Goal: Task Accomplishment & Management: Use online tool/utility

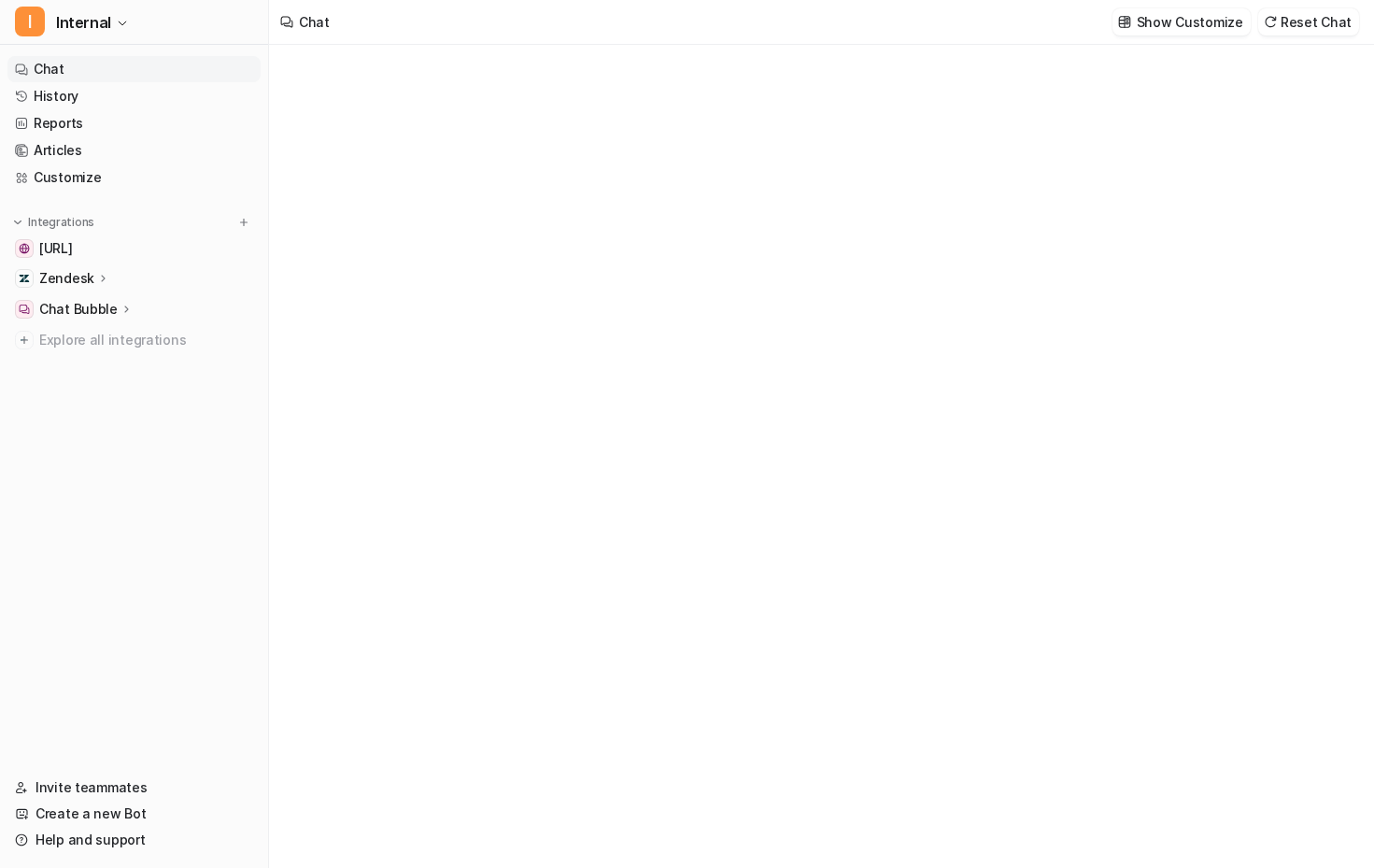
type textarea "**********"
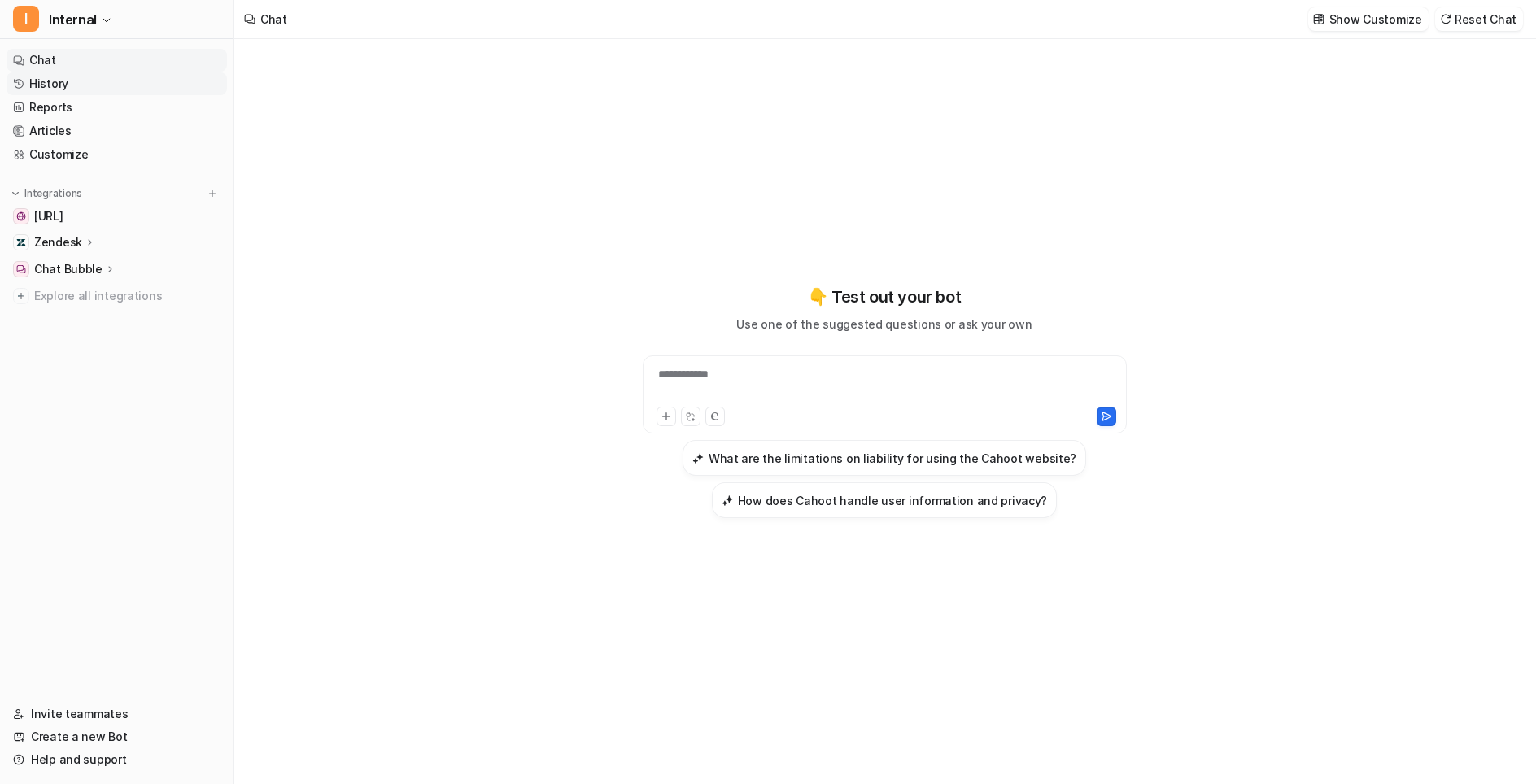
click at [55, 87] on link "History" at bounding box center [117, 83] width 220 height 23
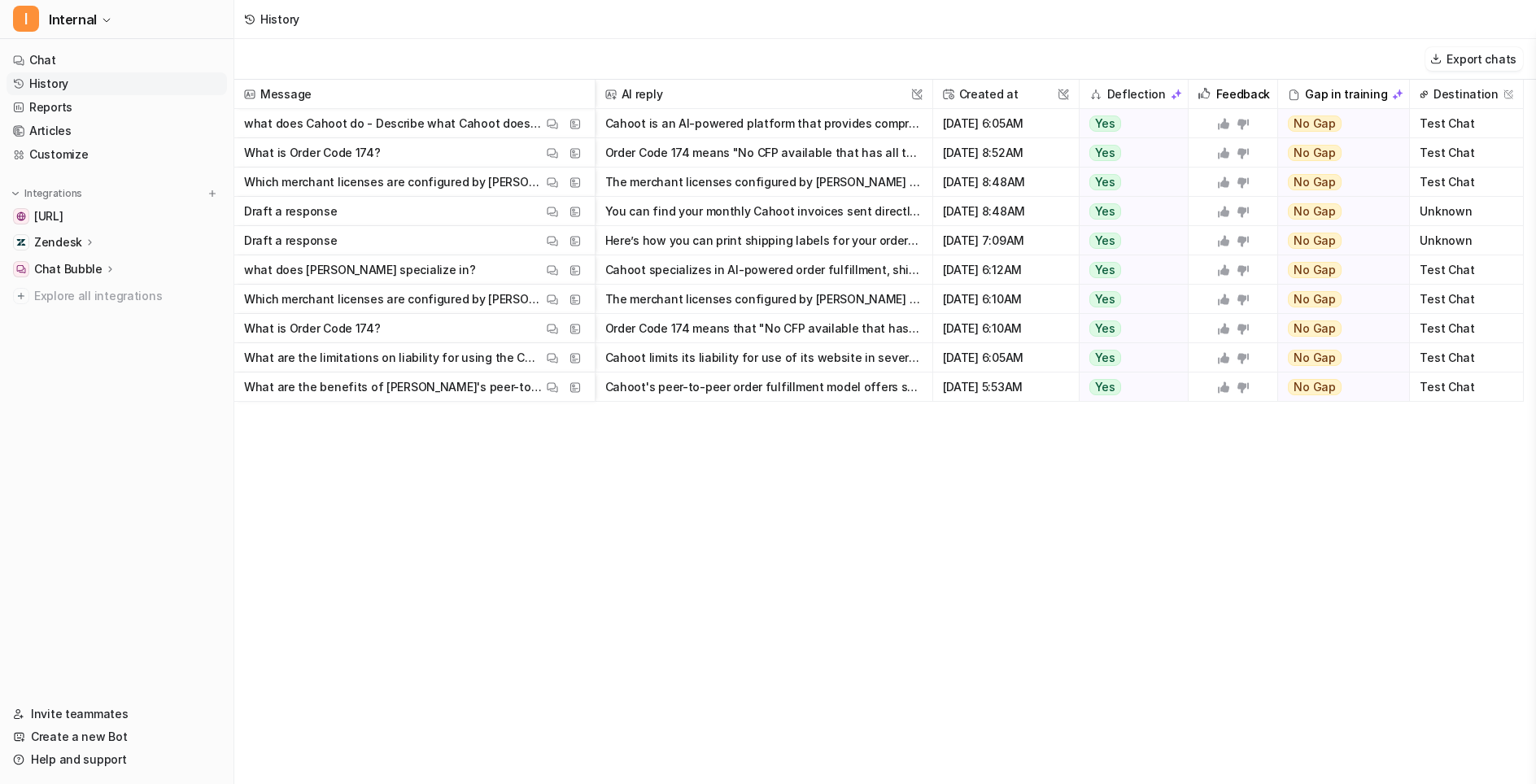
click at [129, 245] on div "Zendesk" at bounding box center [117, 242] width 220 height 23
click at [62, 310] on p "AI Agent" at bounding box center [70, 313] width 48 height 16
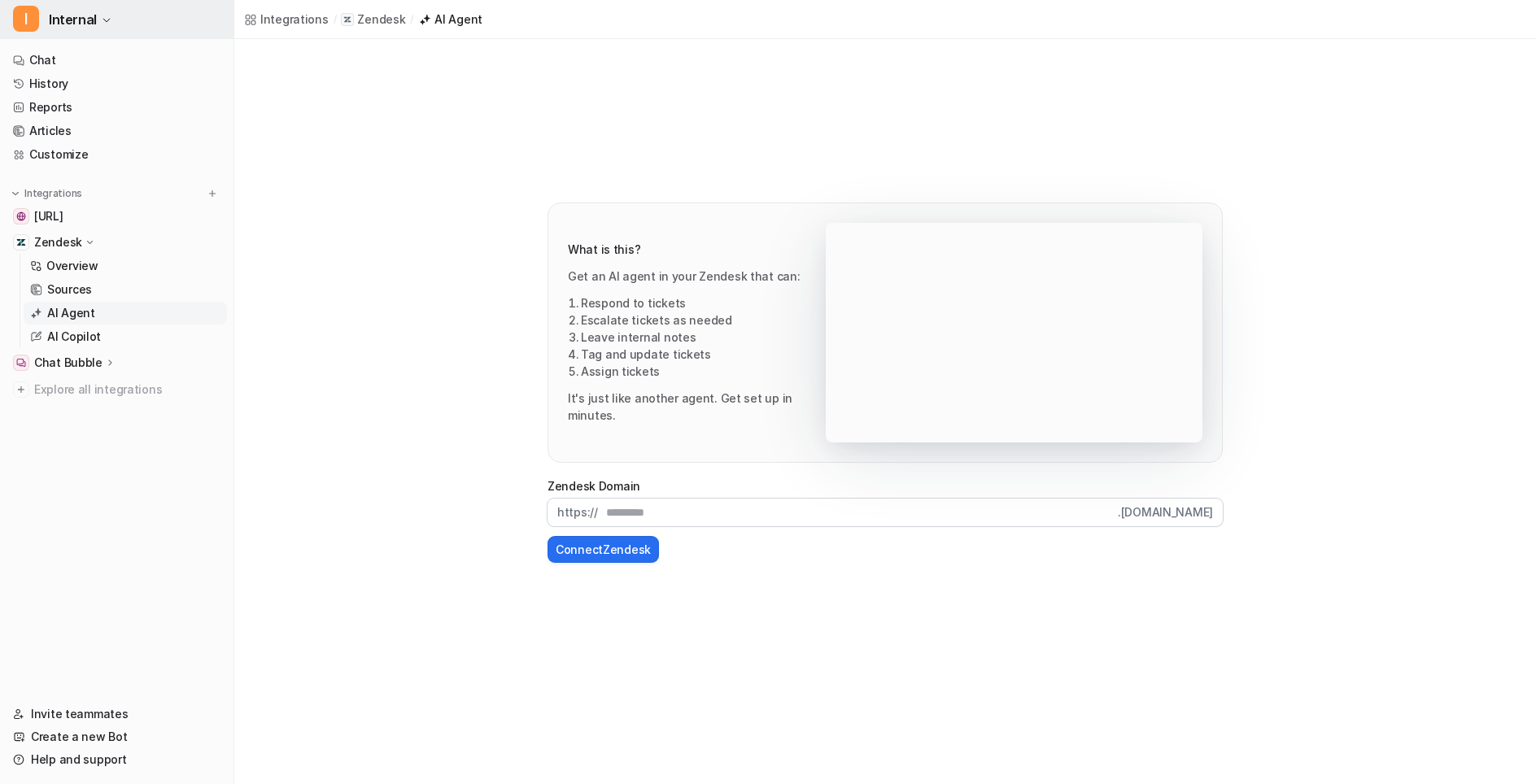
click at [79, 15] on span "Internal" at bounding box center [72, 19] width 48 height 23
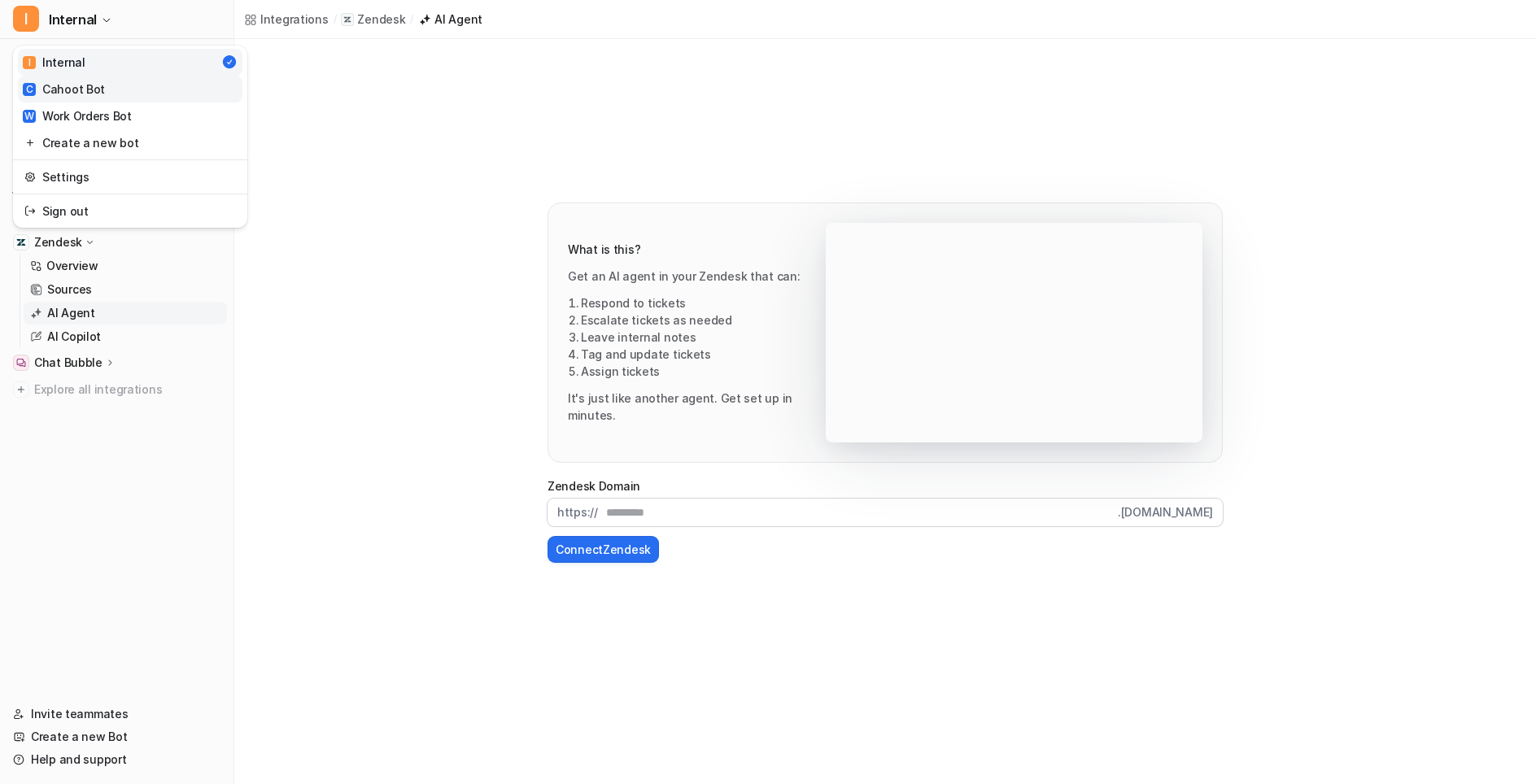
click at [81, 94] on div "C Cahoot Bot" at bounding box center [63, 89] width 82 height 17
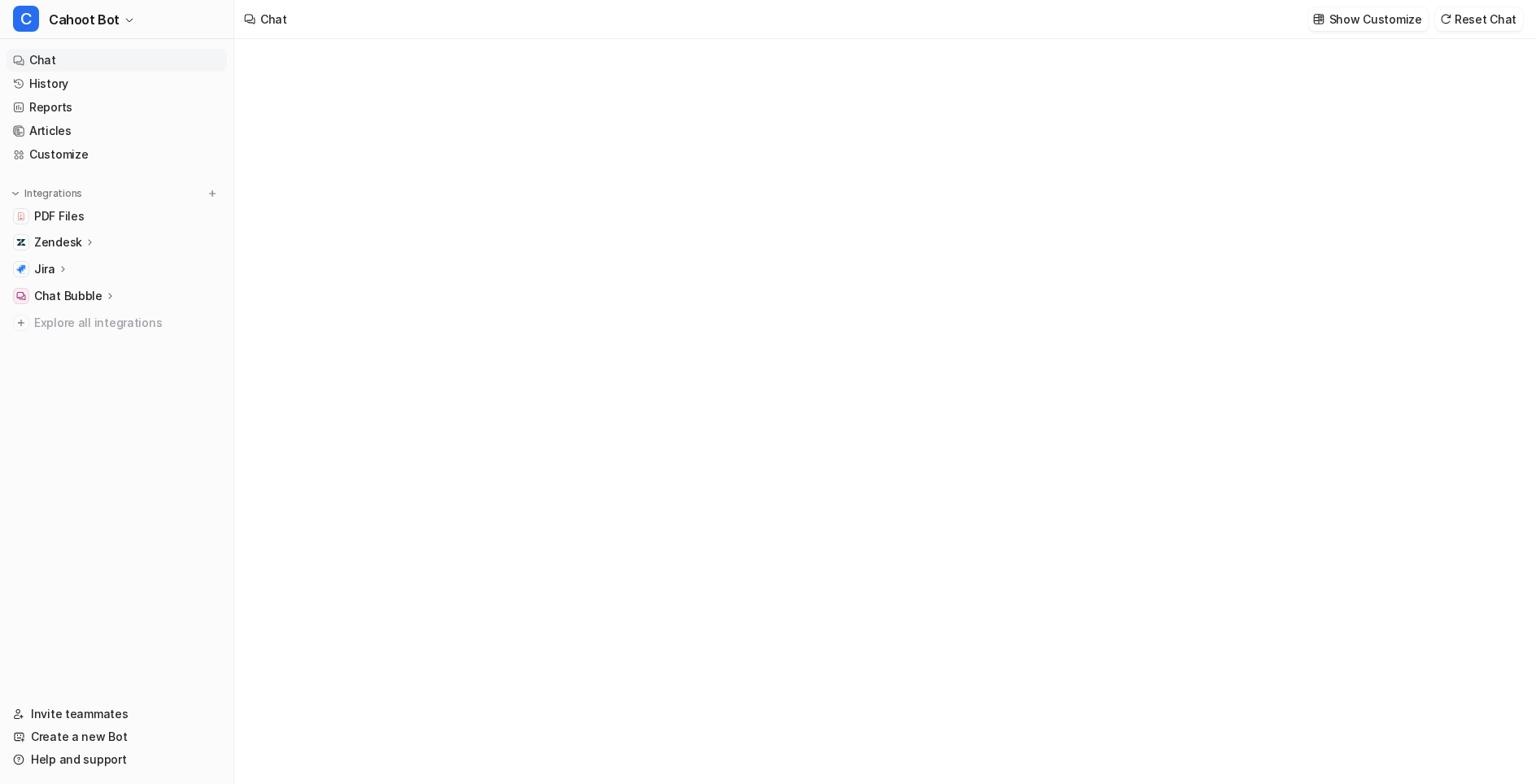
click at [74, 259] on div "Jira" at bounding box center [117, 269] width 220 height 23
type textarea "**********"
click at [74, 245] on p "Zendesk" at bounding box center [57, 242] width 48 height 16
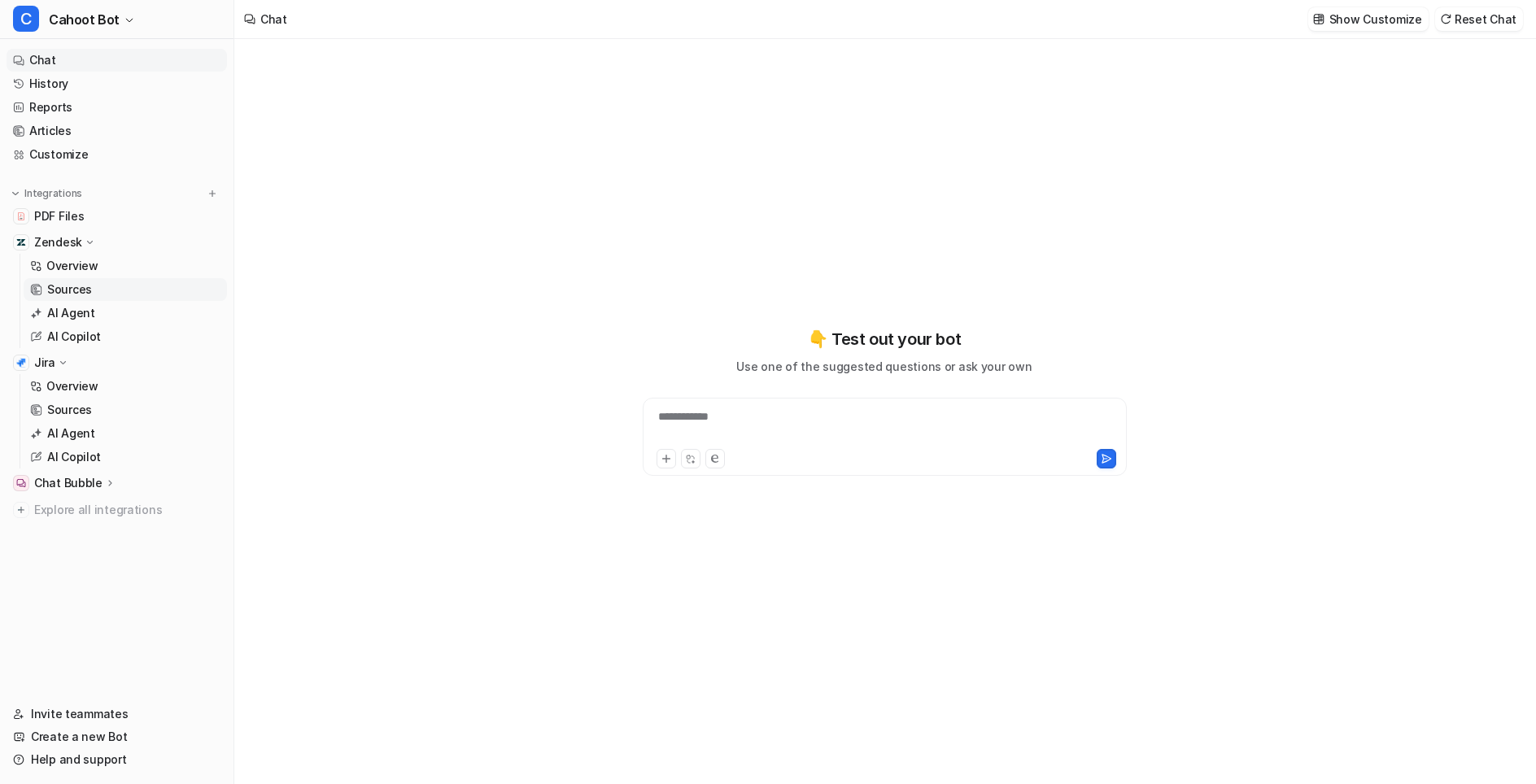
click at [75, 297] on link "Sources" at bounding box center [125, 290] width 204 height 23
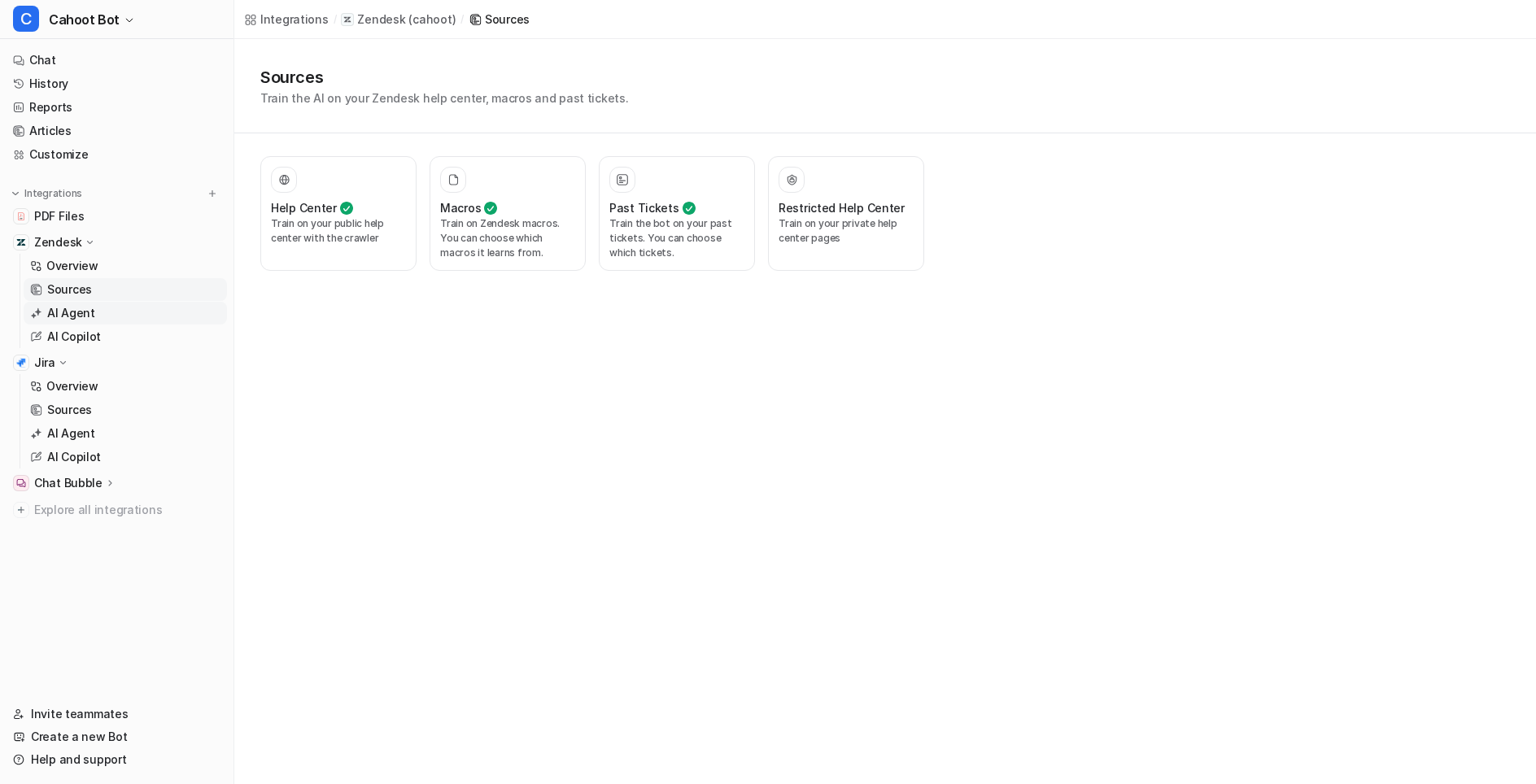
click at [101, 323] on link "AI Agent" at bounding box center [125, 313] width 204 height 23
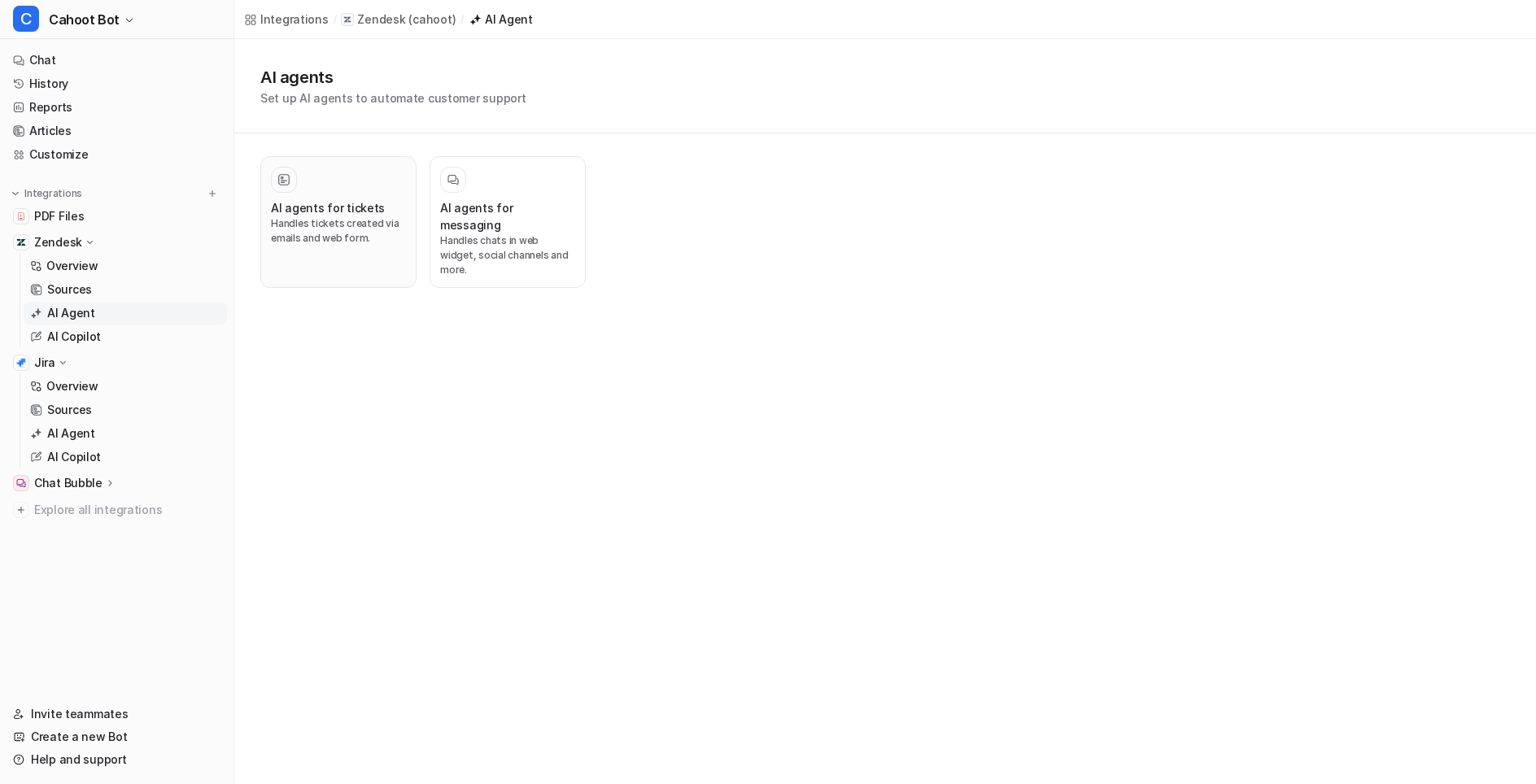
click at [292, 196] on div "AI agents for tickets Handles tickets created via emails and web form." at bounding box center [338, 222] width 135 height 111
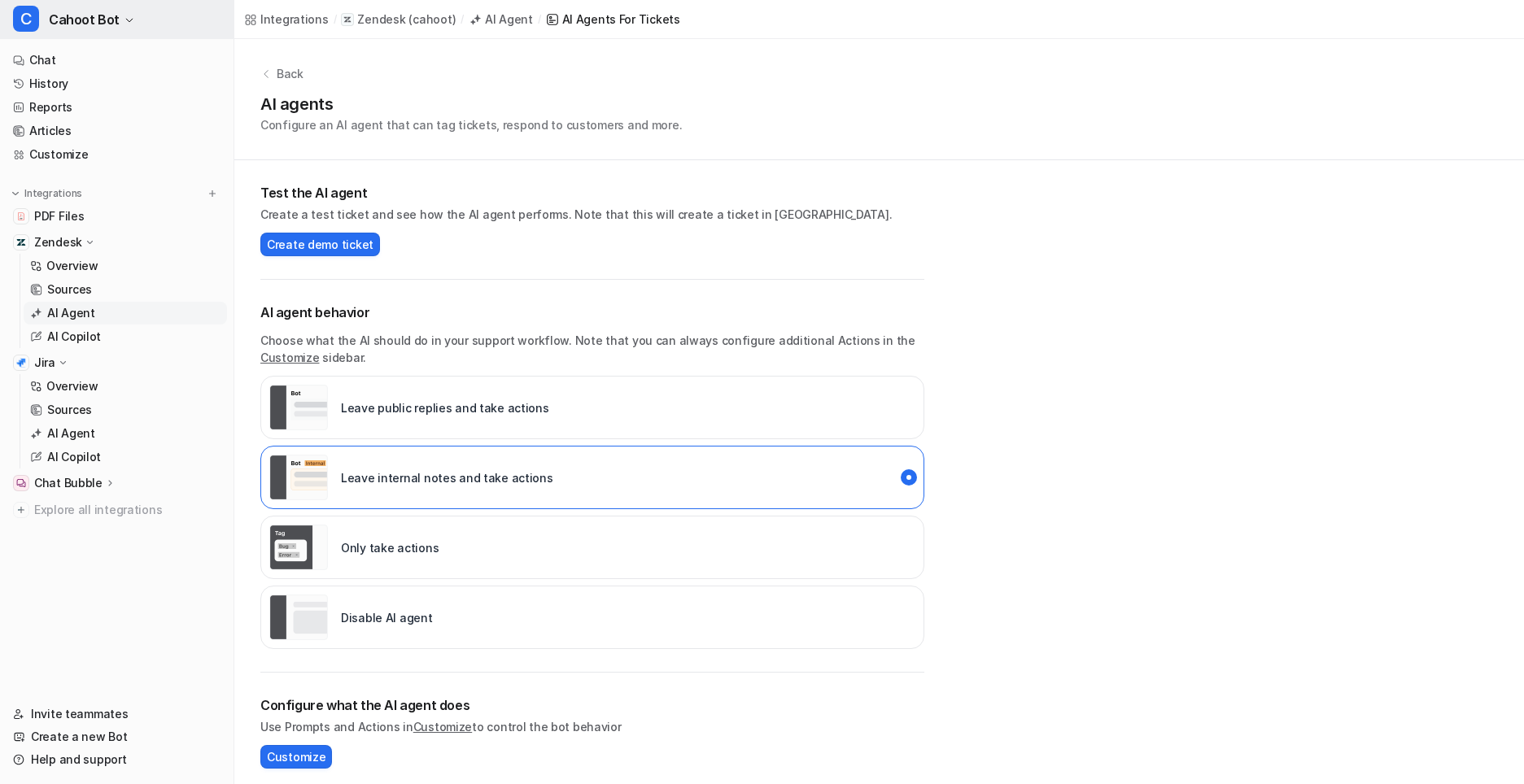
click at [84, 12] on span "Cahoot Bot" at bounding box center [84, 19] width 71 height 23
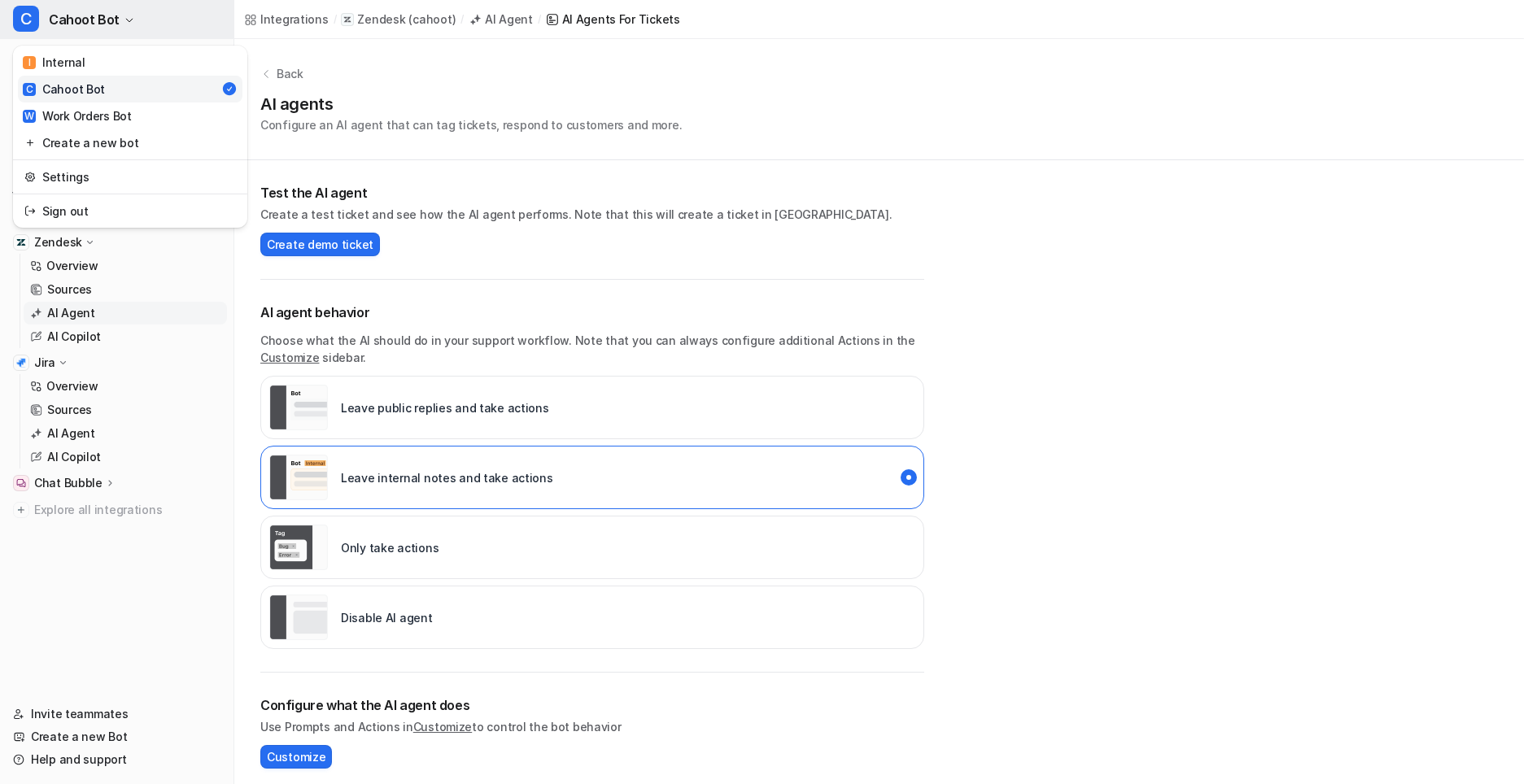
click at [84, 12] on span "Cahoot Bot" at bounding box center [84, 19] width 71 height 23
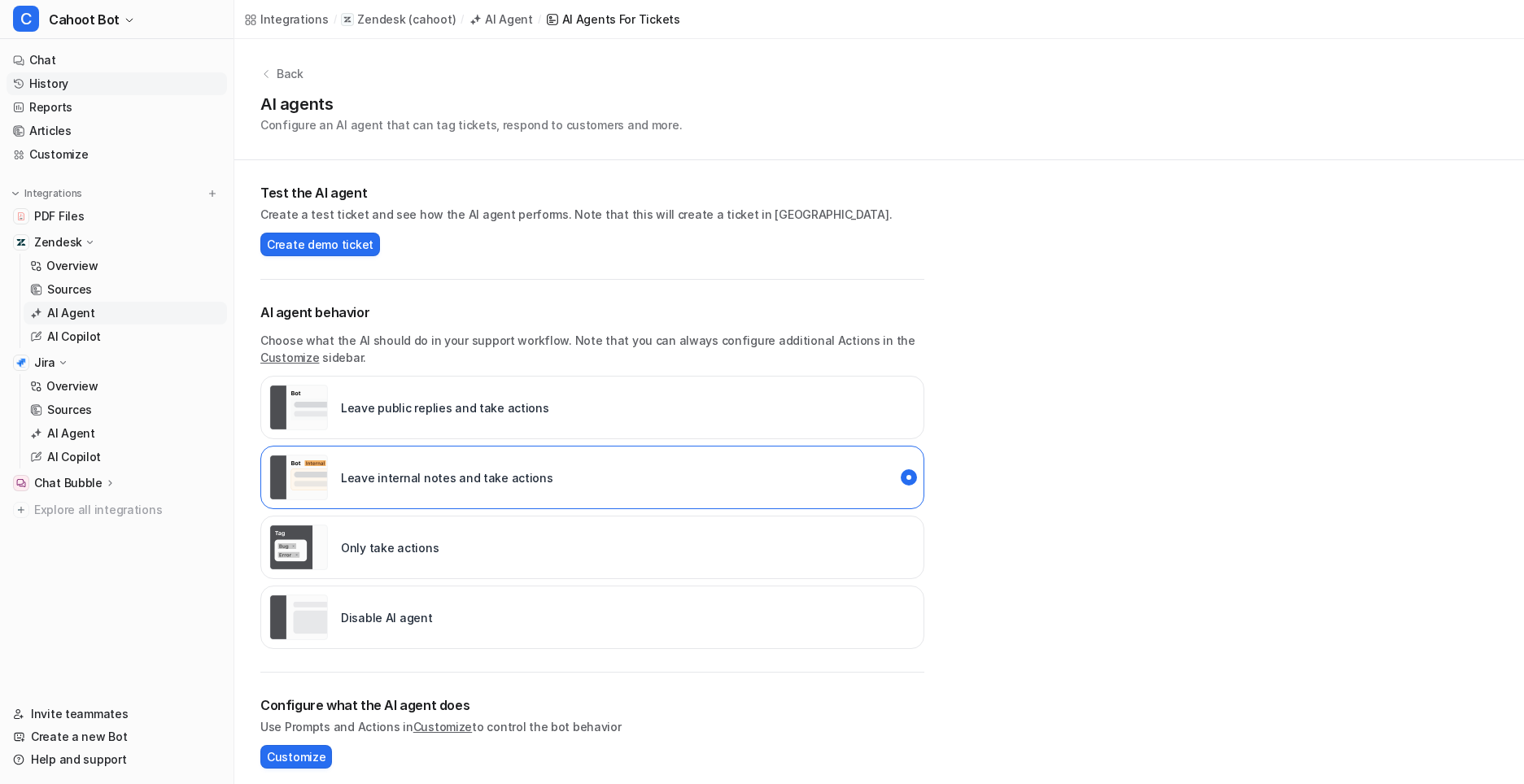
click at [67, 83] on link "History" at bounding box center [117, 83] width 220 height 23
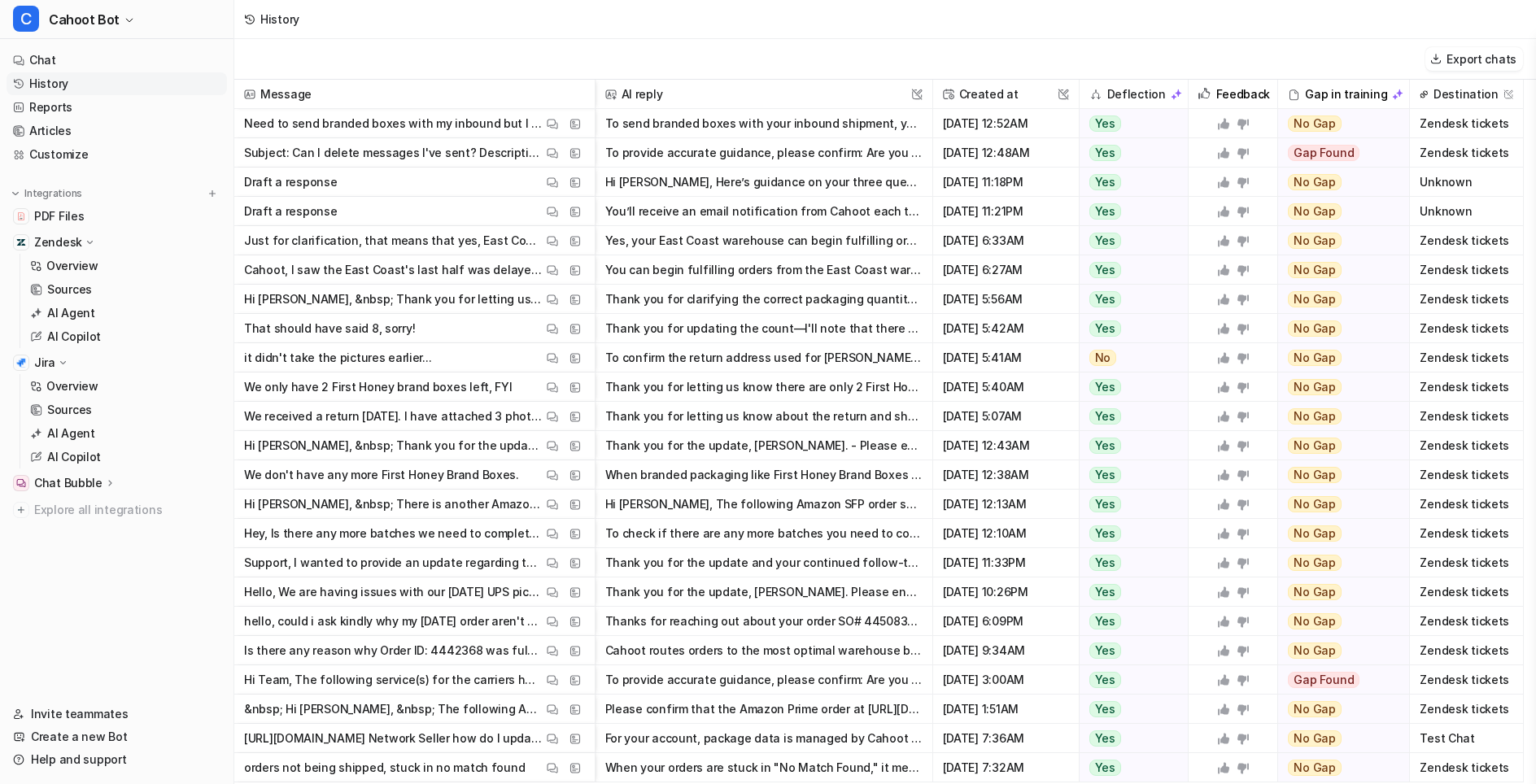
scroll to position [981, 0]
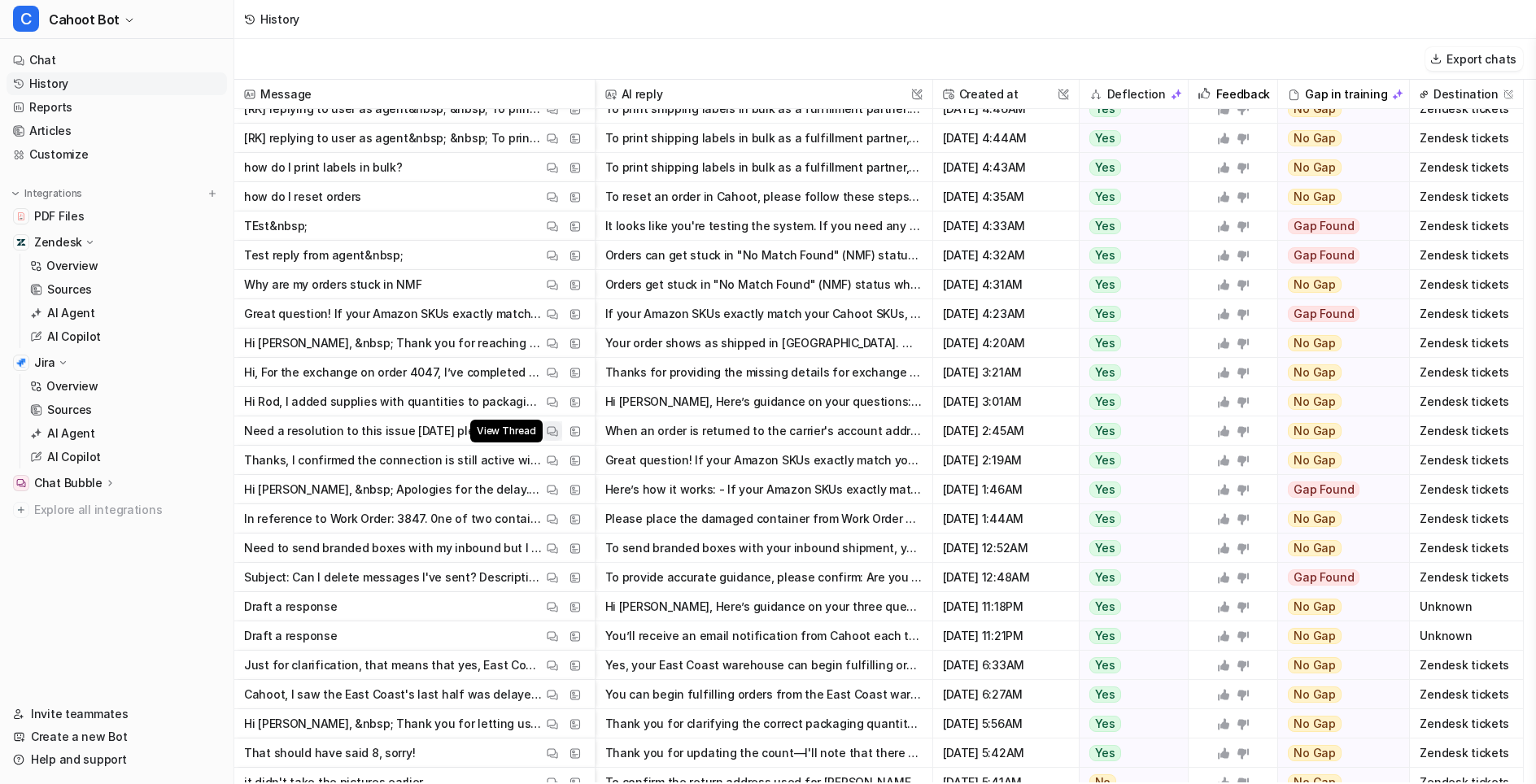
click at [559, 427] on button "View Thread" at bounding box center [552, 431] width 20 height 20
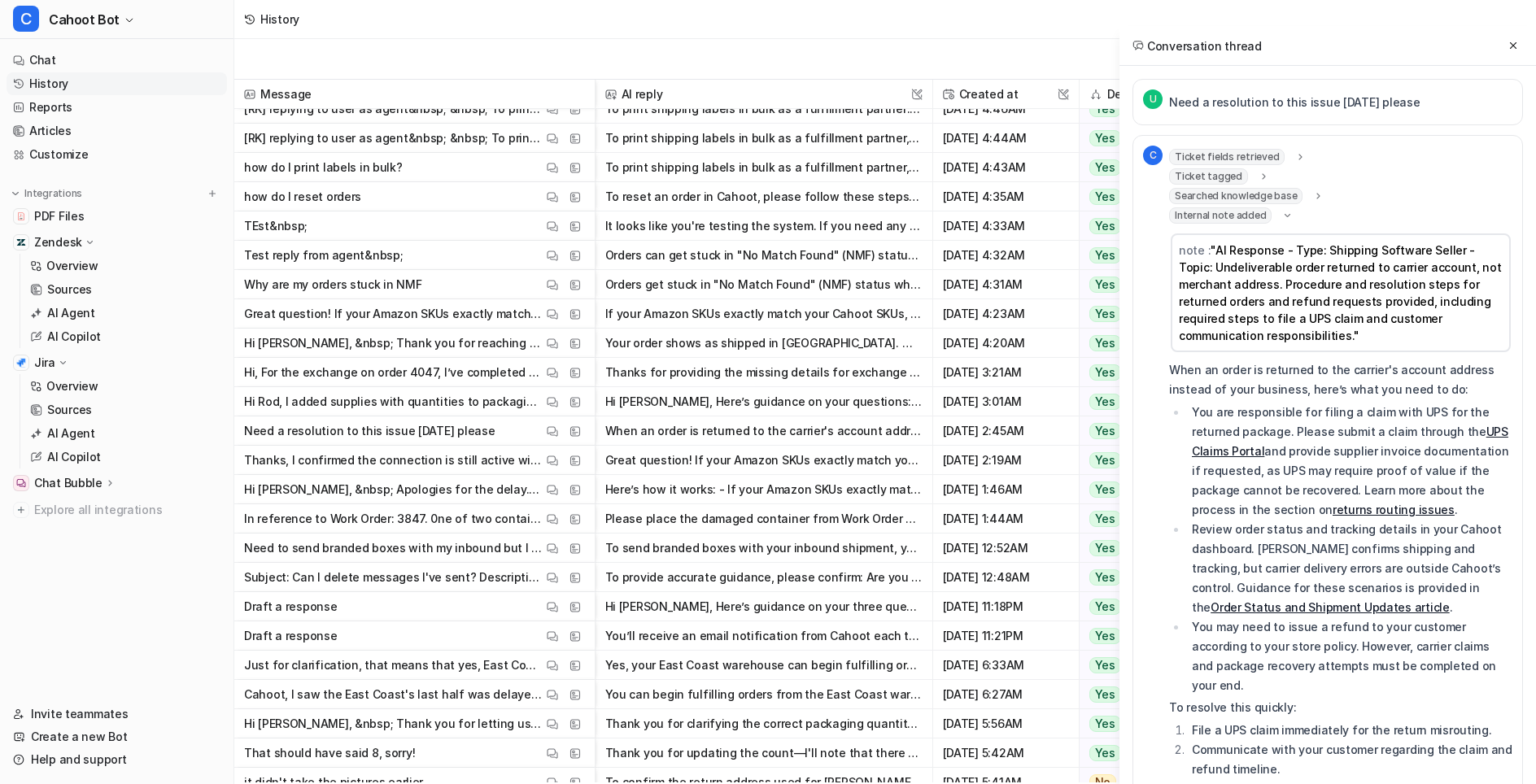
click at [1196, 503] on link "returns routing issues" at bounding box center [1394, 510] width 122 height 14
click at [1196, 600] on link "Order Status and Shipment Updates article" at bounding box center [1330, 607] width 239 height 14
click at [1196, 503] on link "returns routing issues" at bounding box center [1394, 510] width 122 height 14
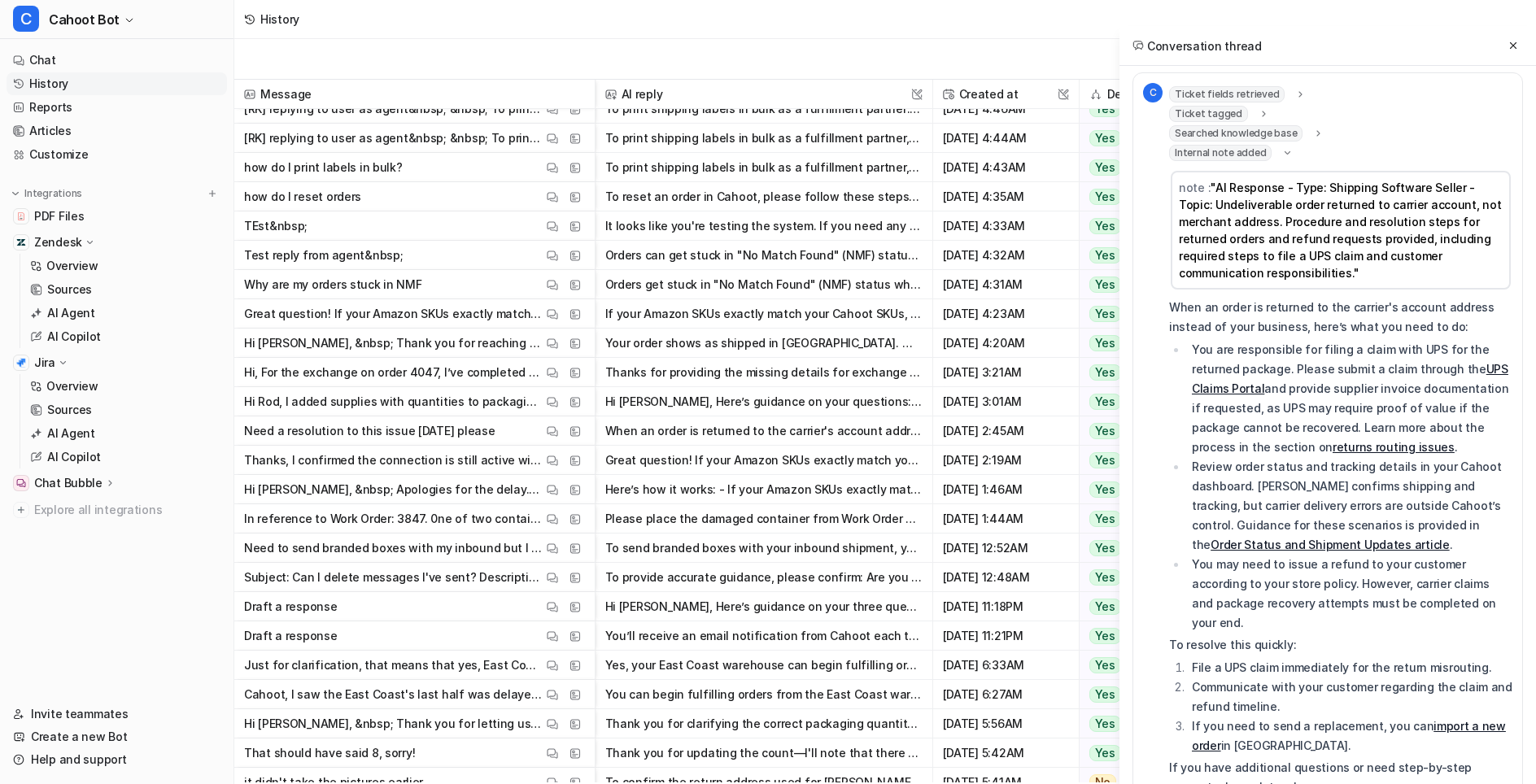
scroll to position [65, 0]
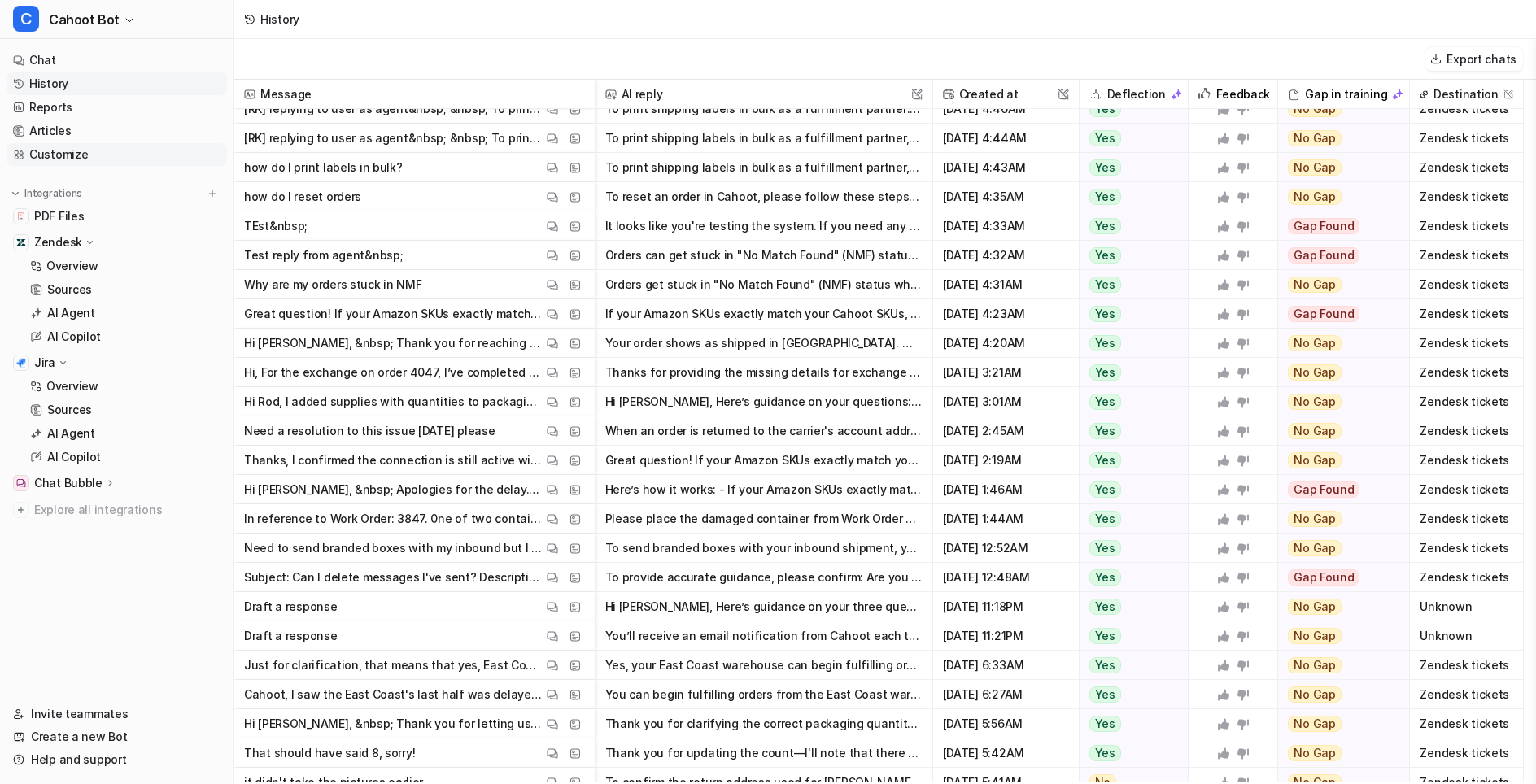
click at [45, 153] on link "Customize" at bounding box center [117, 154] width 220 height 23
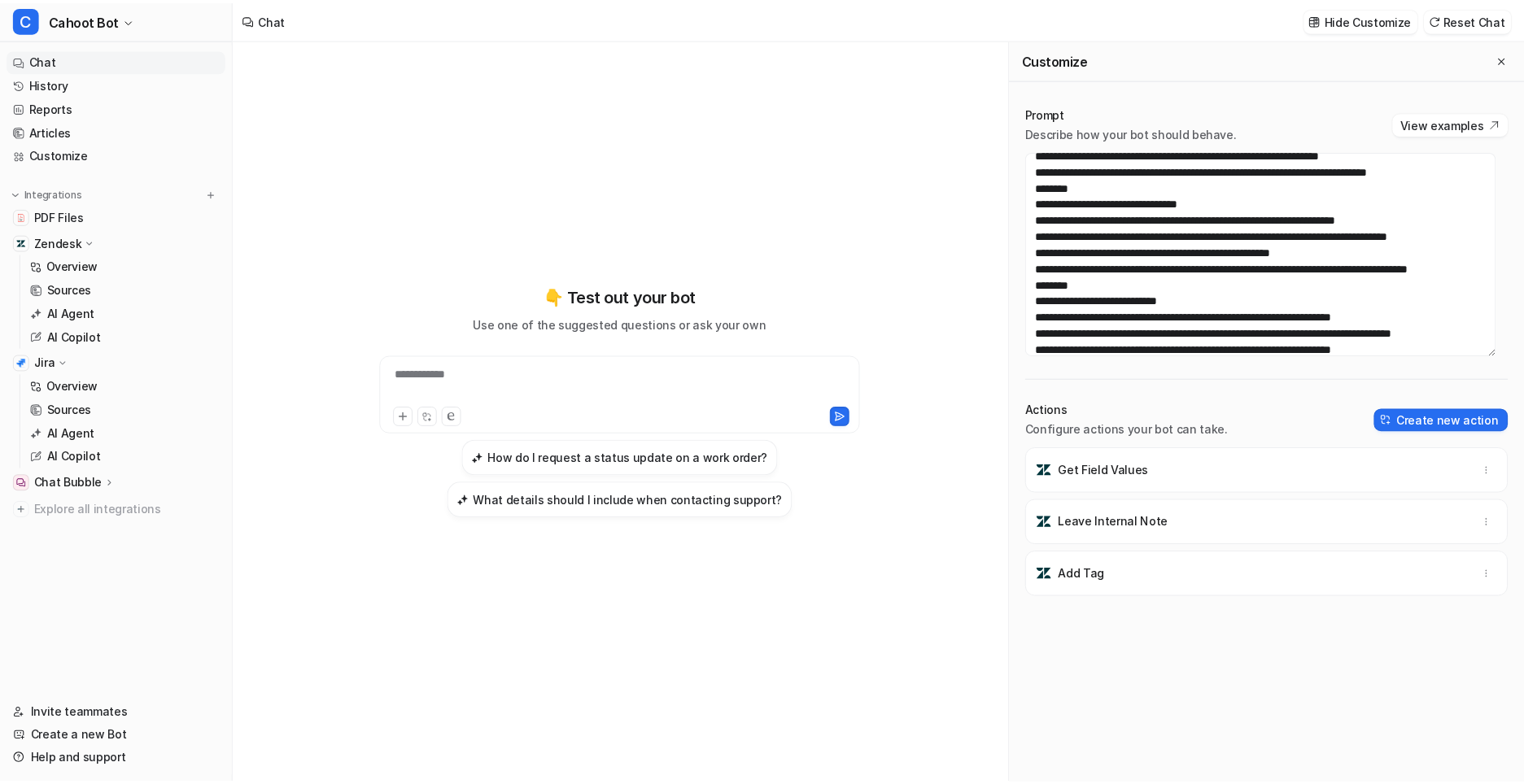
scroll to position [244, 0]
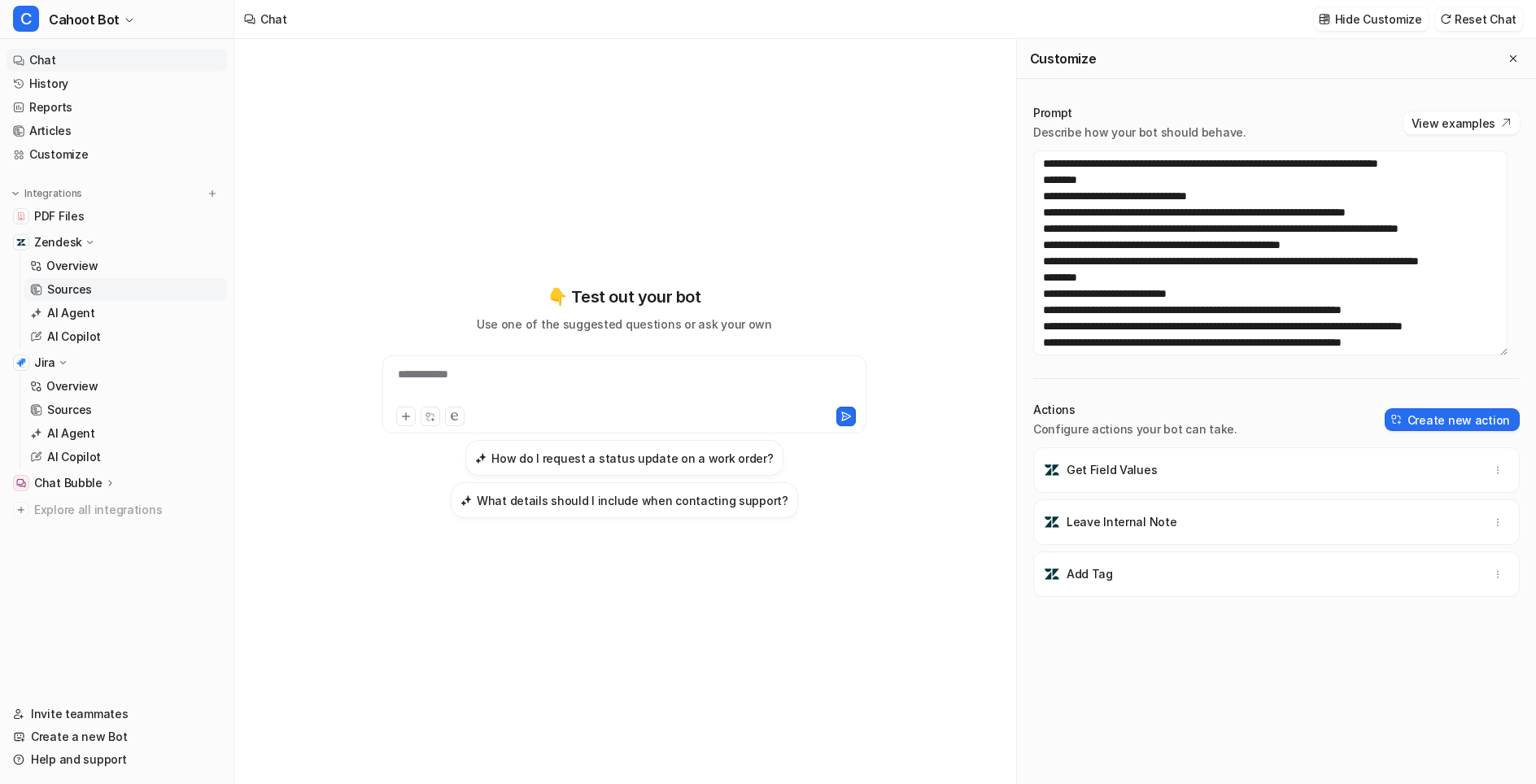
click at [81, 278] on link "Sources" at bounding box center [125, 290] width 204 height 23
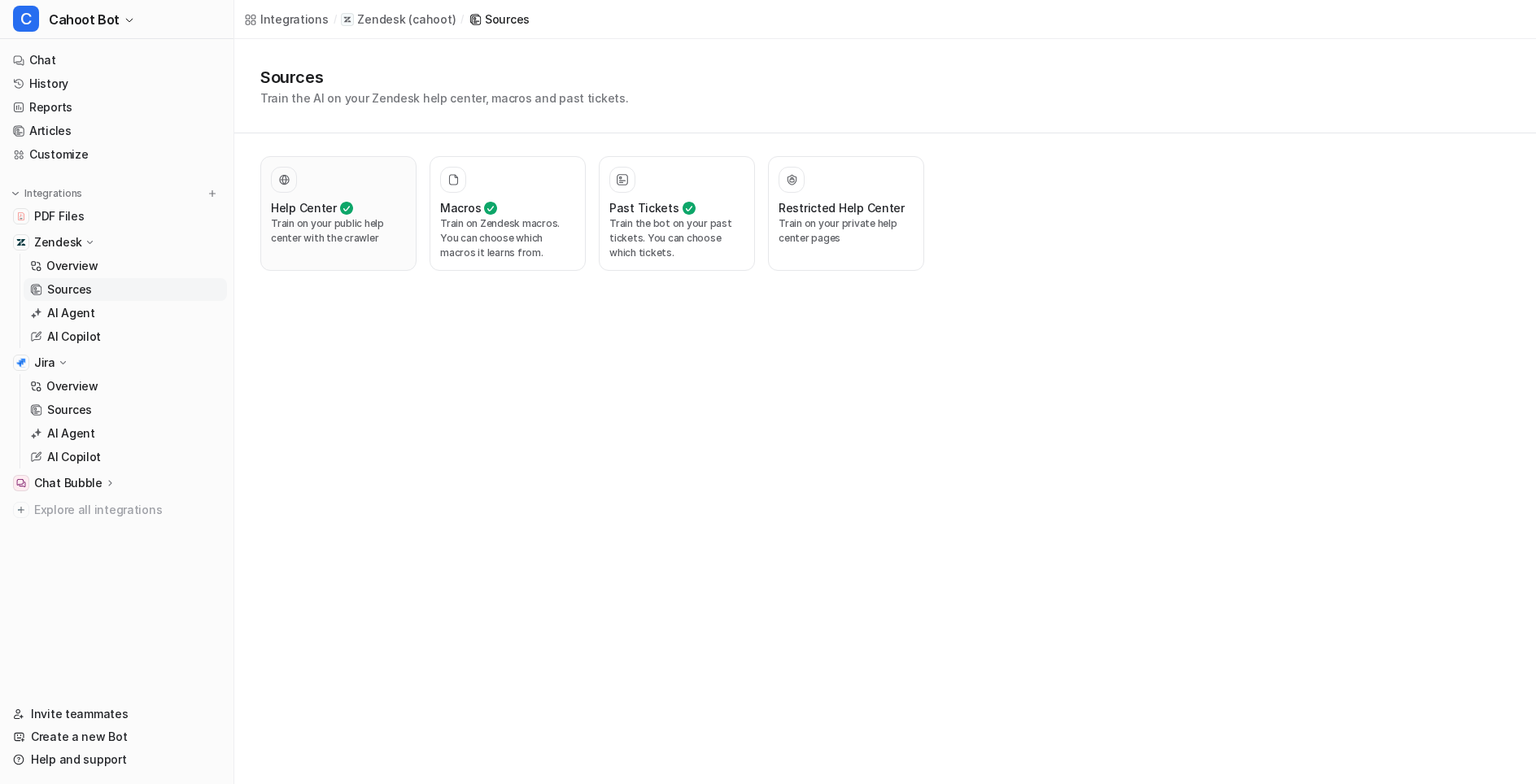
click at [358, 222] on p "Train on your public help center with the crawler" at bounding box center [338, 232] width 135 height 29
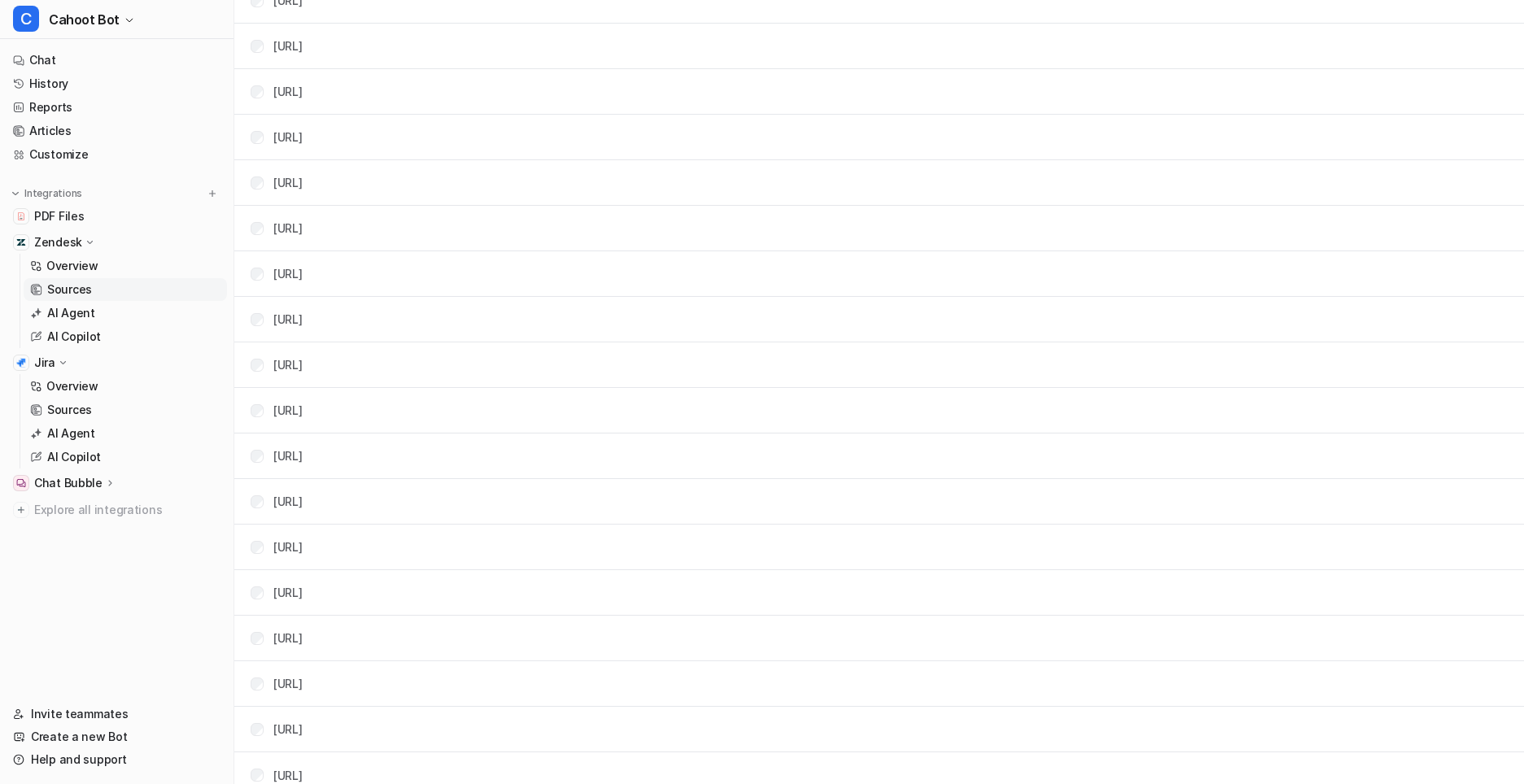
scroll to position [6785, 0]
click at [57, 290] on p "Sources" at bounding box center [69, 290] width 45 height 16
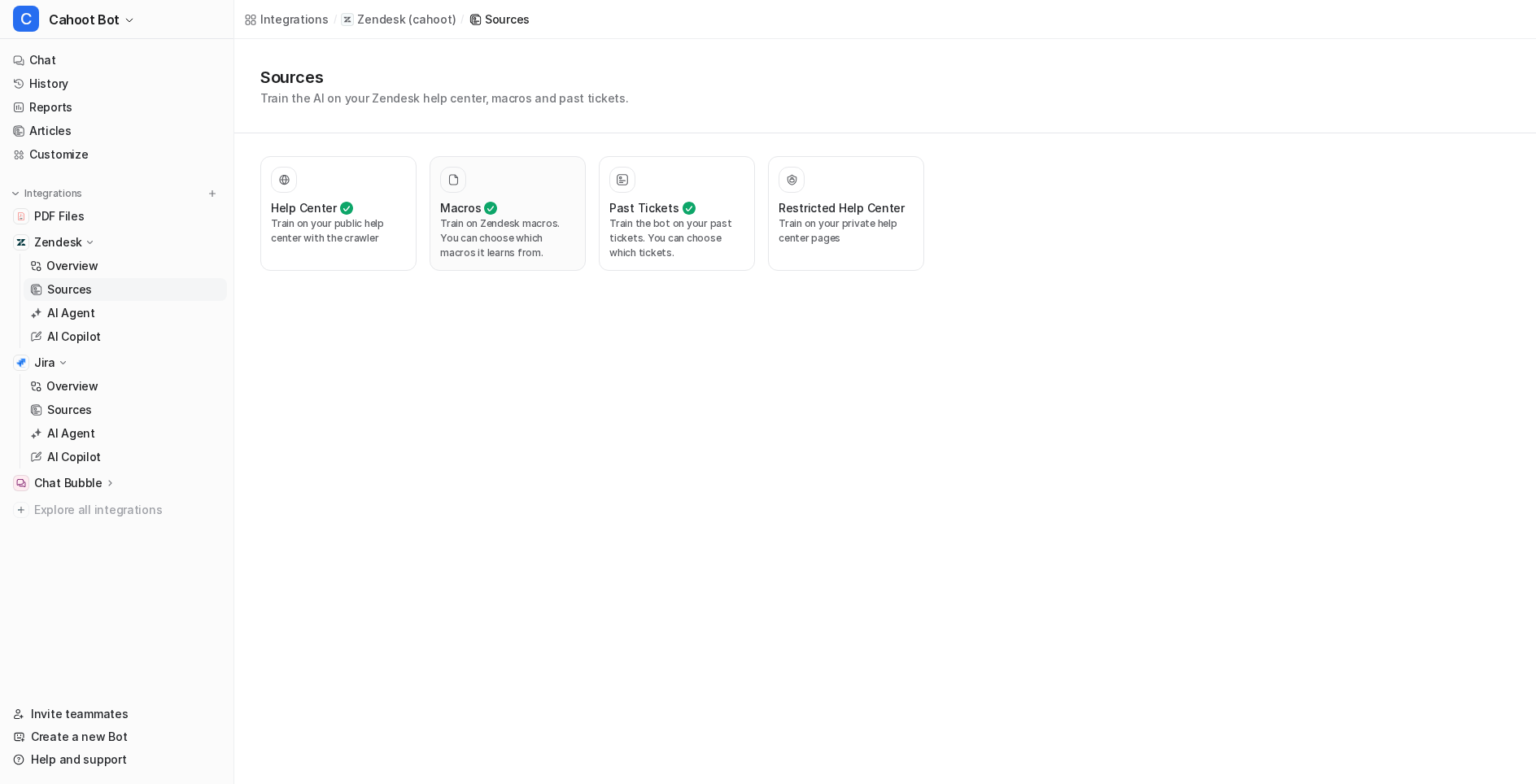
click at [466, 251] on p "Train on Zendesk macros. You can choose which macros it learns from." at bounding box center [508, 238] width 135 height 44
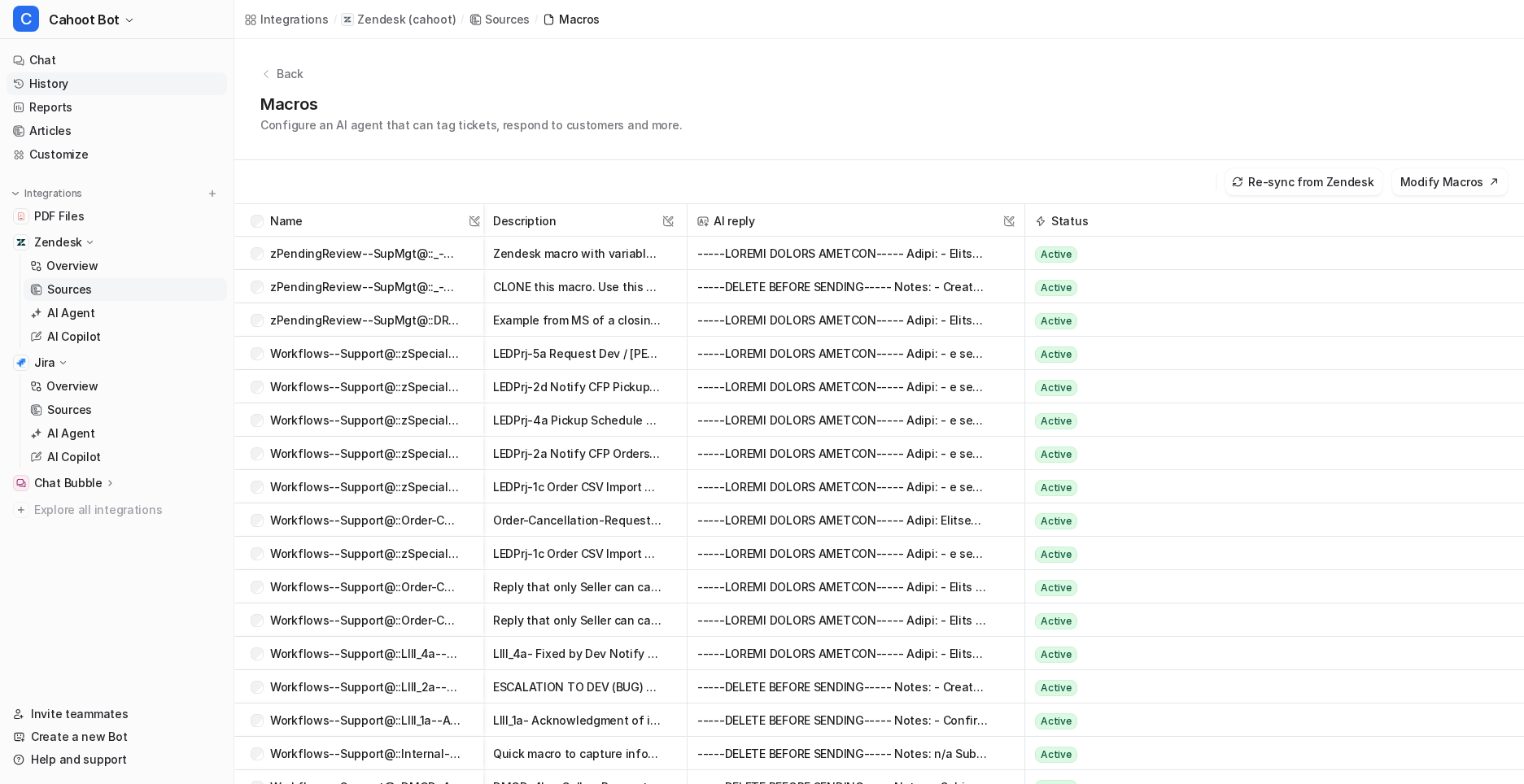
click at [90, 86] on link "History" at bounding box center [117, 83] width 220 height 23
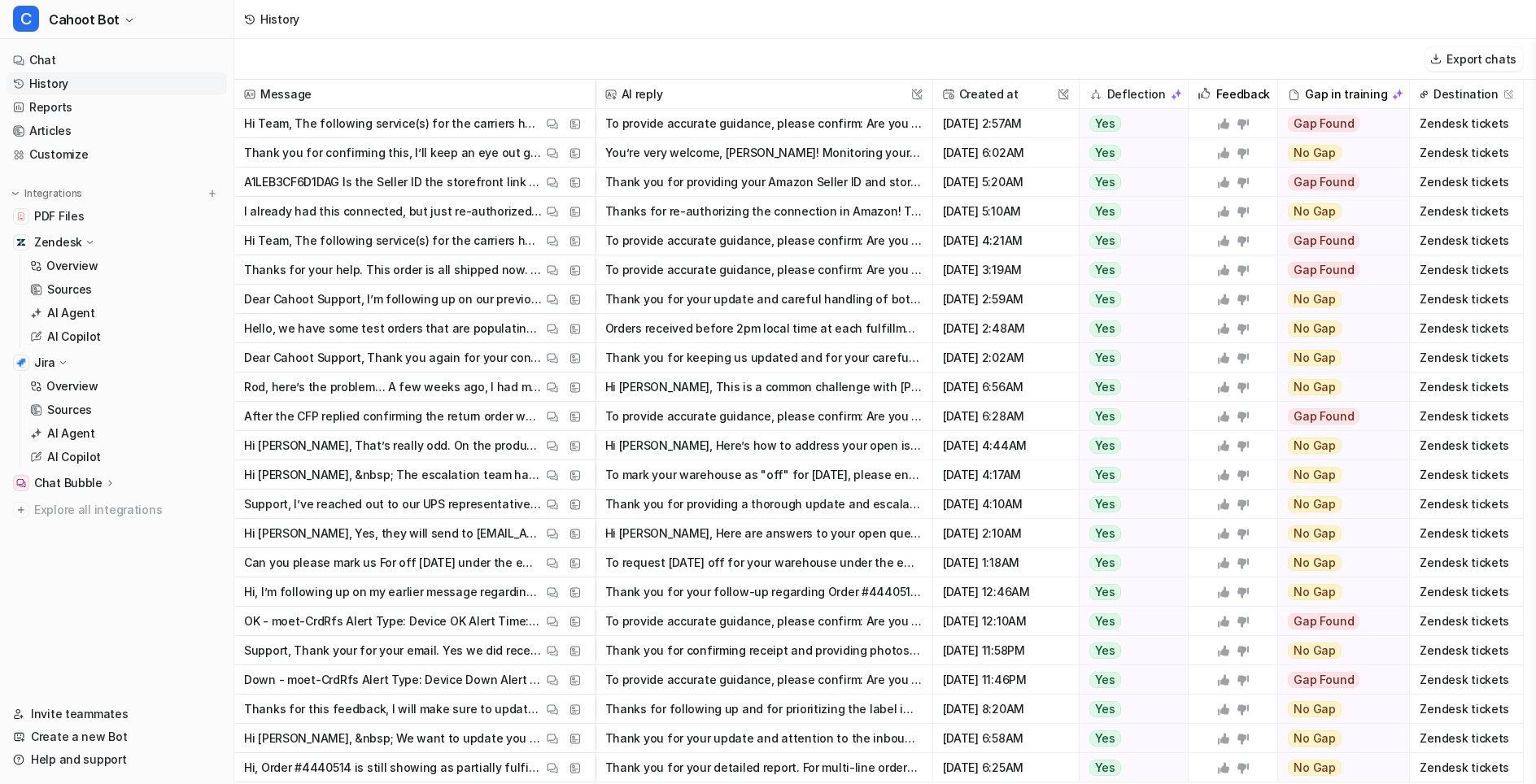
click at [888, 48] on div "Export chats" at bounding box center [885, 59] width 1302 height 41
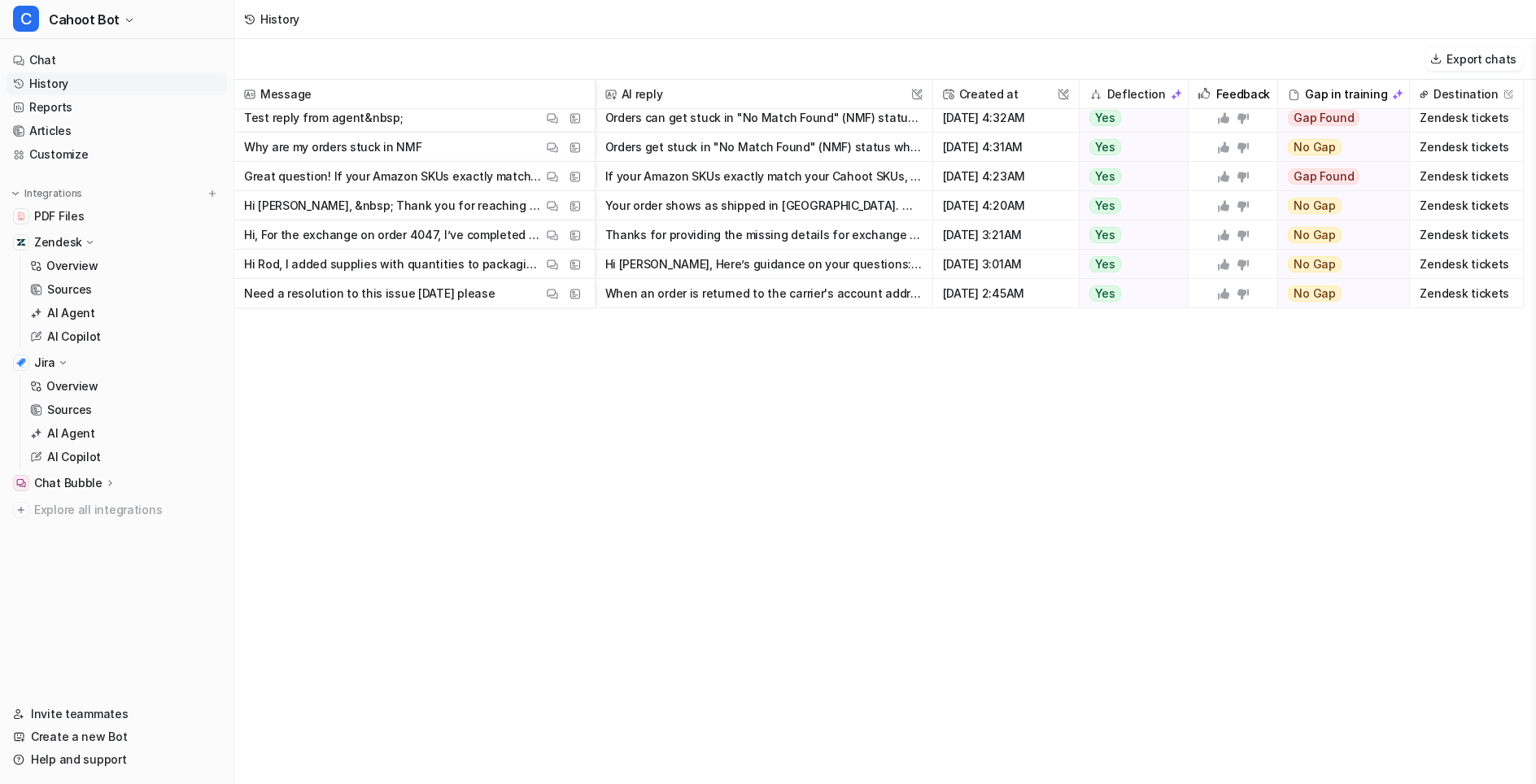
scroll to position [1137, 0]
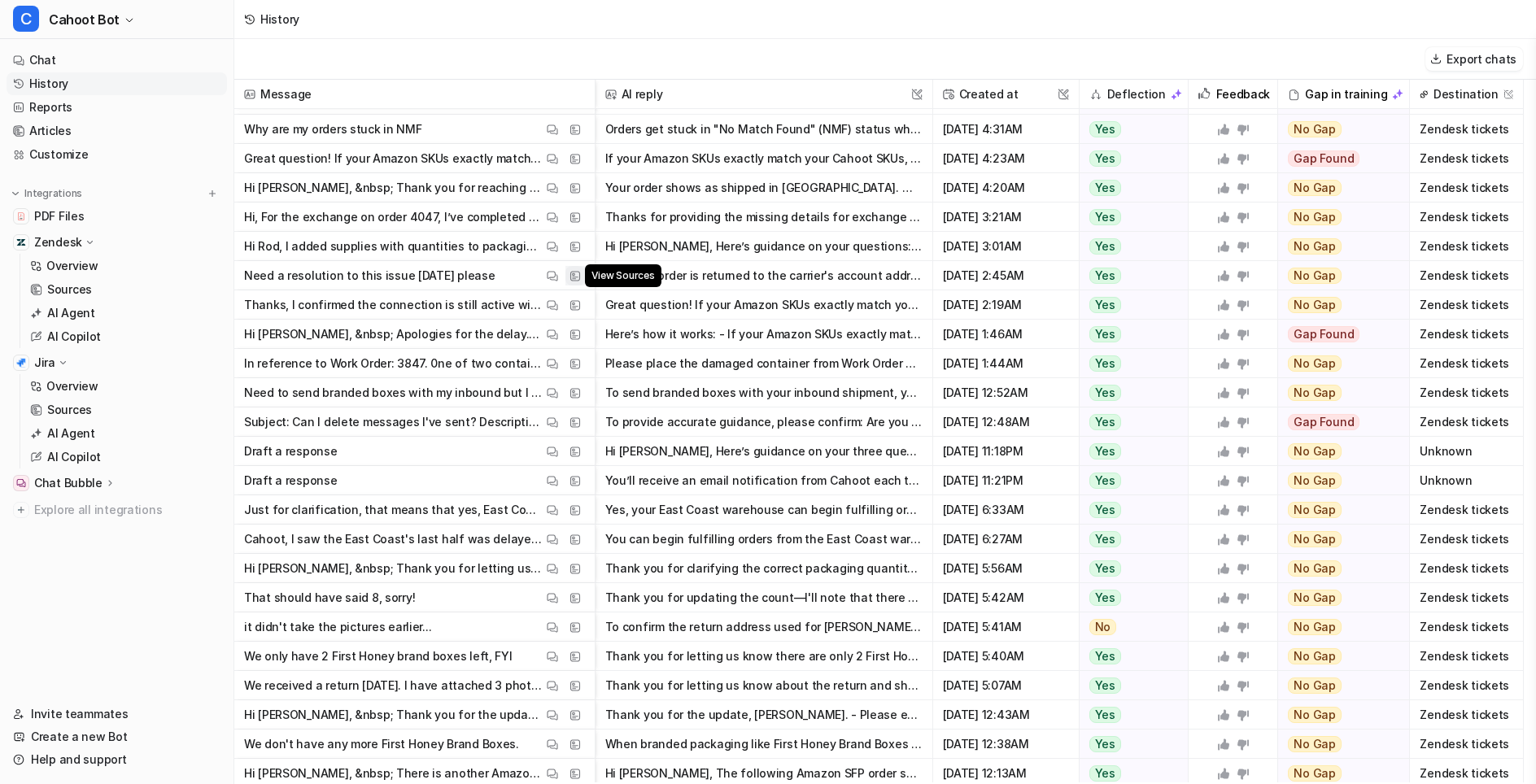
click at [573, 271] on img at bounding box center [575, 276] width 11 height 12
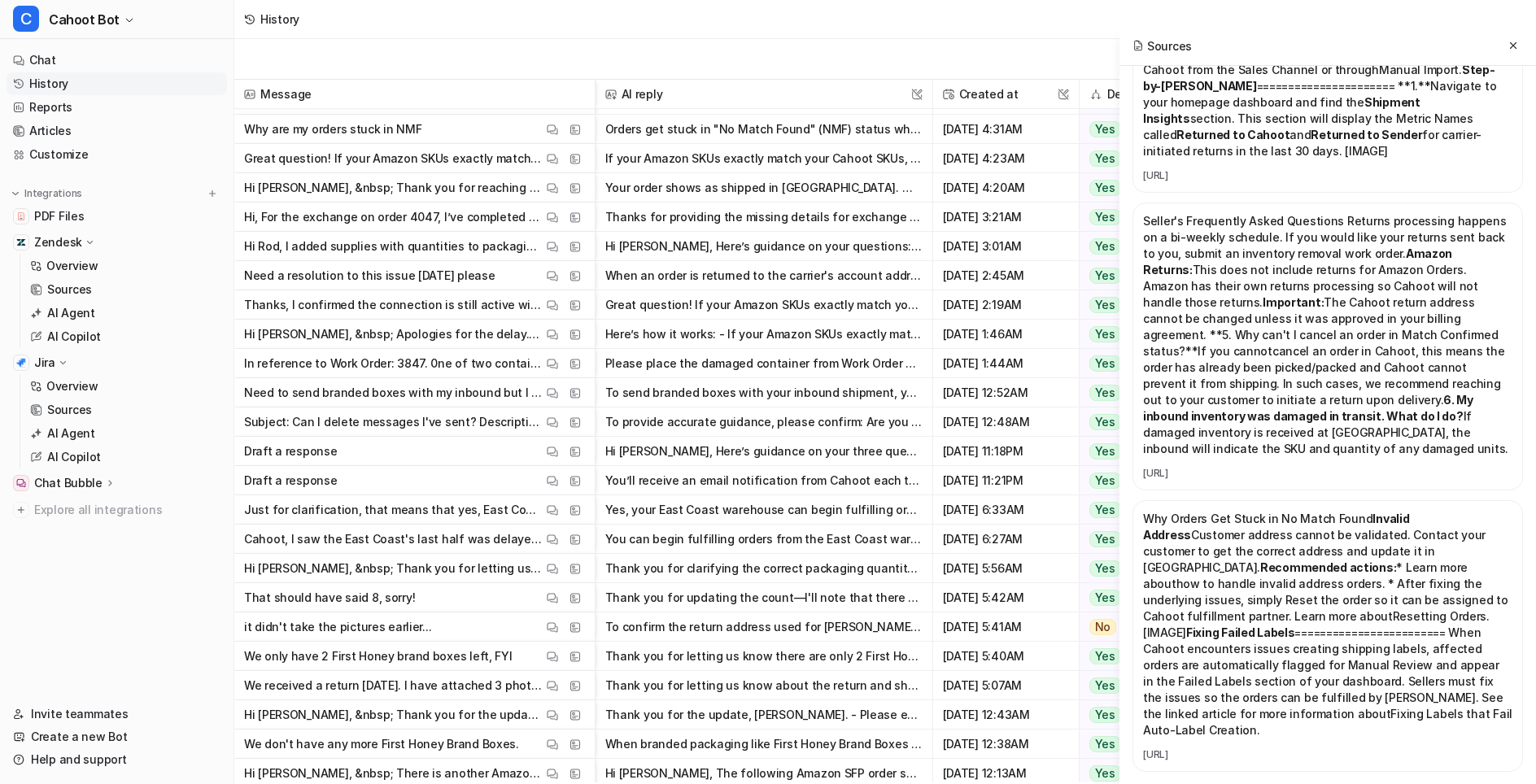
scroll to position [11218, 0]
click at [548, 275] on img at bounding box center [552, 276] width 11 height 12
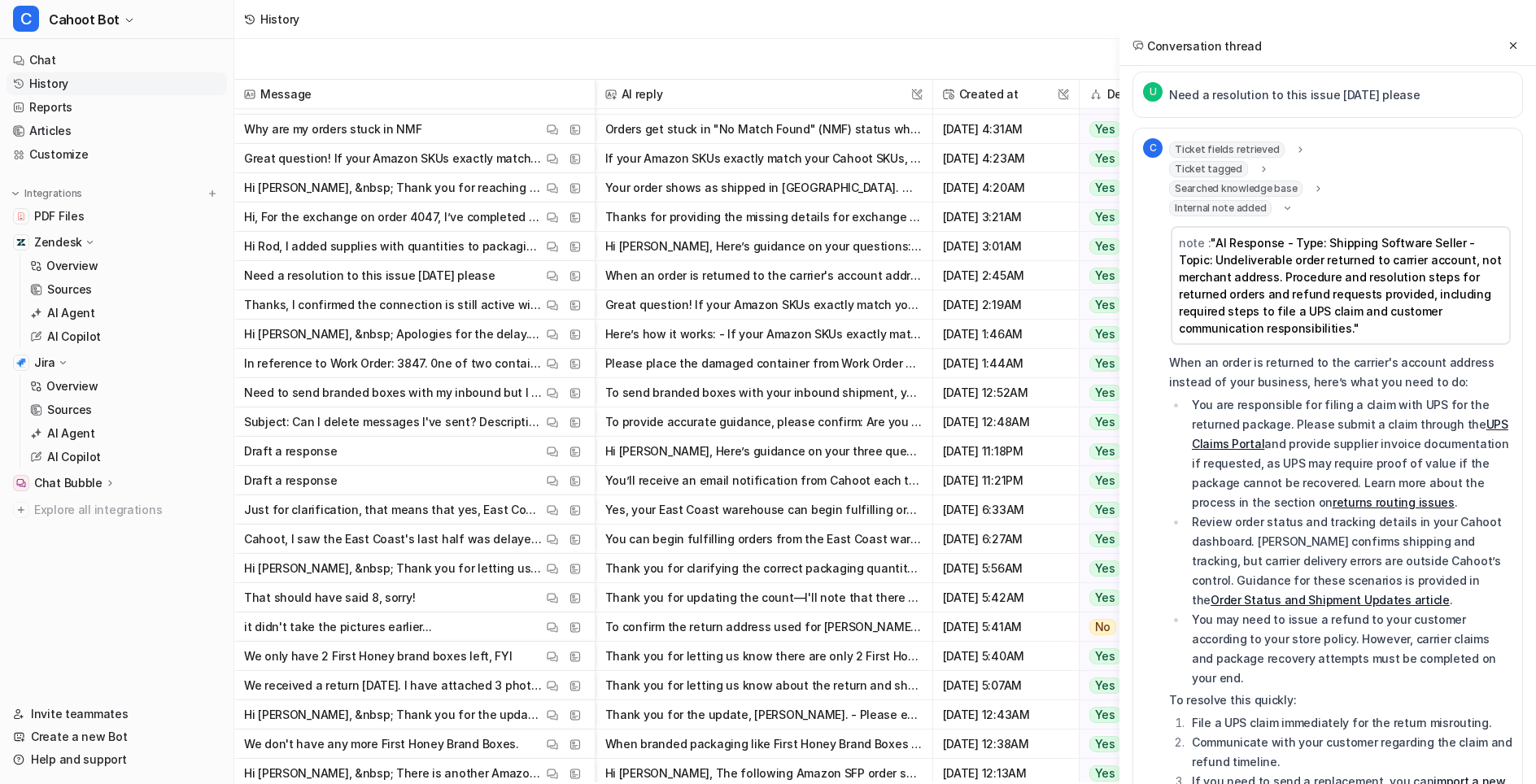
scroll to position [0, 0]
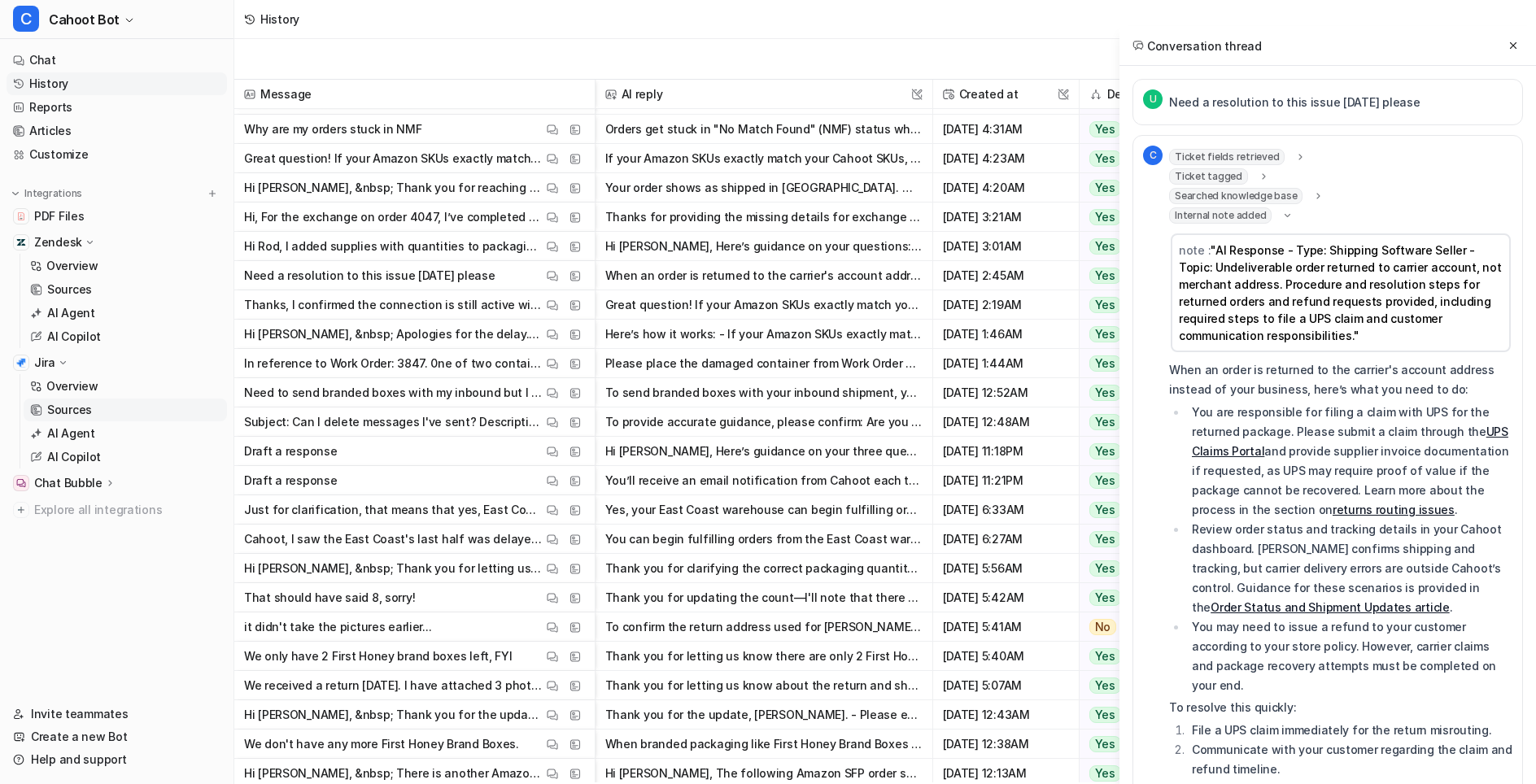
click at [125, 406] on link "Sources" at bounding box center [125, 410] width 204 height 23
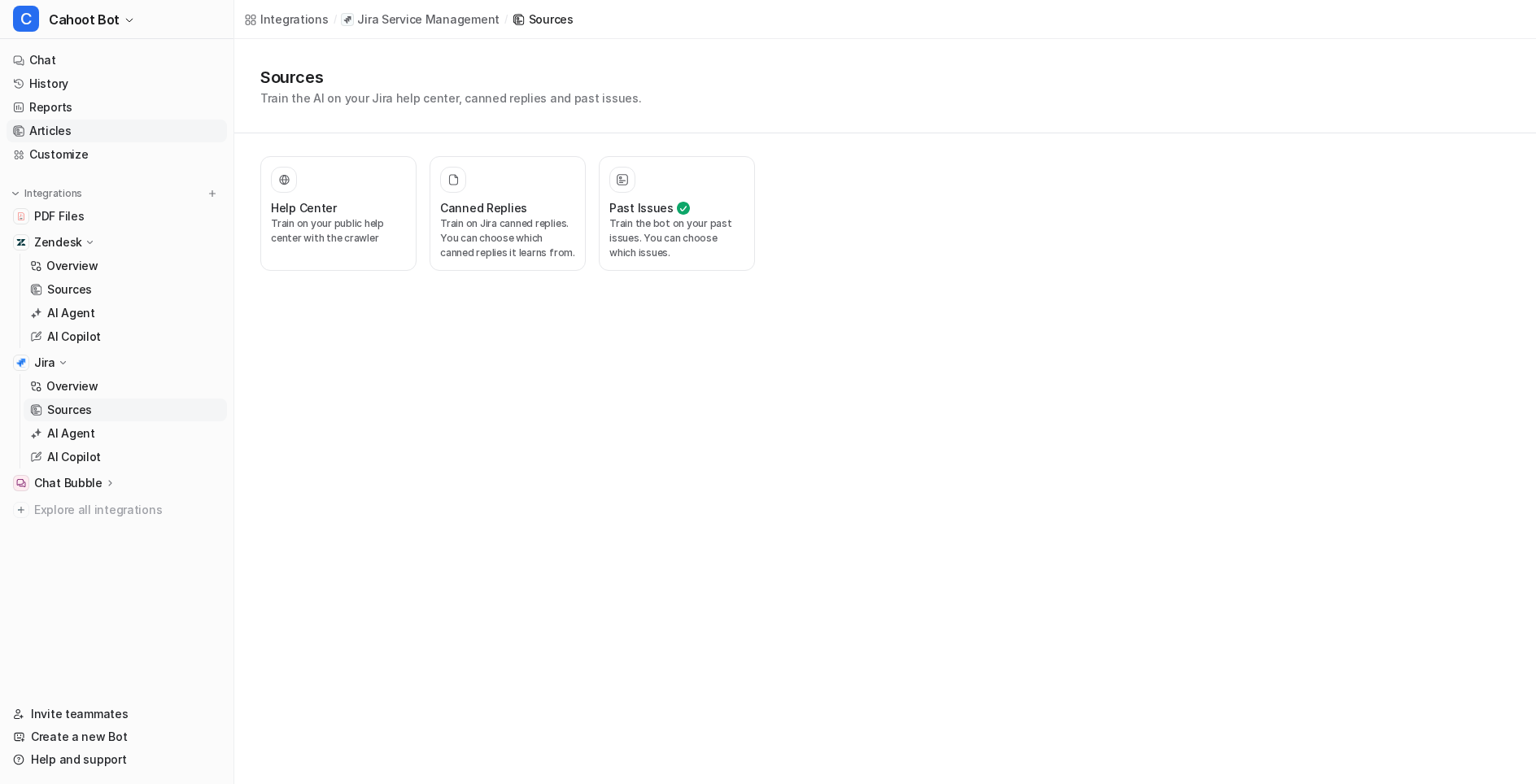
click at [60, 131] on link "Articles" at bounding box center [117, 131] width 220 height 23
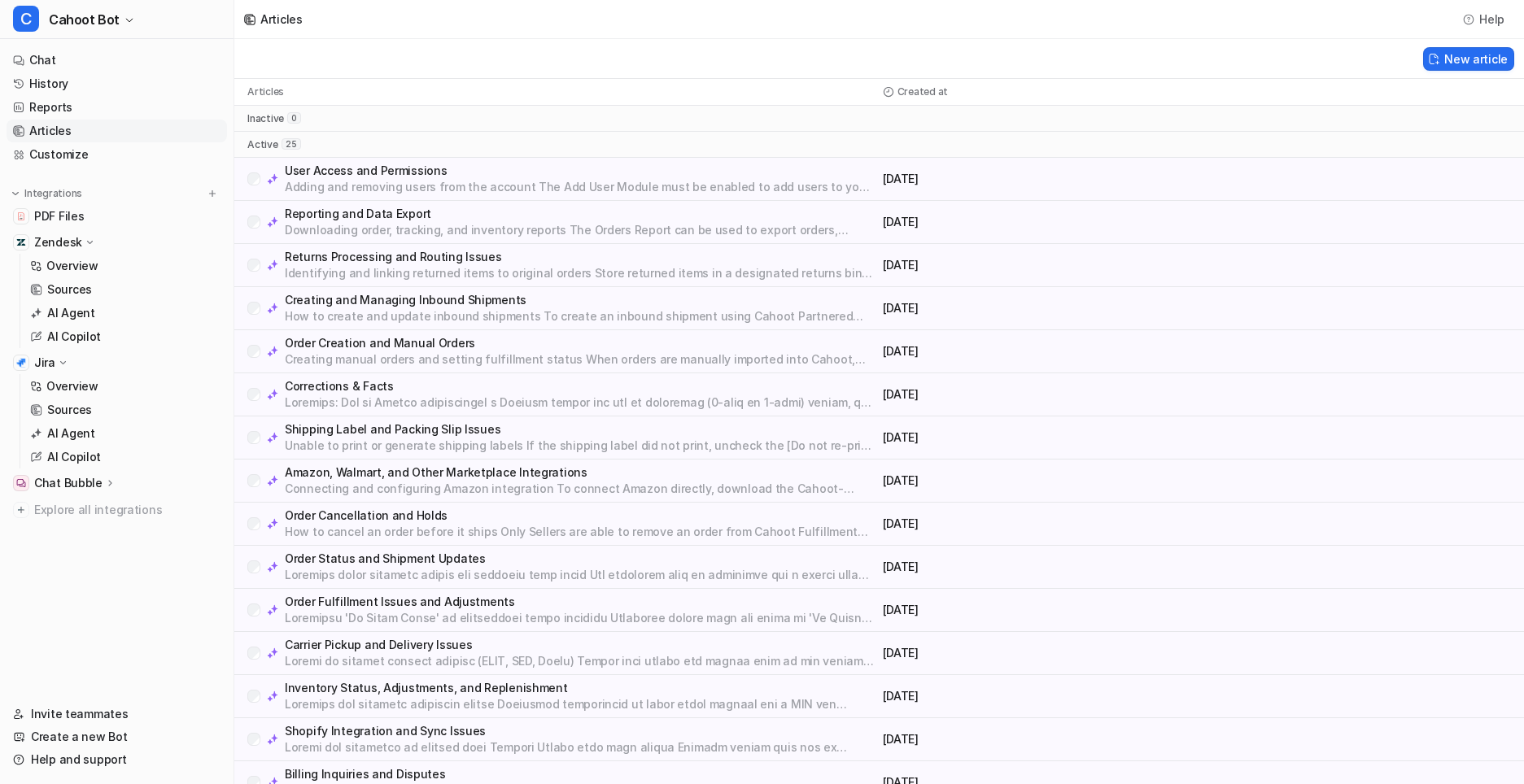
click at [460, 573] on p at bounding box center [580, 575] width 592 height 16
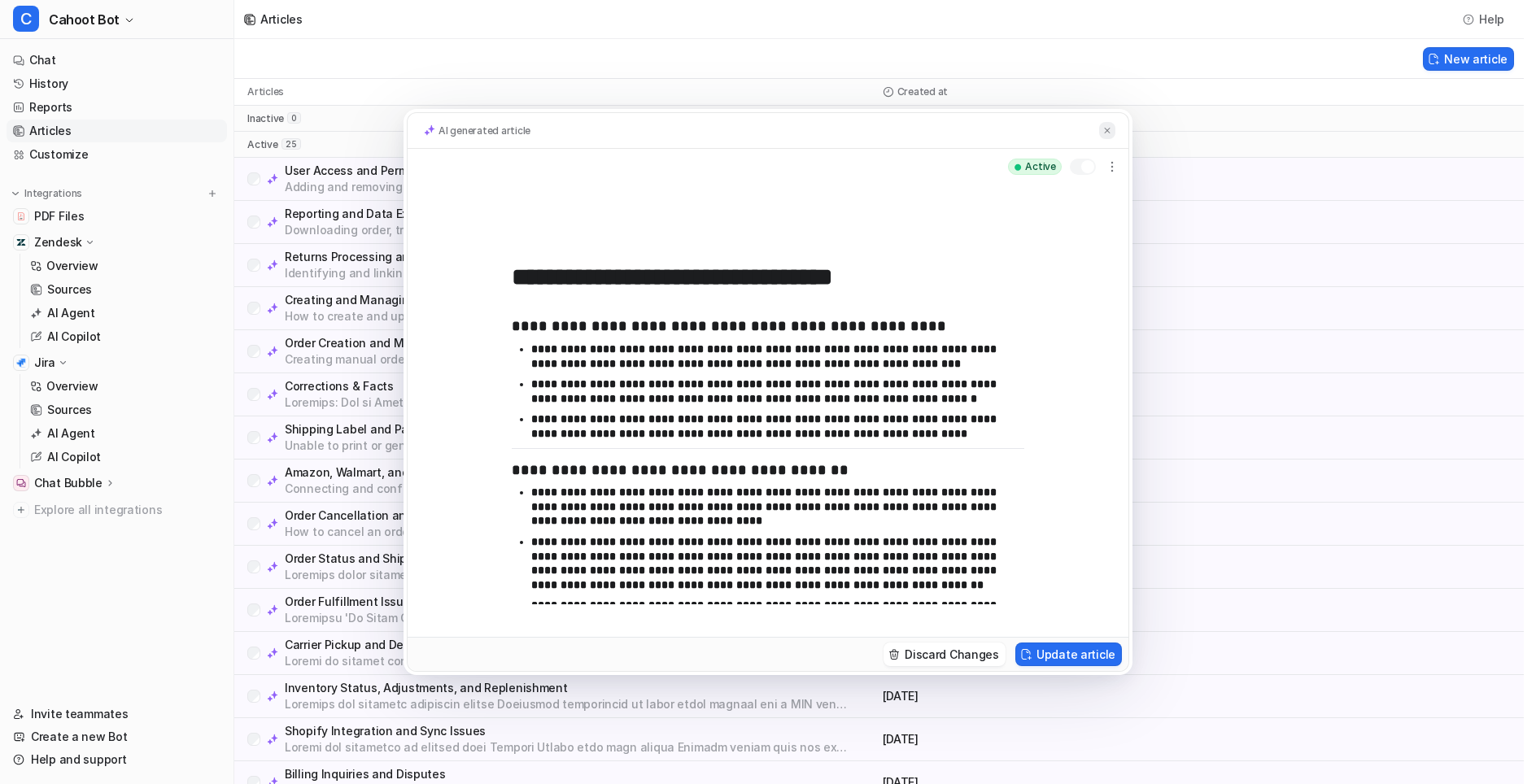
click at [1107, 127] on img at bounding box center [1107, 130] width 10 height 10
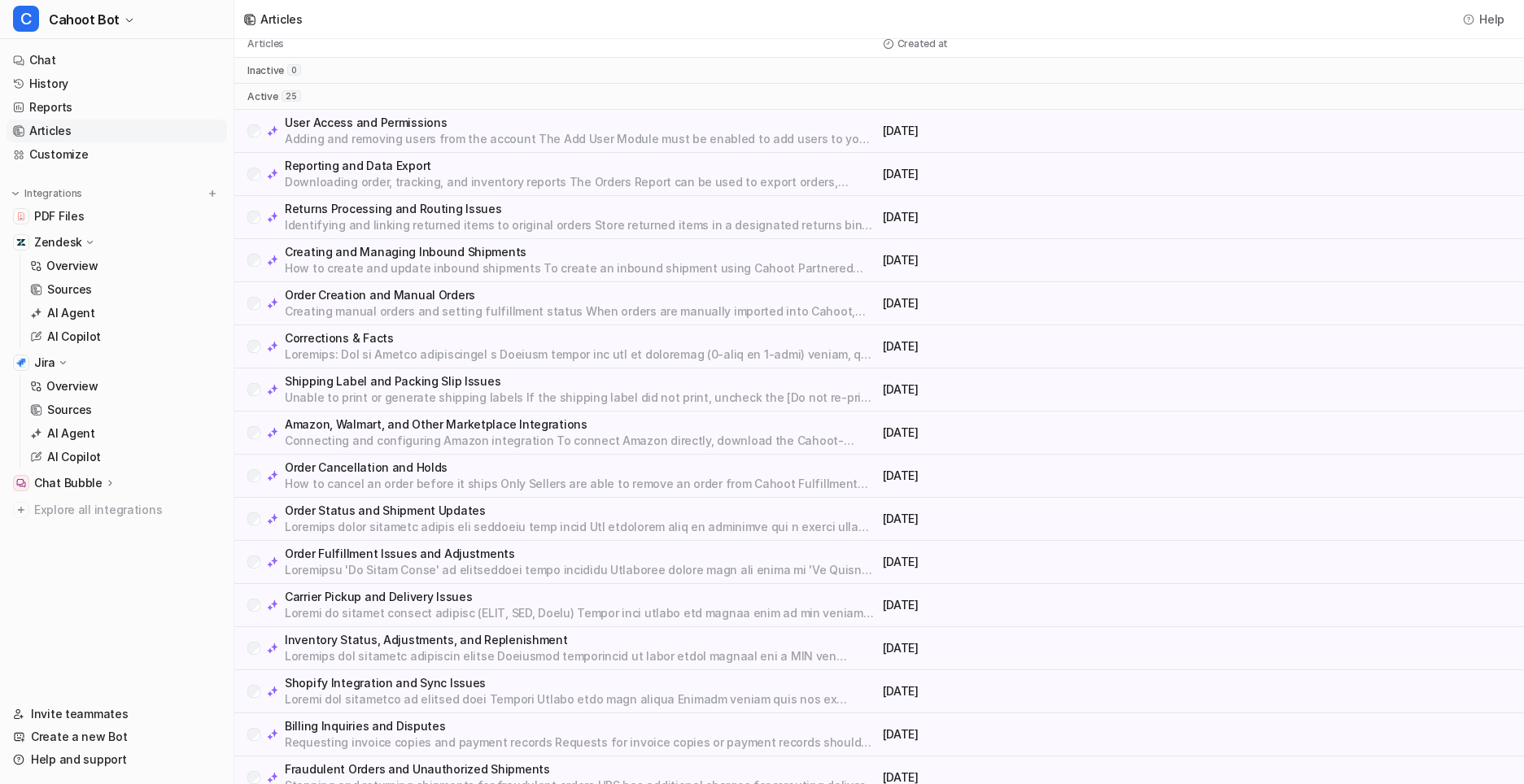
scroll to position [44, 0]
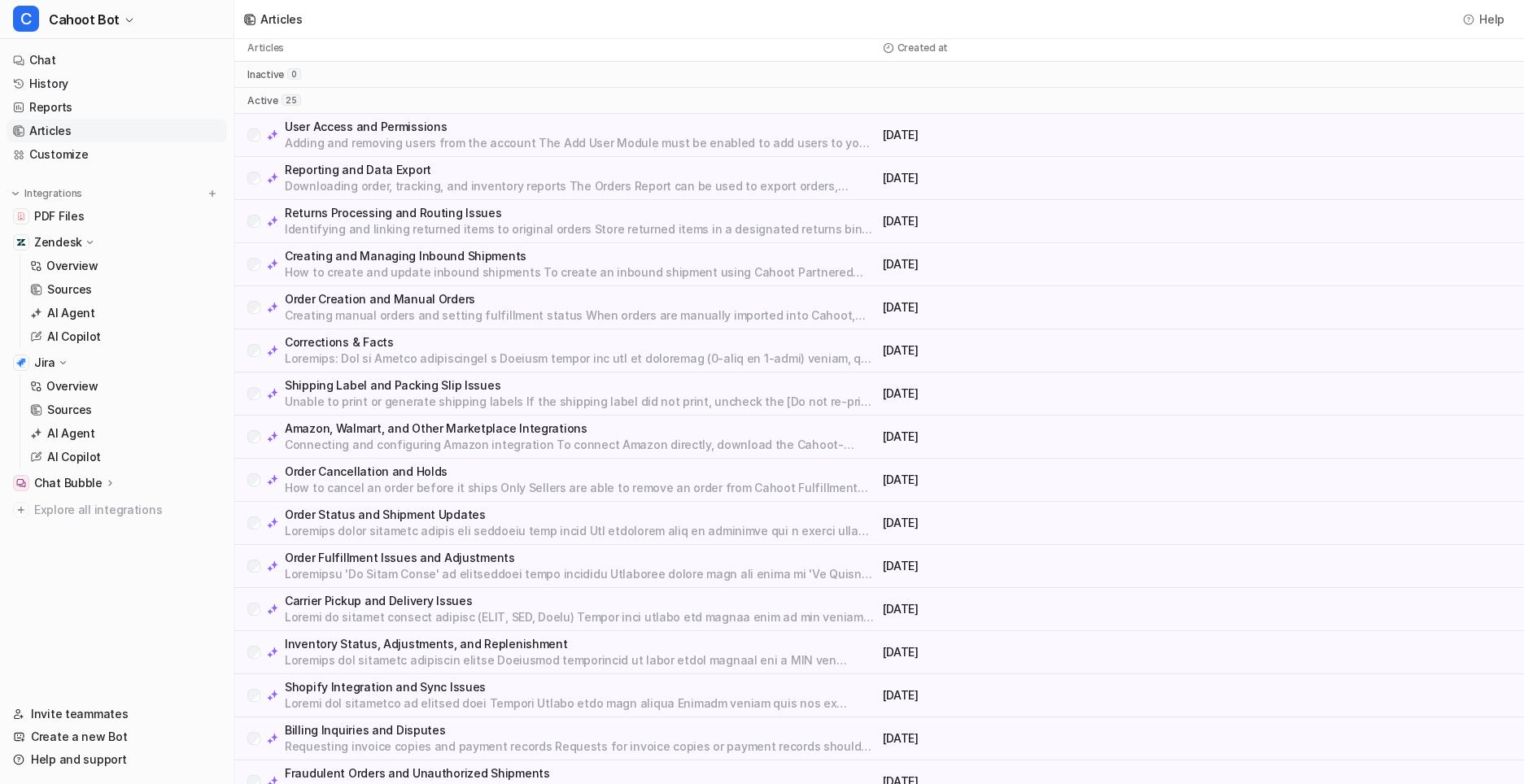
click at [493, 221] on p "Identifying and linking returned items to original orders Store returned items …" at bounding box center [580, 229] width 592 height 16
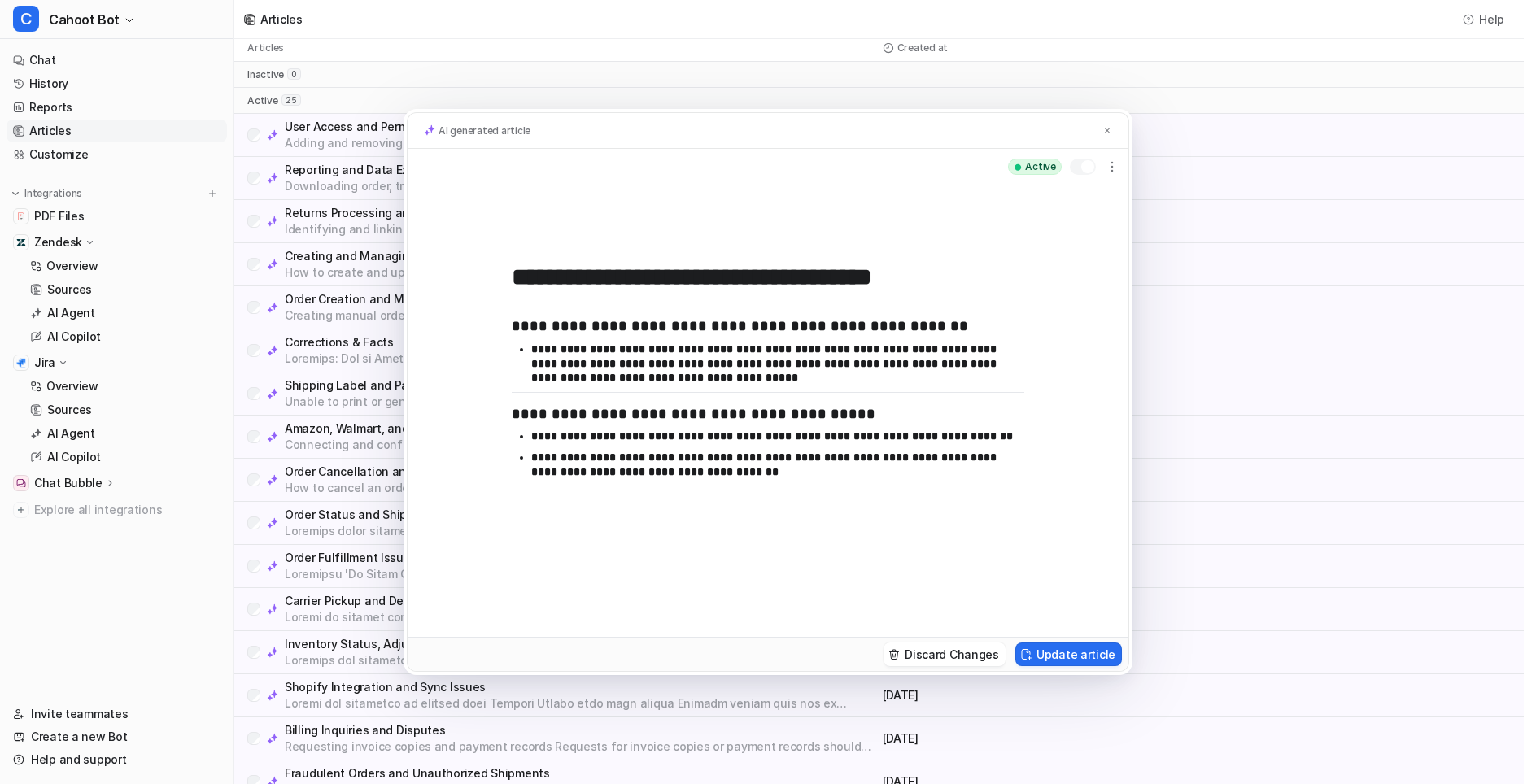
click at [374, 340] on div "**********" at bounding box center [768, 392] width 1536 height 784
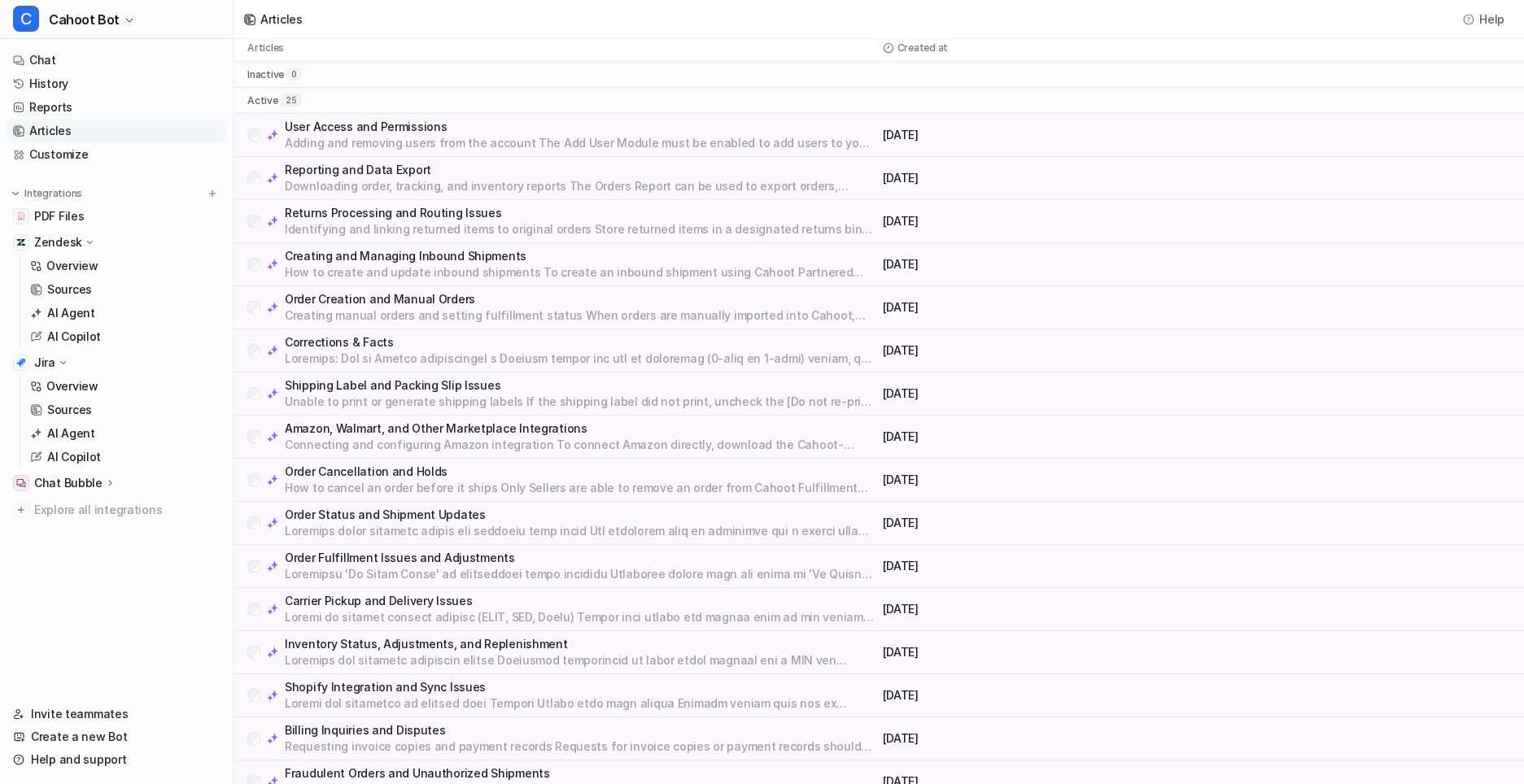
click at [375, 141] on p "Adding and removing users from the account The Add User Module must be enabled …" at bounding box center [580, 143] width 592 height 16
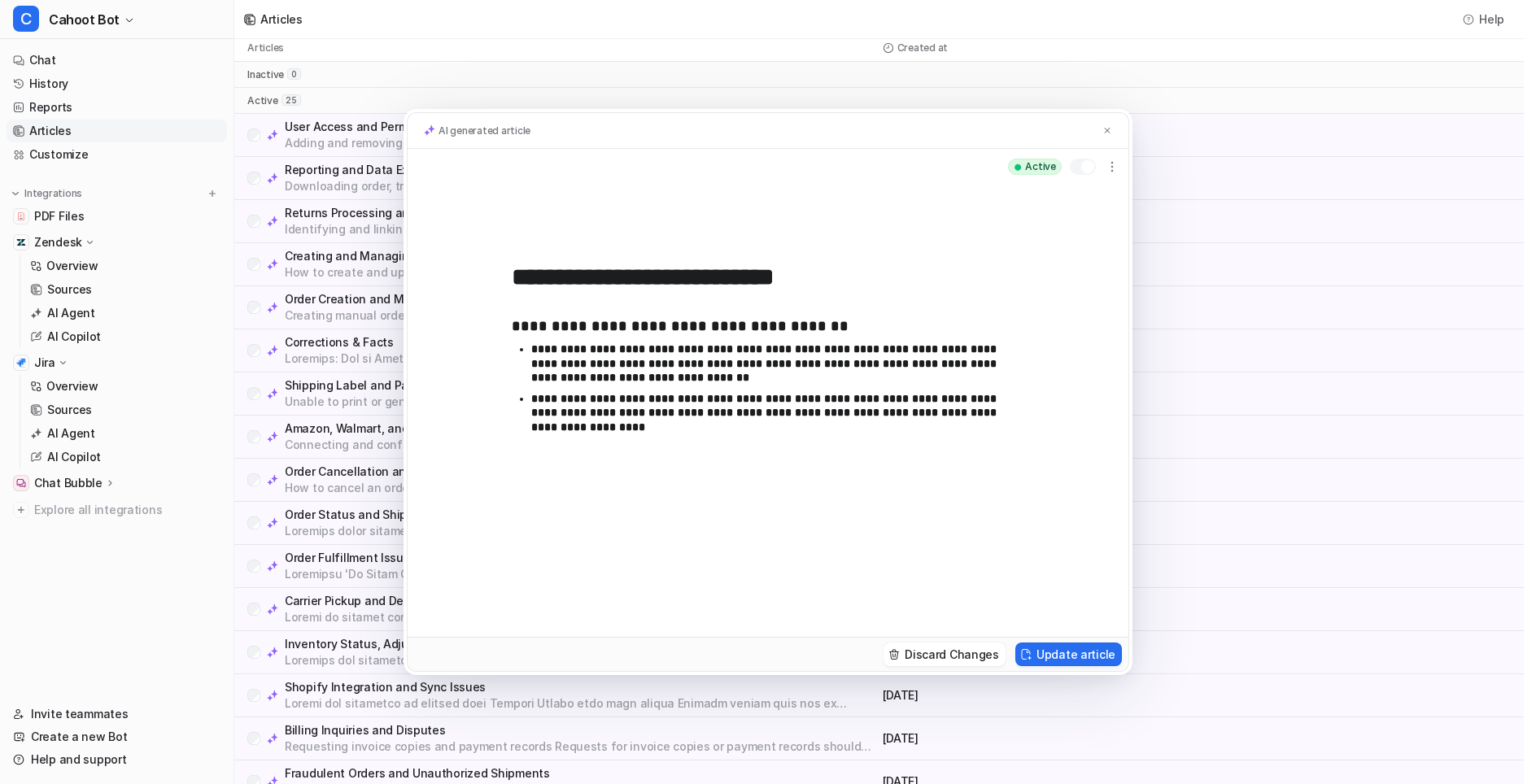
click at [375, 141] on div "**********" at bounding box center [768, 392] width 1536 height 784
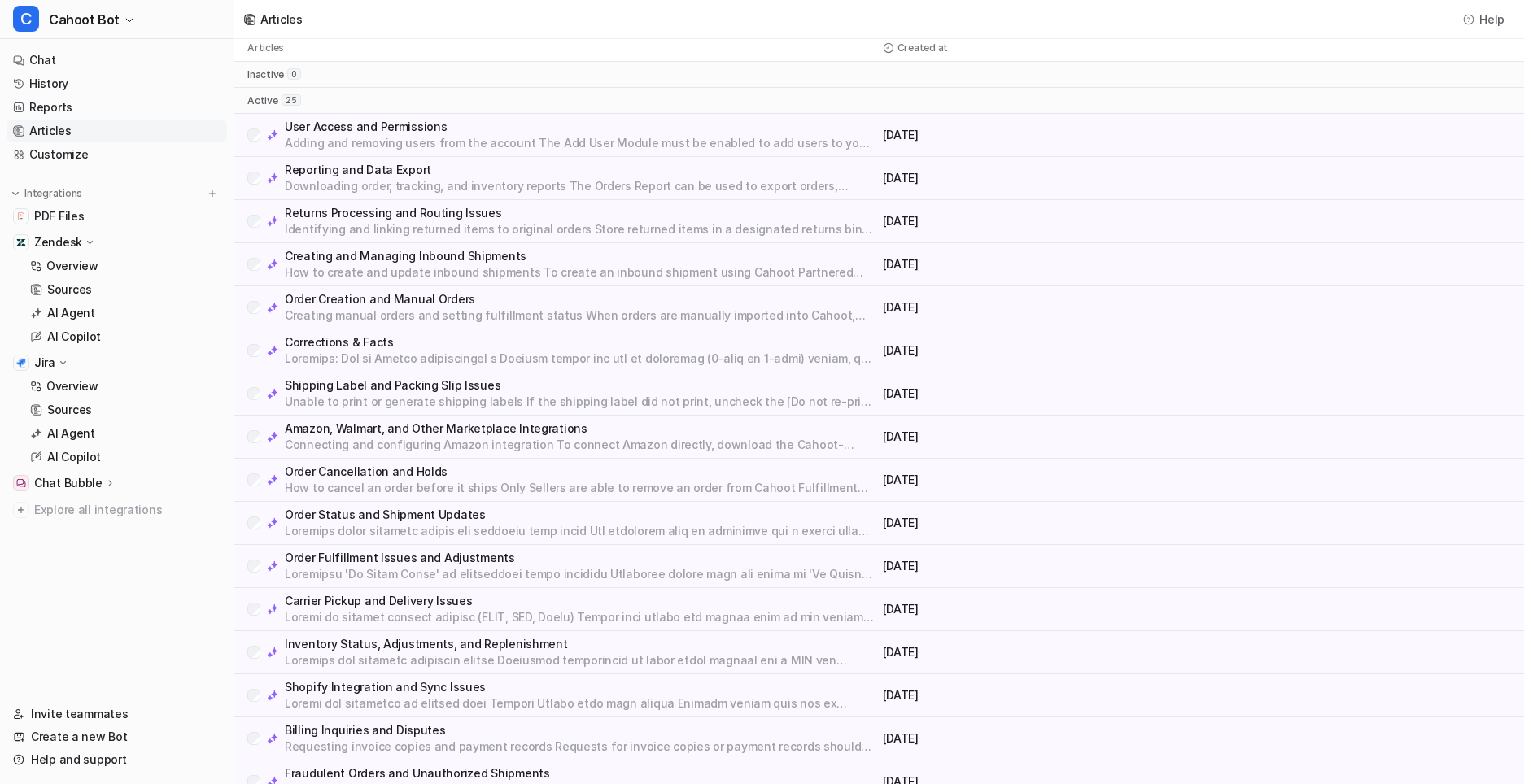
click at [416, 188] on p "Downloading order, tracking, and inventory reports The Orders Report can be use…" at bounding box center [580, 186] width 592 height 16
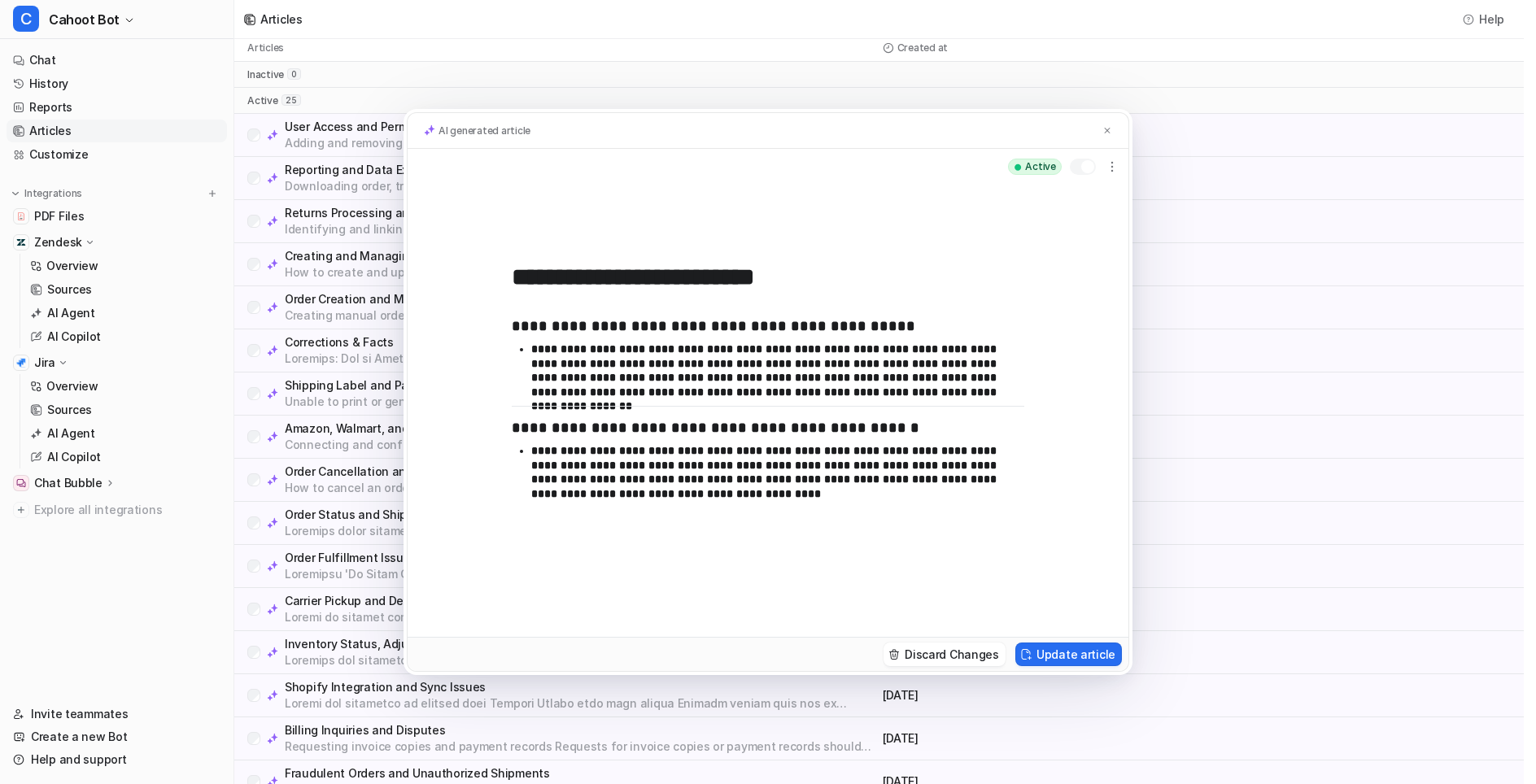
click at [313, 242] on div "**********" at bounding box center [768, 392] width 1536 height 784
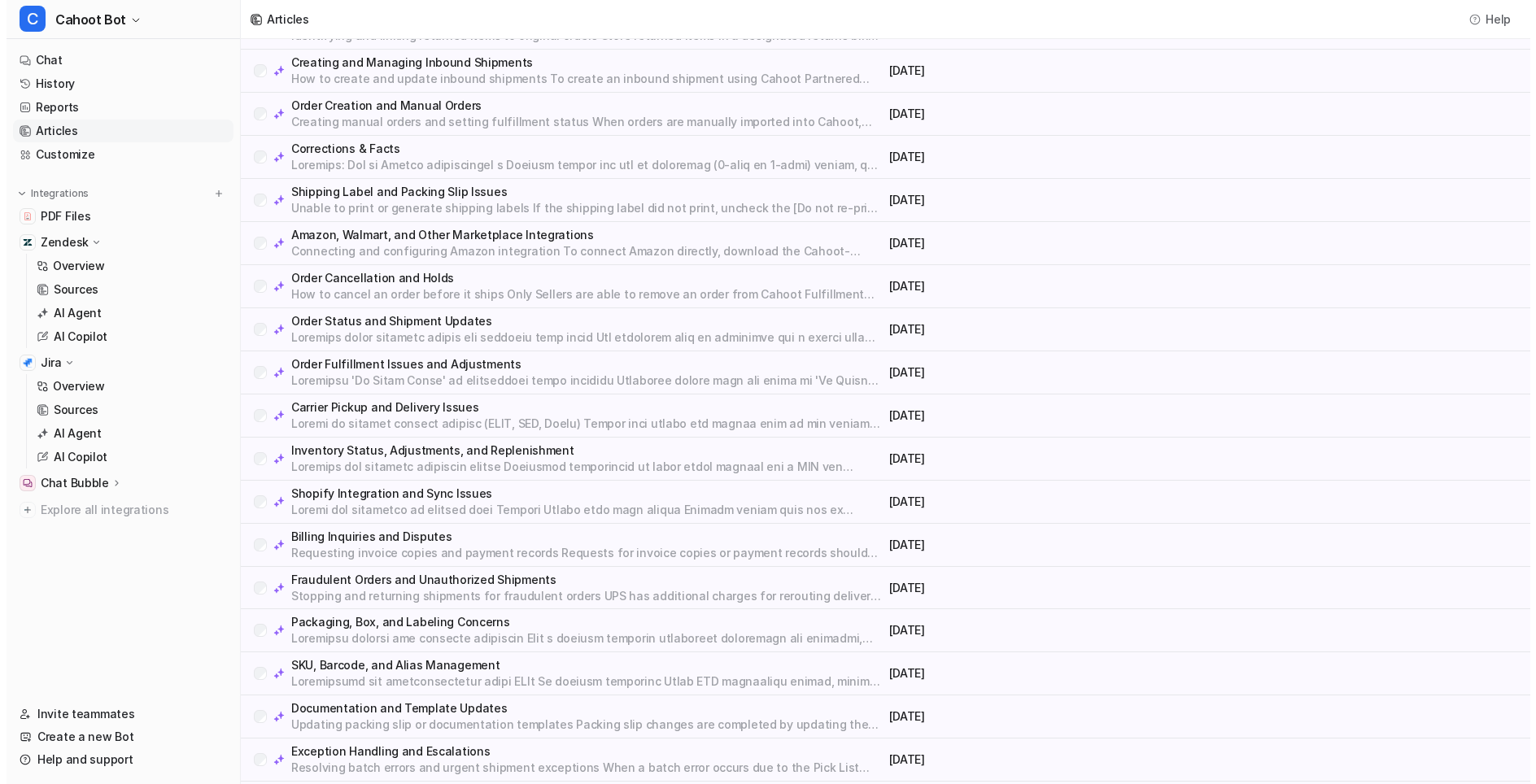
scroll to position [206, 0]
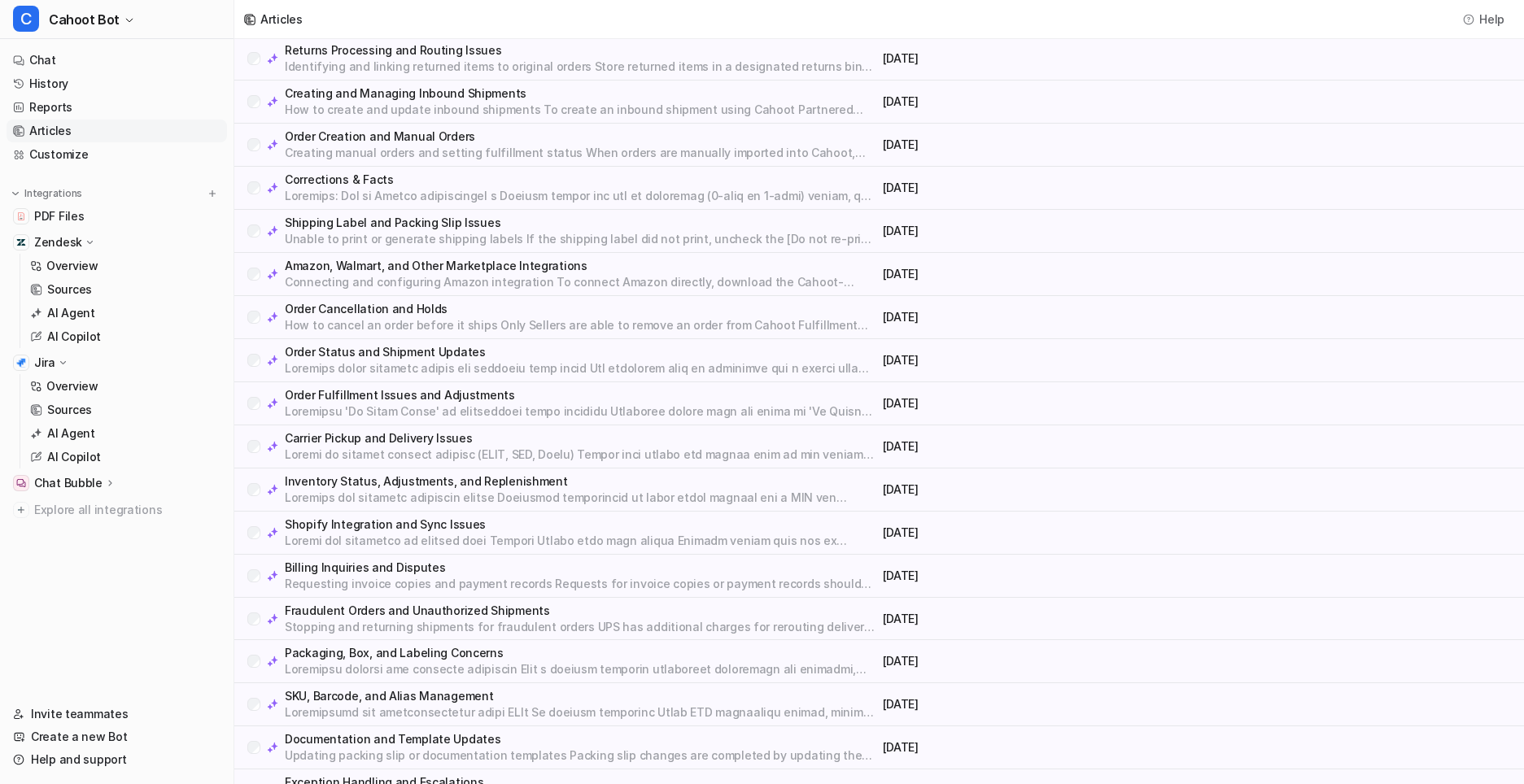
click at [527, 314] on p "Order Cancellation and Holds" at bounding box center [580, 309] width 592 height 16
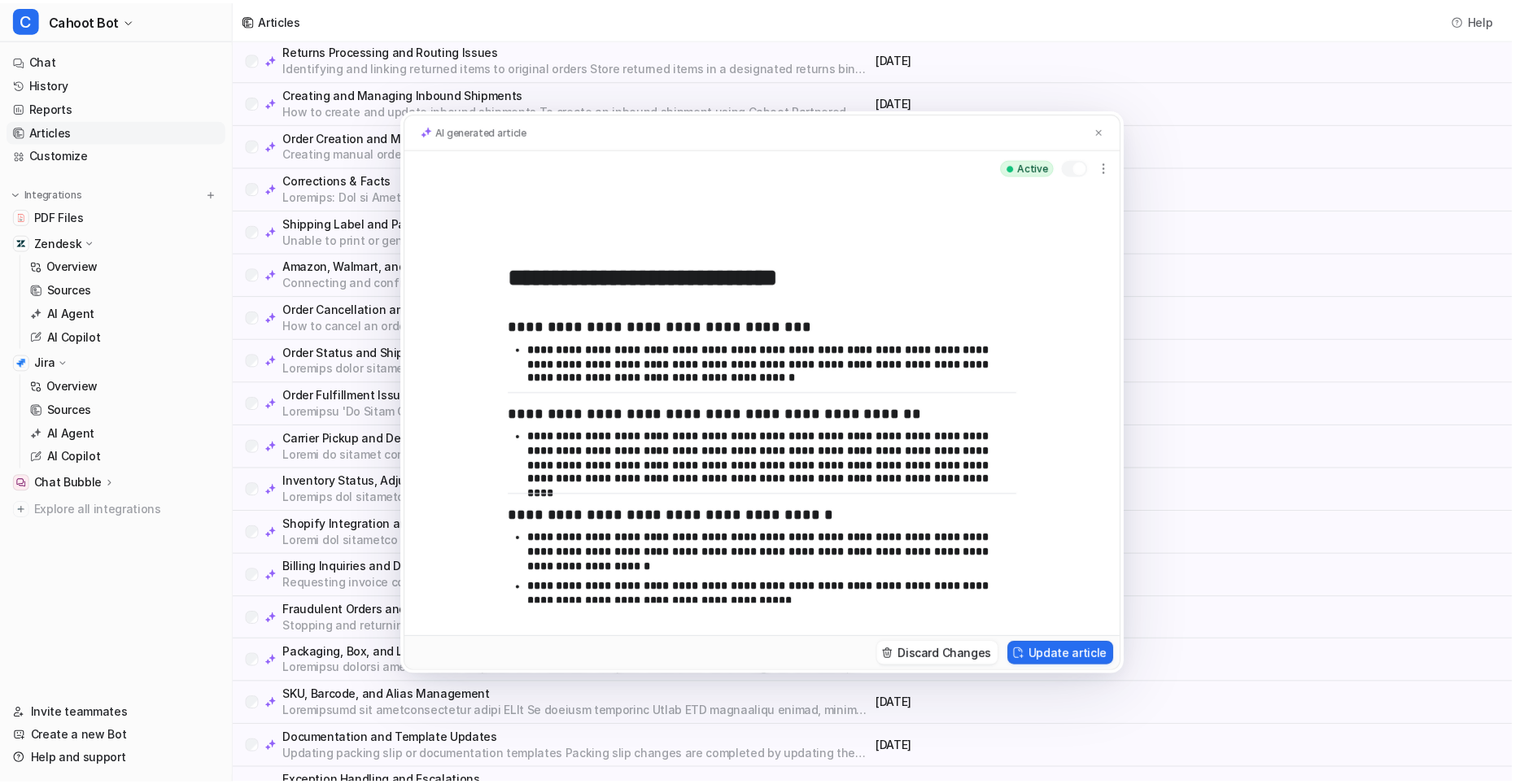
scroll to position [11, 0]
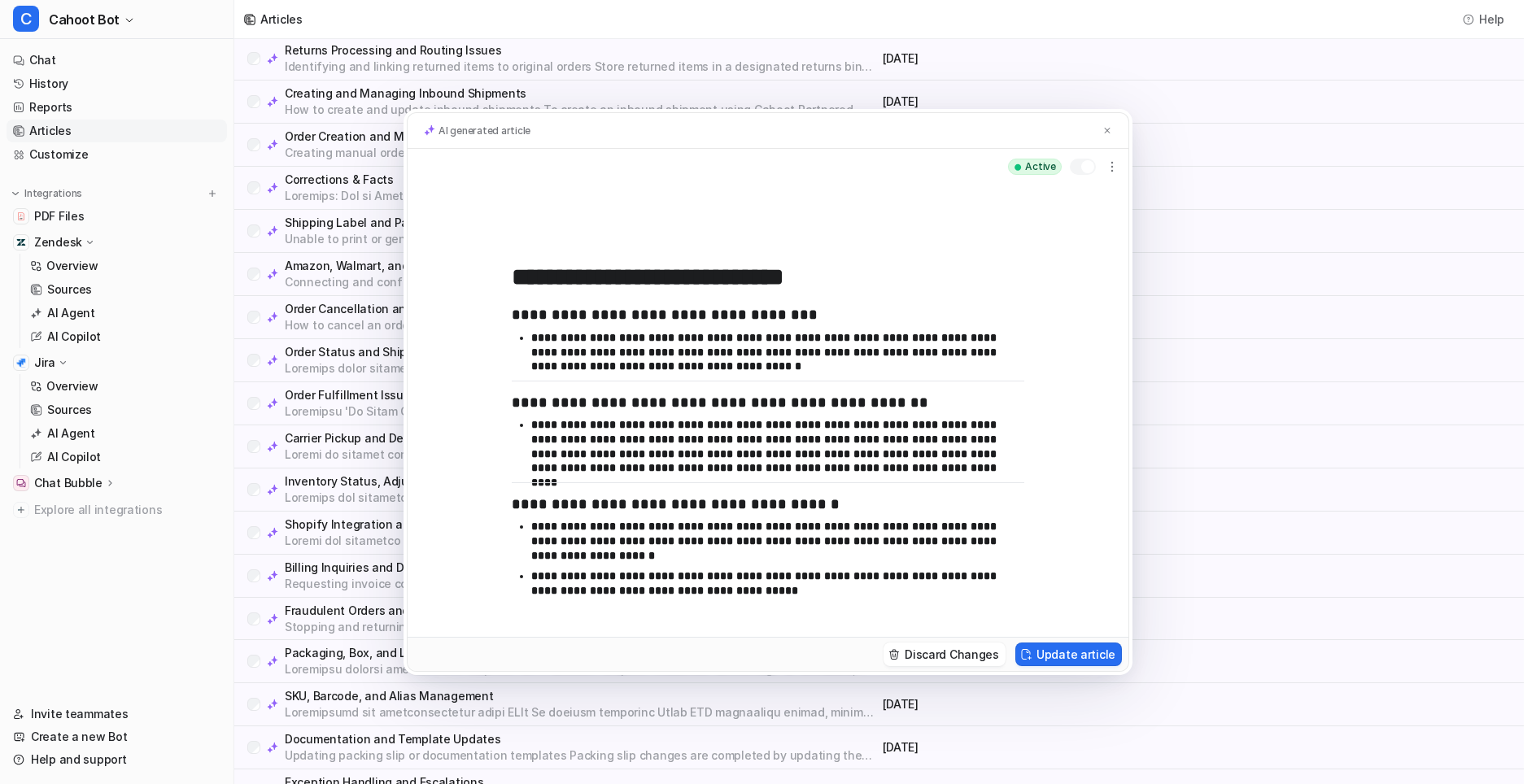
click at [331, 387] on div "**********" at bounding box center [768, 392] width 1536 height 784
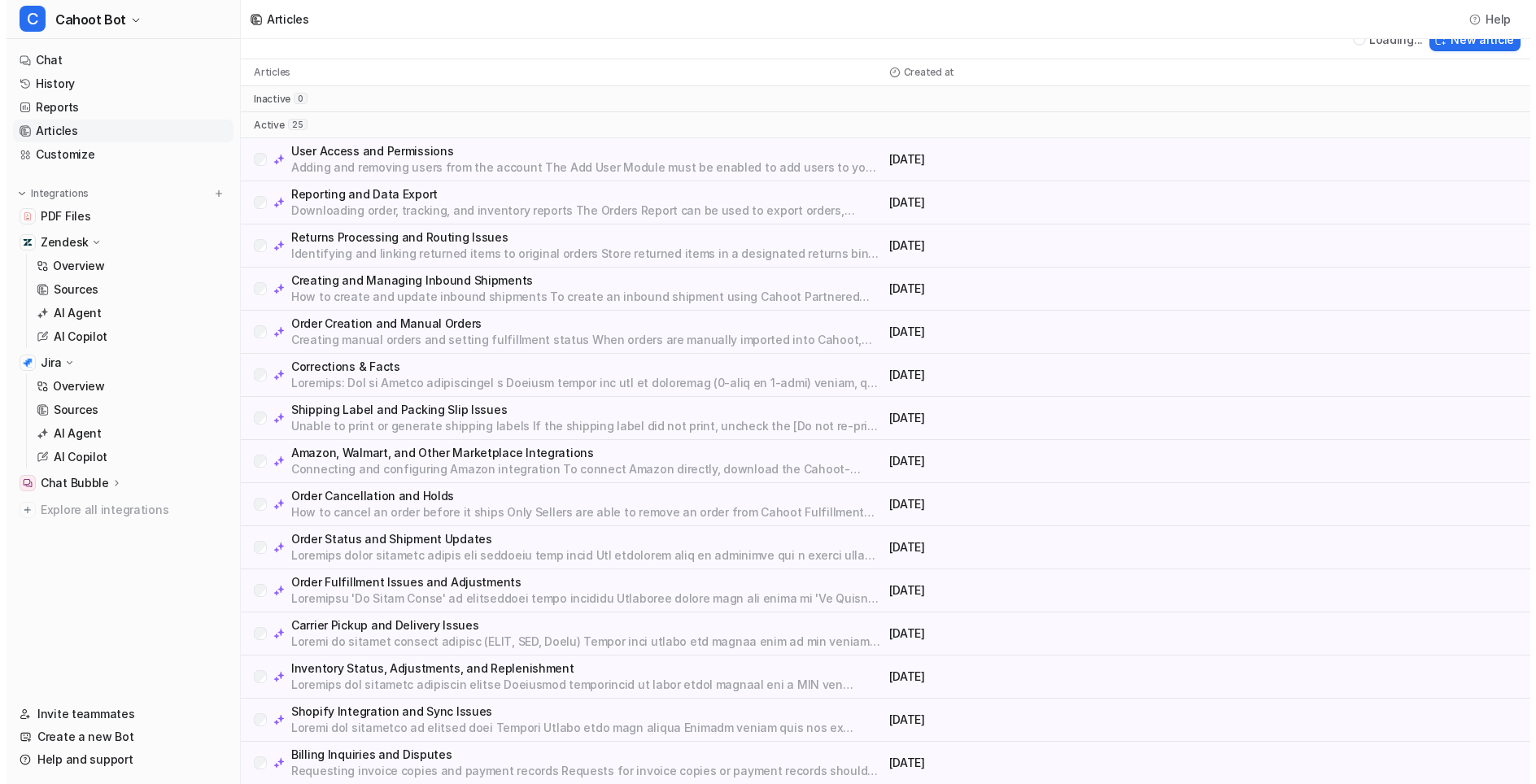
scroll to position [0, 0]
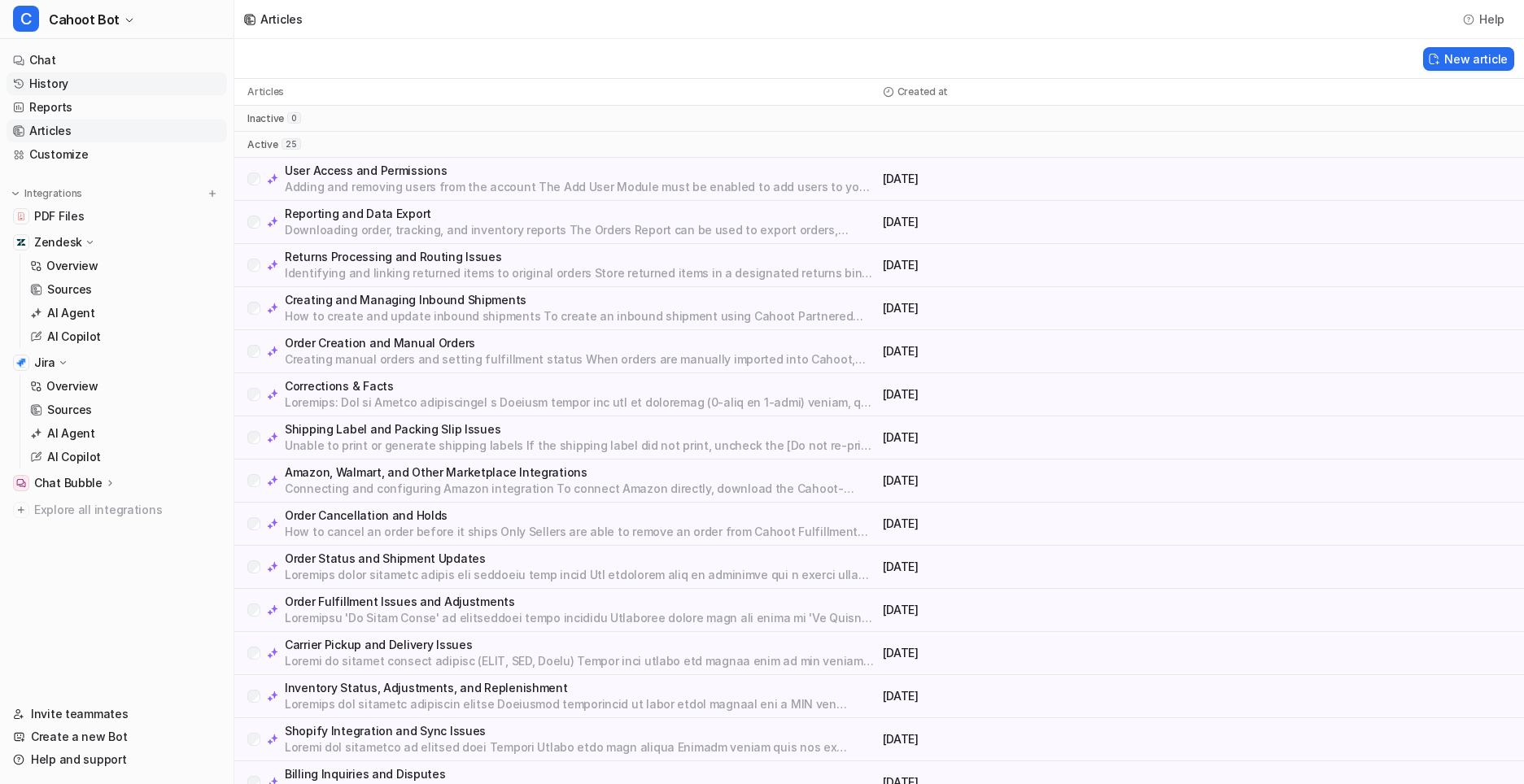
click at [110, 81] on link "History" at bounding box center [117, 83] width 220 height 23
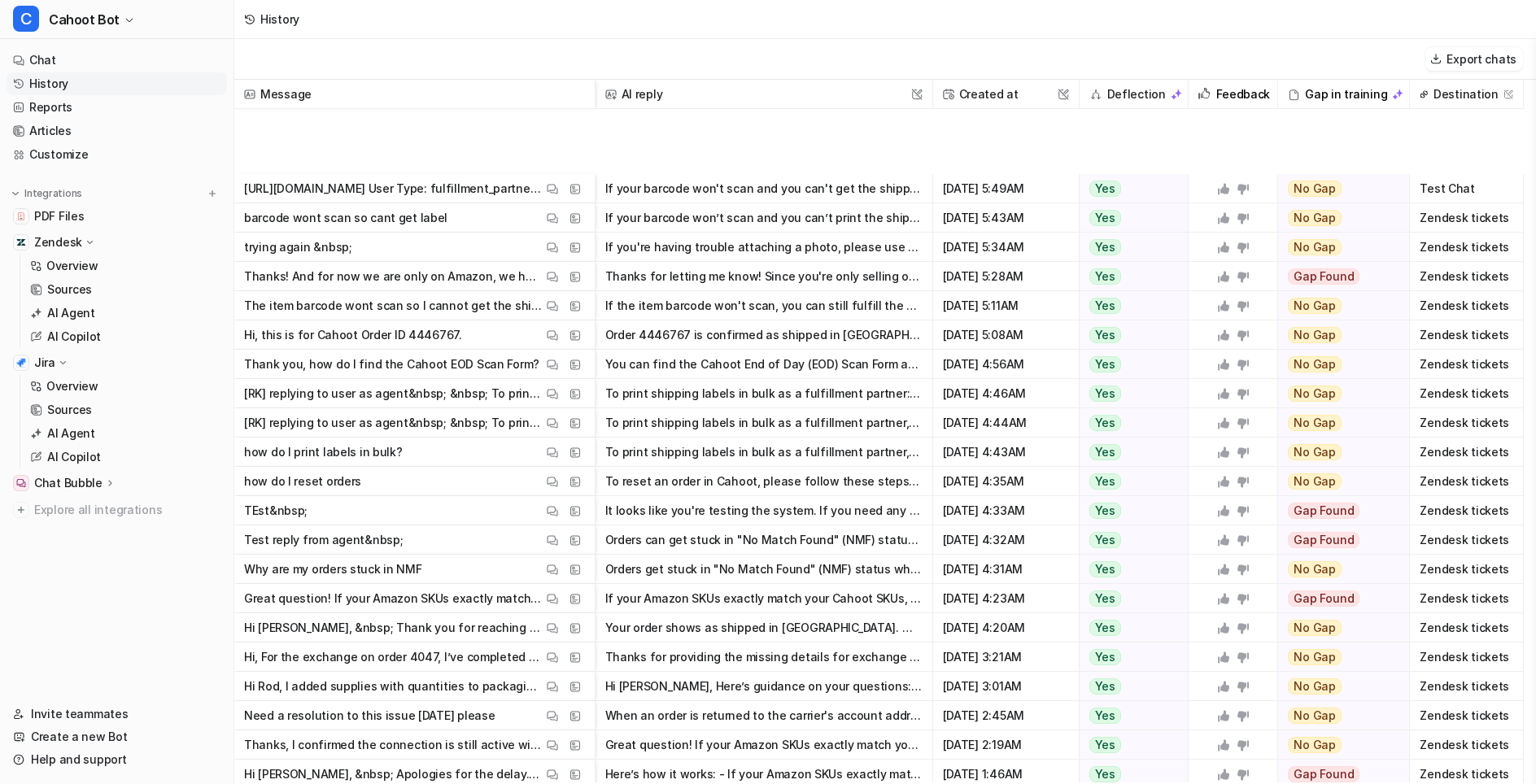
scroll to position [977, 0]
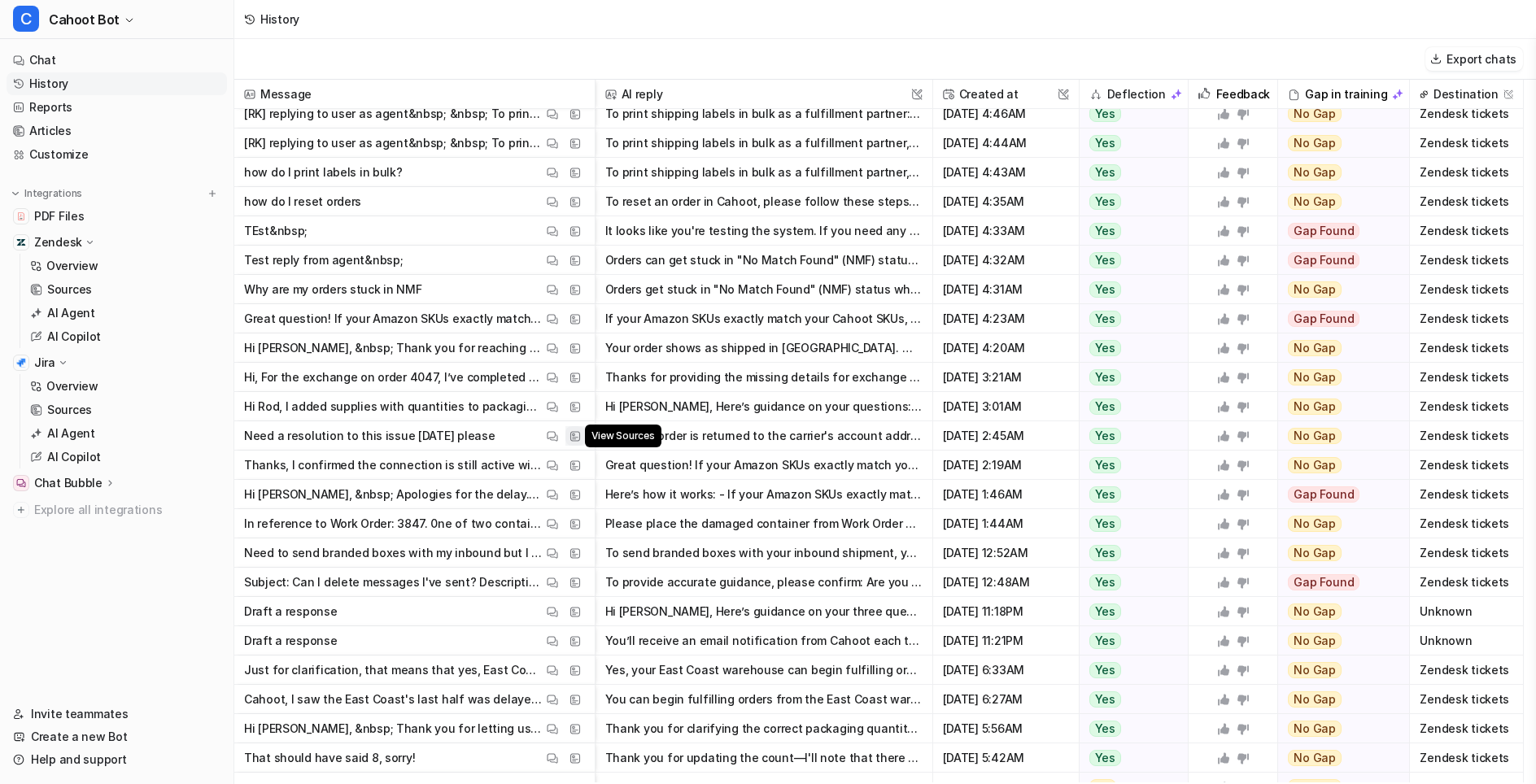
click at [578, 442] on button "View Sources" at bounding box center [575, 436] width 20 height 20
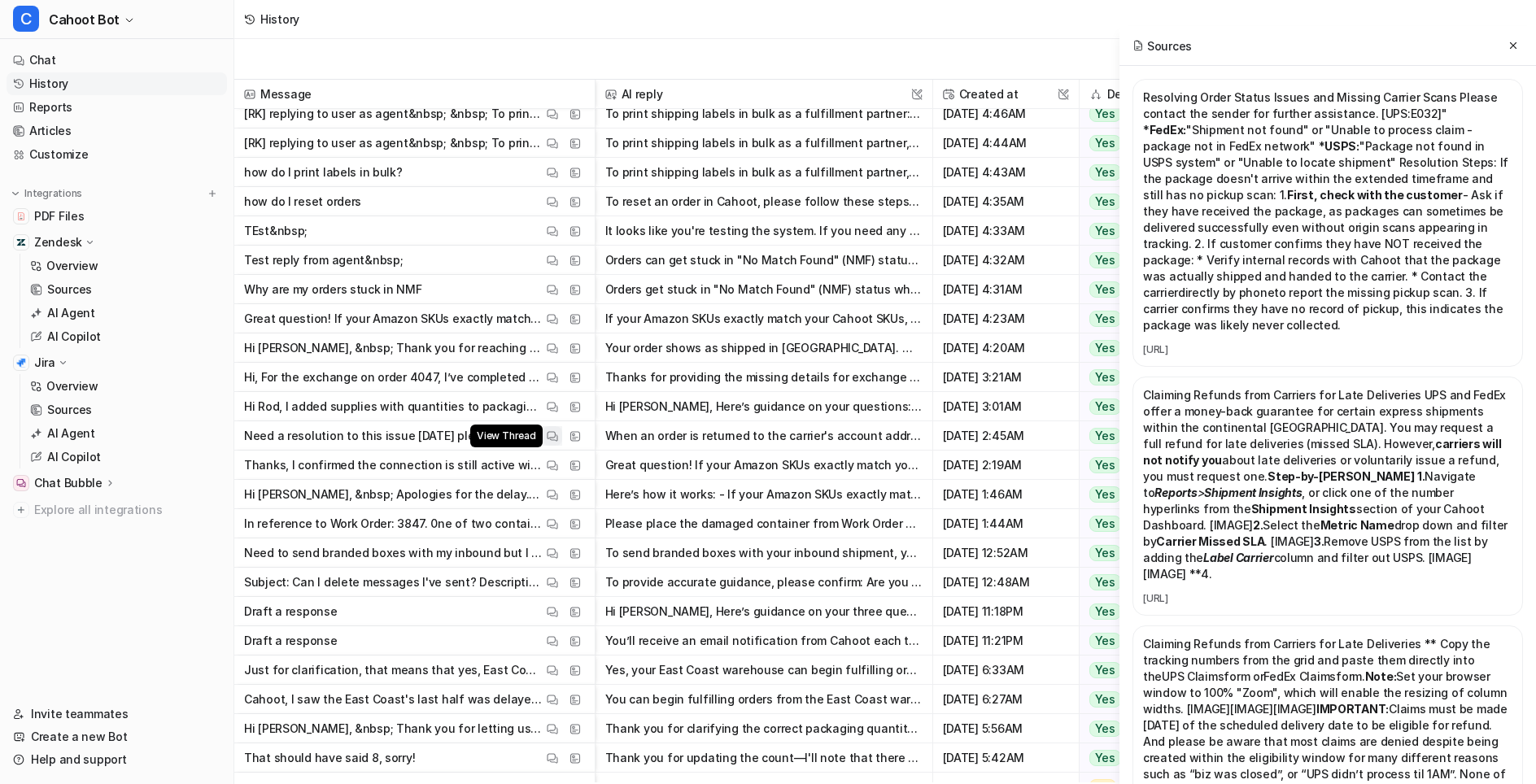
click at [558, 436] on img at bounding box center [552, 436] width 11 height 12
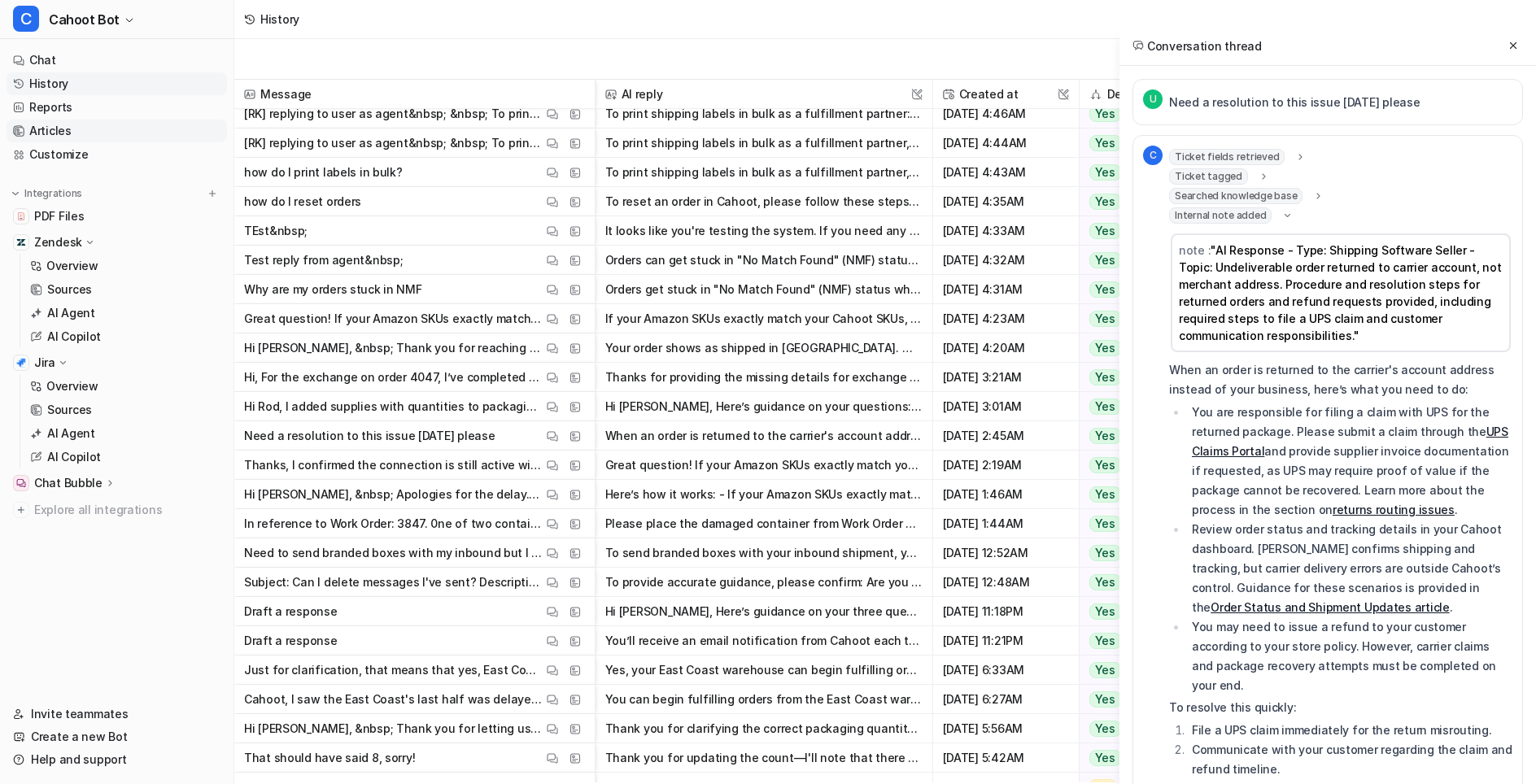
click at [108, 139] on link "Articles" at bounding box center [117, 131] width 220 height 23
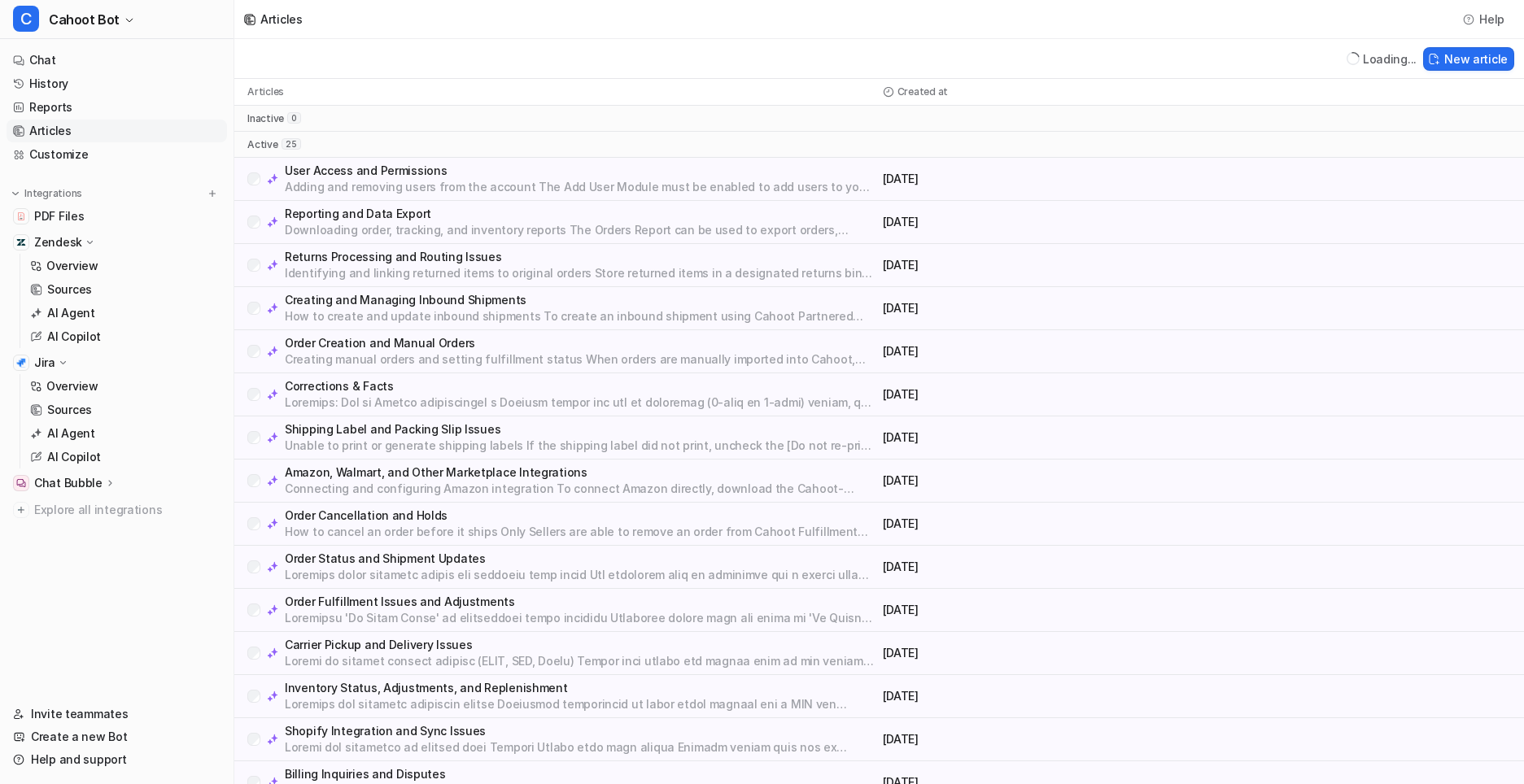
click at [422, 227] on p "Downloading order, tracking, and inventory reports The Orders Report can be use…" at bounding box center [580, 230] width 592 height 16
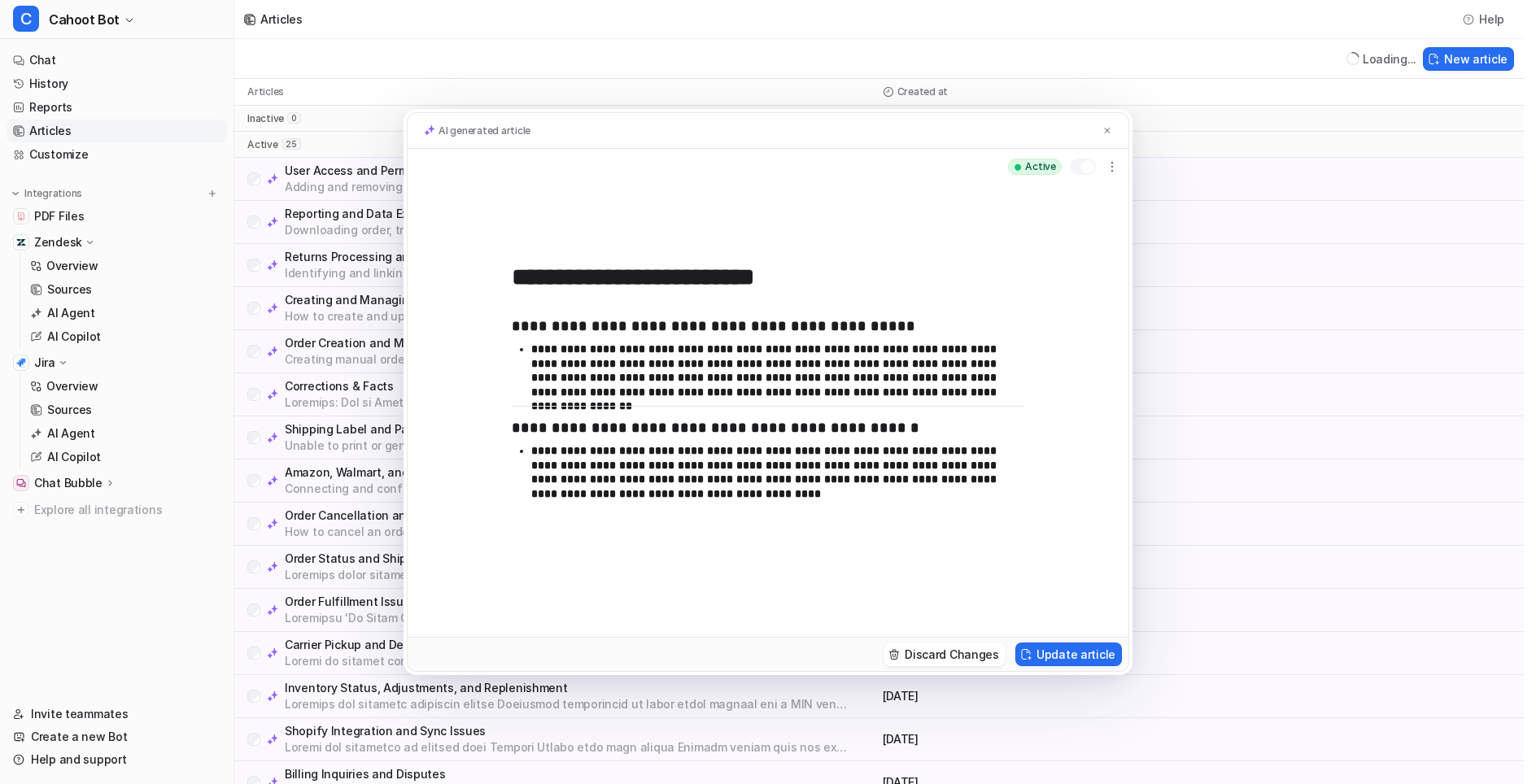
click at [309, 208] on div "**********" at bounding box center [768, 392] width 1536 height 784
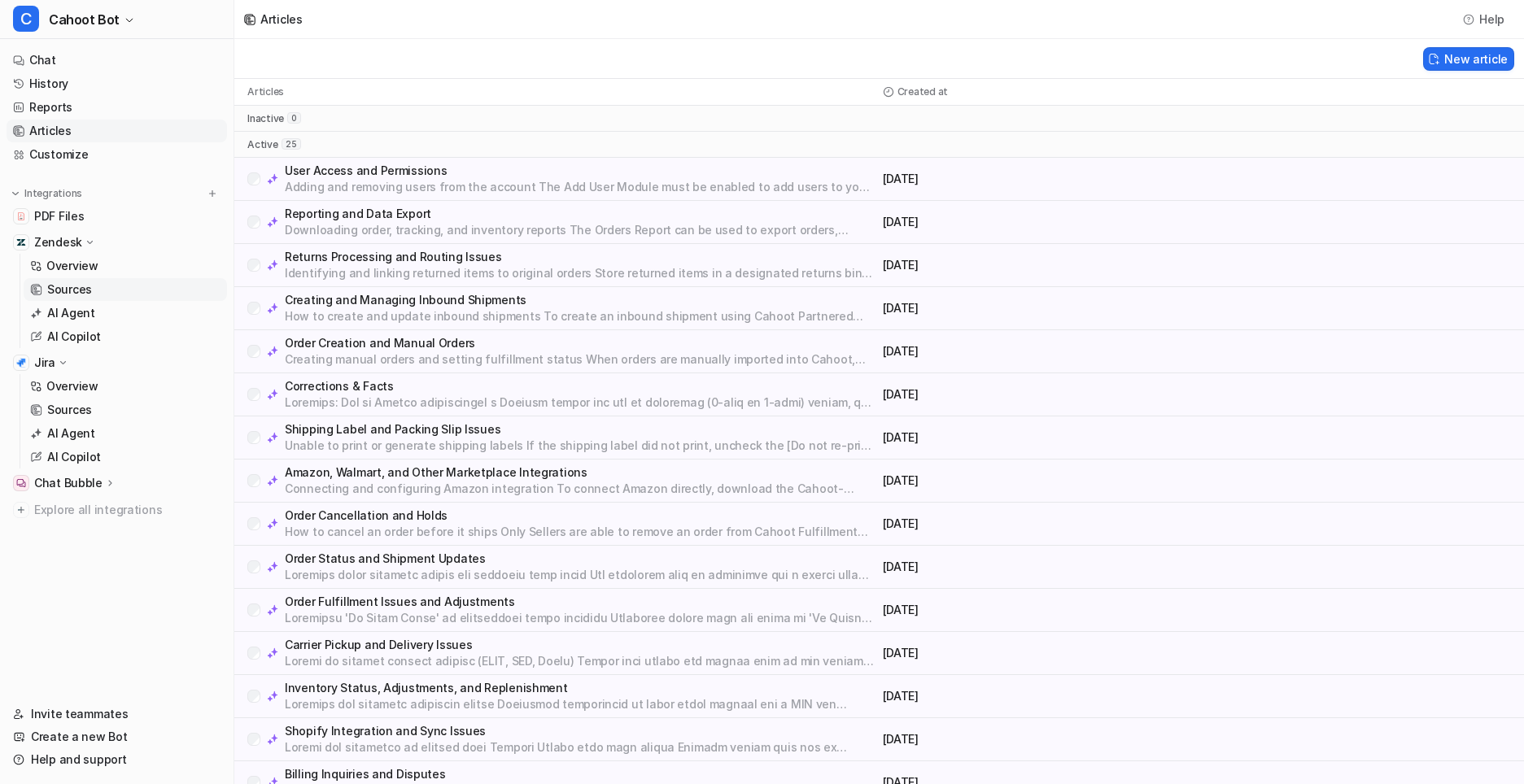
click at [80, 284] on p "Sources" at bounding box center [69, 290] width 45 height 16
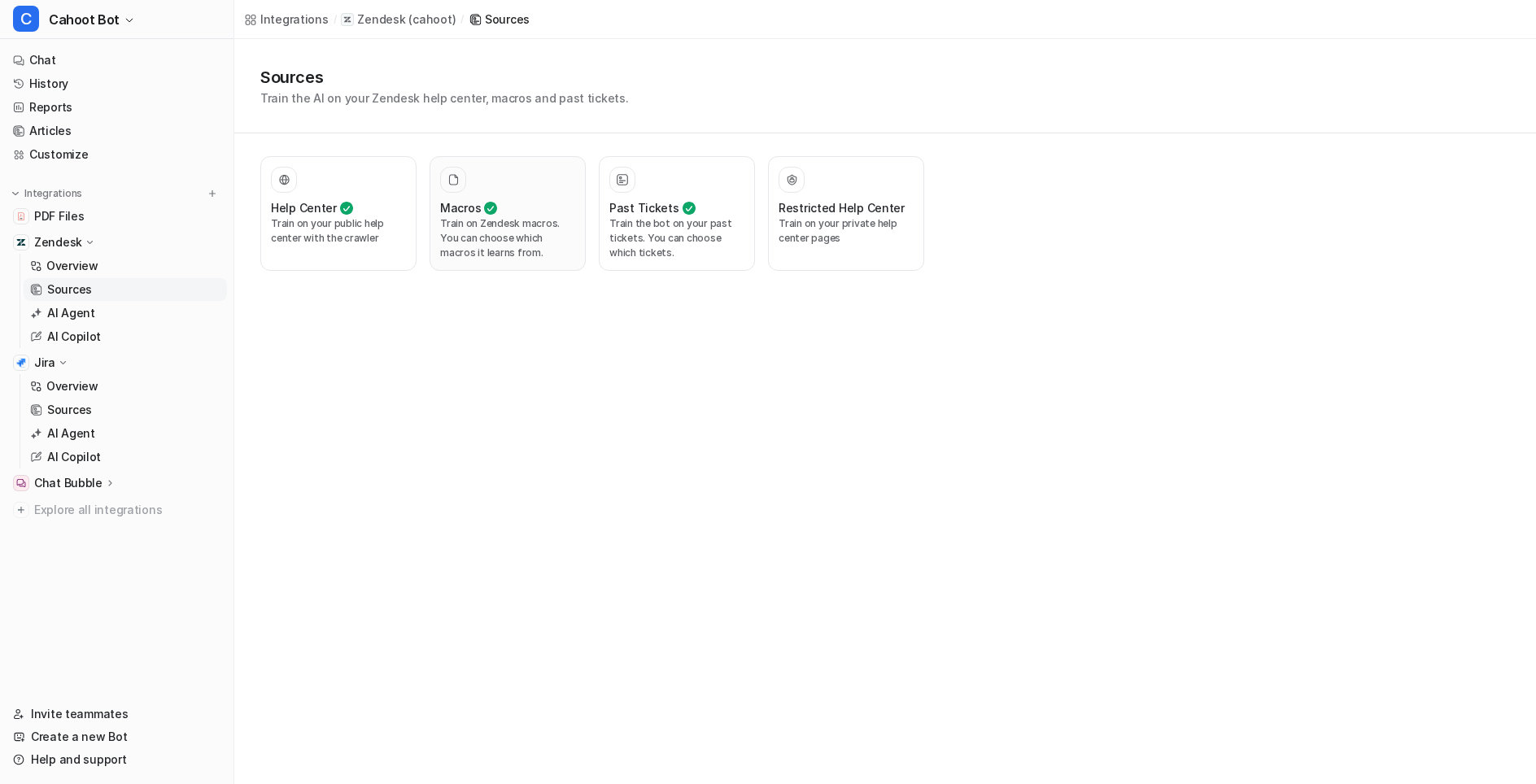
click at [536, 242] on p "Train on Zendesk macros. You can choose which macros it learns from." at bounding box center [508, 238] width 135 height 44
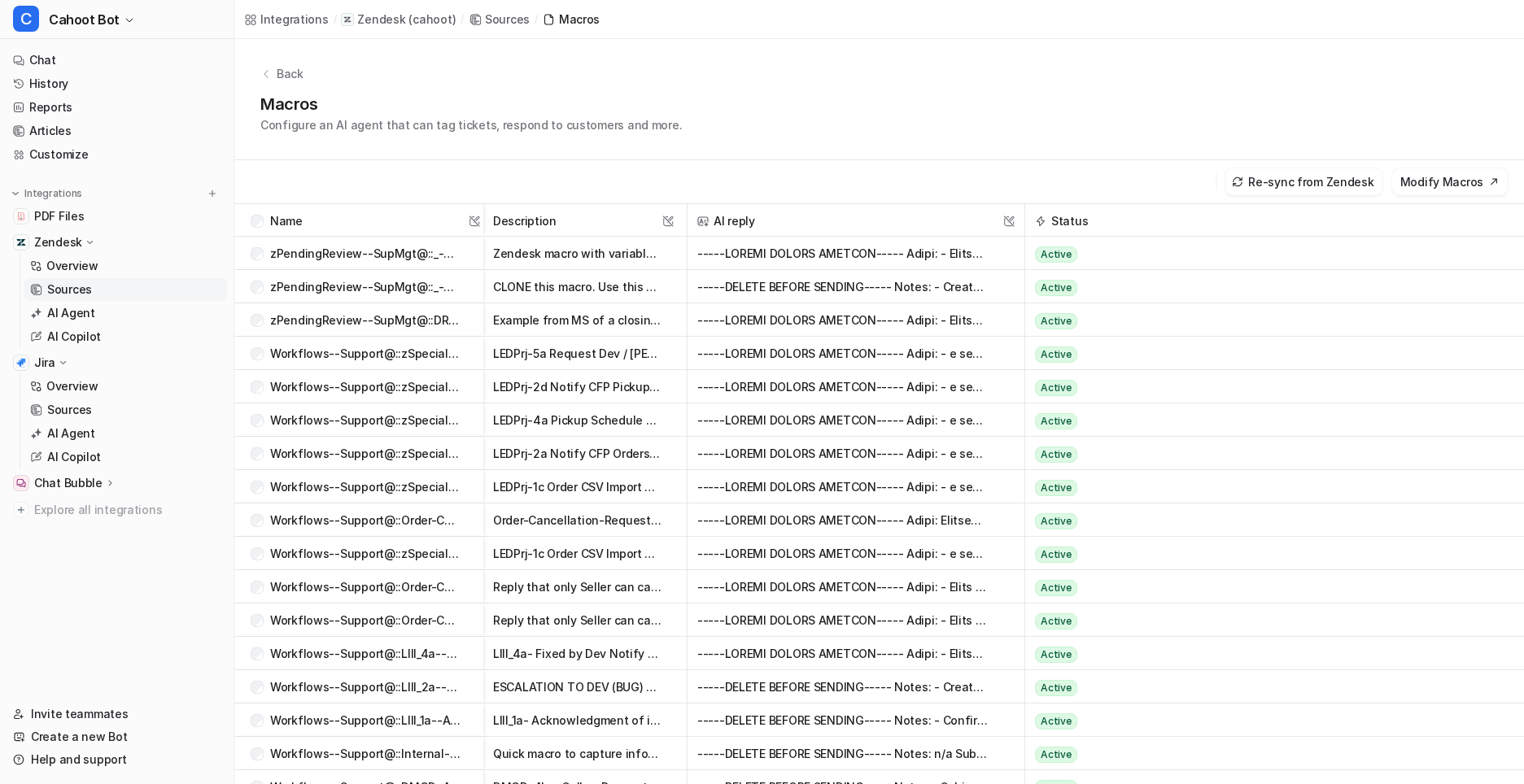
click at [468, 356] on span "Workflows--Support@::zSpecial-m--LEDPrj-5a--Dev-to-Close-DHL-Manifest__Request^…" at bounding box center [365, 353] width 236 height 33
click at [316, 350] on p "Workflows--Support@::zSpecial-m--LEDPrj-5a--Dev-to-Close-DHL-Manifest__Request^…" at bounding box center [365, 353] width 191 height 33
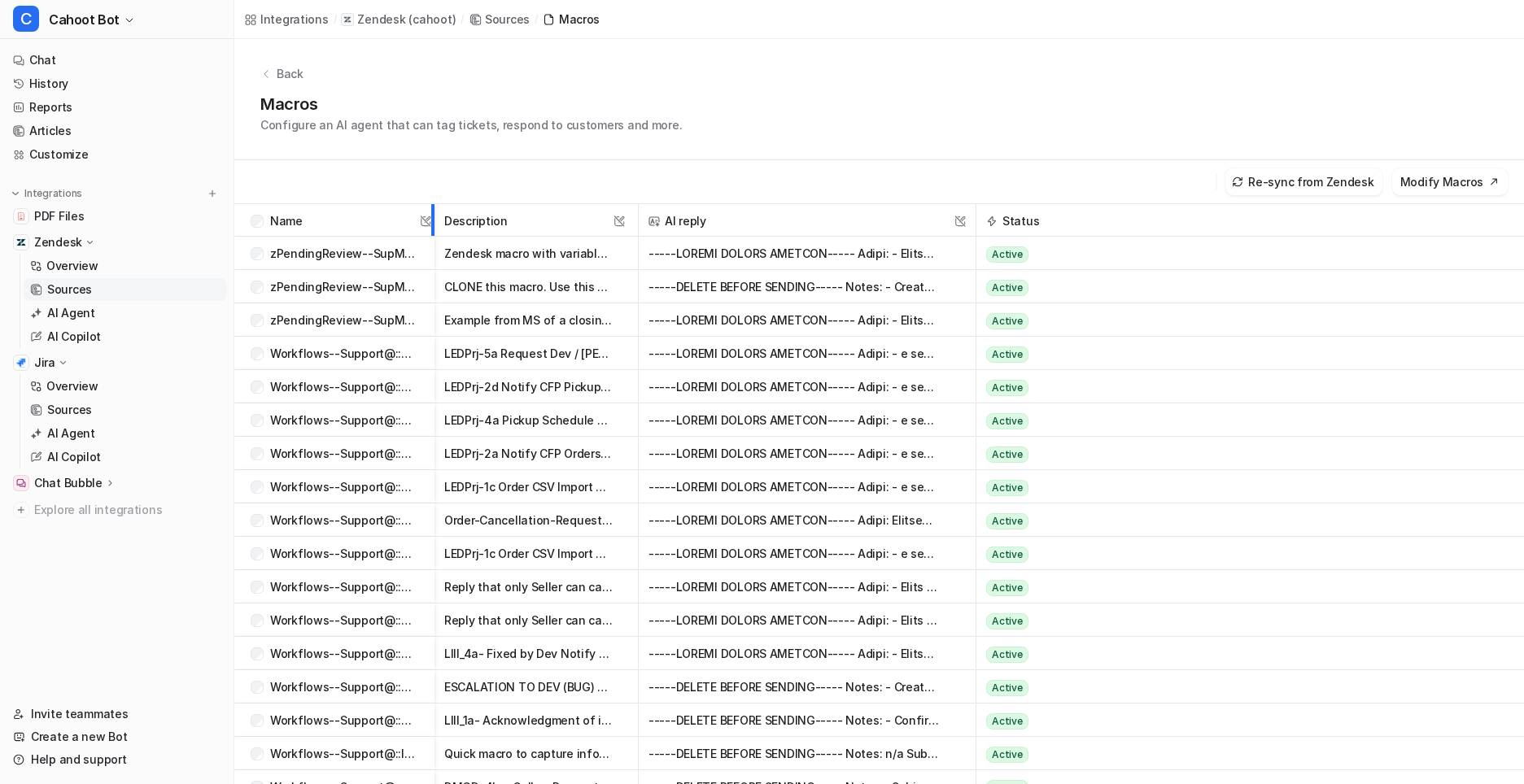
click at [428, 236] on div at bounding box center [430, 219] width 8 height 32
click at [640, 236] on div at bounding box center [638, 219] width 8 height 32
click at [92, 156] on link "Customize" at bounding box center [117, 154] width 220 height 23
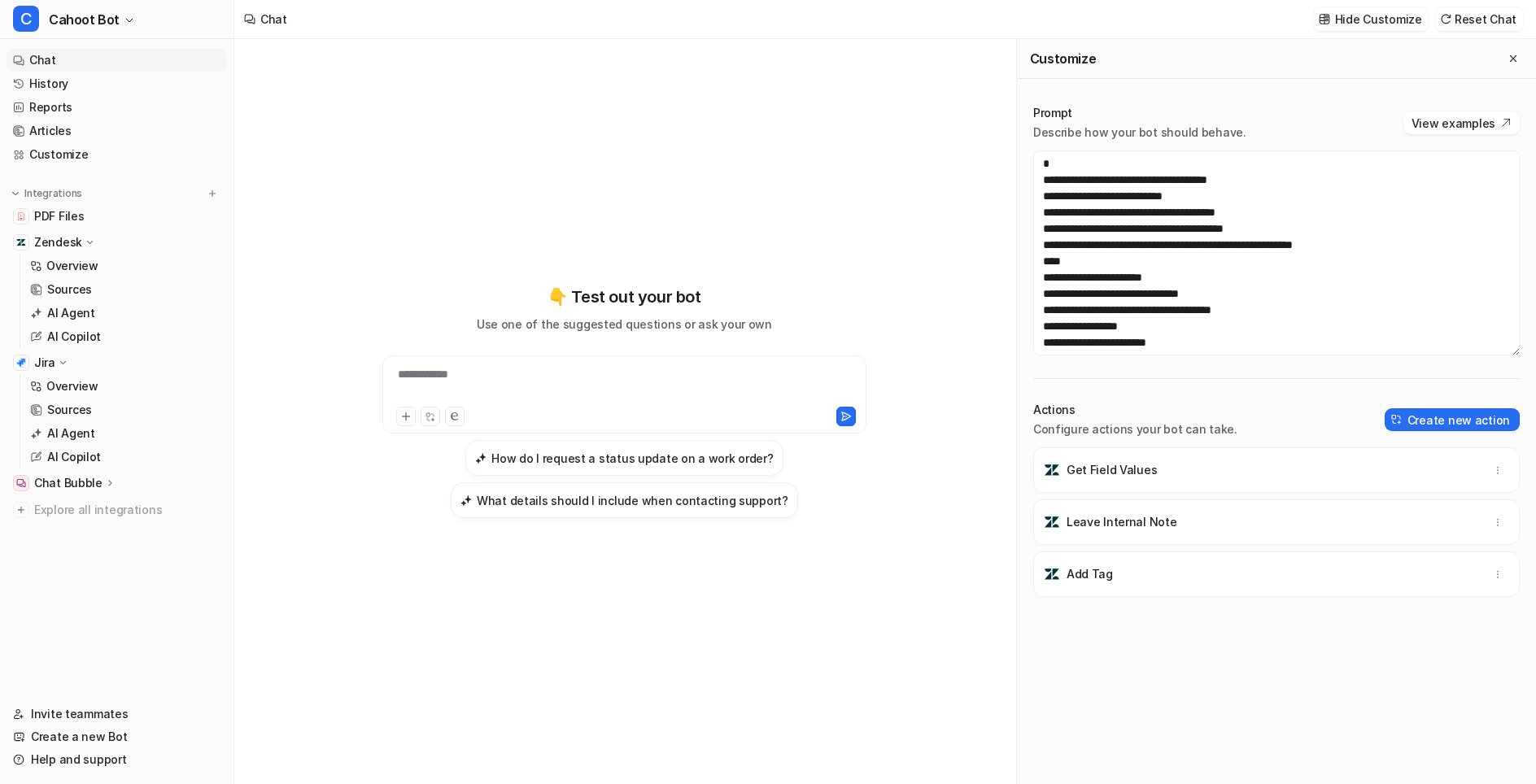
click at [897, 248] on div "**********" at bounding box center [624, 402] width 598 height 549
click at [109, 88] on link "History" at bounding box center [117, 83] width 220 height 23
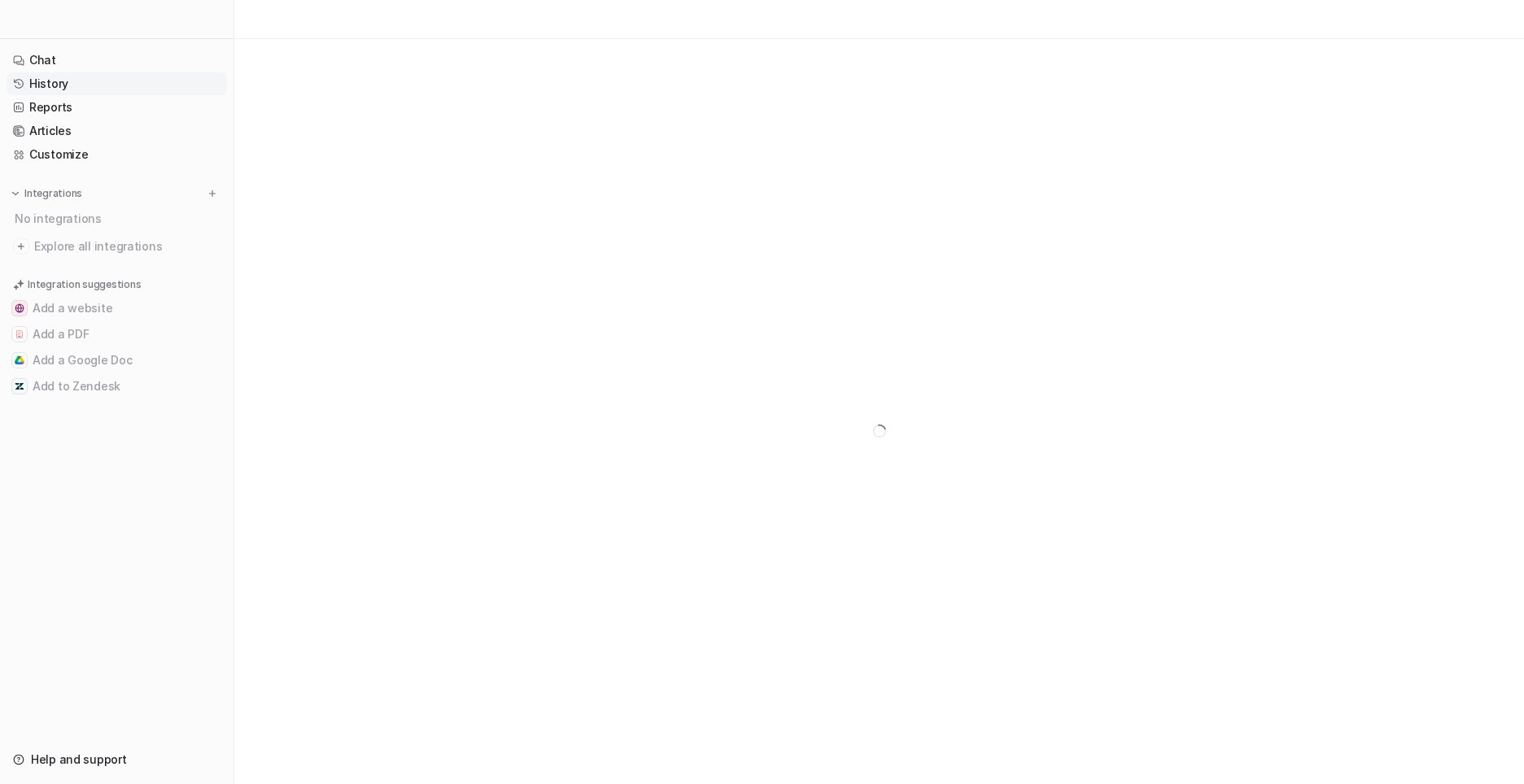
click at [75, 91] on link "History" at bounding box center [117, 83] width 220 height 23
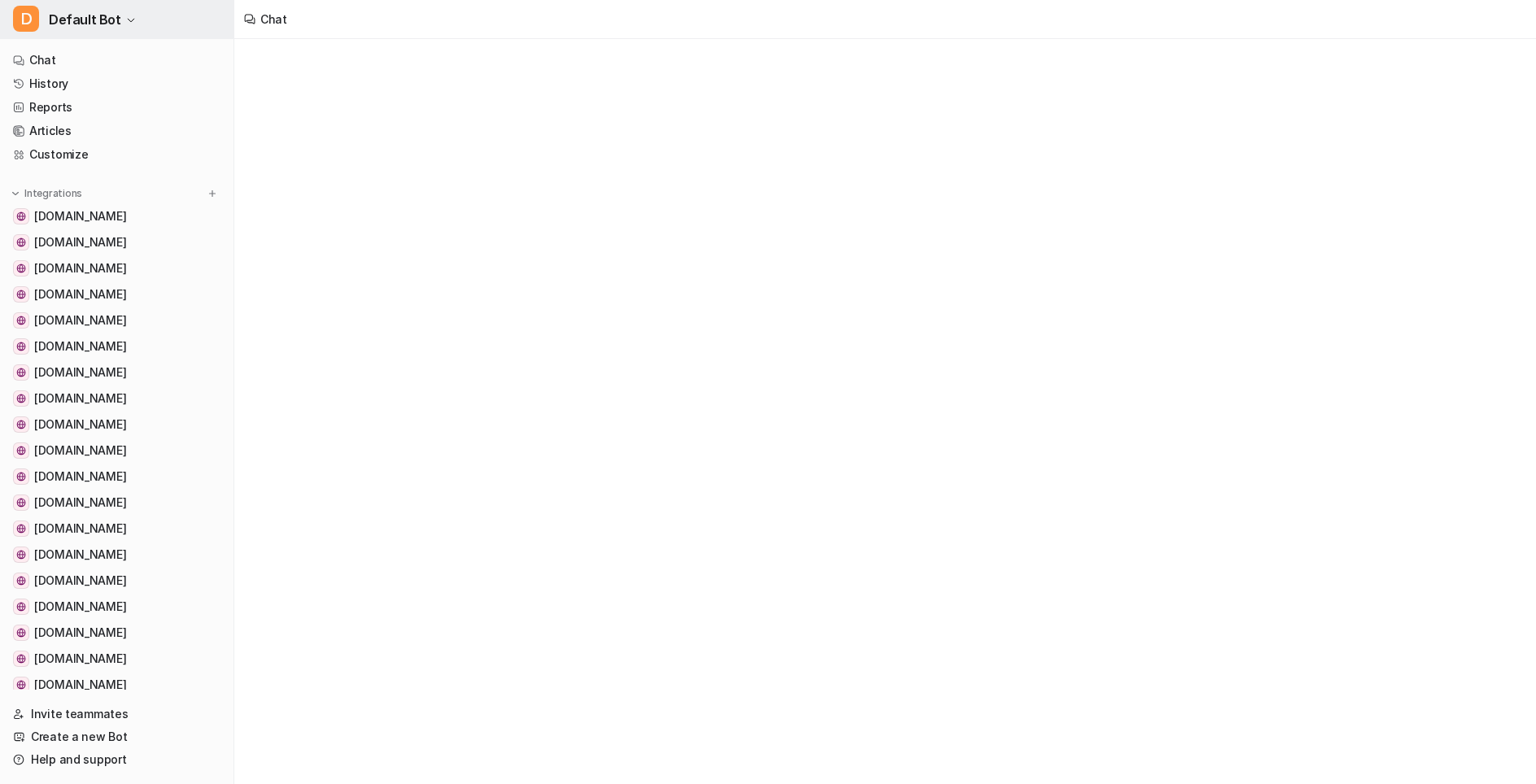
click at [120, 25] on button "D Default Bot" at bounding box center [116, 19] width 233 height 39
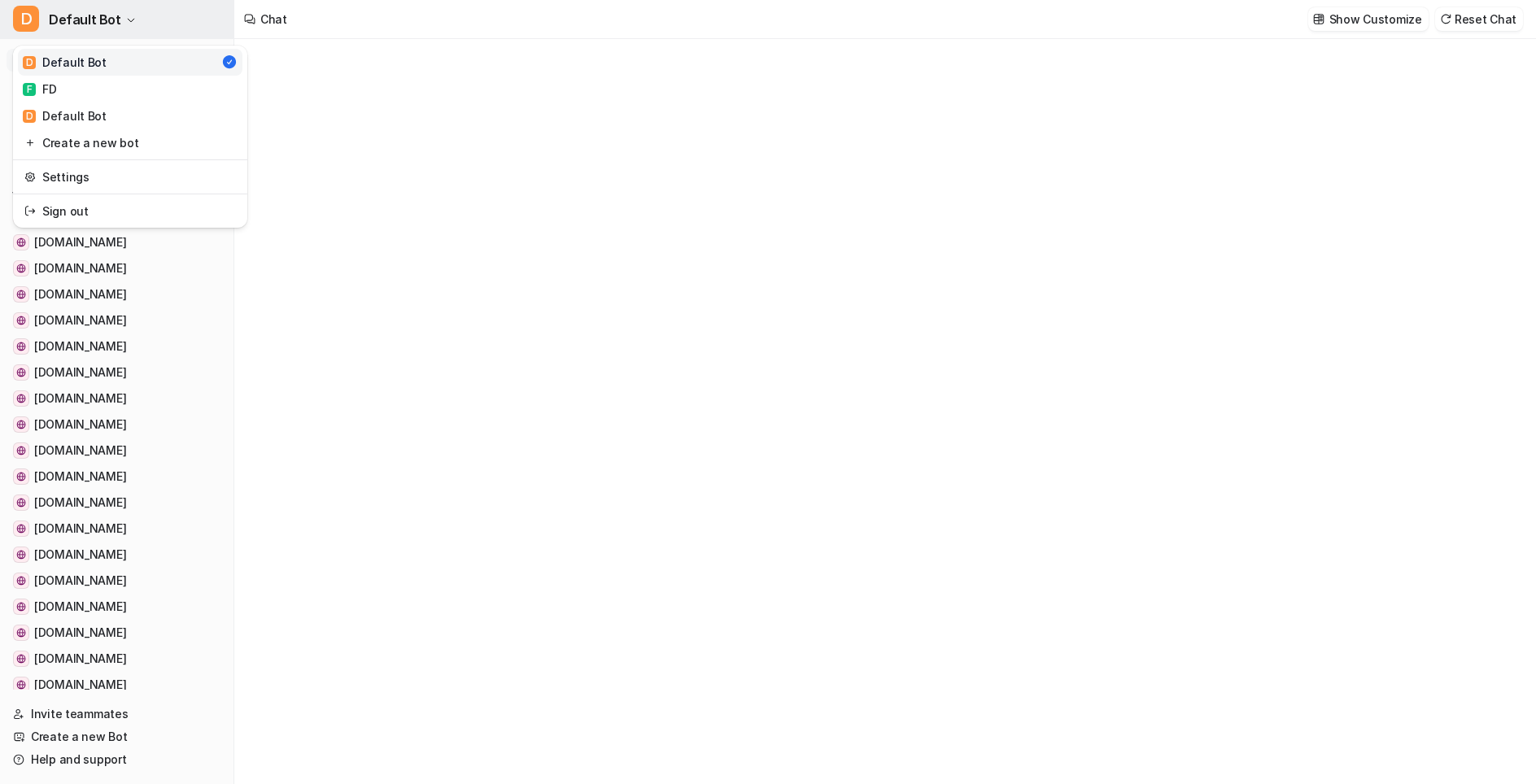
type textarea "**********"
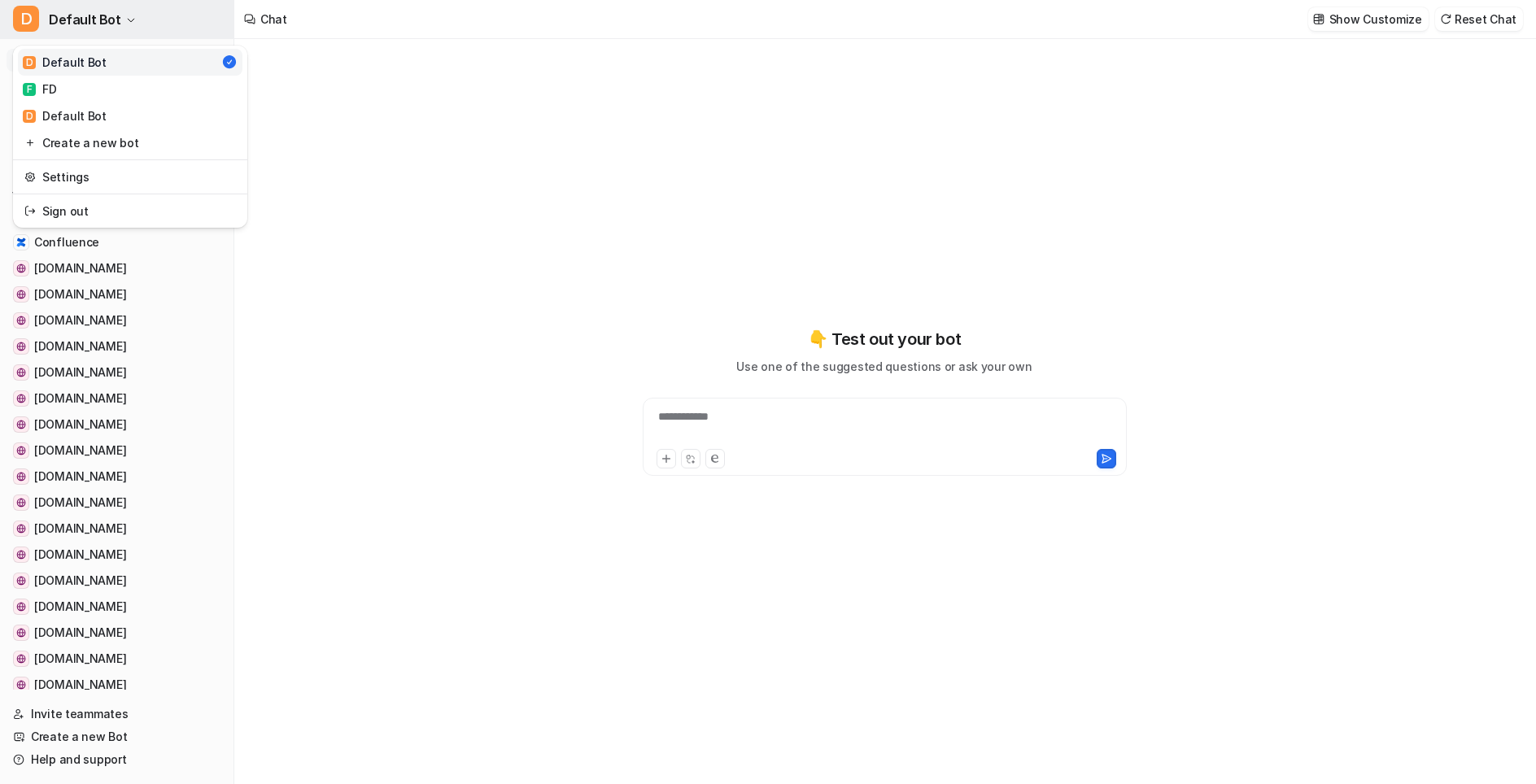
click at [120, 26] on button "D Default Bot" at bounding box center [116, 19] width 233 height 39
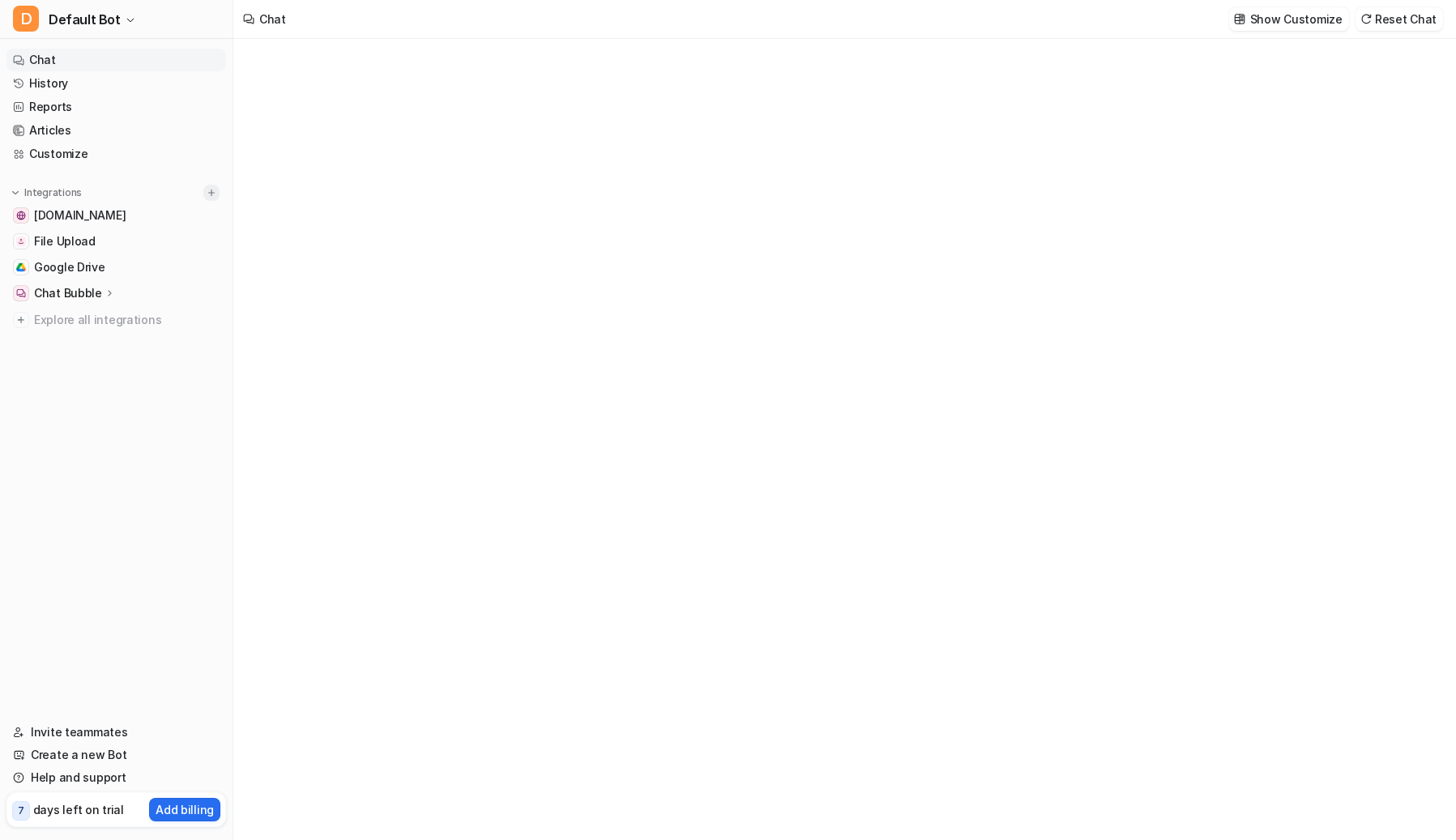
type textarea "**********"
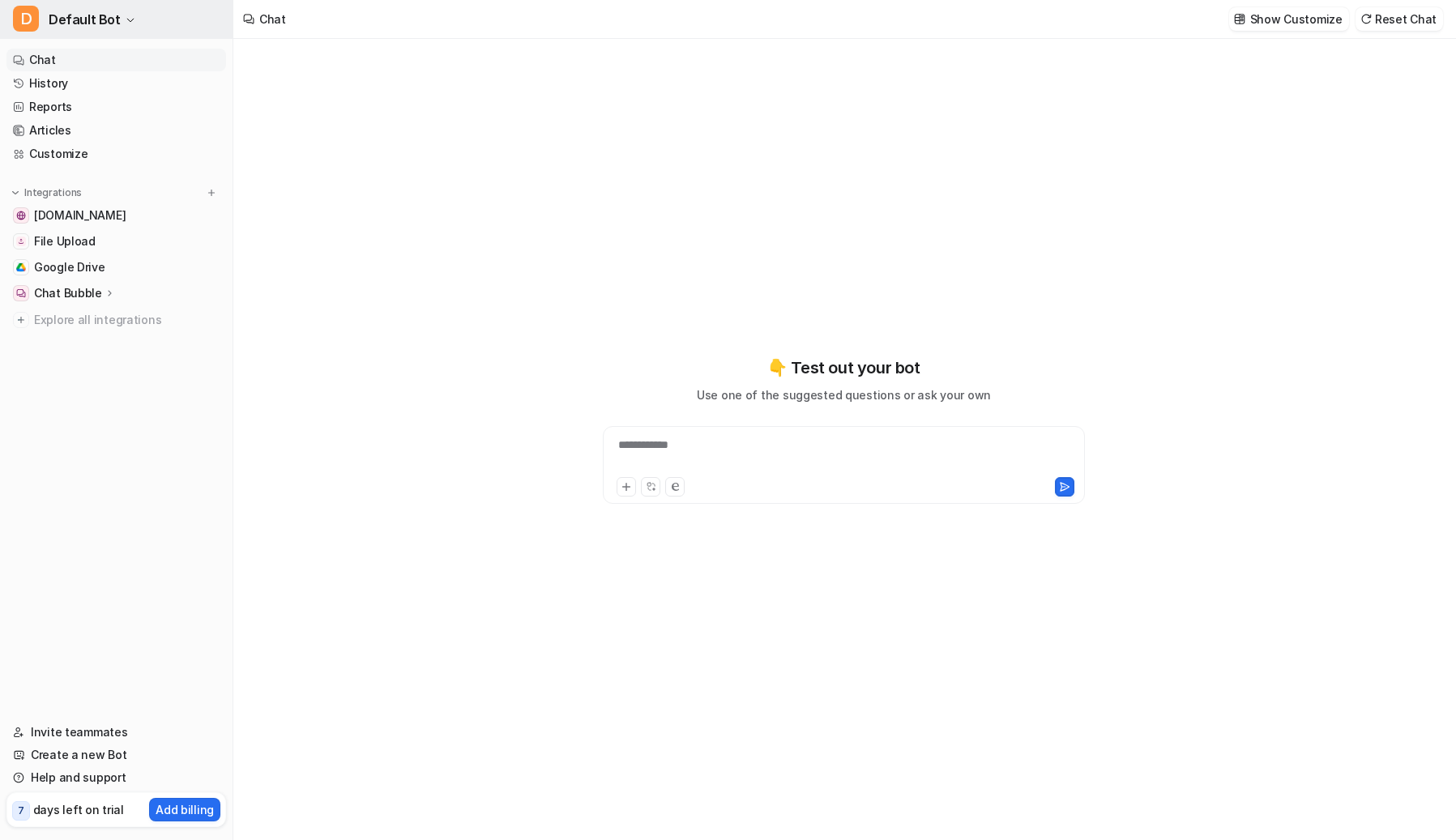
click at [125, 24] on icon "button" at bounding box center [130, 20] width 9 height 9
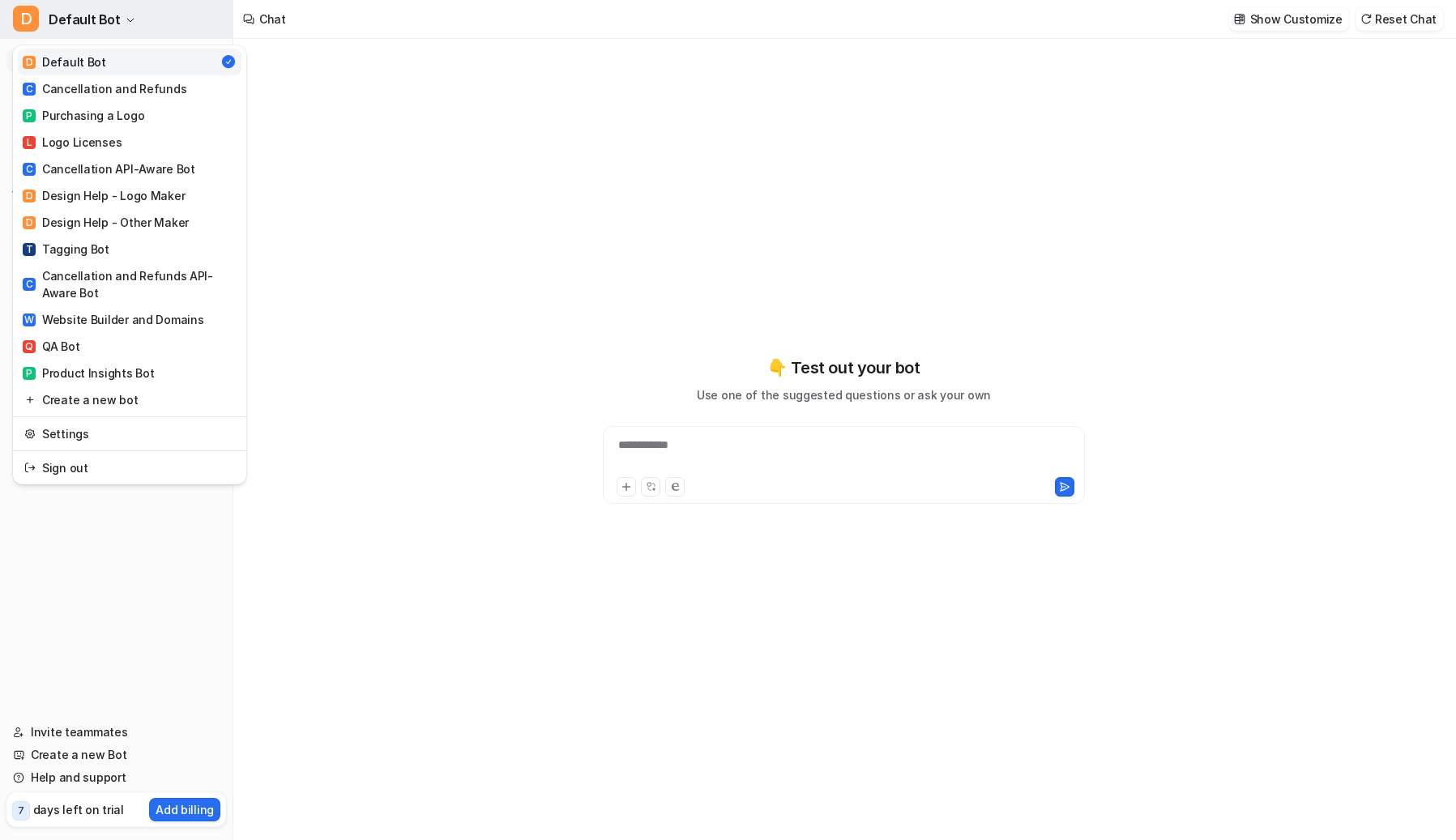
click at [125, 23] on icon "button" at bounding box center [130, 20] width 9 height 9
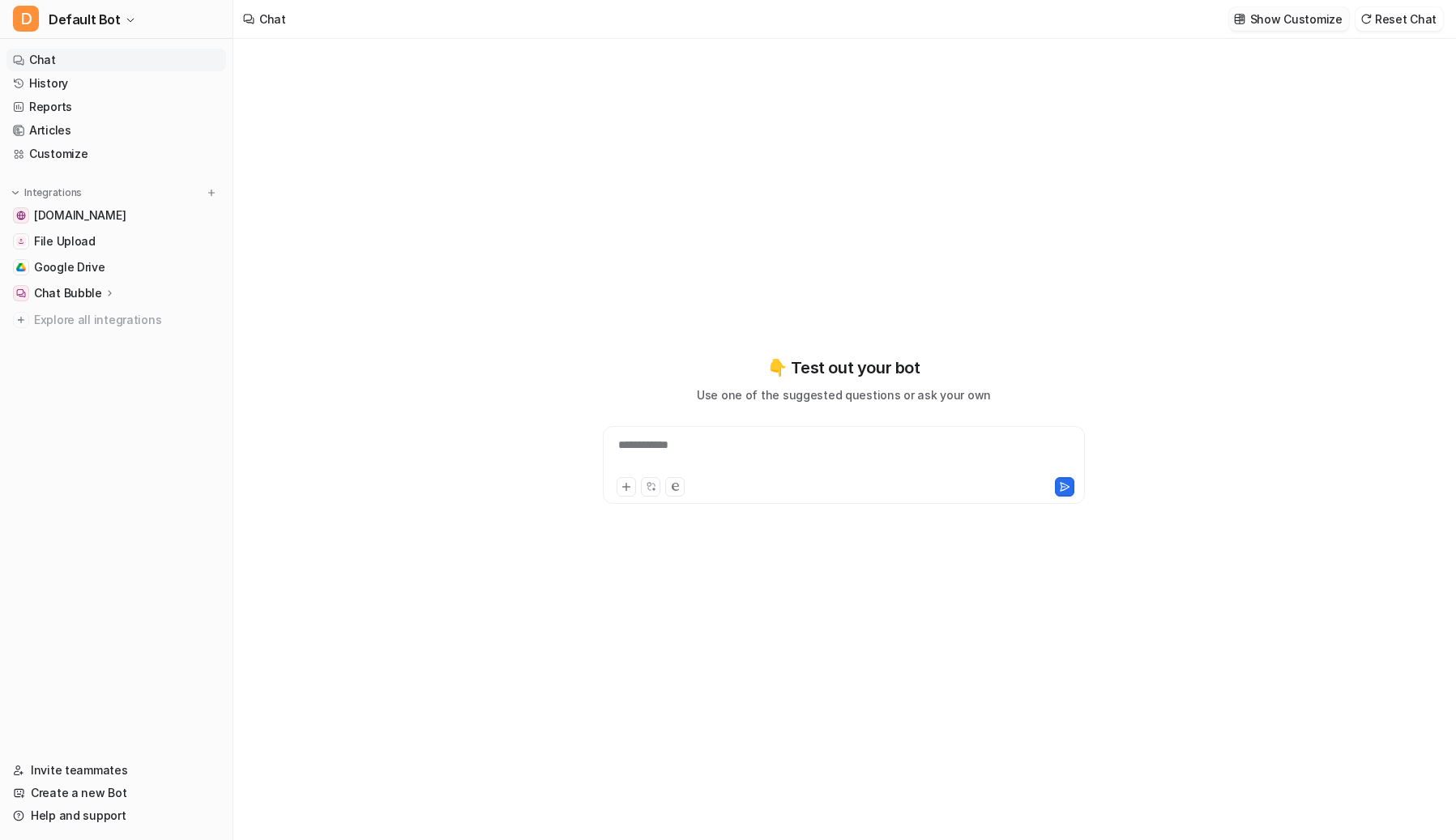
click at [1191, 15] on p "Show Customize" at bounding box center [1296, 19] width 92 height 17
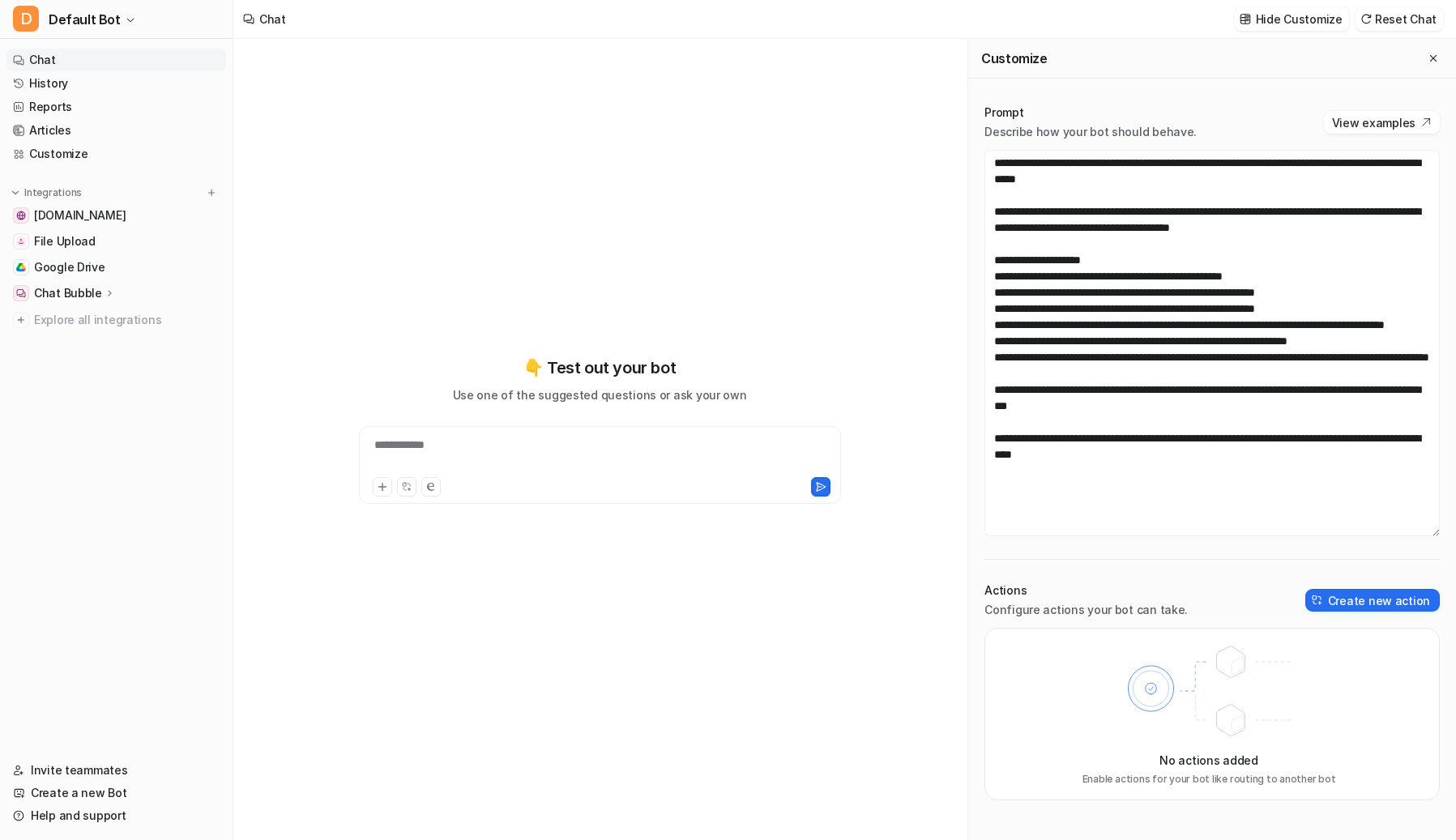
drag, startPoint x: 1434, startPoint y: 349, endPoint x: 1421, endPoint y: 531, distance: 182.5
click at [1191, 531] on textarea "**********" at bounding box center [1212, 343] width 455 height 386
click at [88, 300] on p "Chat Bubble" at bounding box center [67, 293] width 68 height 16
click at [87, 297] on p "Chat Bubble" at bounding box center [67, 293] width 68 height 16
click at [93, 9] on span "Default Bot" at bounding box center [84, 19] width 72 height 22
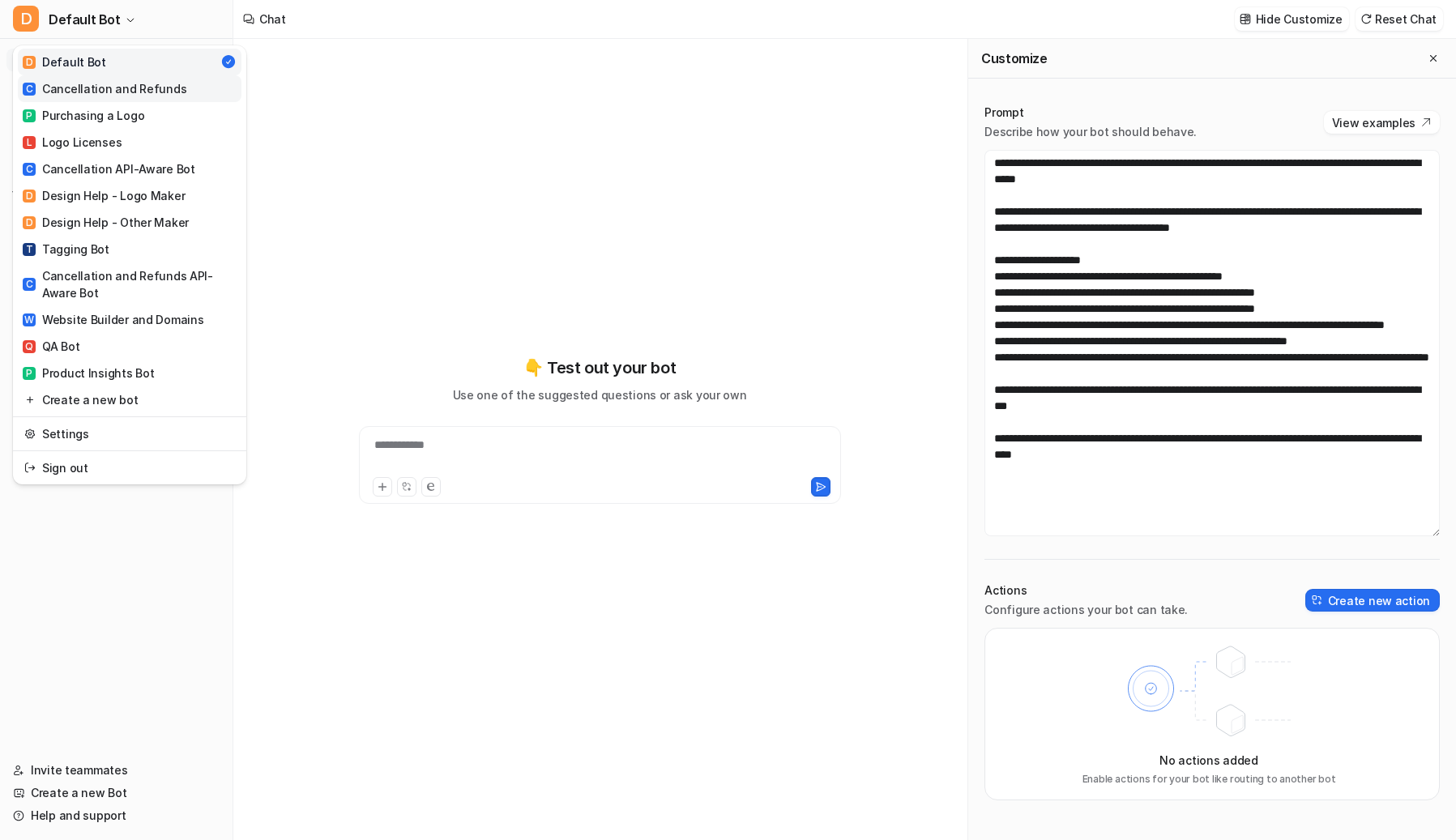
click at [123, 89] on div "C Cancellation and Refunds" at bounding box center [104, 89] width 164 height 17
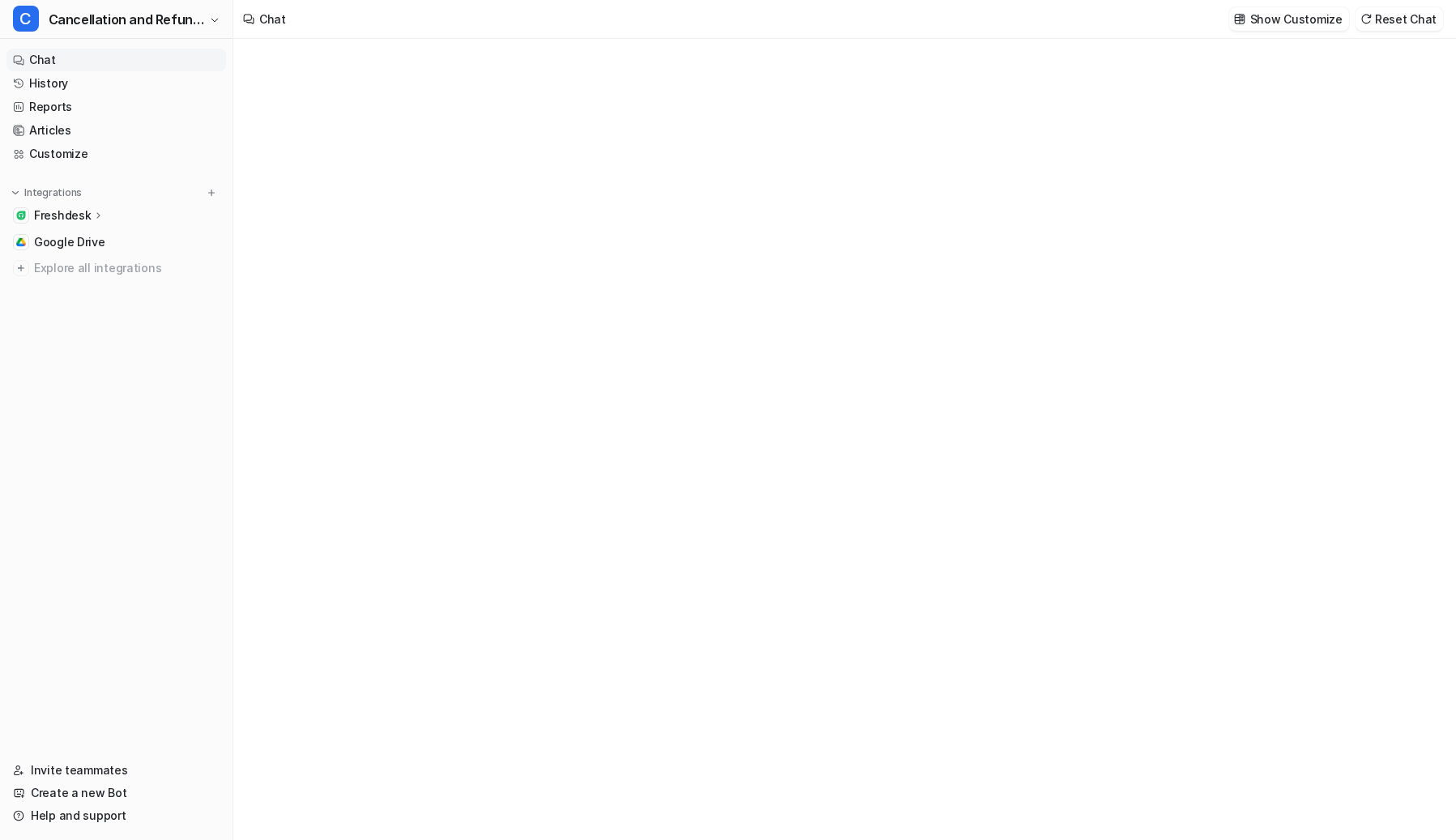
type textarea "**********"
click at [104, 218] on div "Freshdesk" at bounding box center [117, 215] width 219 height 22
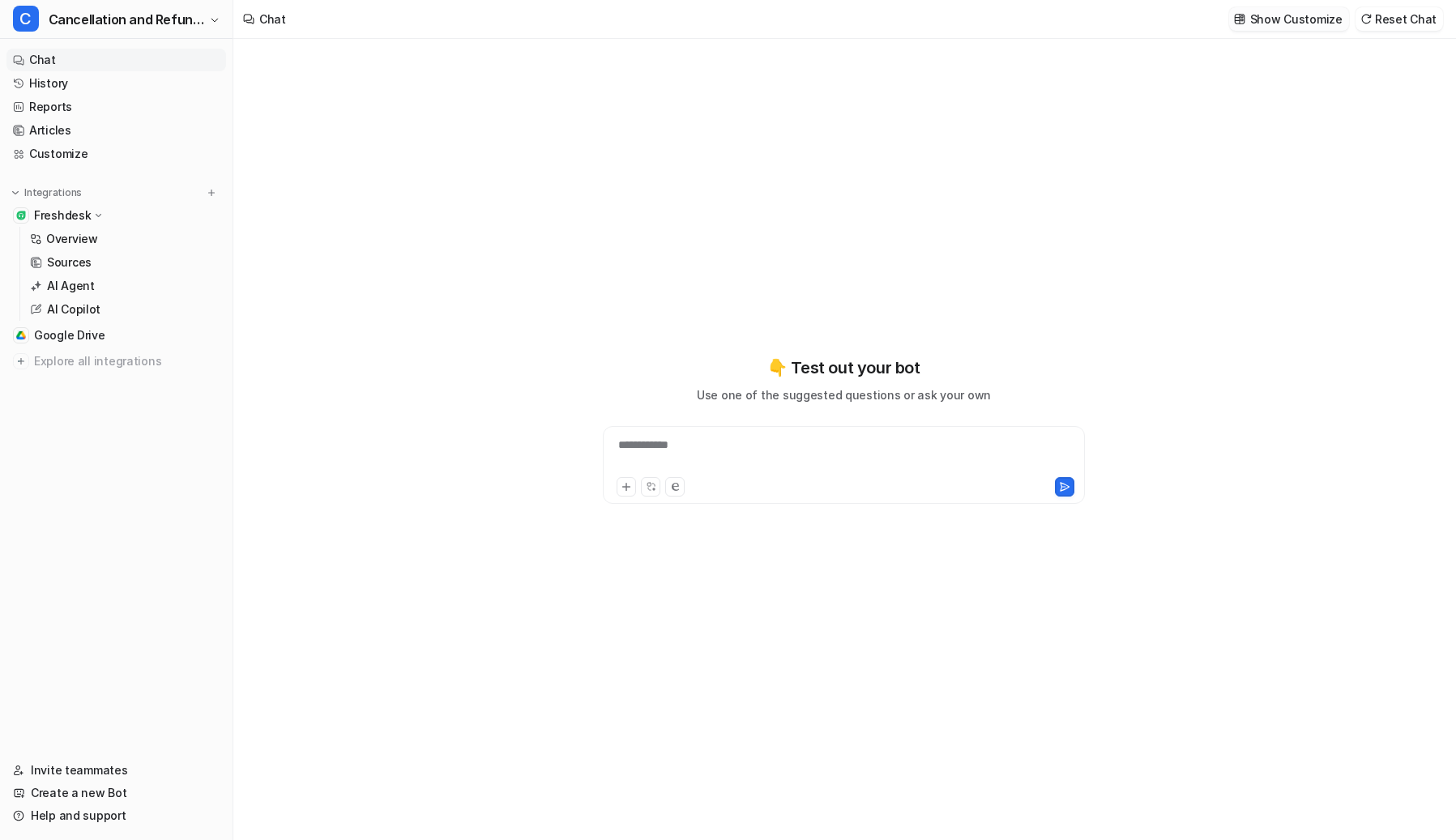
click at [1191, 11] on p "Show Customize" at bounding box center [1296, 19] width 92 height 17
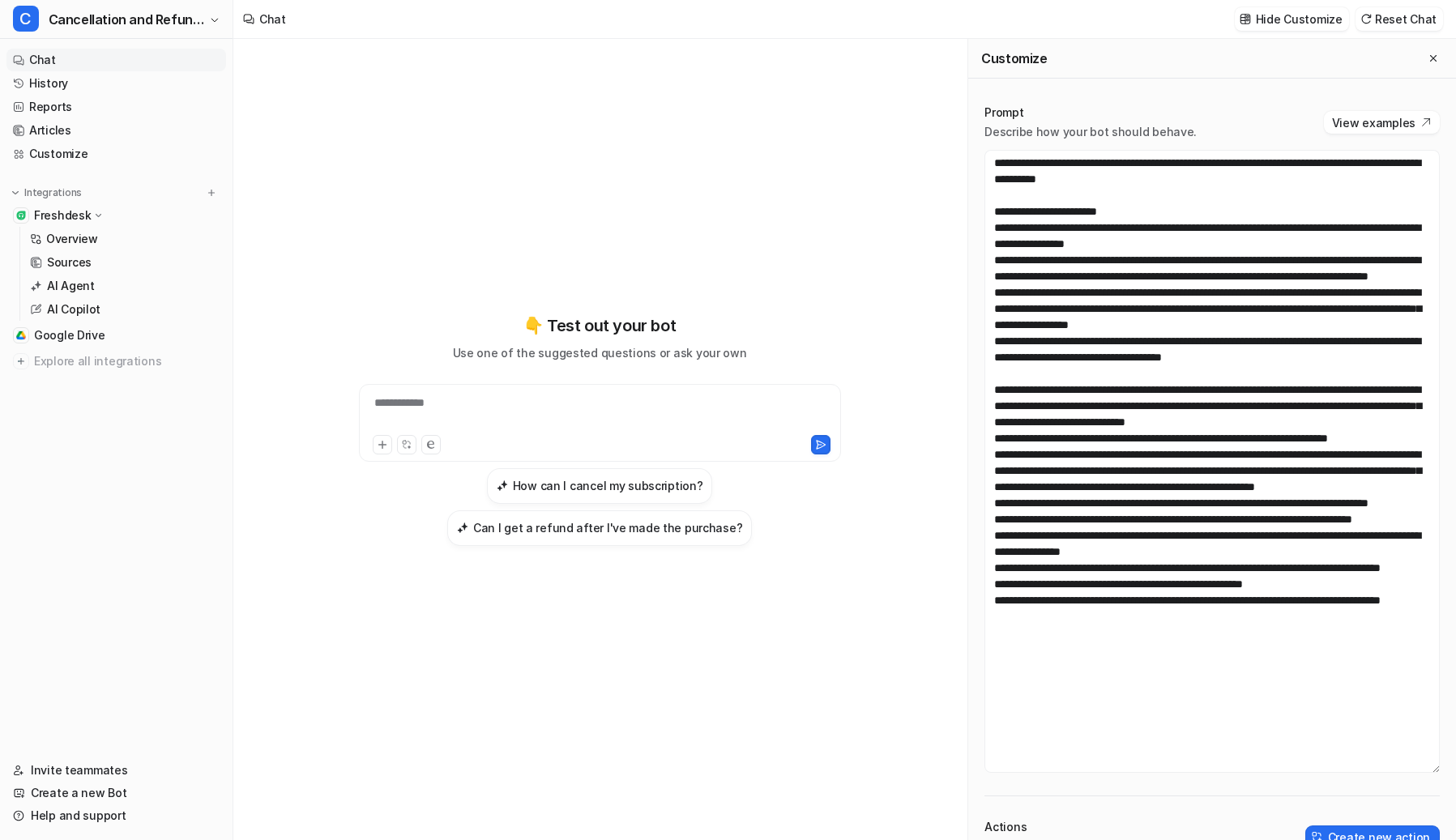
drag, startPoint x: 1421, startPoint y: 352, endPoint x: 1418, endPoint y: 771, distance: 419.0
click at [1191, 752] on textarea at bounding box center [1212, 461] width 455 height 622
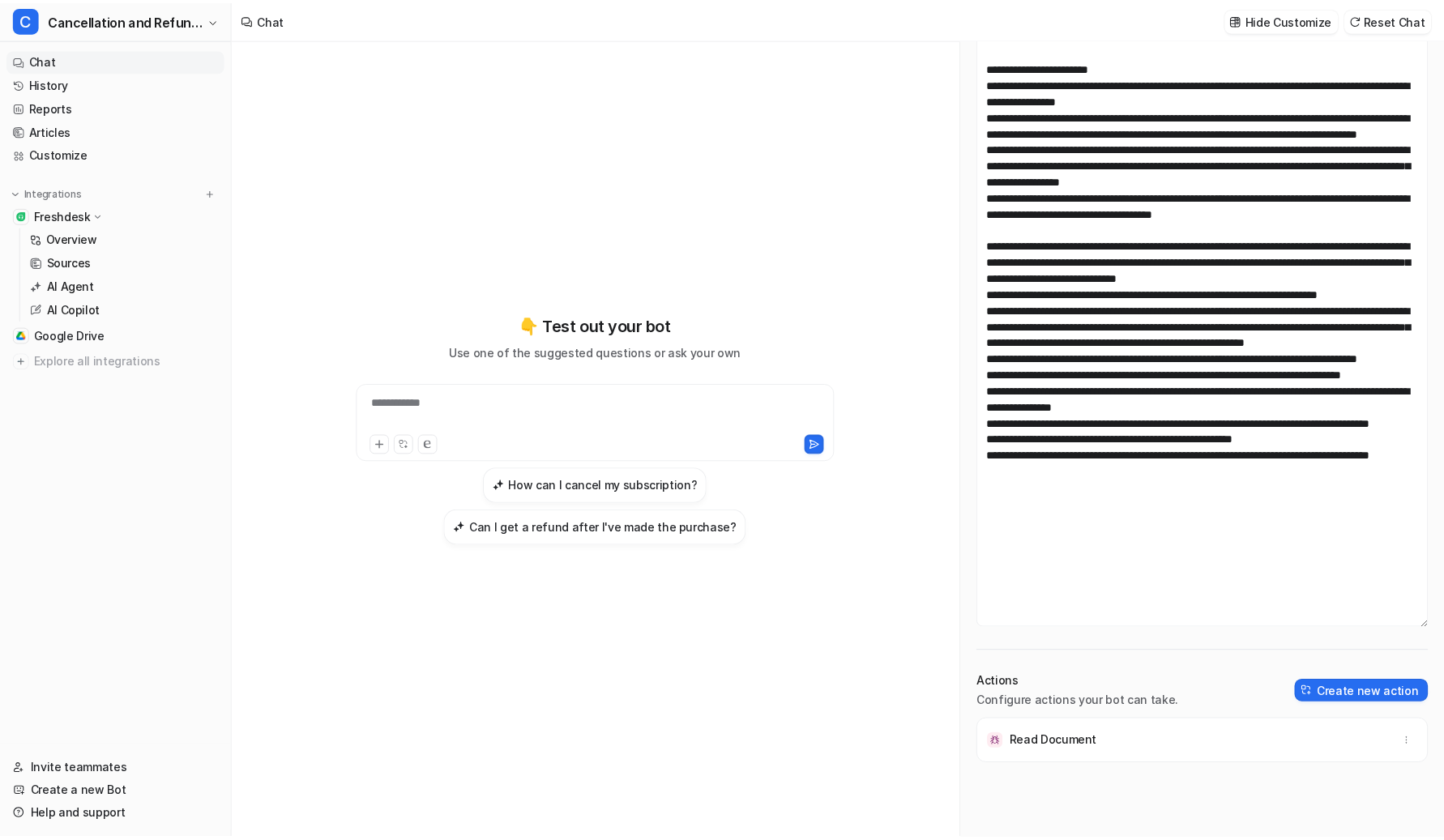
scroll to position [111, 0]
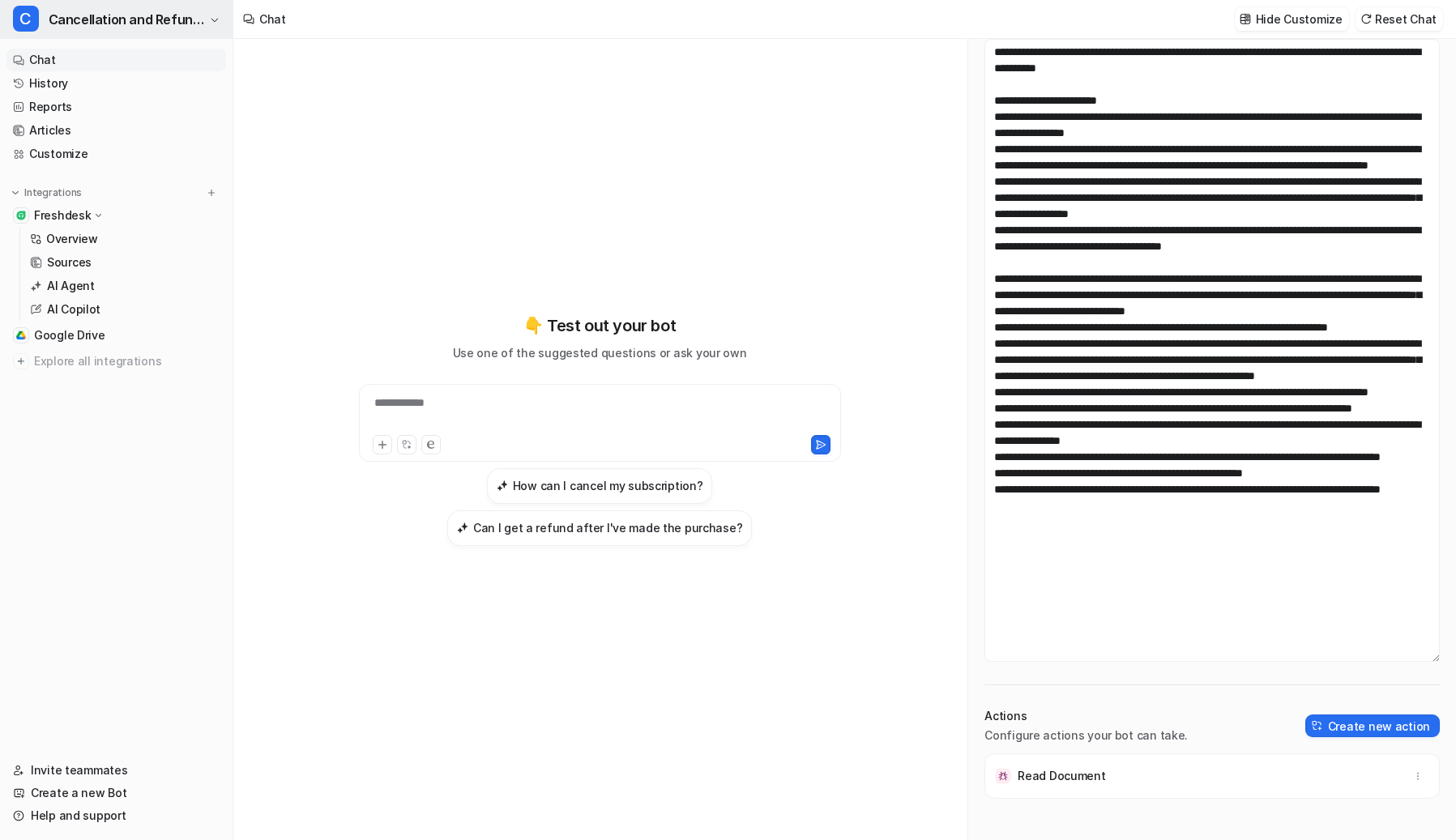
click at [94, 9] on span "Cancellation and Refunds" at bounding box center [127, 19] width 157 height 22
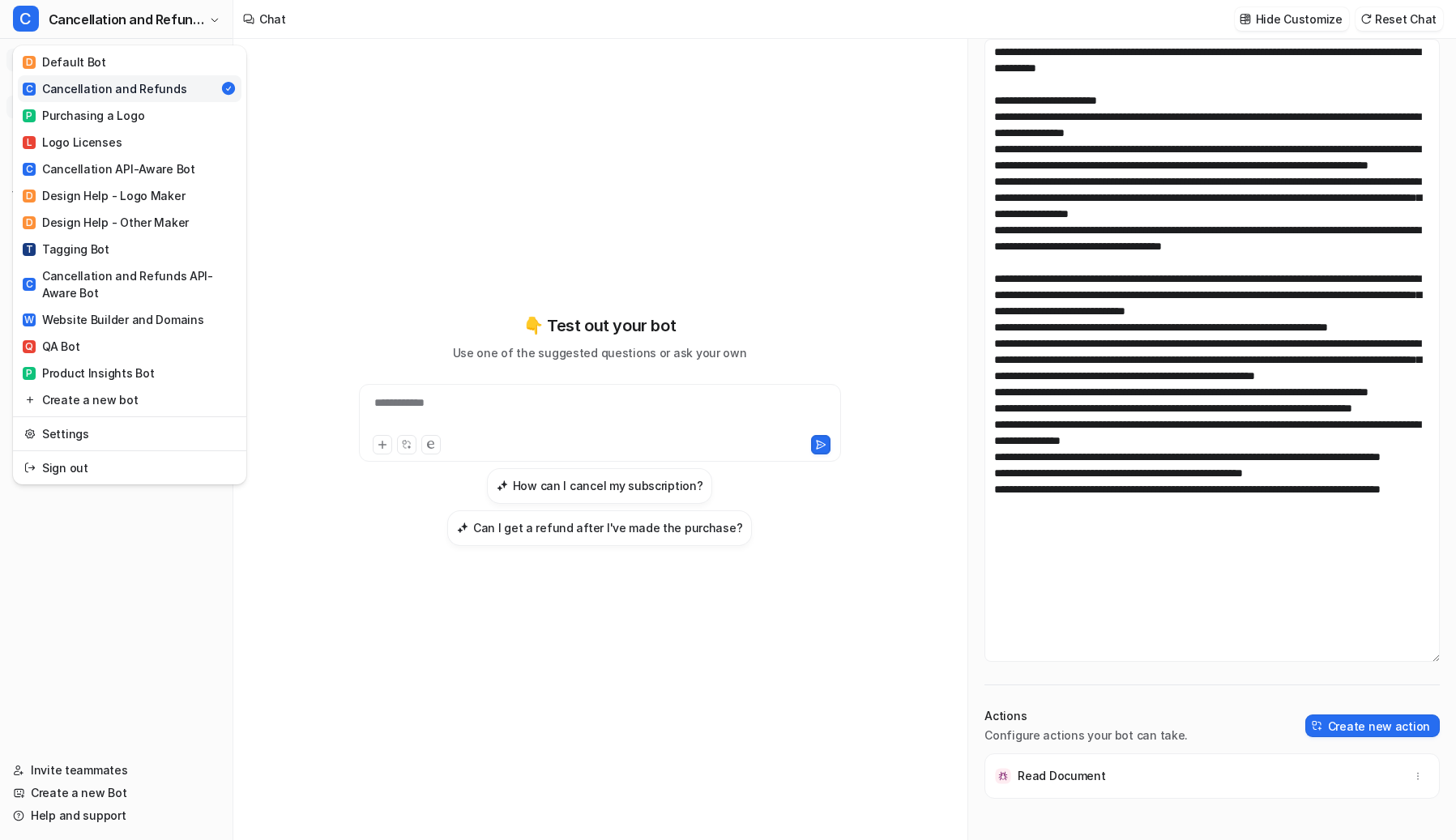
drag, startPoint x: 112, startPoint y: 115, endPoint x: 123, endPoint y: 116, distance: 11.0
click at [112, 114] on div "P Purchasing a Logo" at bounding box center [83, 116] width 122 height 17
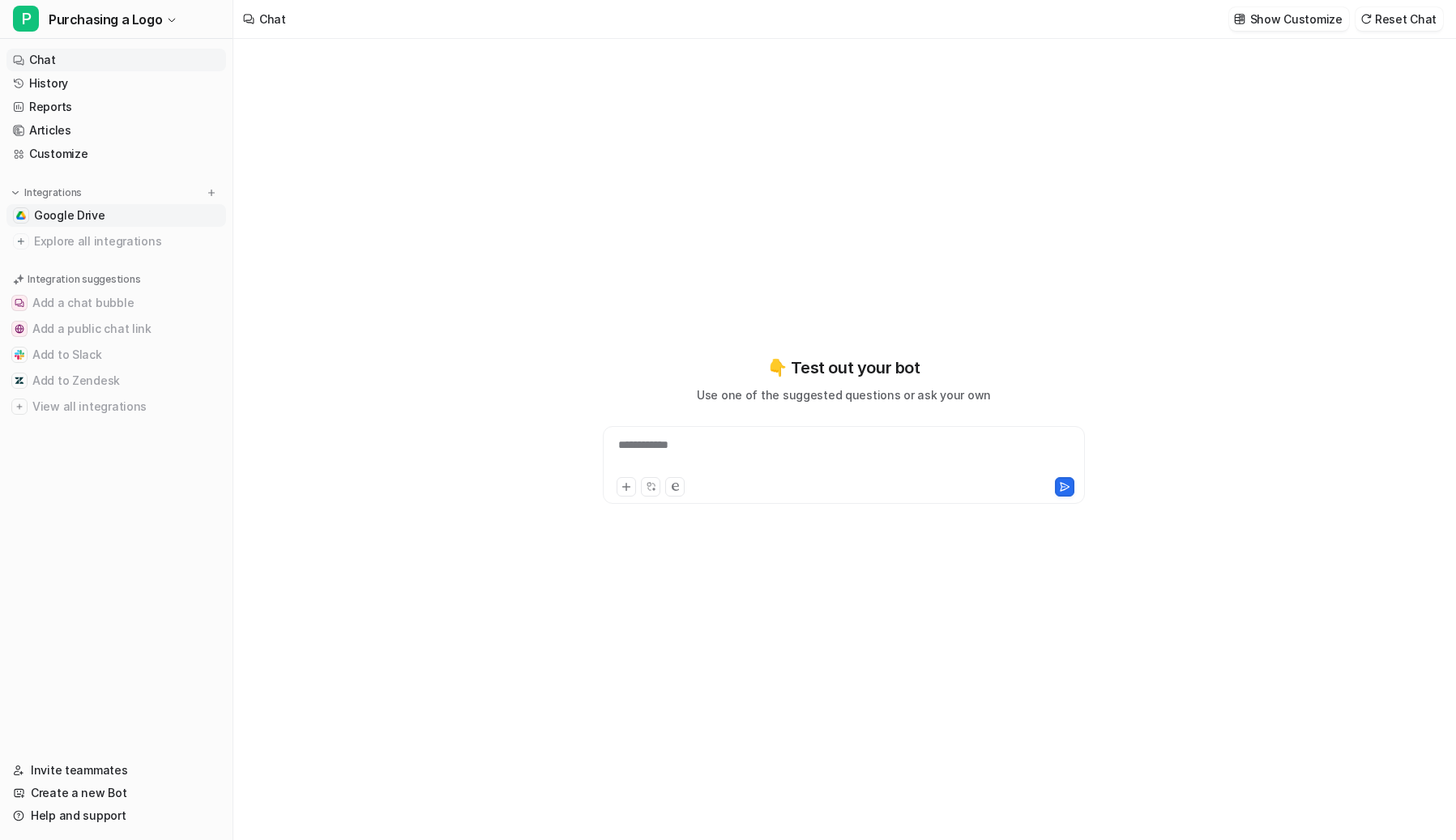
type textarea "**********"
click at [57, 221] on span "Google Drive" at bounding box center [69, 215] width 72 height 16
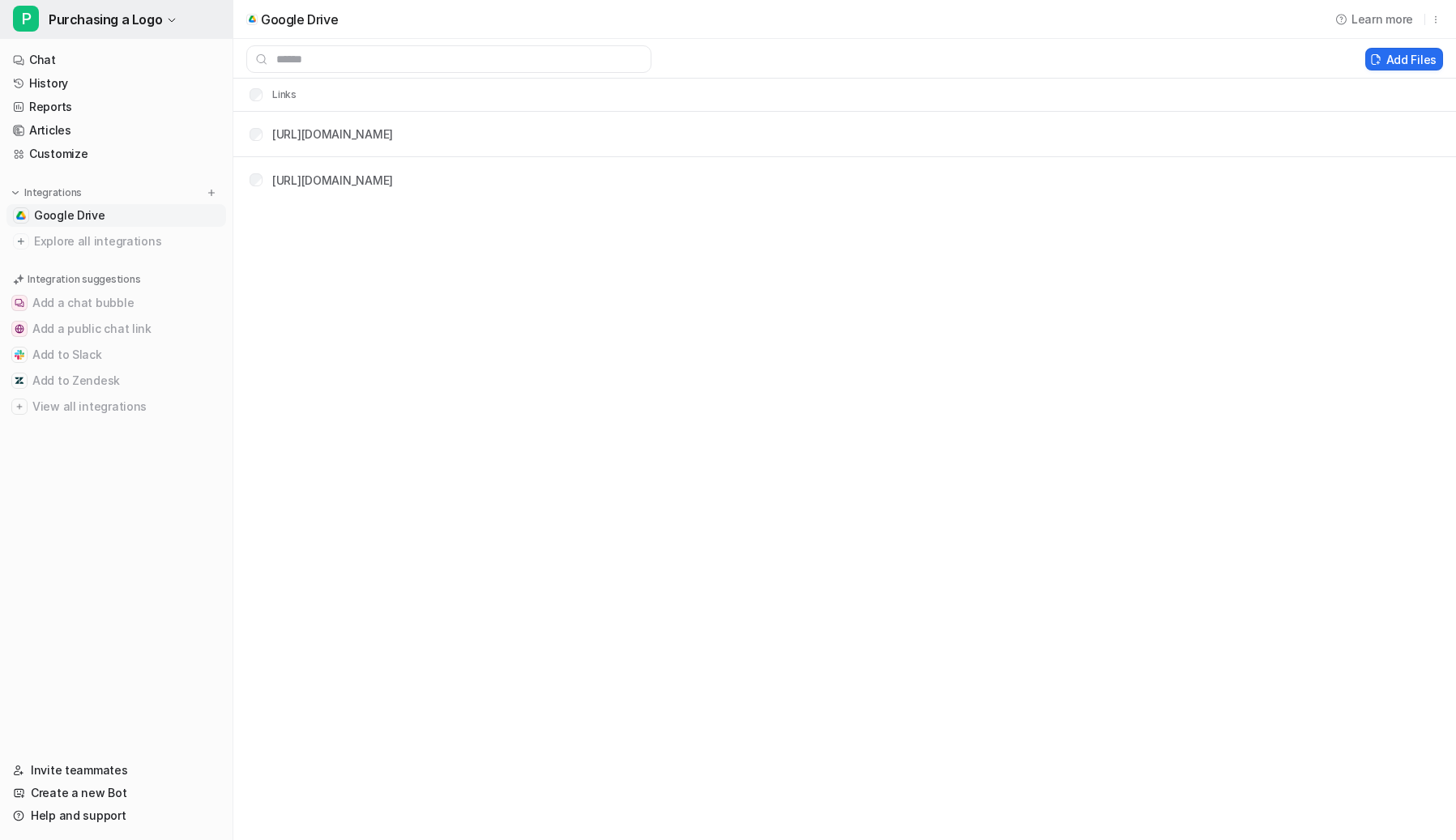
click at [80, 24] on span "Purchasing a Logo" at bounding box center [104, 19] width 113 height 22
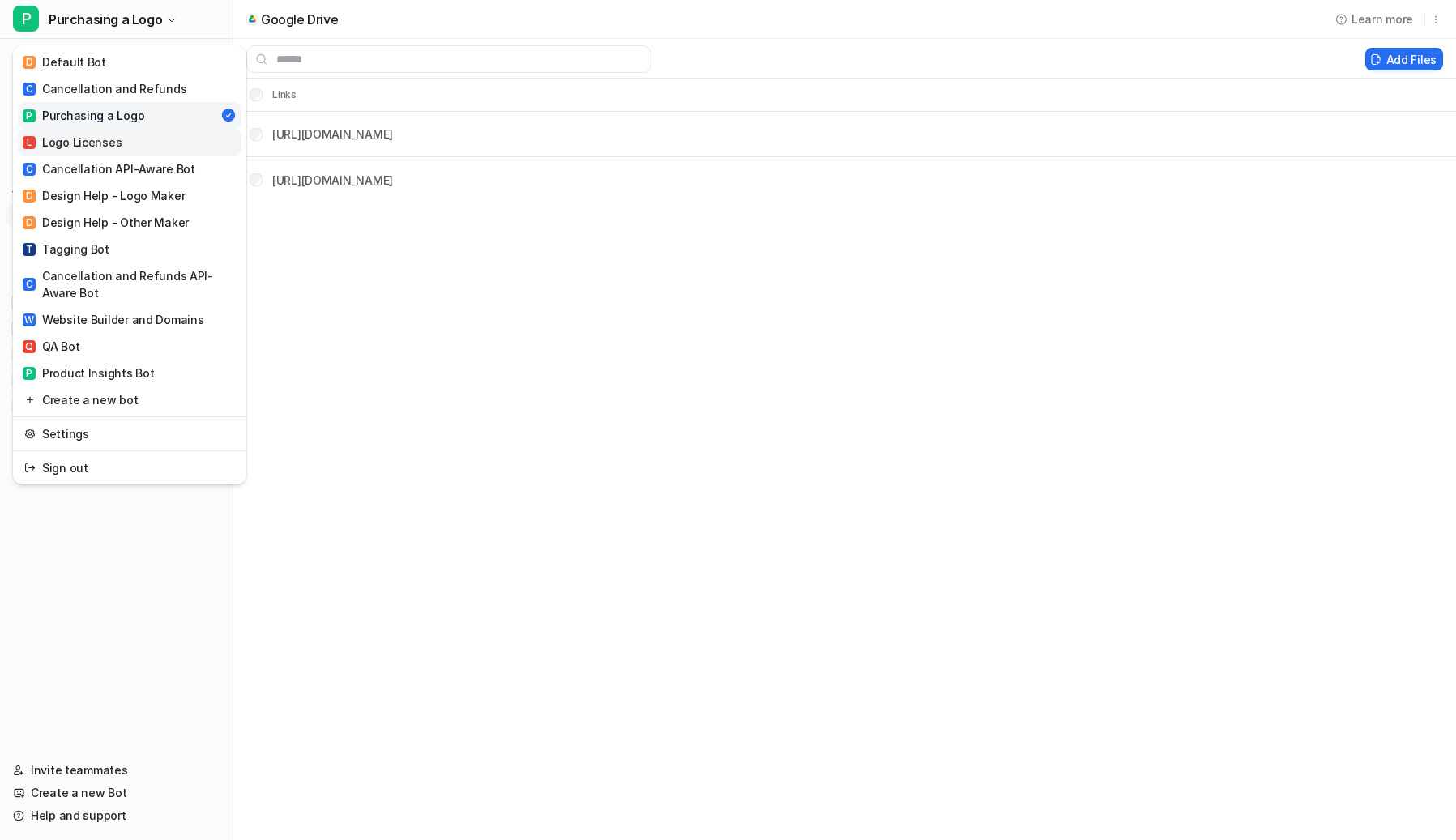
click at [160, 136] on link "L Logo Licenses" at bounding box center [130, 142] width 224 height 27
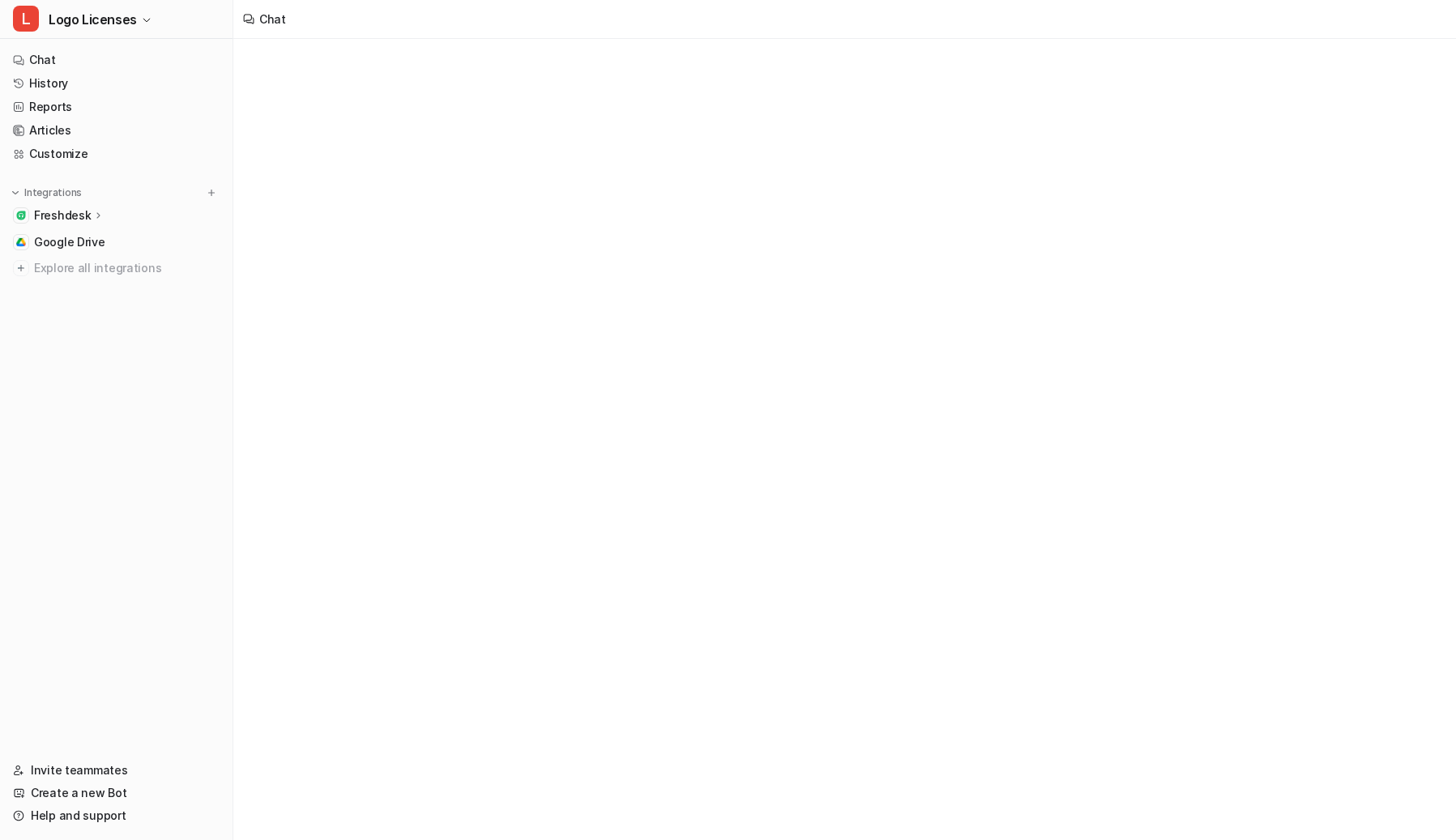
click at [69, 216] on p "Freshdesk" at bounding box center [62, 215] width 57 height 16
type textarea "**********"
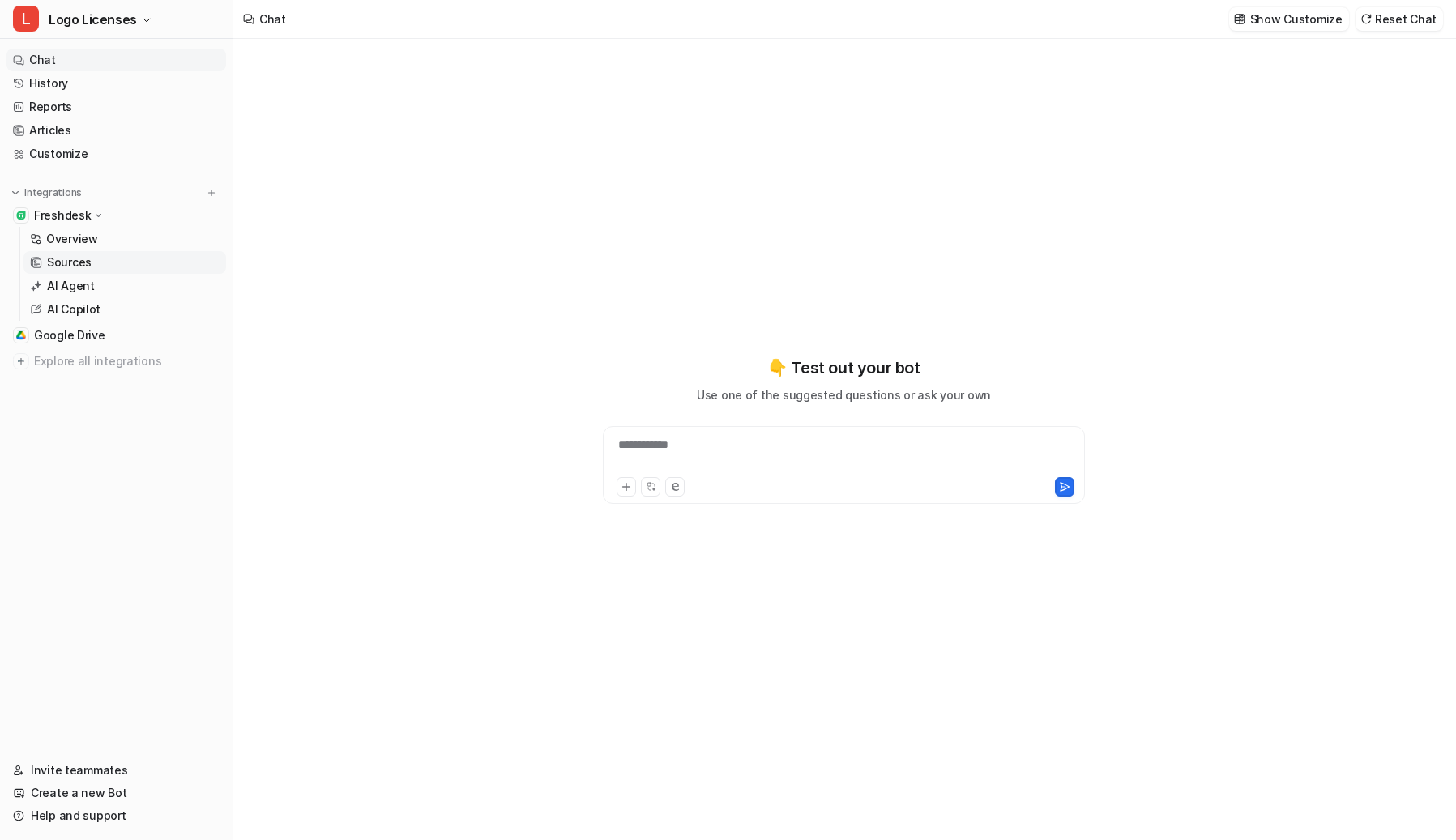
click at [90, 262] on link "Sources" at bounding box center [124, 262] width 203 height 22
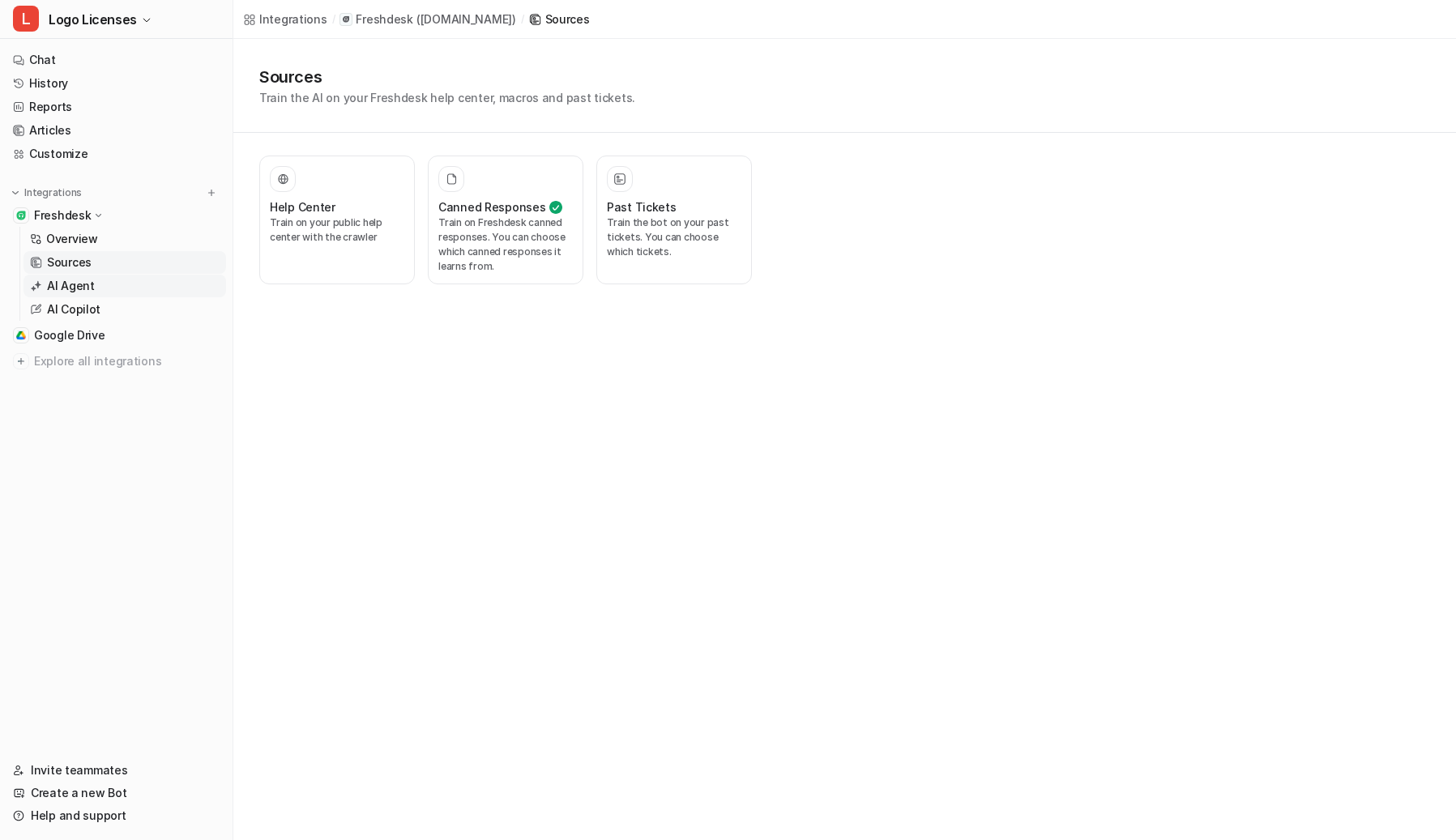
click at [119, 278] on link "AI Agent" at bounding box center [124, 286] width 203 height 22
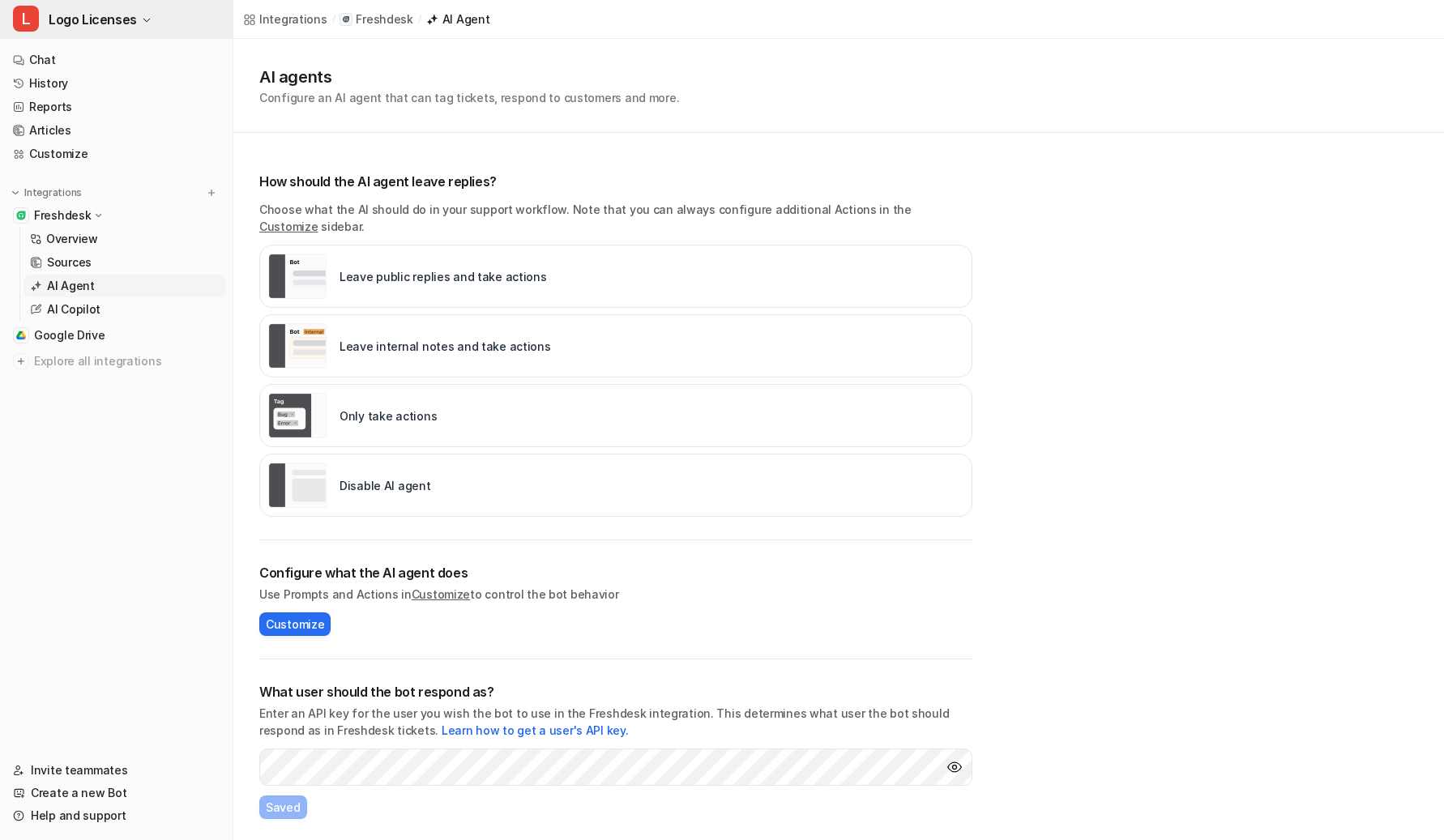
click at [136, 1] on button "L Logo Licenses" at bounding box center [116, 19] width 232 height 39
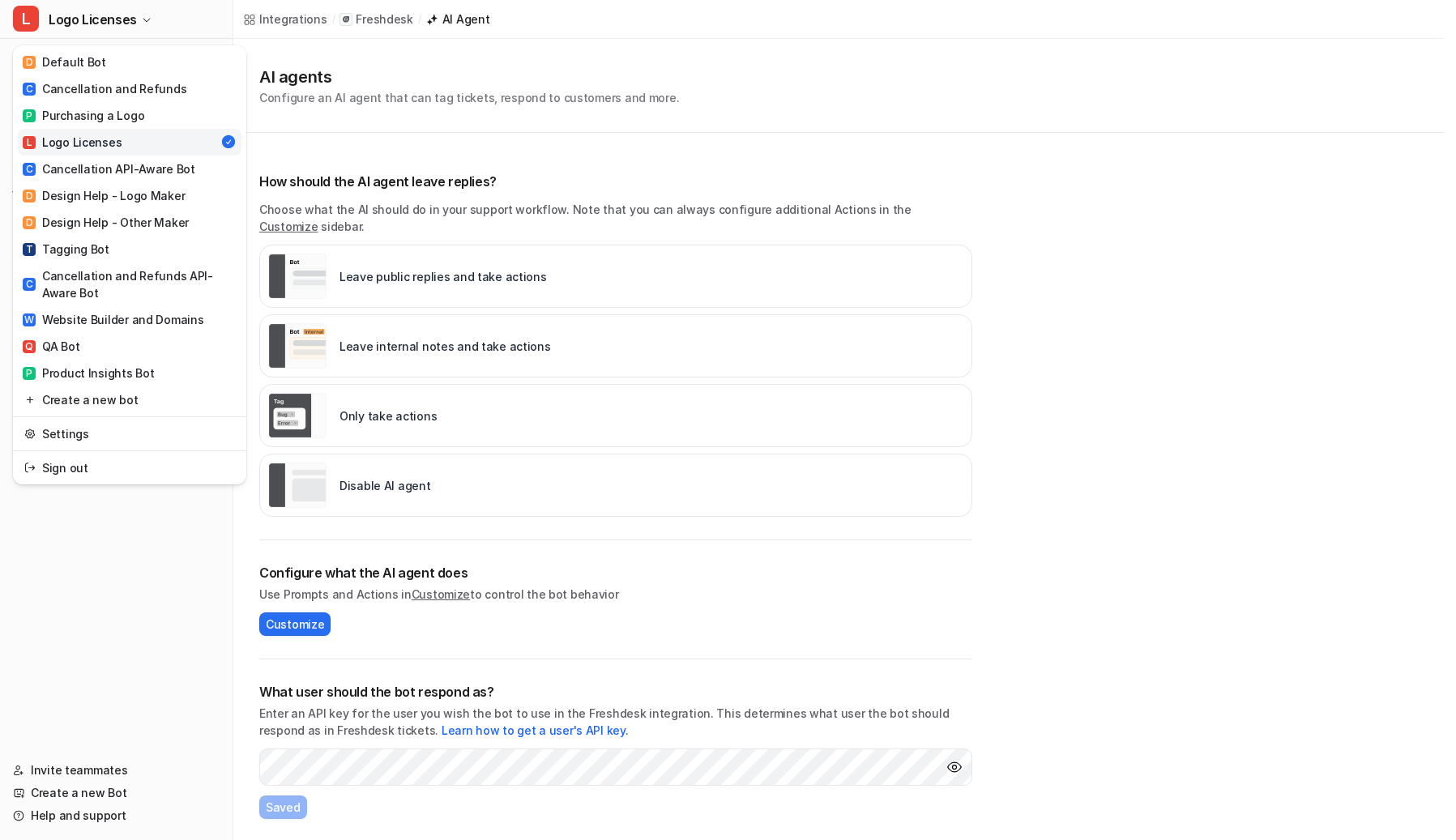
click at [436, 61] on div "L Logo Licenses D Default Bot C Cancellation and Refunds P Purchasing a Logo L …" at bounding box center [722, 420] width 1444 height 840
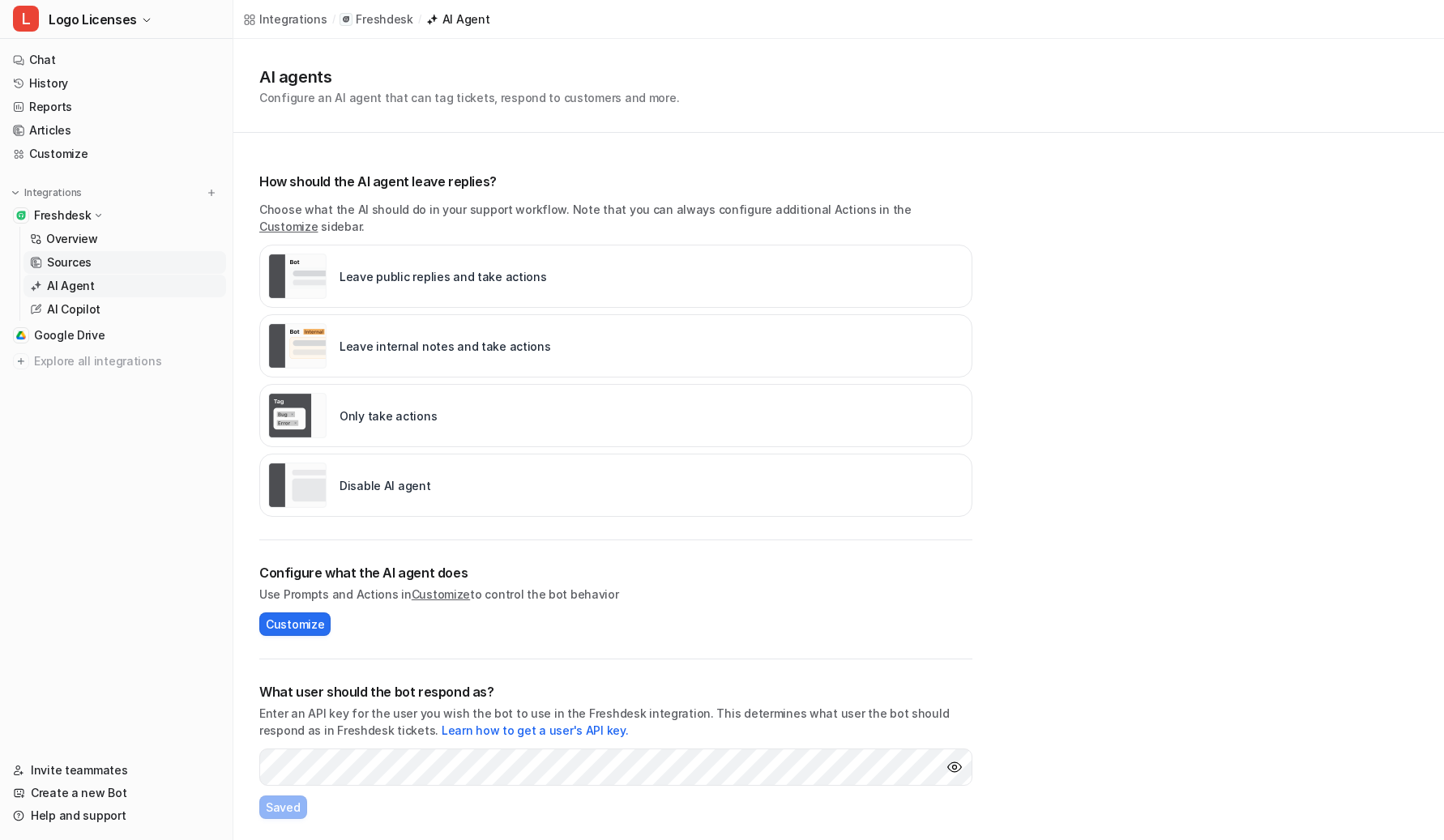
click at [85, 262] on p "Sources" at bounding box center [69, 262] width 45 height 16
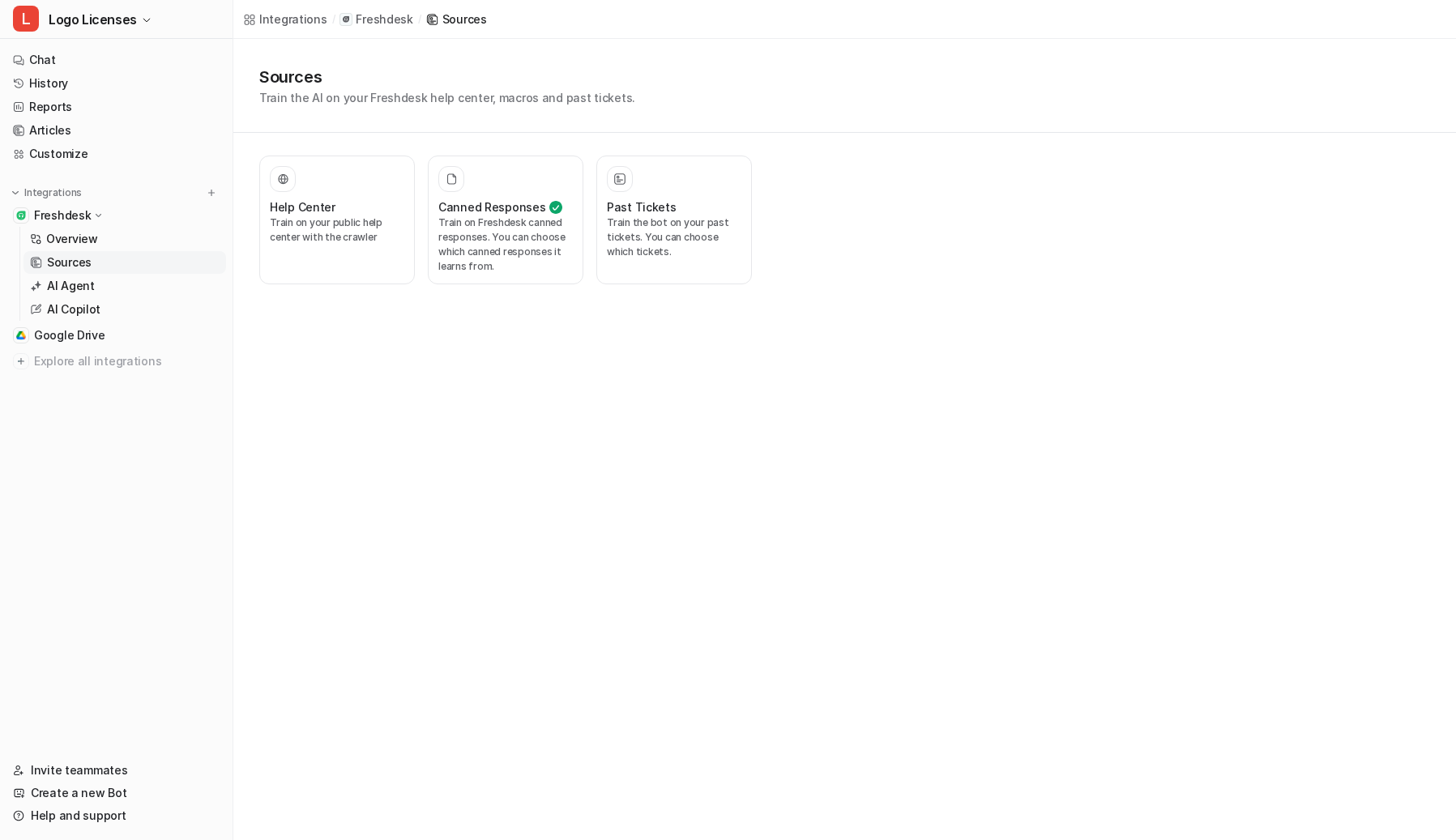
click at [93, 166] on nav "Chat History Reports Articles Customize Integrations Freshdesk Overview Sources…" at bounding box center [116, 394] width 232 height 704
click at [93, 164] on link "Customize" at bounding box center [117, 154] width 219 height 22
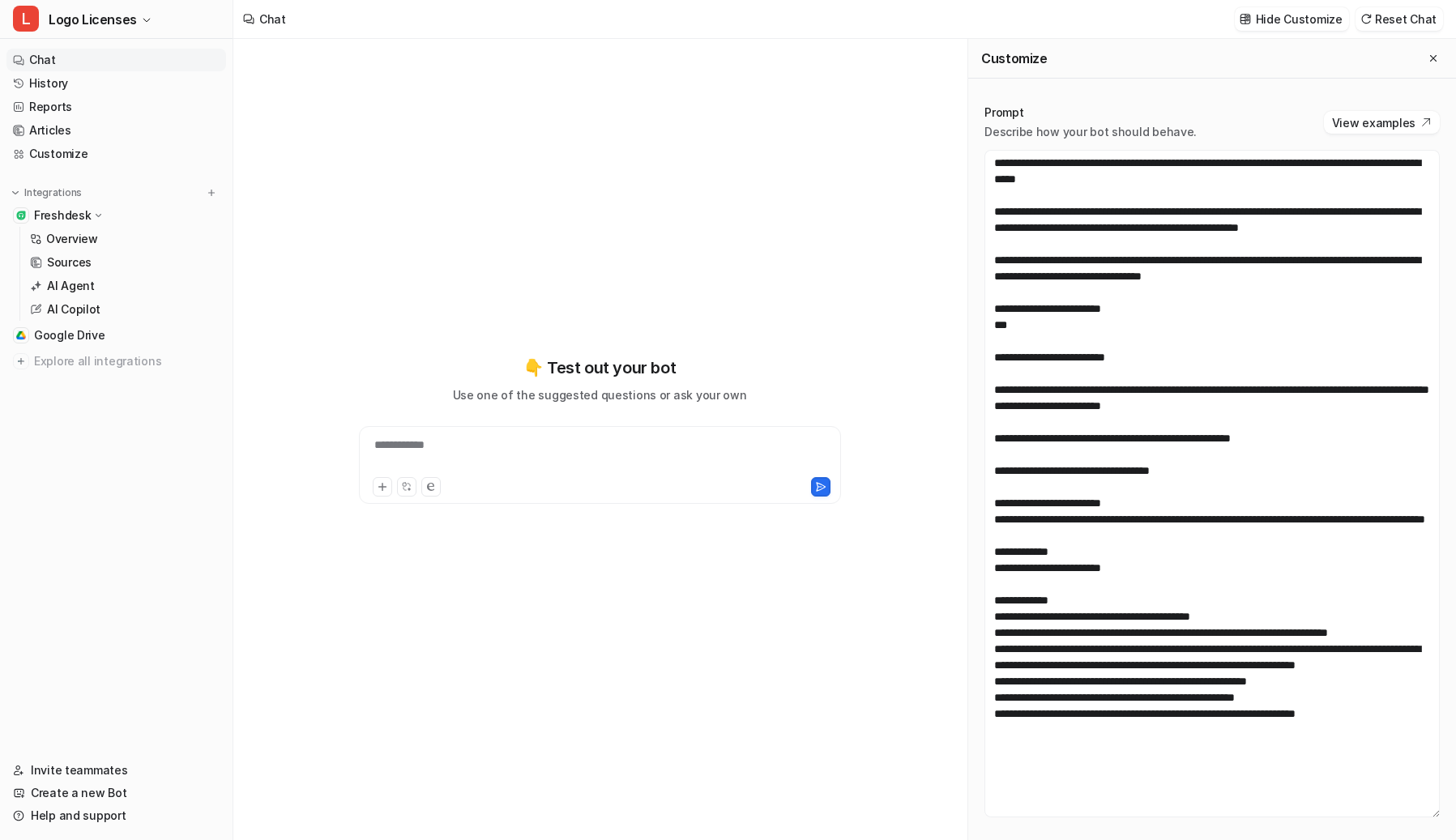
drag, startPoint x: 1414, startPoint y: 555, endPoint x: 1417, endPoint y: 810, distance: 255.0
click at [1191, 752] on textarea at bounding box center [1212, 483] width 455 height 667
click at [90, 268] on link "Sources" at bounding box center [124, 262] width 203 height 22
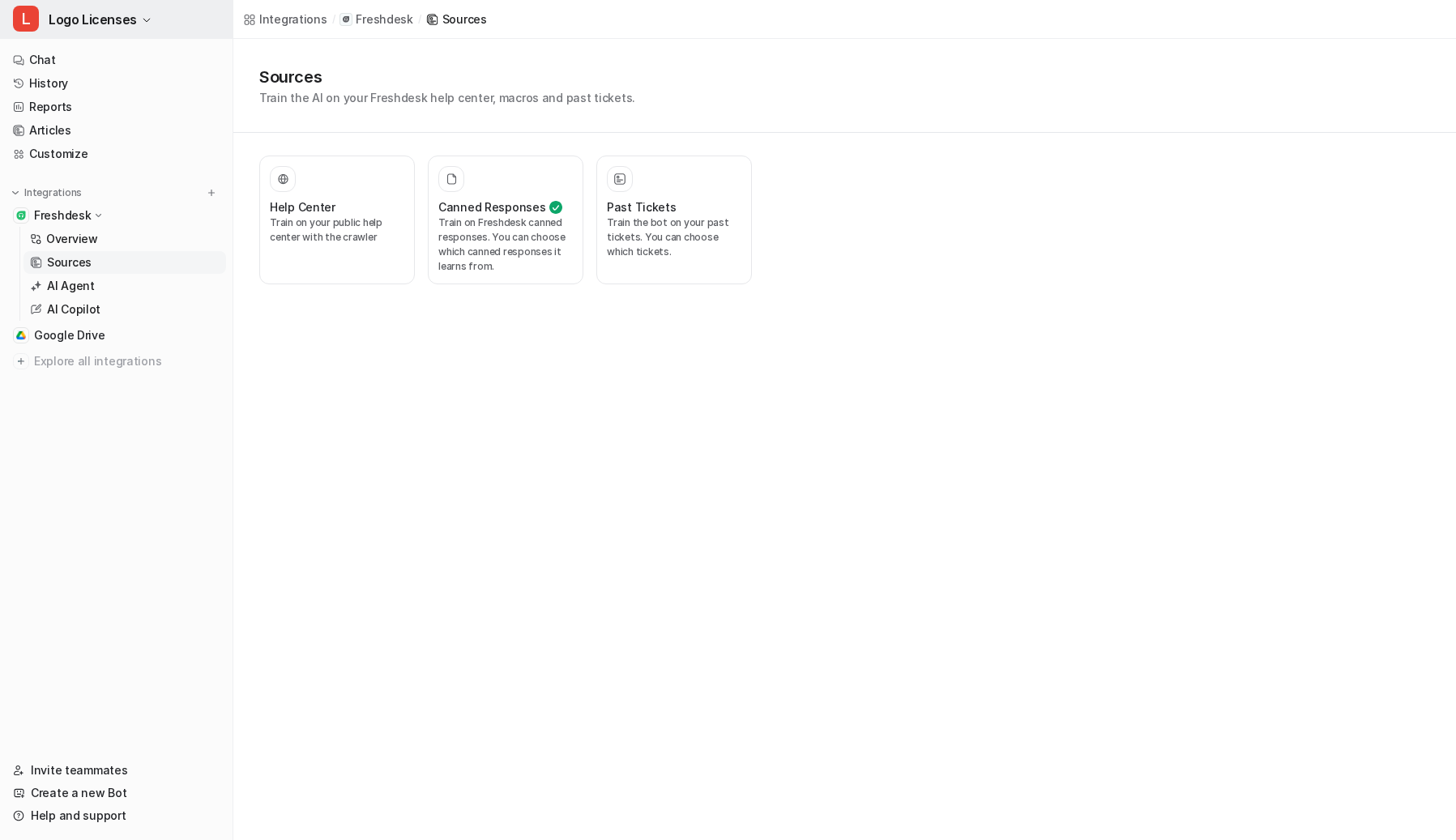
click at [74, 18] on span "Logo Licenses" at bounding box center [92, 19] width 88 height 22
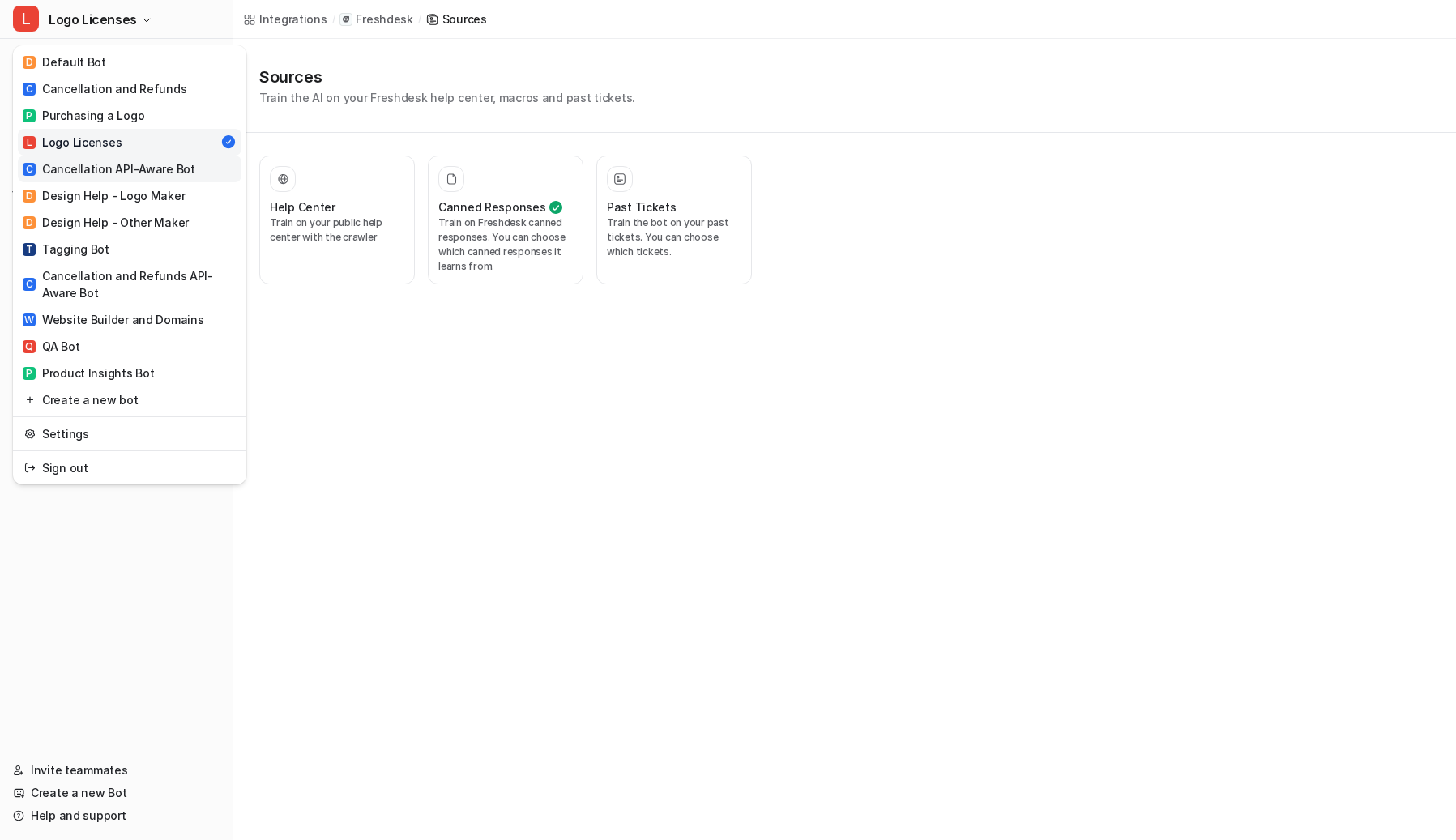
click at [99, 174] on div "C Cancellation API-Aware Bot" at bounding box center [109, 169] width 173 height 17
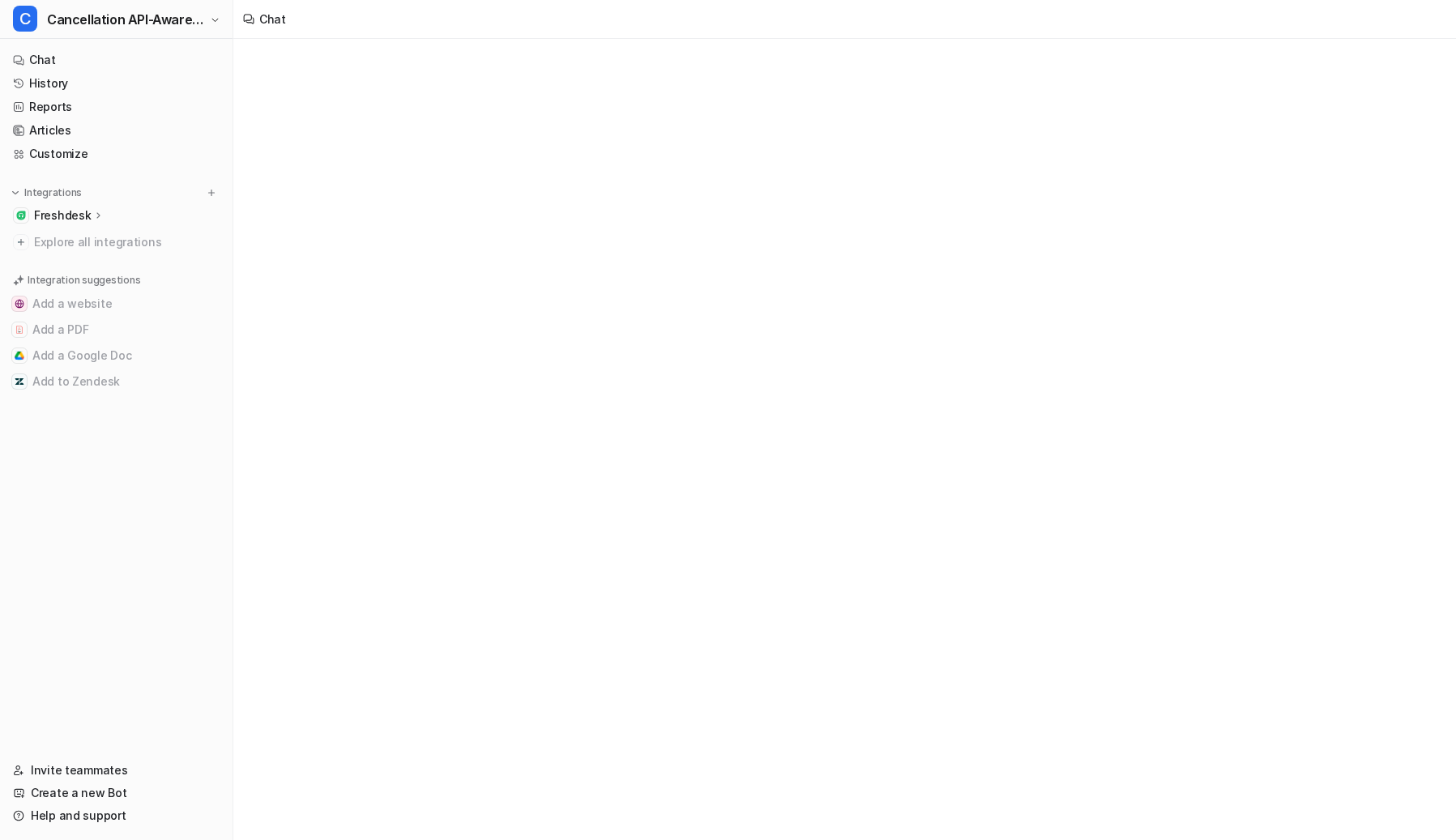
click at [92, 205] on div "Freshdesk" at bounding box center [117, 215] width 219 height 22
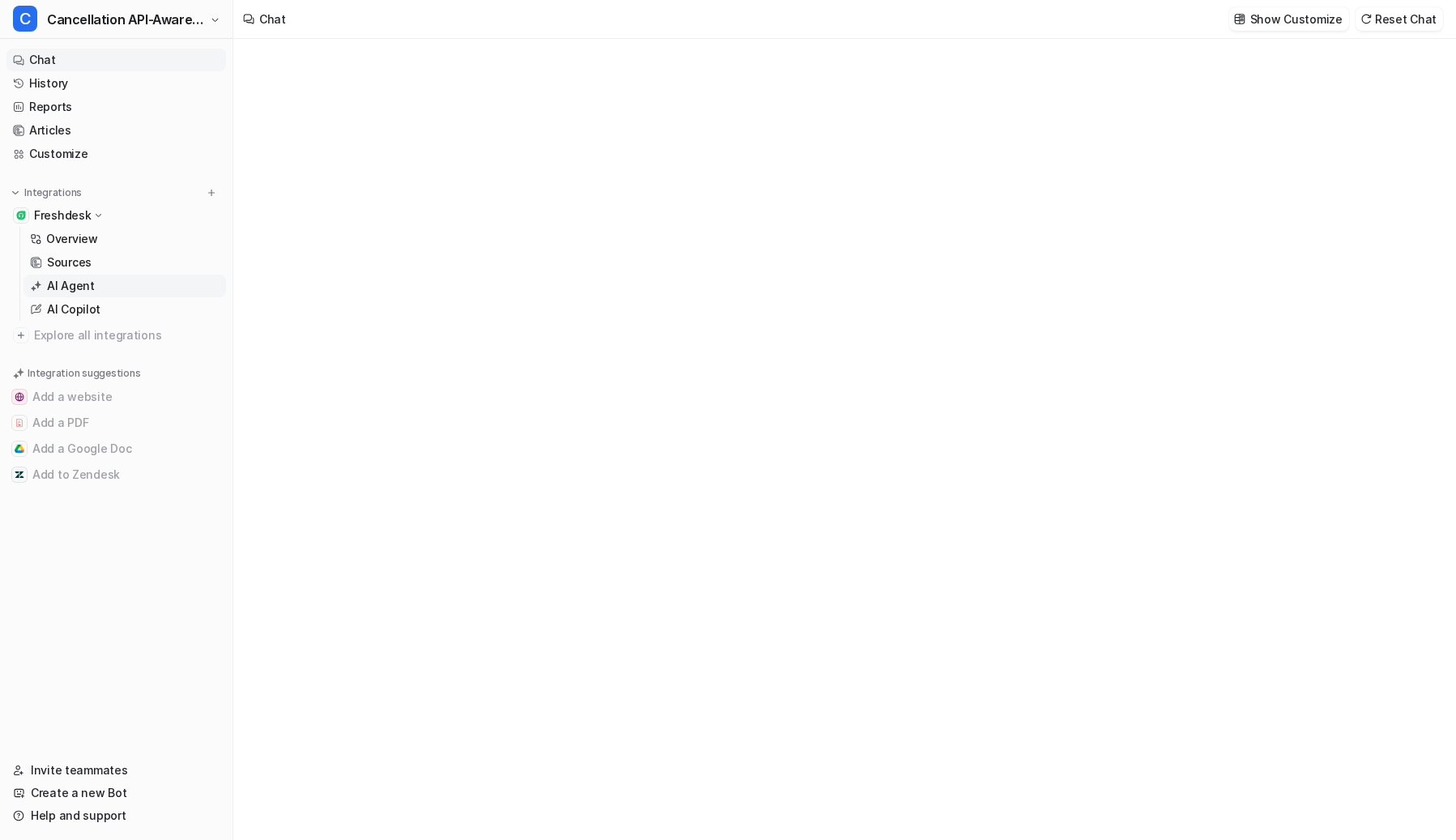
type textarea "**********"
click at [69, 284] on p "AI Agent" at bounding box center [70, 286] width 47 height 16
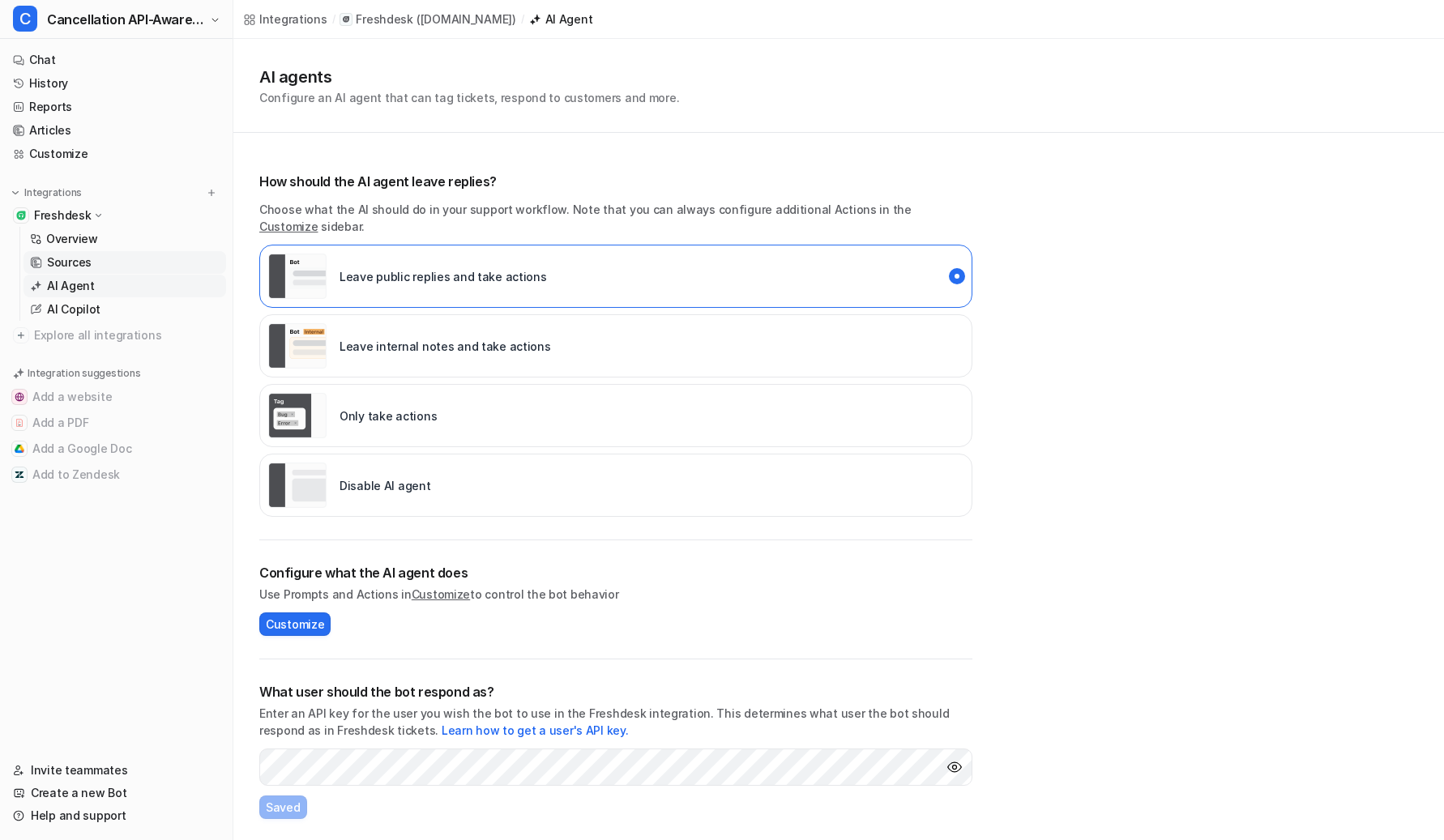
click at [69, 265] on p "Sources" at bounding box center [69, 262] width 45 height 16
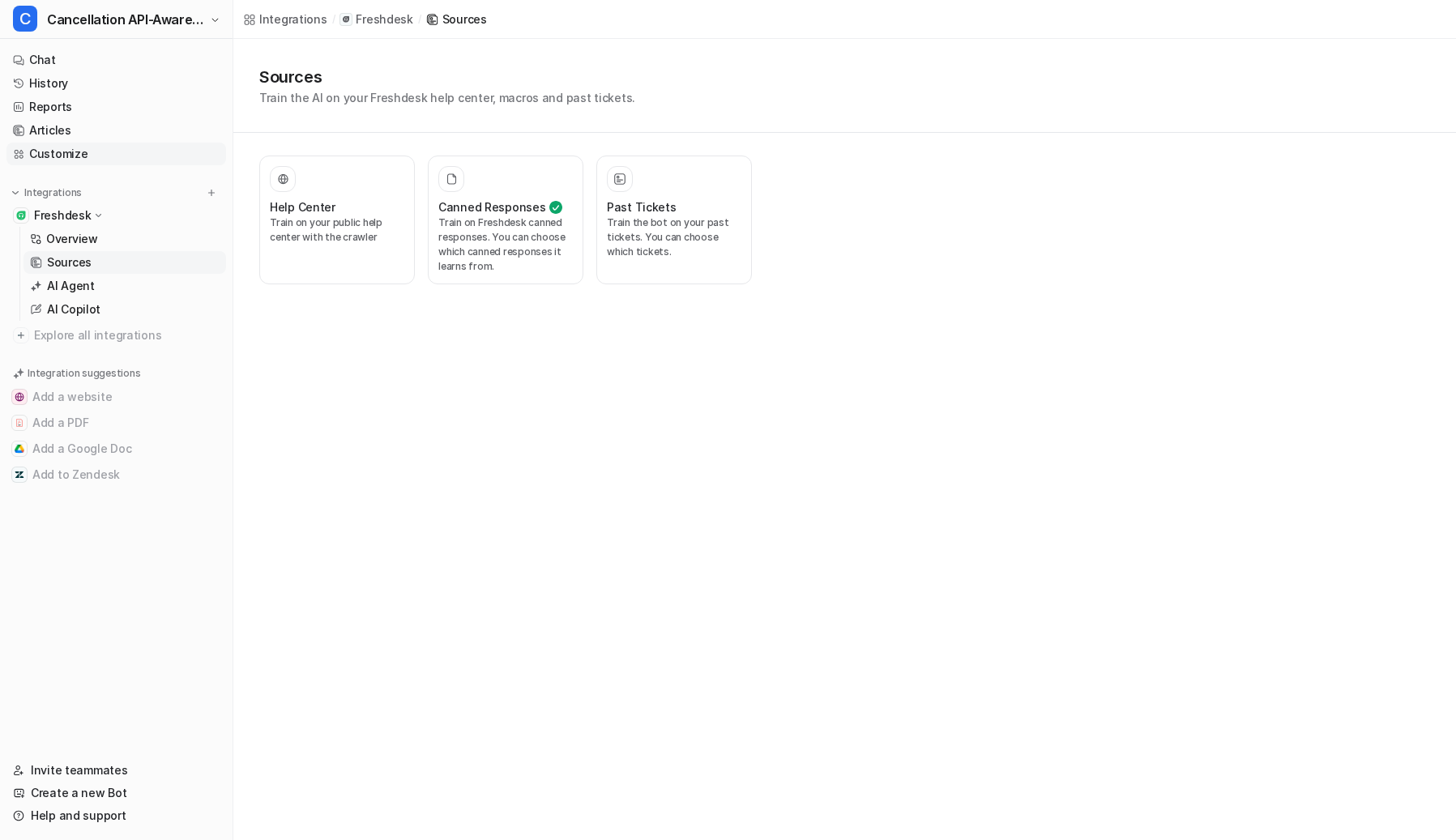
click at [85, 150] on link "Customize" at bounding box center [117, 154] width 219 height 22
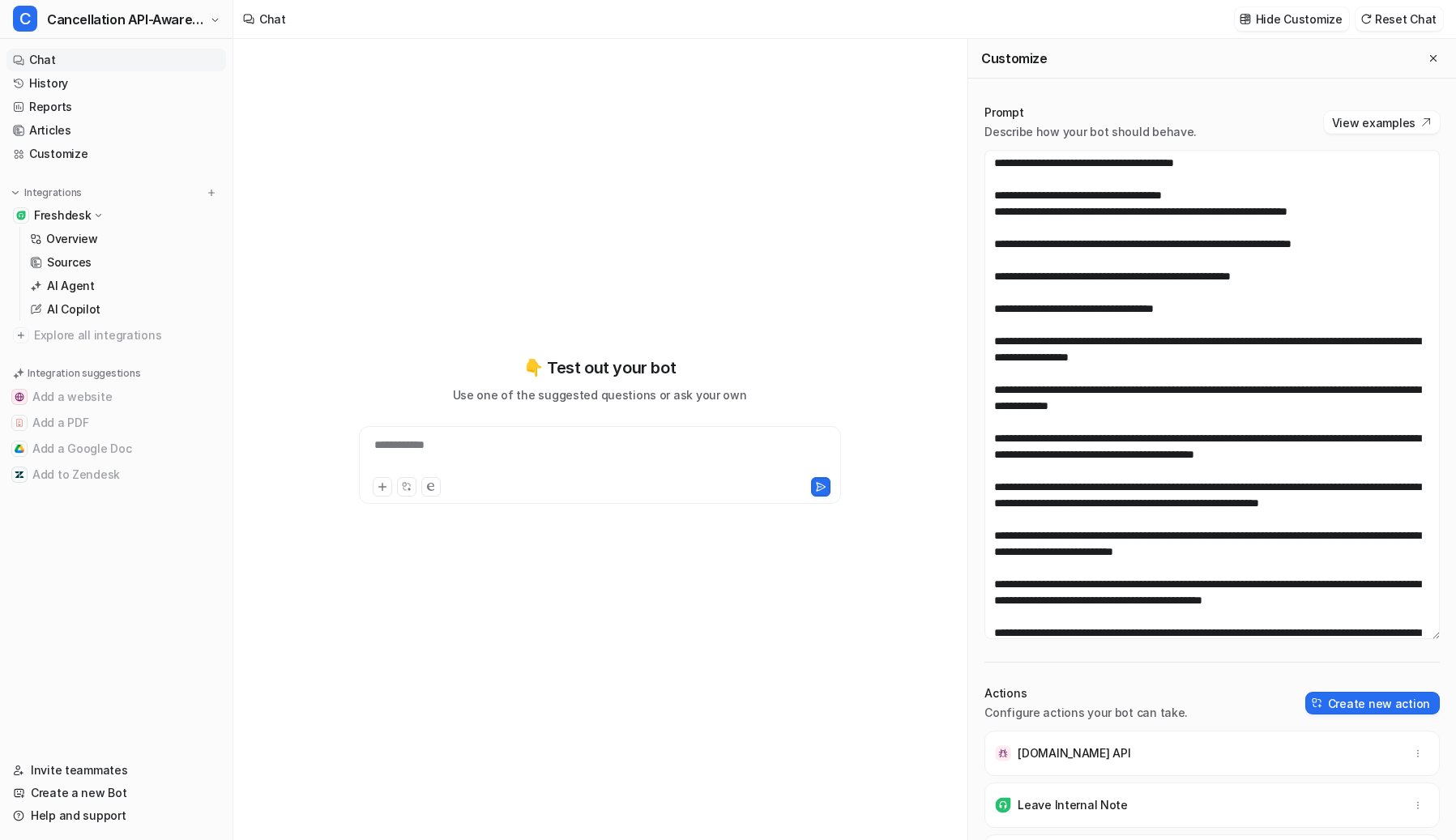
drag, startPoint x: 1418, startPoint y: 351, endPoint x: 1405, endPoint y: 635, distance: 284.3
click at [1191, 635] on textarea at bounding box center [1212, 395] width 455 height 489
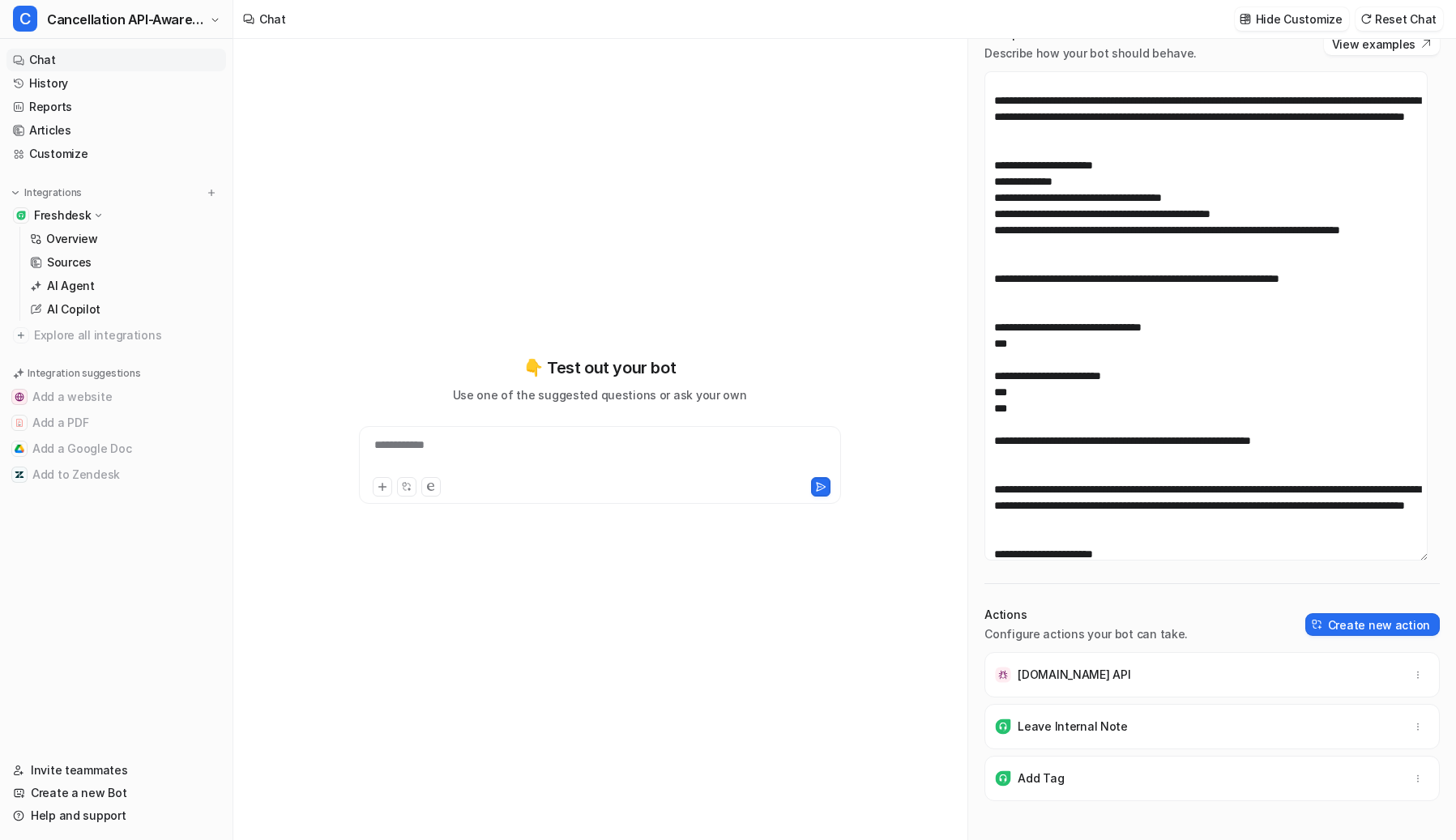
scroll to position [81, 0]
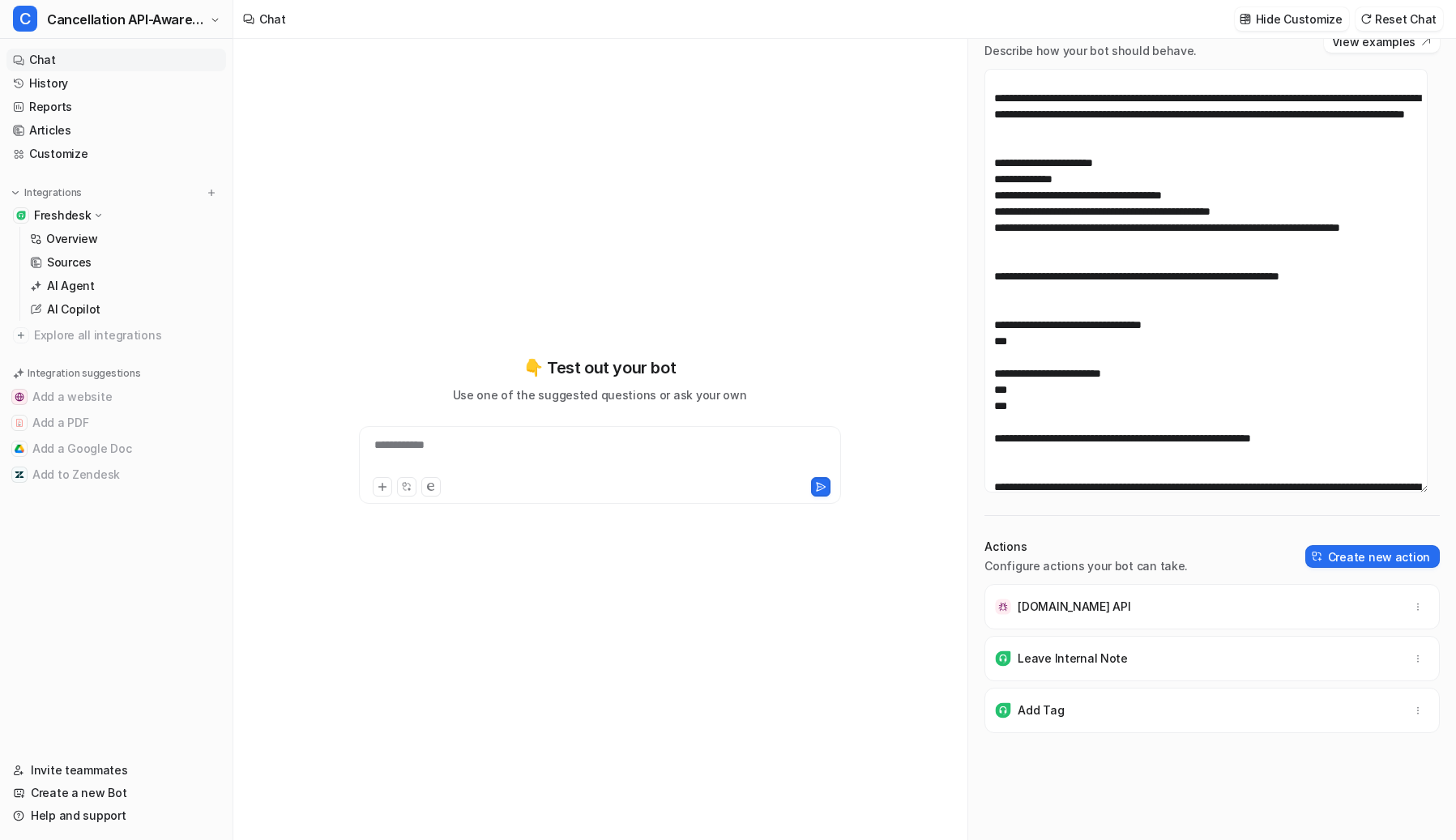
drag, startPoint x: 1421, startPoint y: 553, endPoint x: 1392, endPoint y: 395, distance: 160.6
click at [1191, 395] on textarea at bounding box center [1206, 281] width 443 height 424
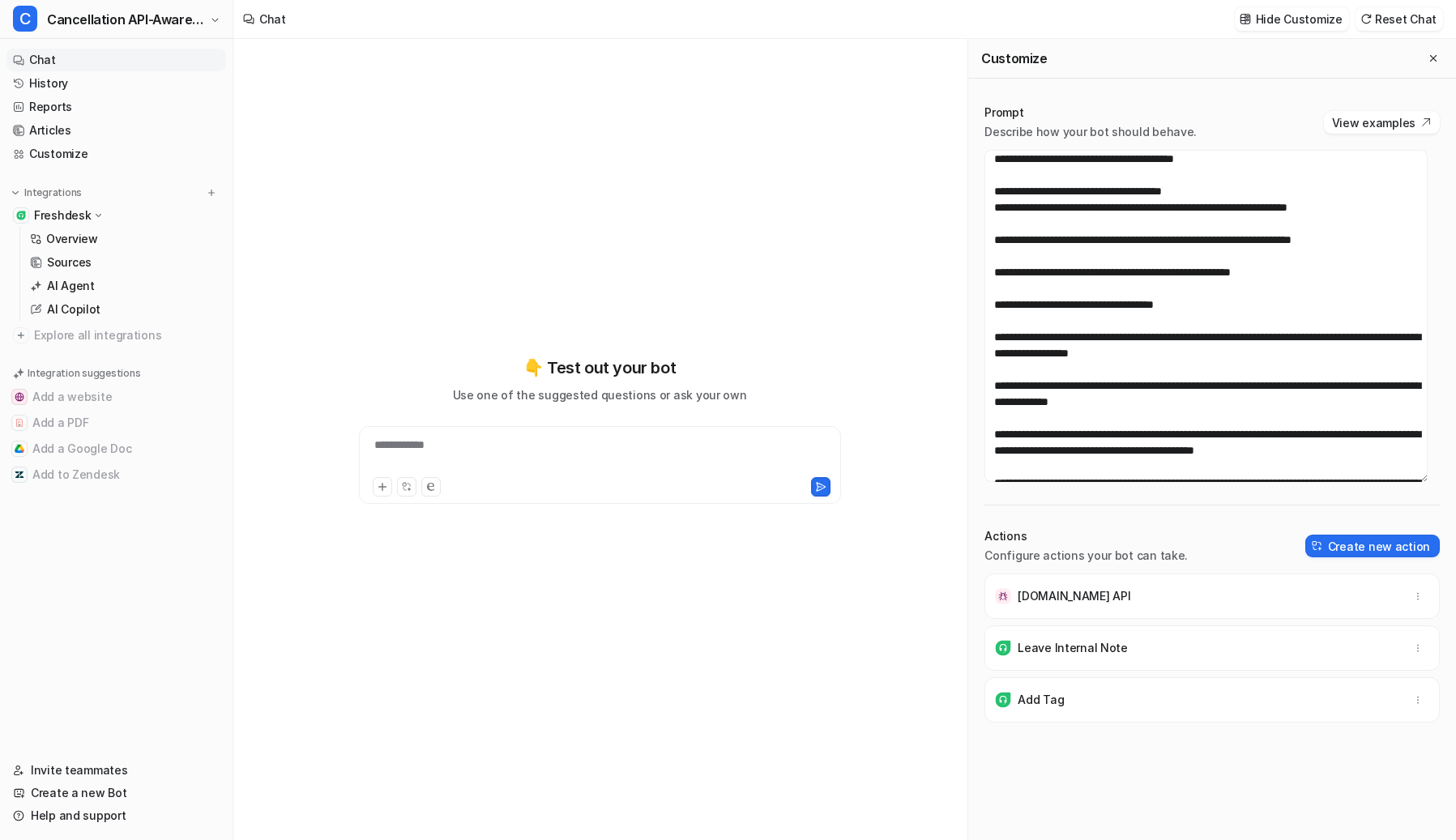
scroll to position [0, 0]
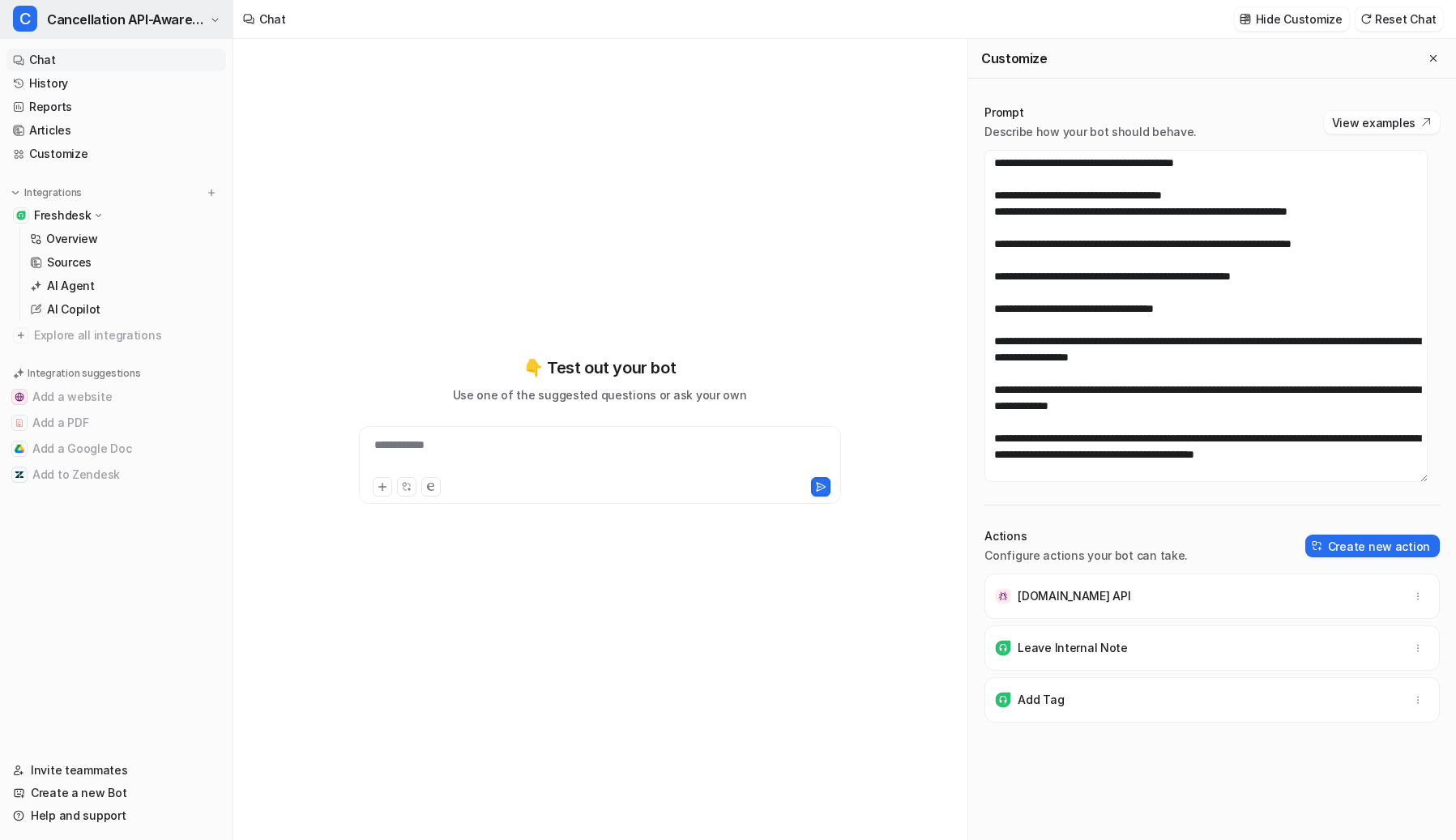
click at [107, 9] on span "Cancellation API-Aware Bot" at bounding box center [126, 19] width 159 height 22
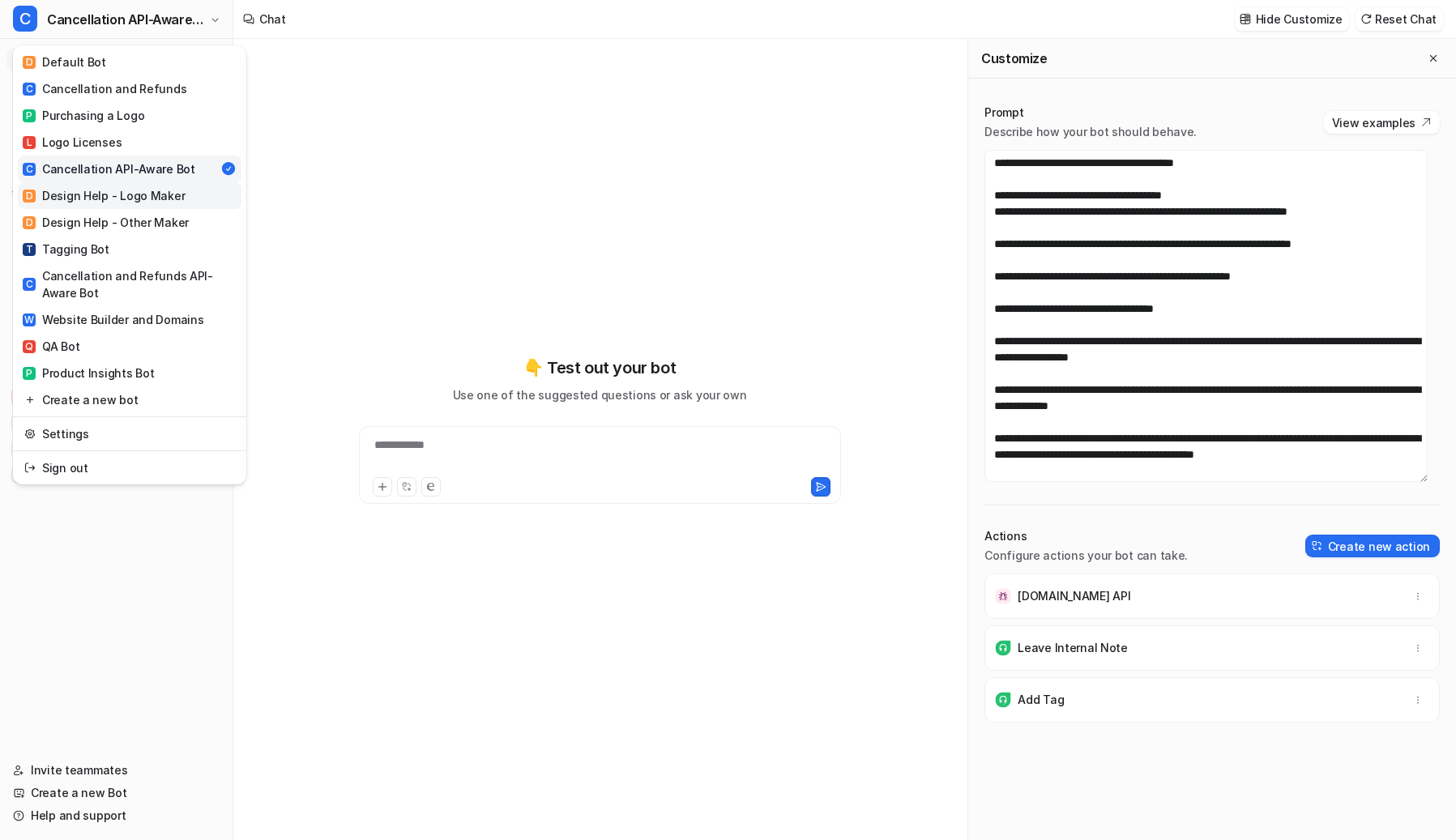
click at [117, 190] on div "D Design Help - Logo Maker" at bounding box center [104, 196] width 162 height 17
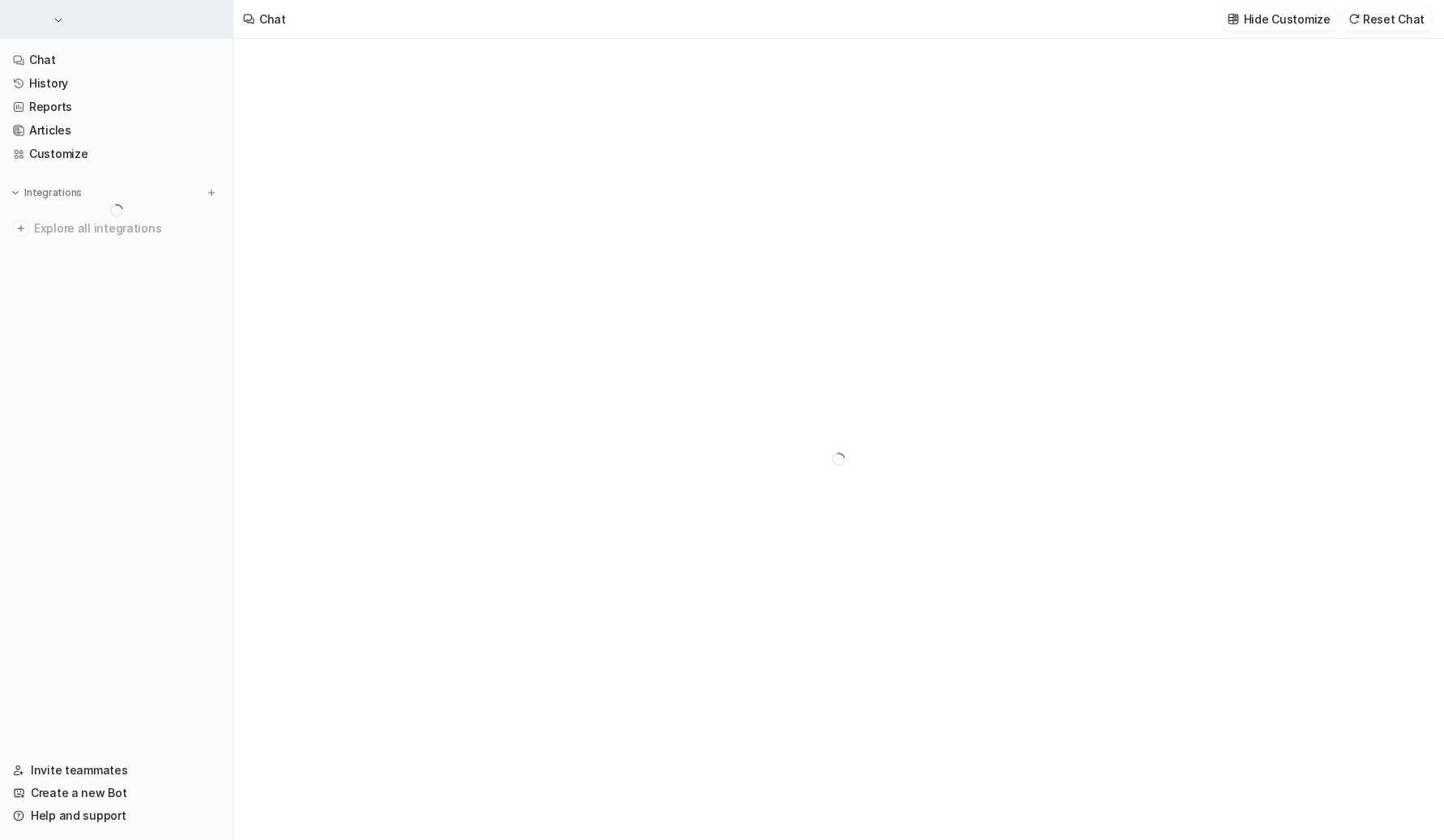
click at [183, 23] on button "button" at bounding box center [116, 19] width 232 height 39
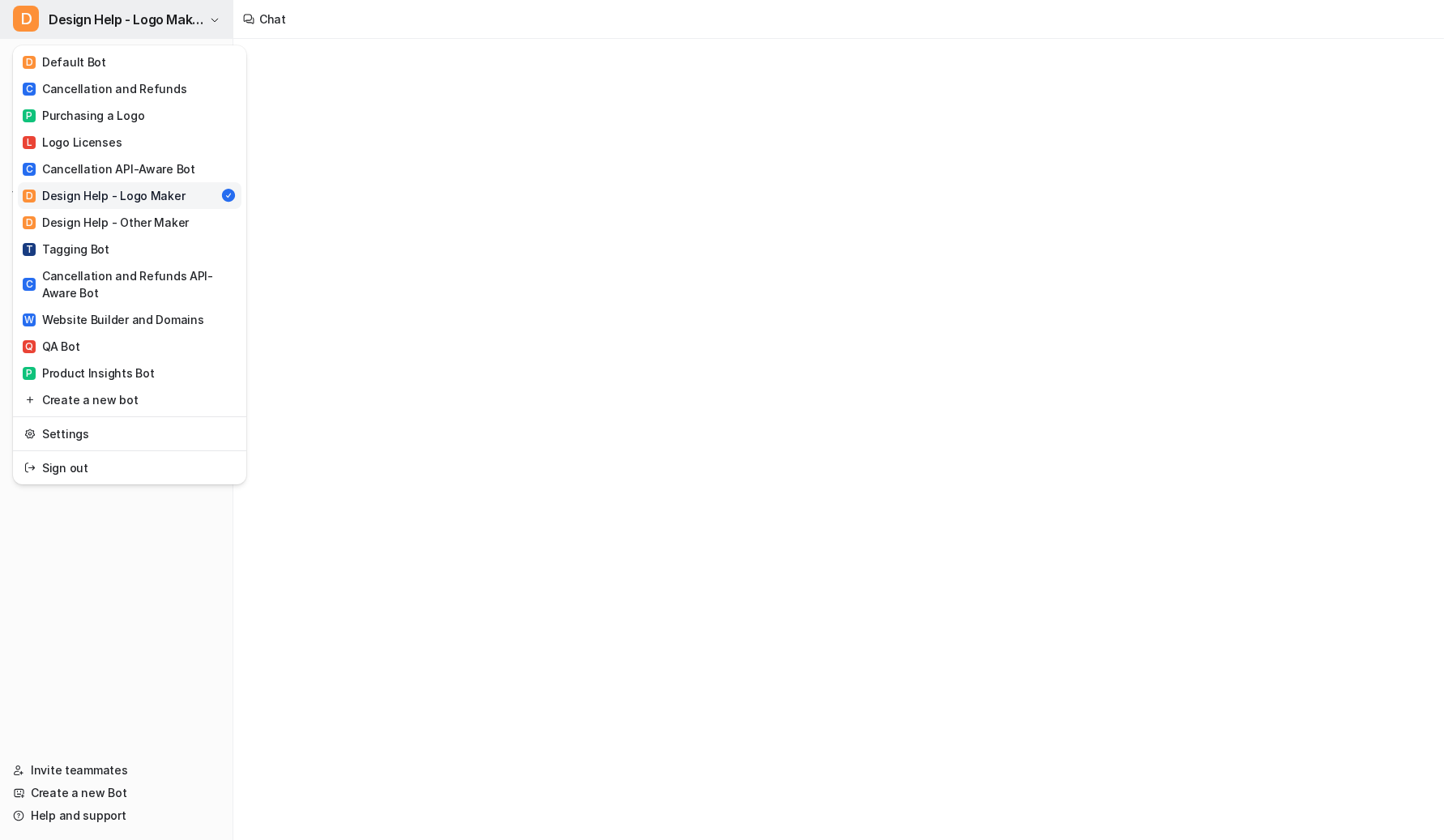
click at [183, 22] on span "Design Help - Logo Maker" at bounding box center [126, 19] width 156 height 22
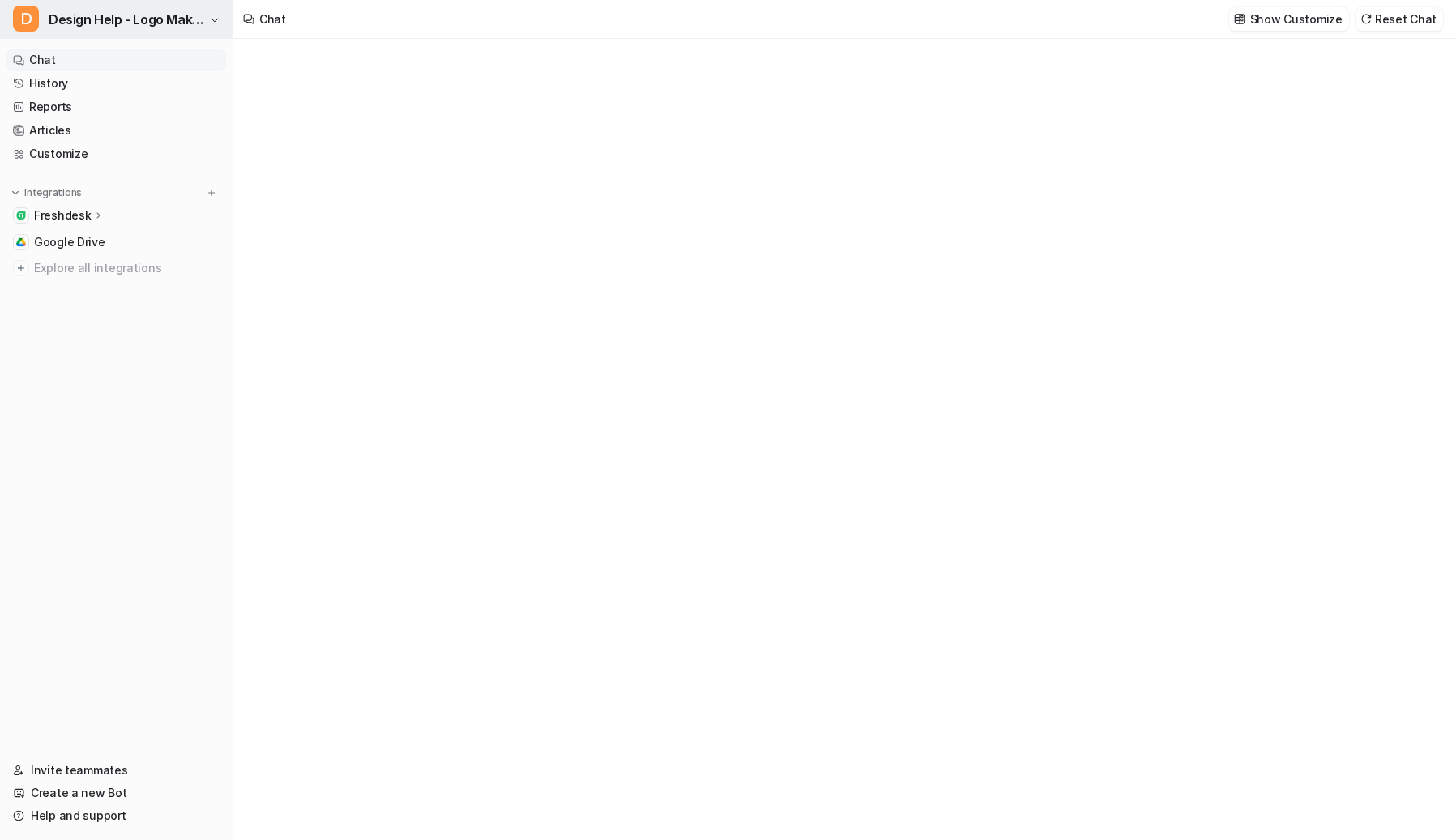
type textarea "**********"
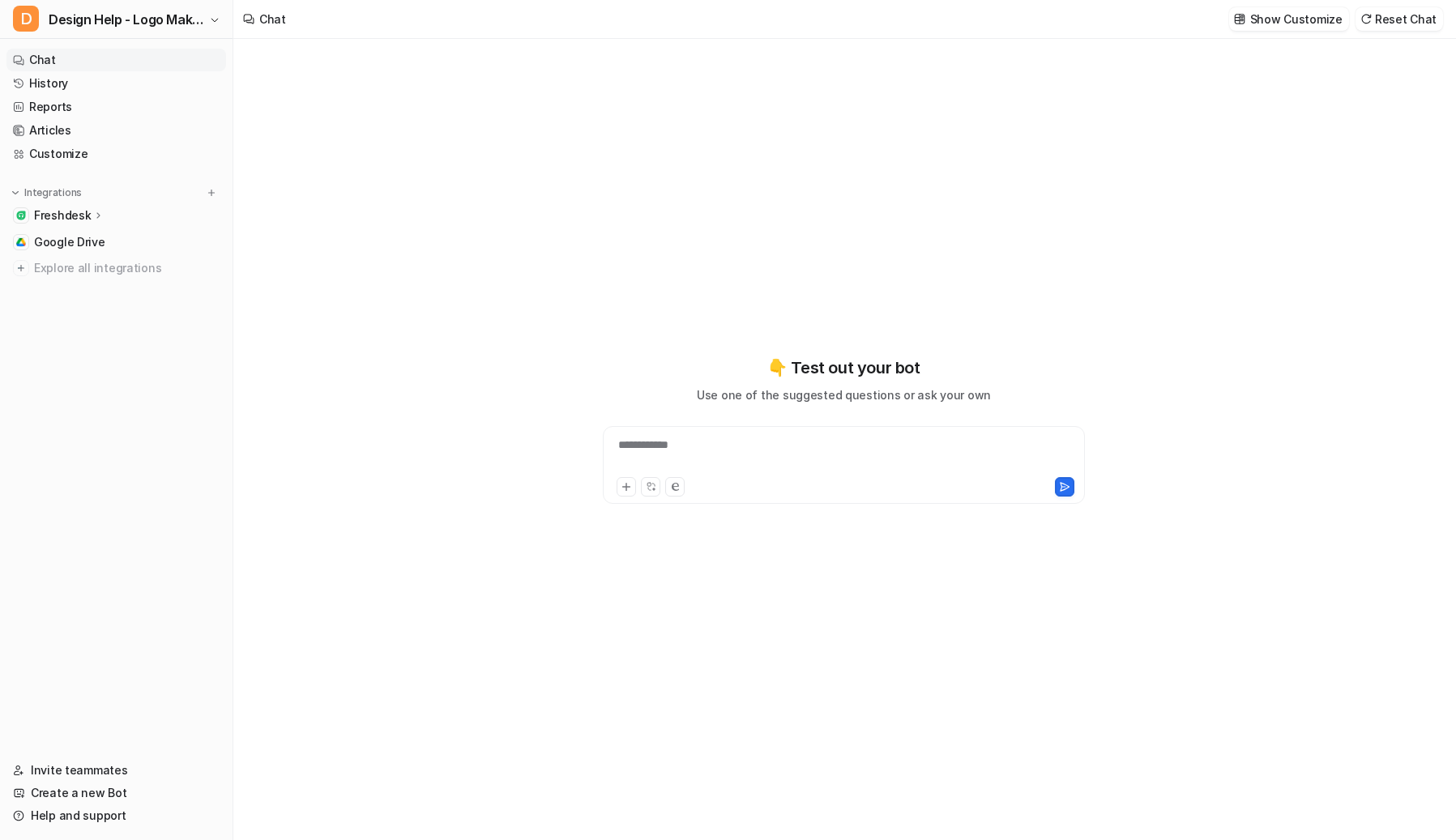
click at [95, 229] on ul "Freshdesk Overview Sources AI Agent AI Copilot Google Drive Explore all integra…" at bounding box center [117, 241] width 219 height 75
click at [86, 224] on div "Freshdesk" at bounding box center [117, 215] width 219 height 22
click at [80, 273] on div "Overview Sources AI Agent AI Copilot" at bounding box center [123, 274] width 206 height 94
click at [80, 263] on p "Sources" at bounding box center [69, 262] width 45 height 16
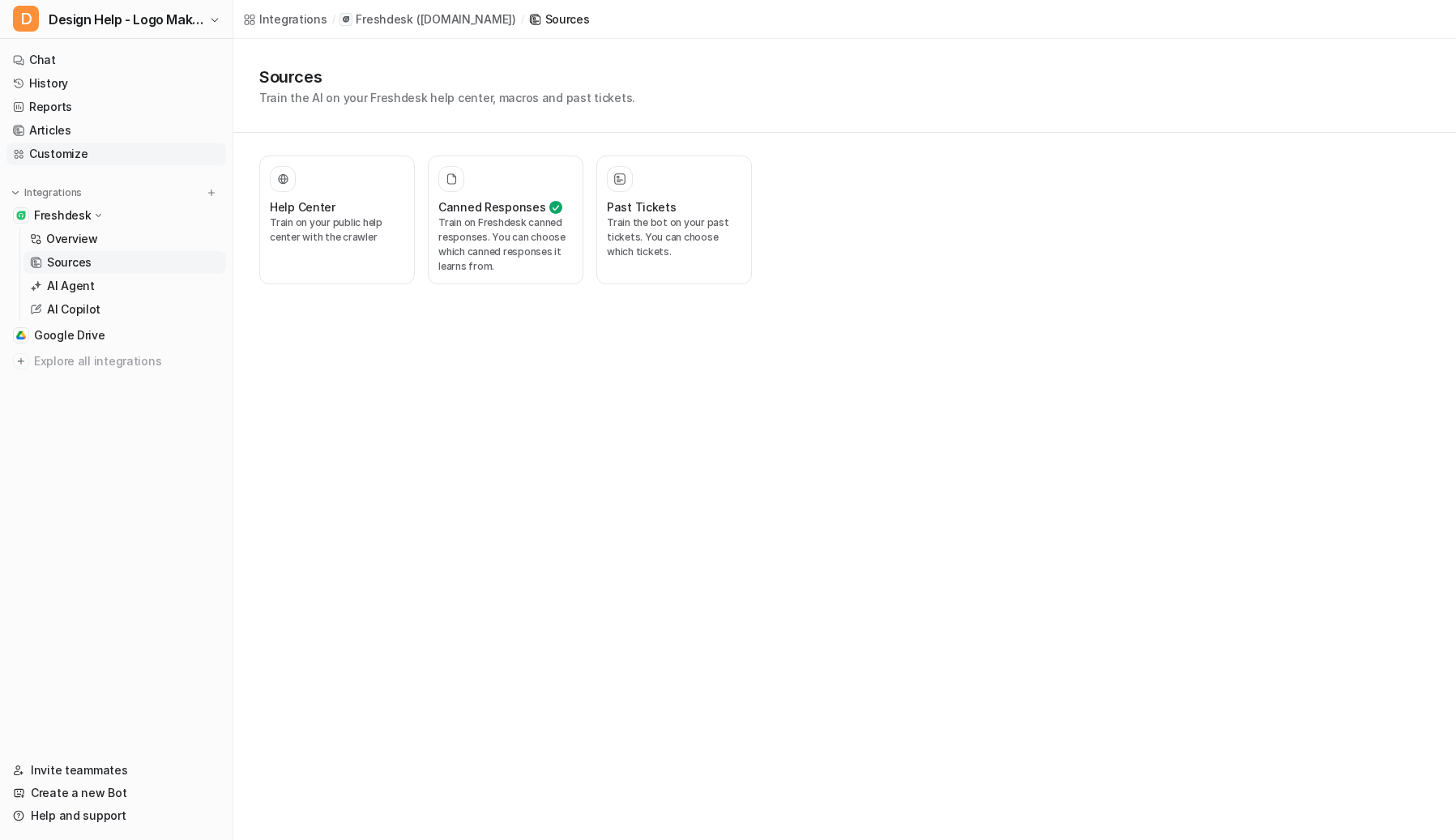
click at [92, 161] on link "Customize" at bounding box center [117, 154] width 219 height 22
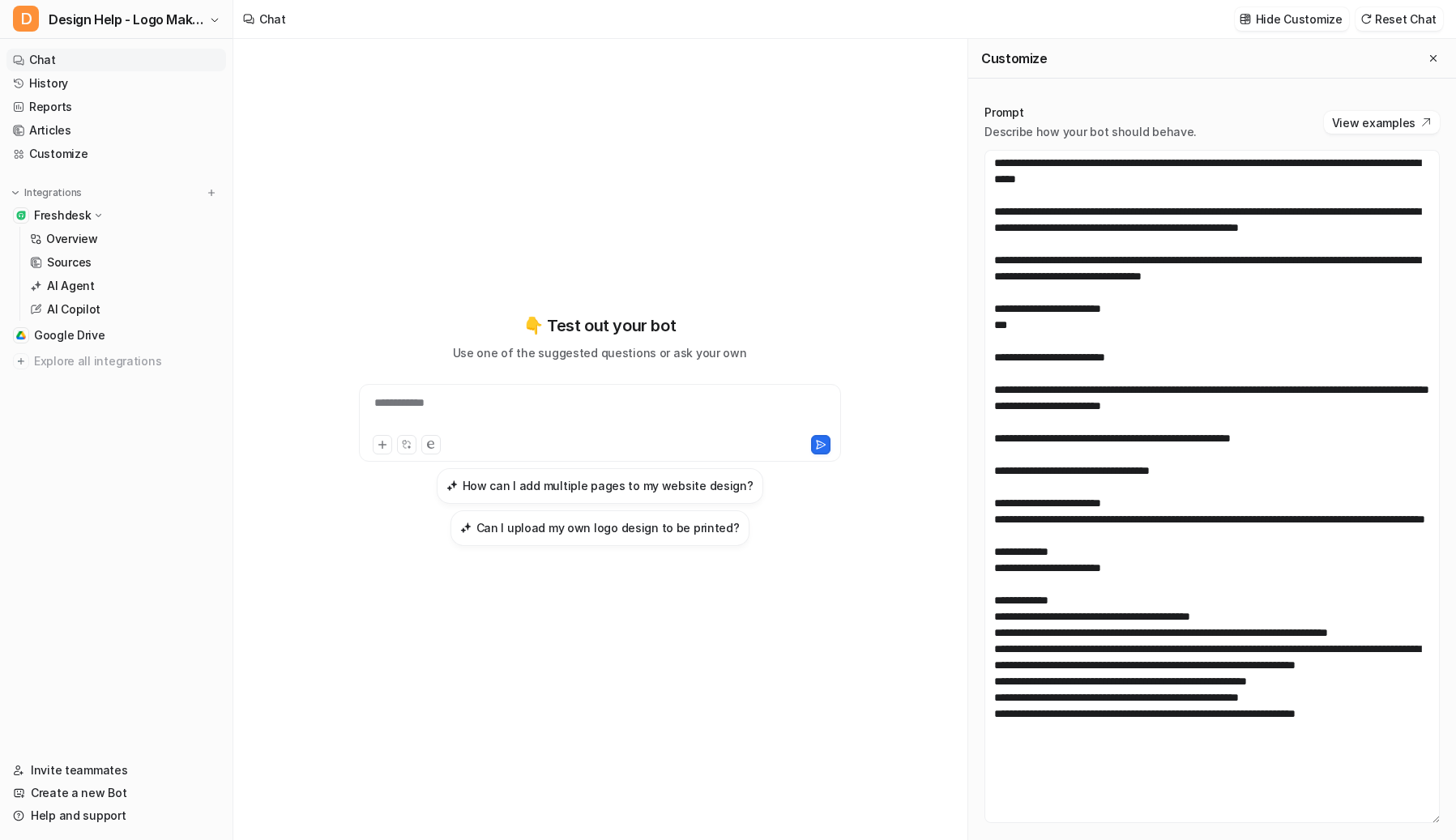
drag, startPoint x: 1439, startPoint y: 358, endPoint x: 1465, endPoint y: 823, distance: 465.7
click at [1191, 752] on html "**********" at bounding box center [728, 420] width 1456 height 840
click at [79, 32] on button "D Design Help - Logo Maker" at bounding box center [116, 19] width 232 height 39
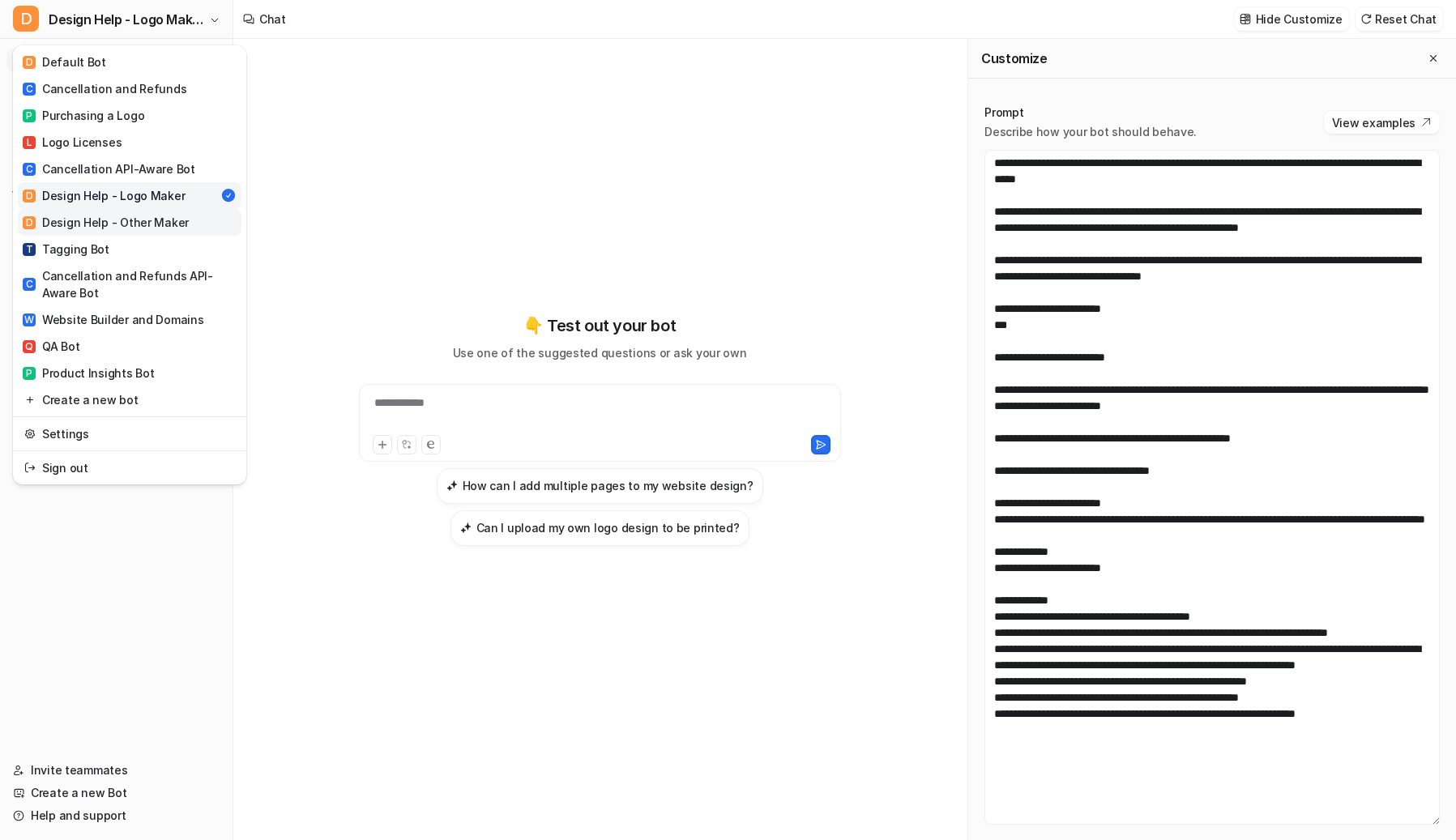
click at [124, 234] on link "D Design Help - Other Maker" at bounding box center [130, 222] width 224 height 27
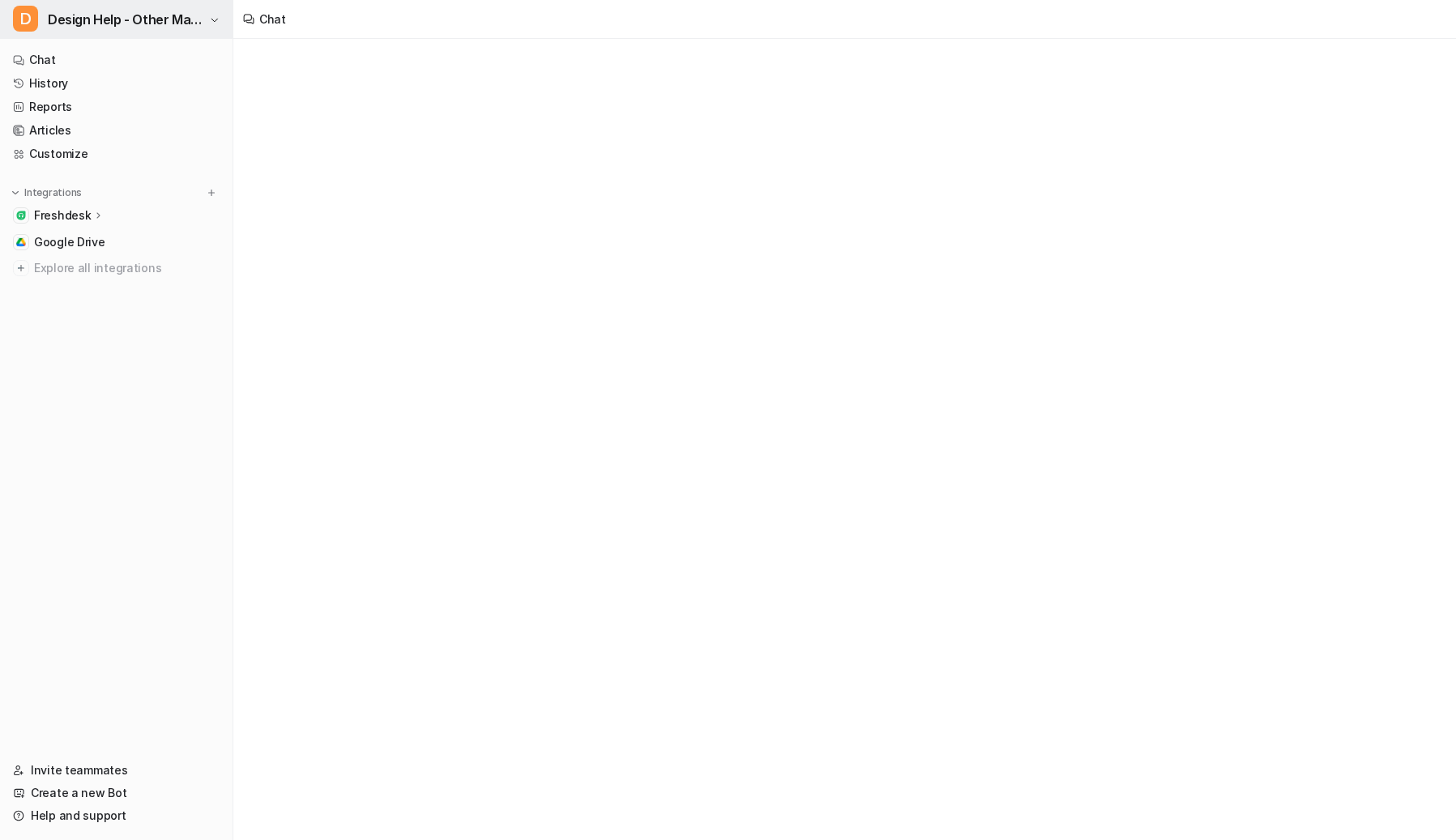
click at [150, 28] on span "Design Help - Other Maker" at bounding box center [126, 19] width 157 height 22
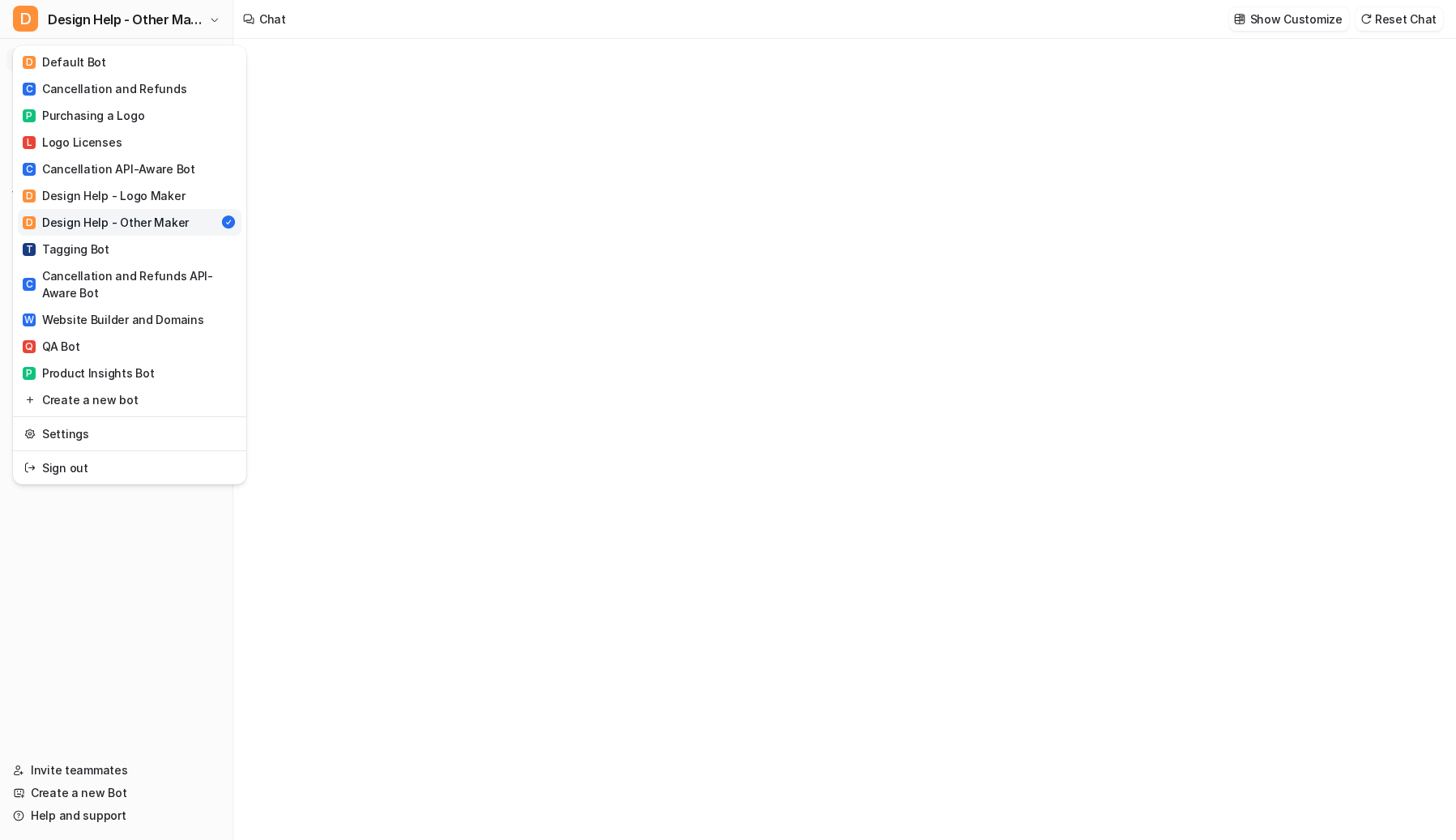
type textarea "**********"
click at [603, 653] on div "**********" at bounding box center [728, 420] width 1456 height 840
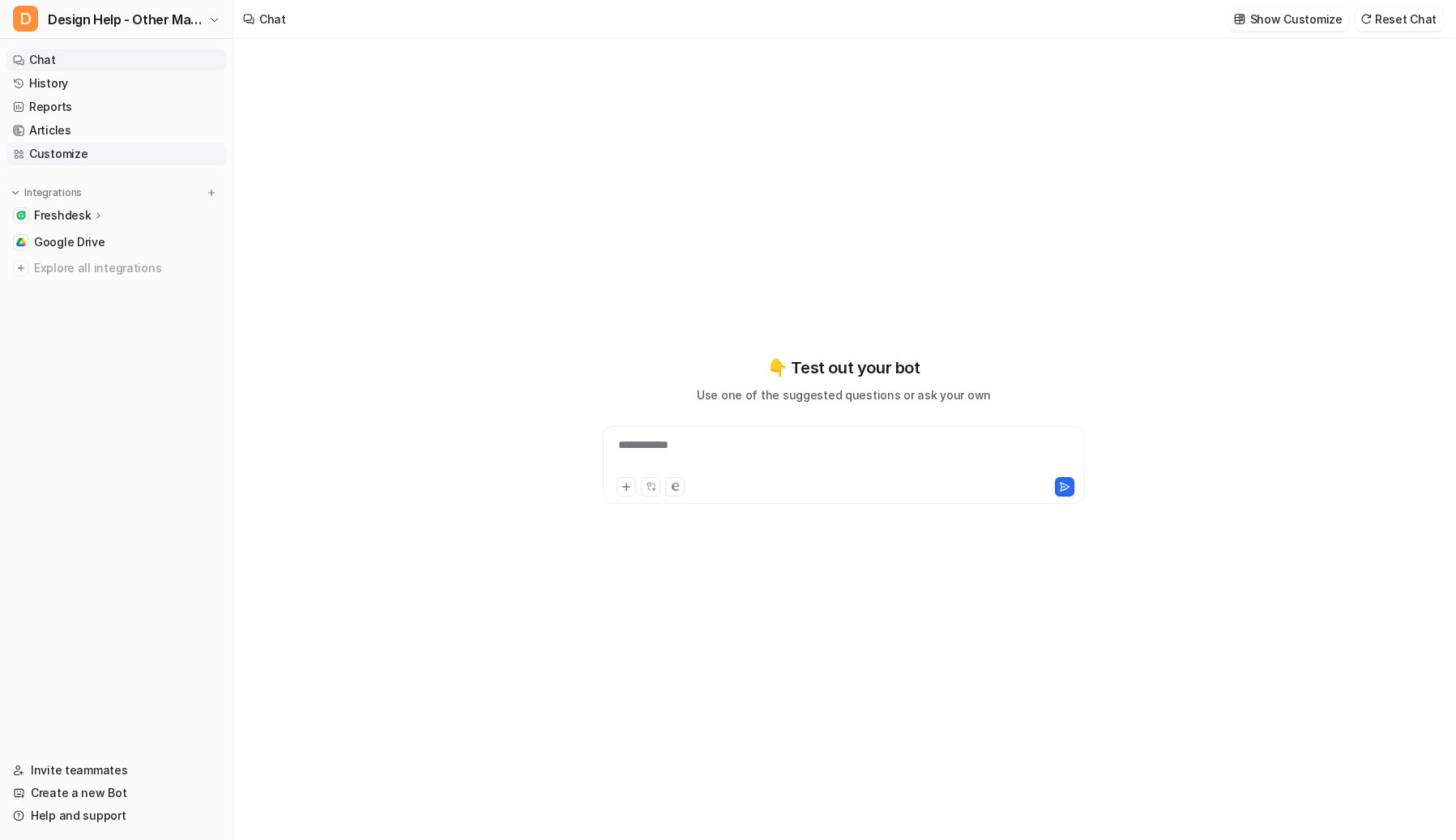
click at [49, 148] on link "Customize" at bounding box center [117, 154] width 219 height 22
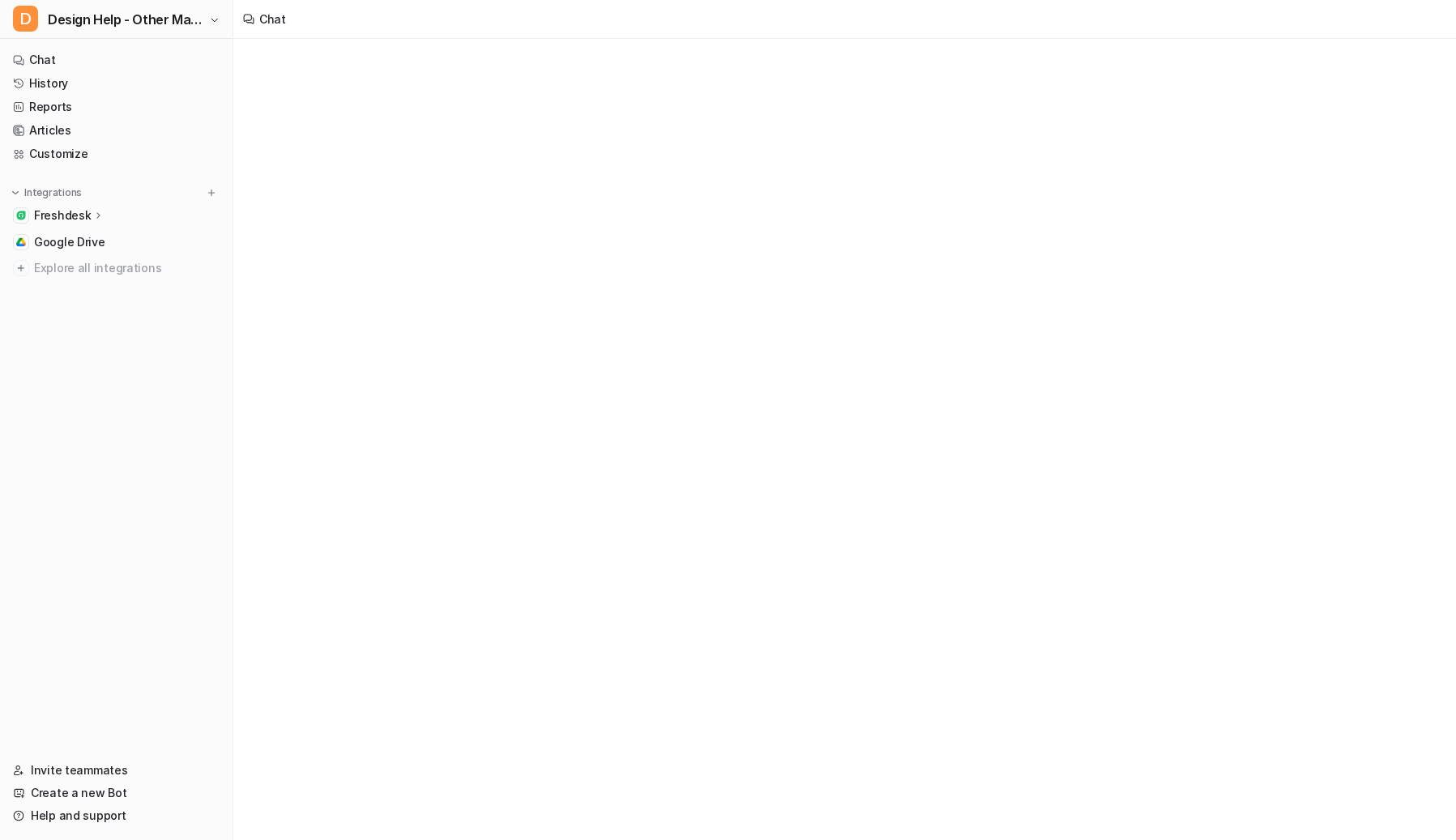
click at [115, 218] on div "Freshdesk" at bounding box center [117, 215] width 219 height 22
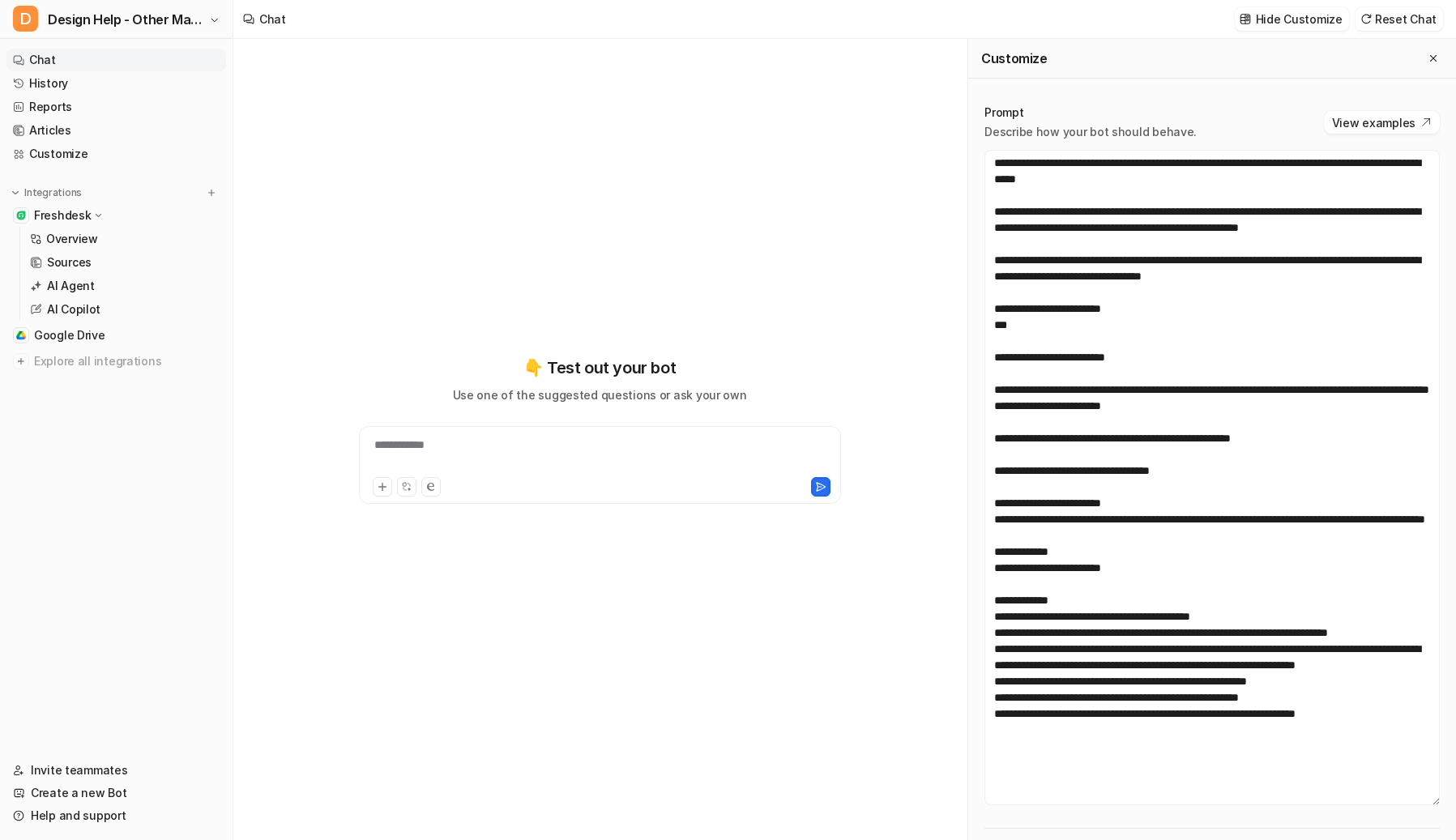
drag, startPoint x: 1429, startPoint y: 347, endPoint x: 1434, endPoint y: 798, distance: 451.0
click at [1191, 752] on div "Prompt Describe how your bot should behave. View examples Actions Configure act…" at bounding box center [1212, 586] width 488 height 997
click at [125, 36] on button "D Design Help - Other Maker" at bounding box center [116, 19] width 232 height 39
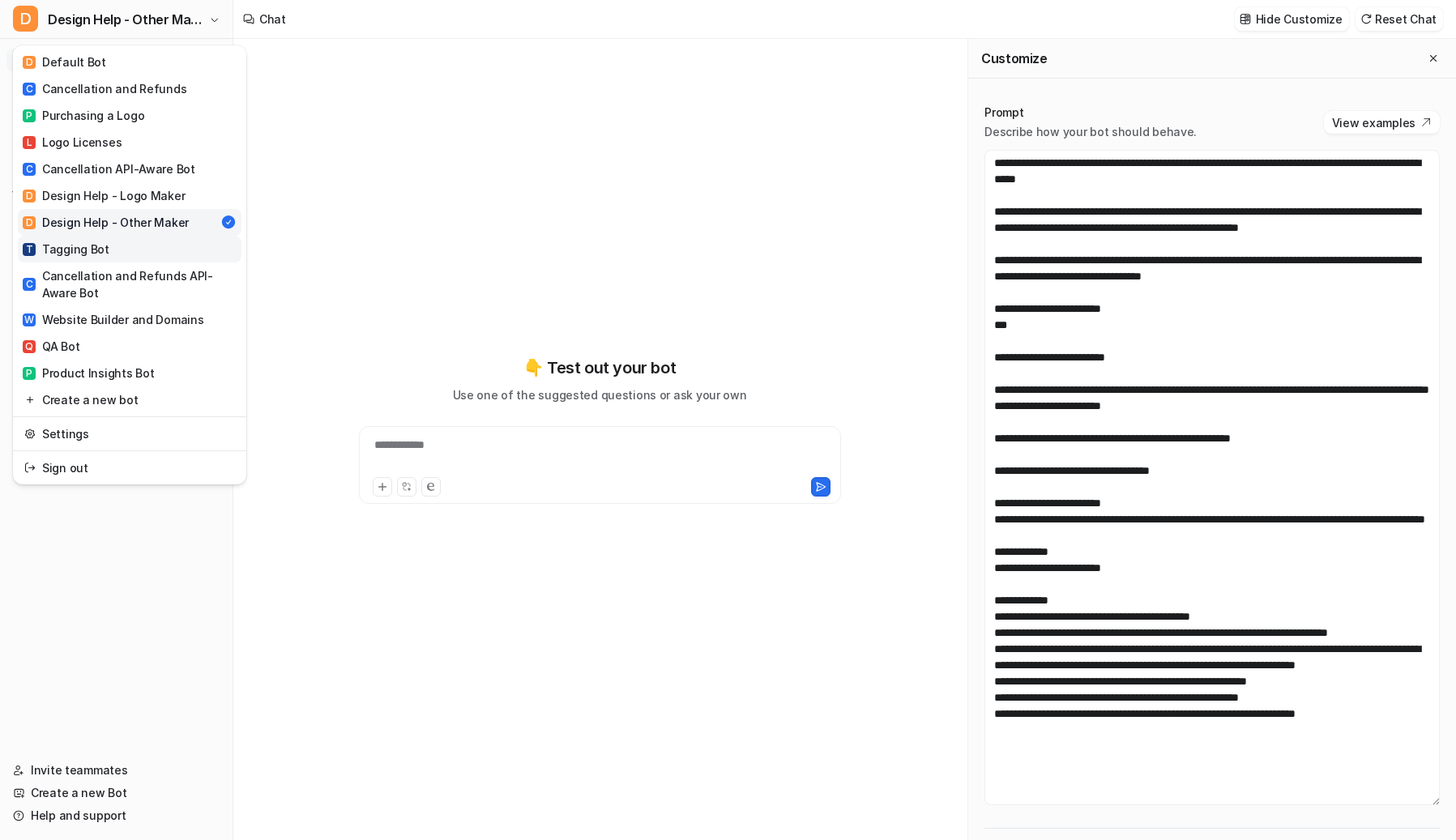
click at [86, 256] on div "T Tagging Bot" at bounding box center [66, 249] width 86 height 17
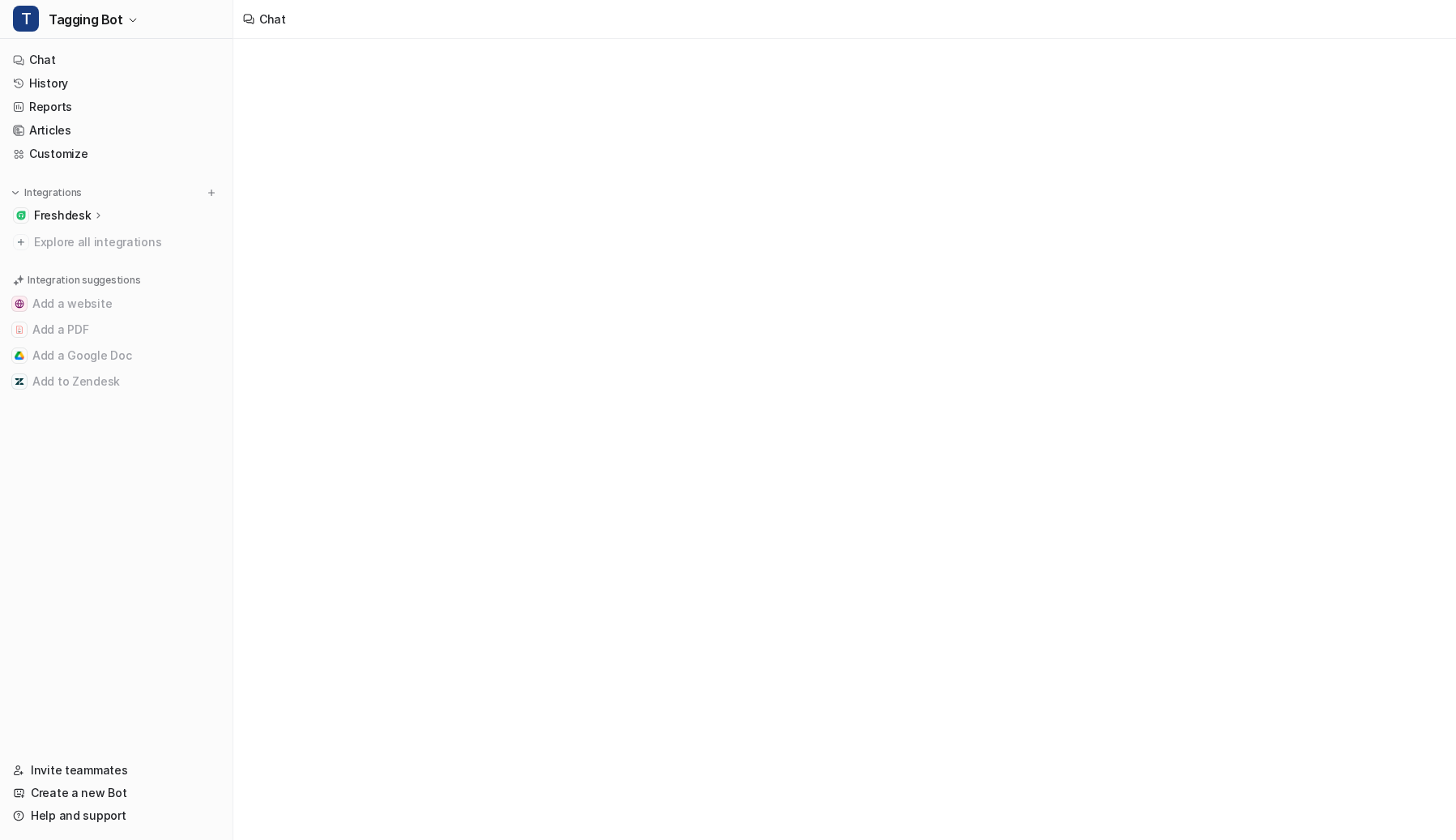
click at [103, 216] on div "Freshdesk" at bounding box center [117, 215] width 219 height 22
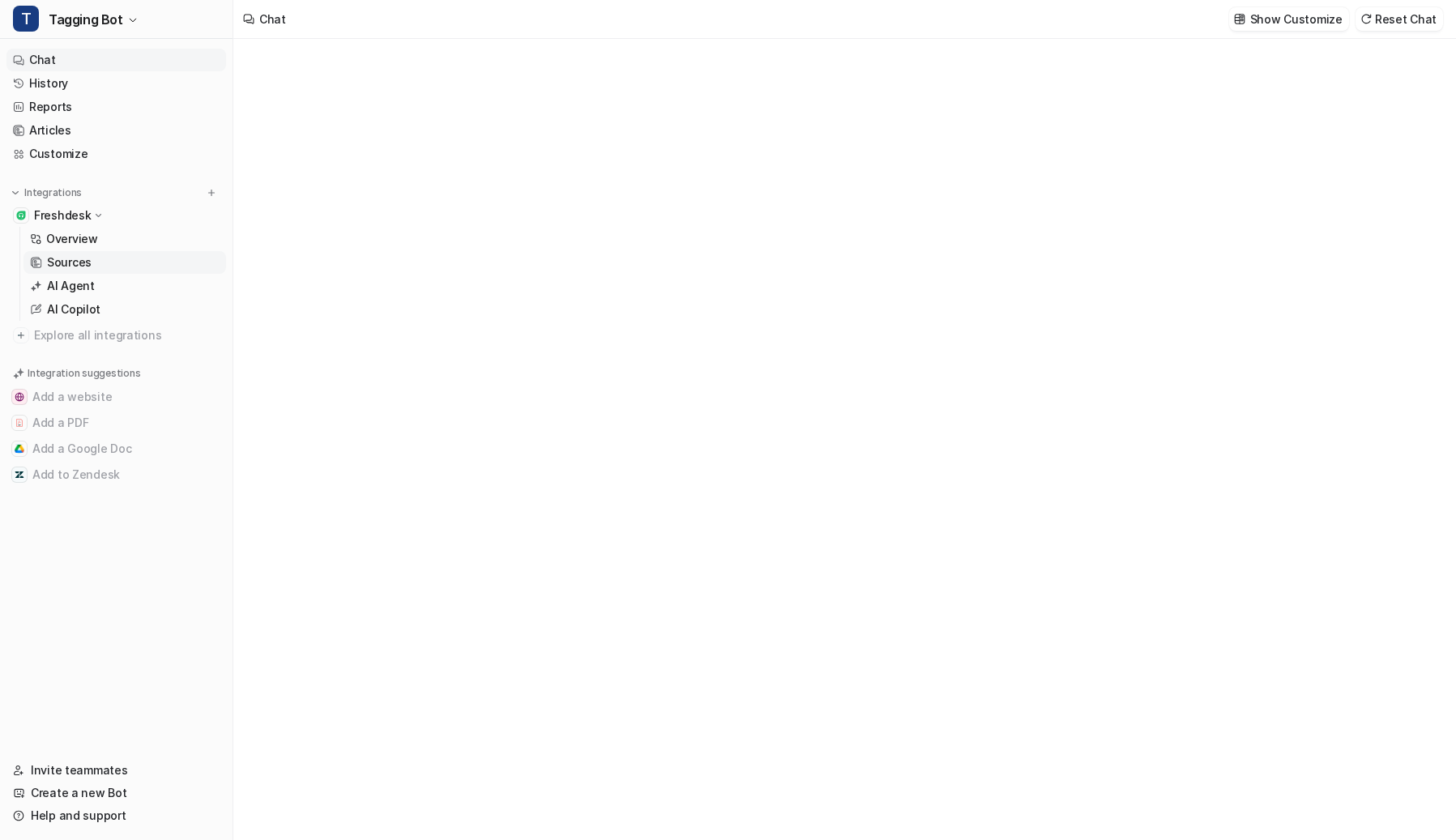
type textarea "**********"
click at [80, 262] on p "Sources" at bounding box center [69, 262] width 45 height 16
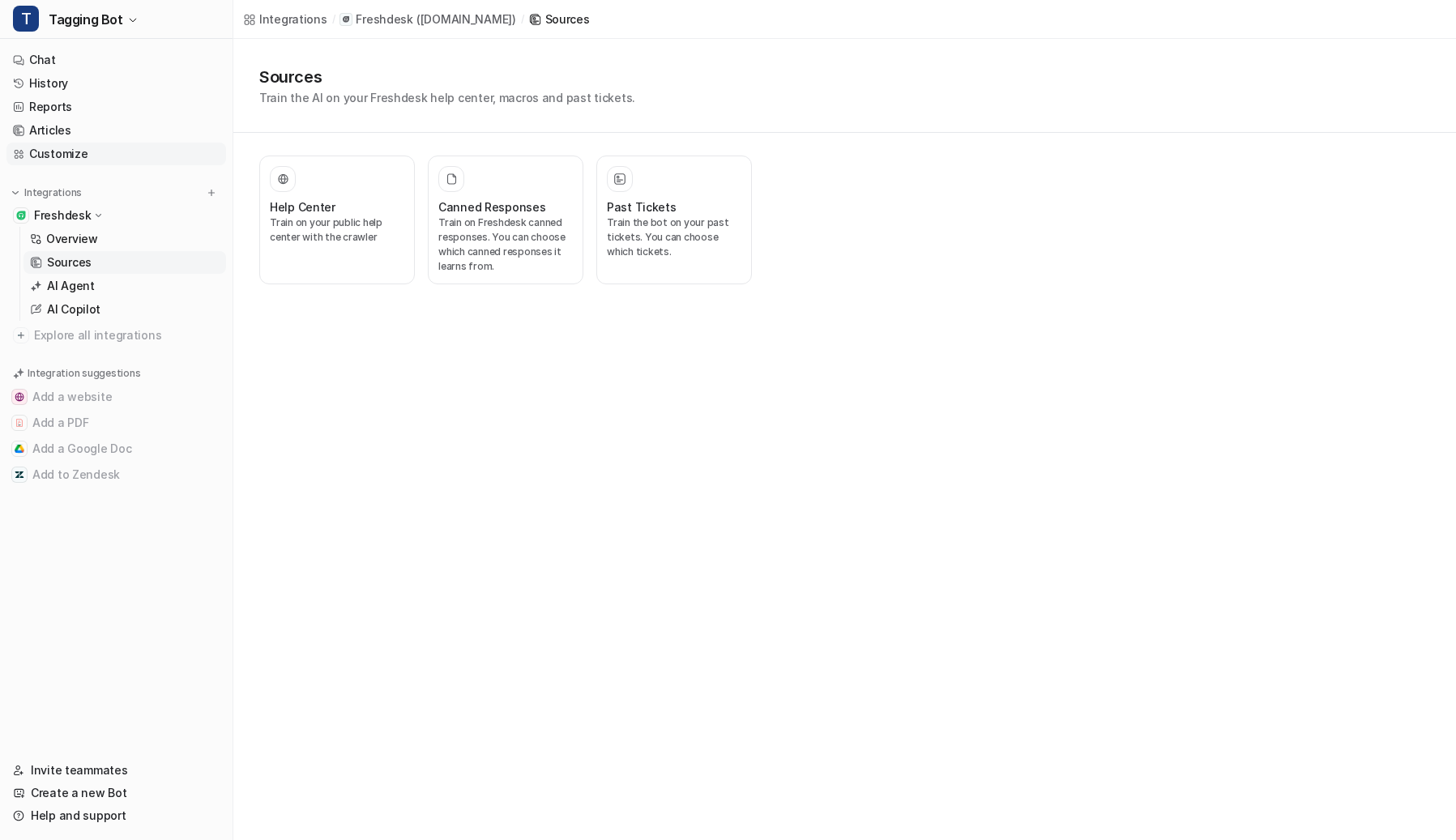
click at [85, 155] on link "Customize" at bounding box center [117, 154] width 219 height 22
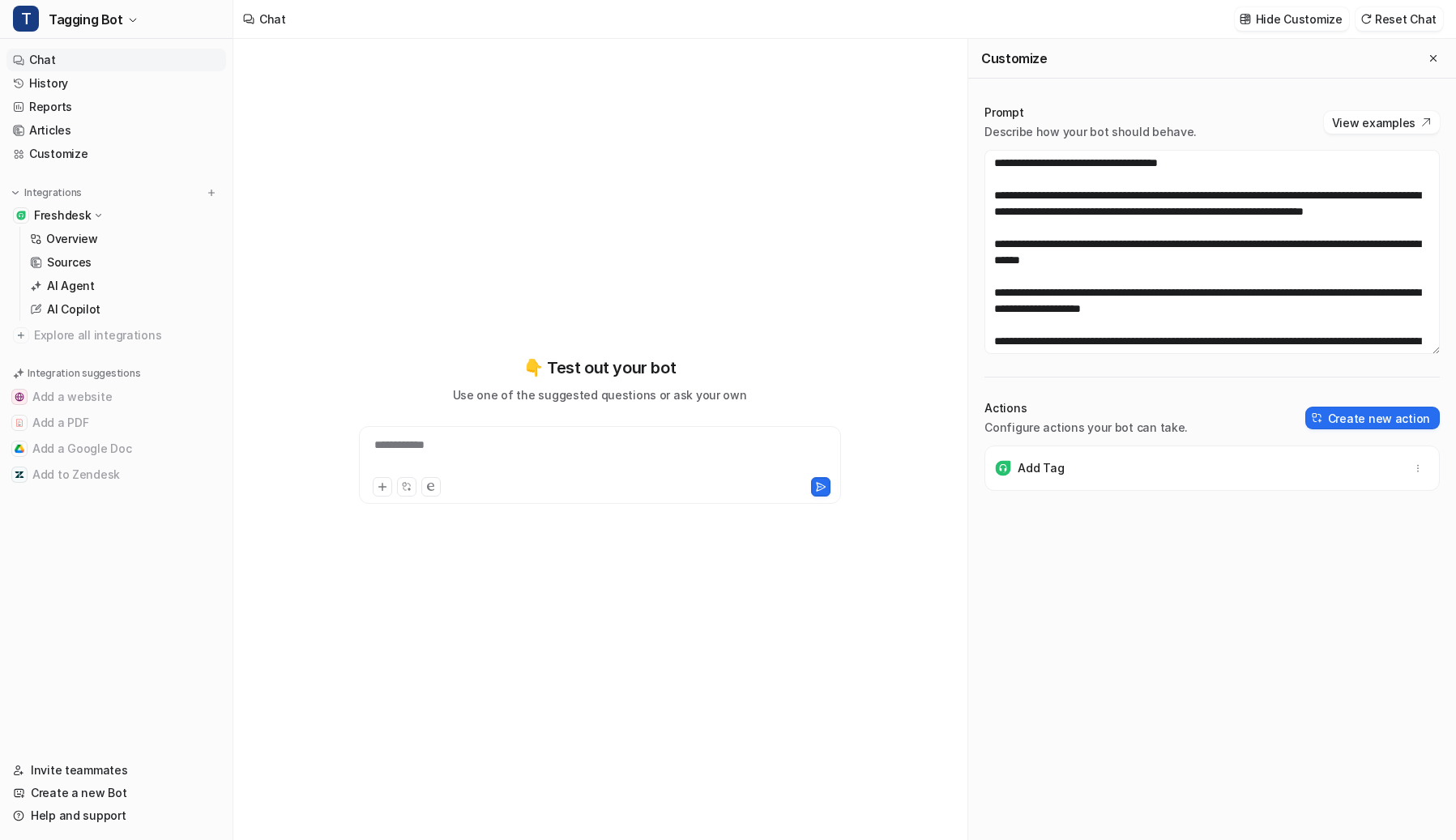
click at [1191, 361] on div "Prompt Describe how your bot should behave. View examples Actions Configure act…" at bounding box center [1212, 471] width 488 height 767
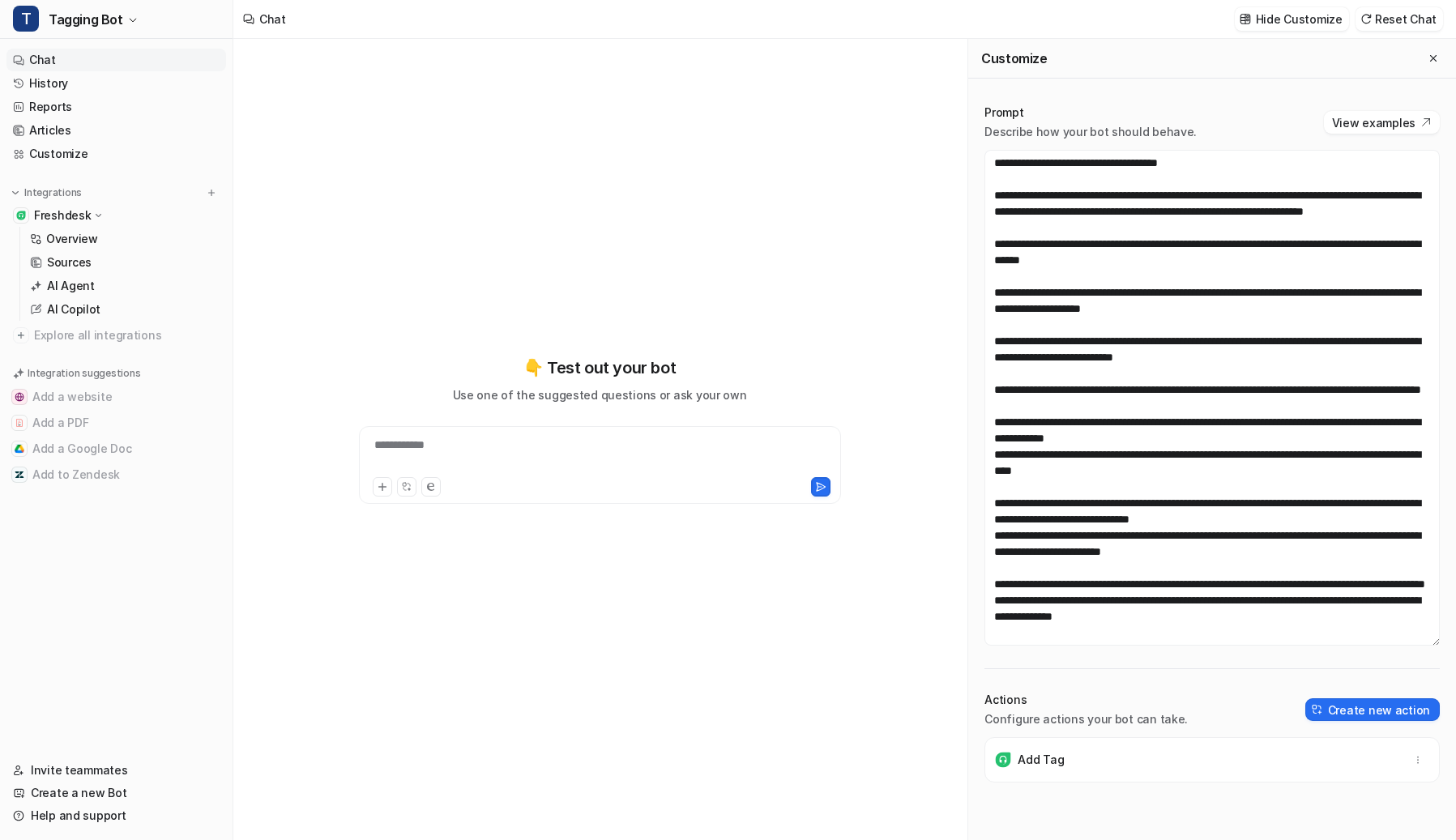
drag, startPoint x: 1421, startPoint y: 349, endPoint x: 1372, endPoint y: 641, distance: 296.1
click at [1191, 641] on textarea at bounding box center [1212, 398] width 455 height 496
click at [82, 27] on span "Tagging Bot" at bounding box center [85, 19] width 74 height 22
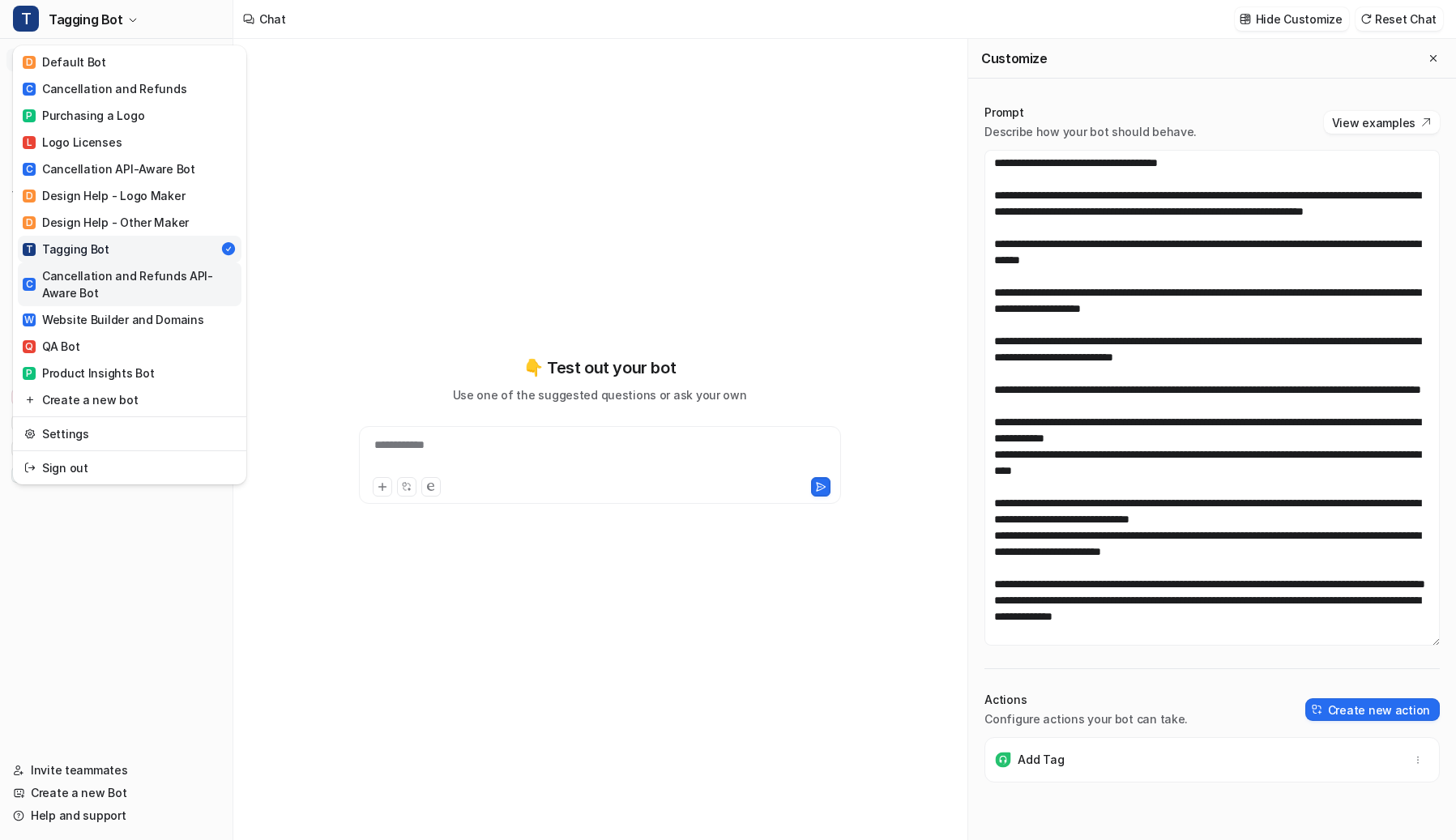
click at [109, 294] on div "C Cancellation and Refunds API-Aware Bot" at bounding box center [130, 284] width 214 height 34
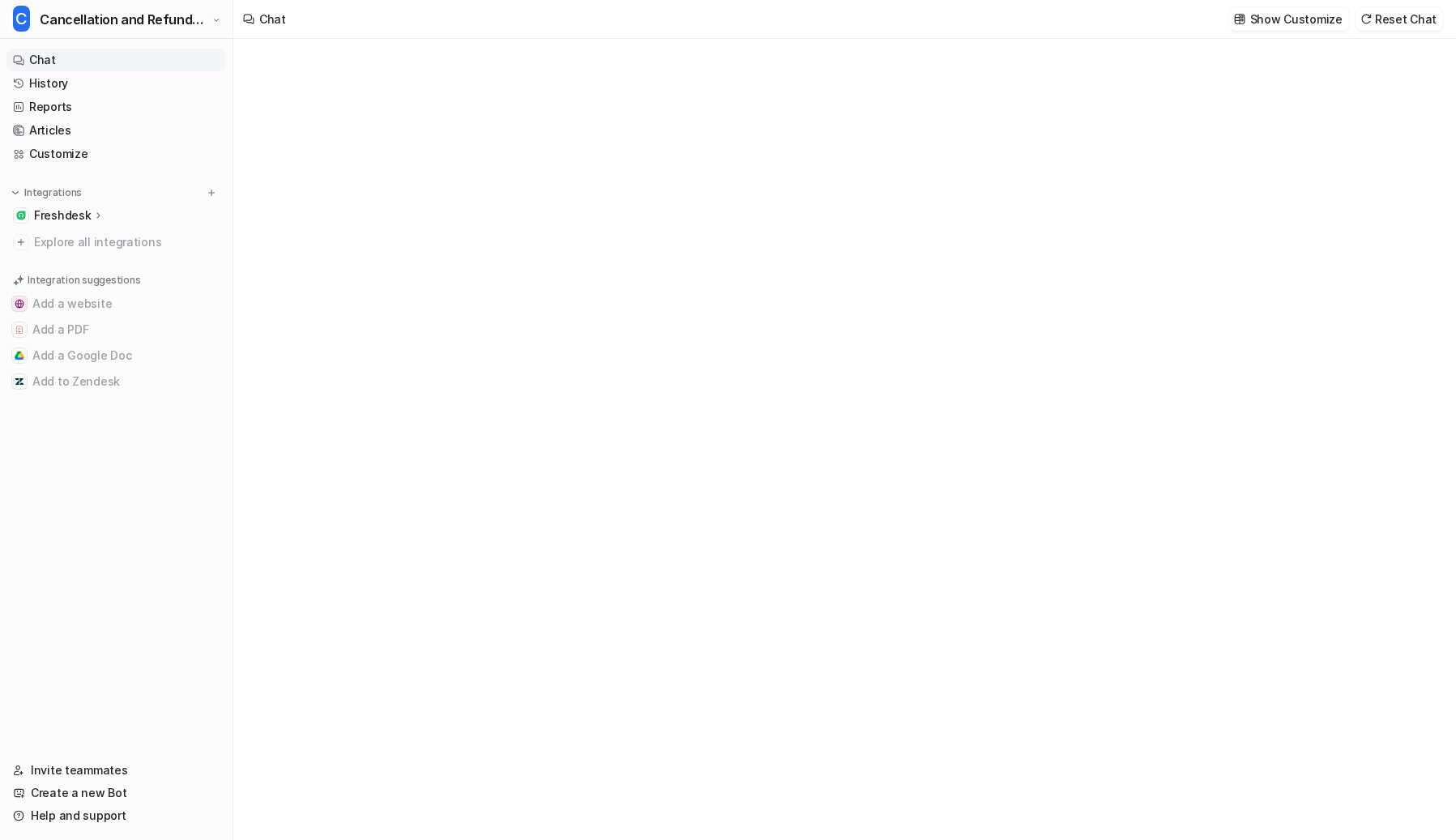
type textarea "**********"
click at [87, 210] on p "Freshdesk" at bounding box center [62, 215] width 57 height 16
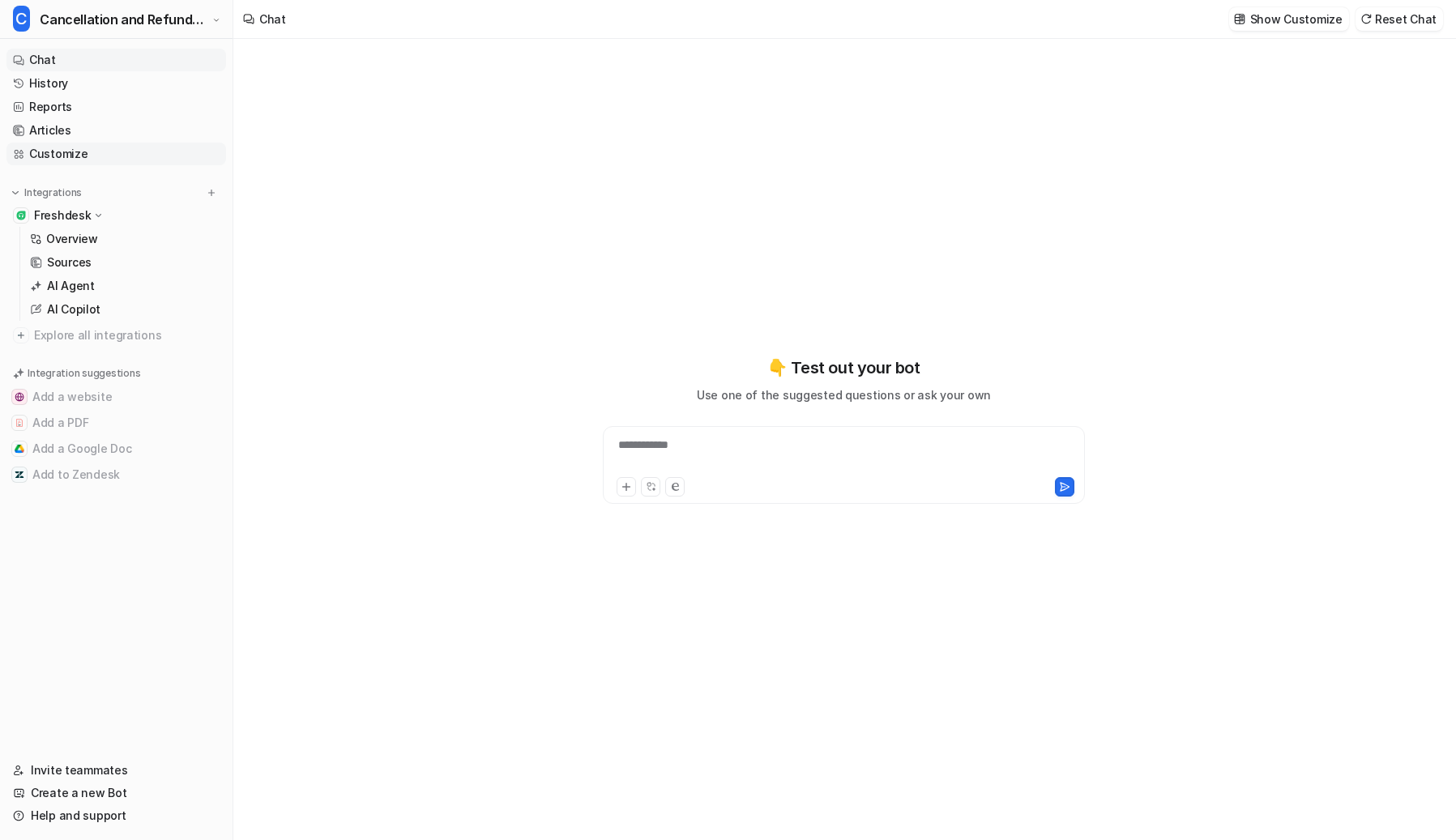
click at [86, 156] on link "Customize" at bounding box center [117, 154] width 219 height 22
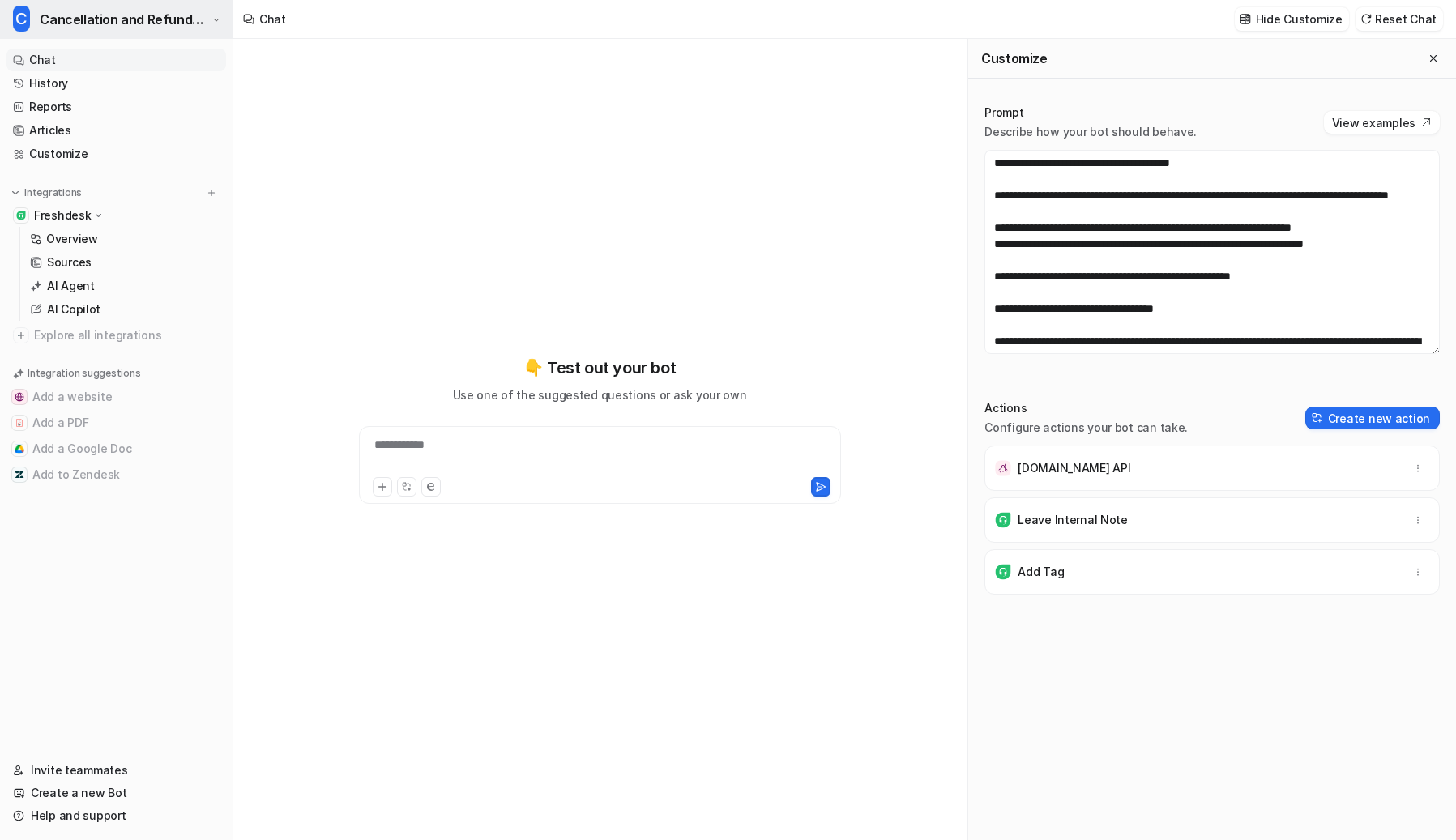
click at [109, 20] on span "Cancellation and Refunds API-Aware Bot" at bounding box center [123, 19] width 168 height 22
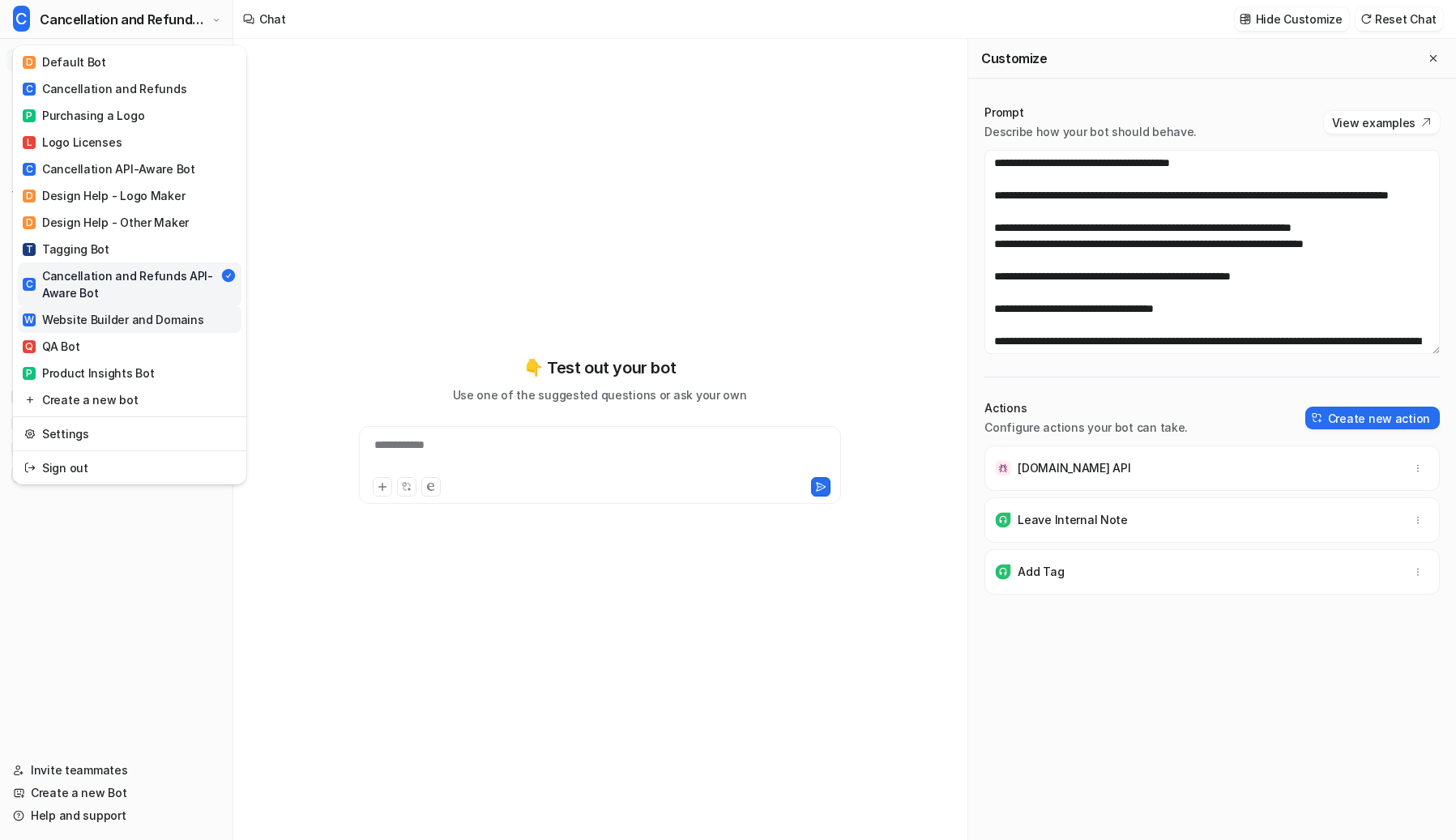
click at [138, 327] on div "W Website Builder and Domains" at bounding box center [112, 319] width 180 height 17
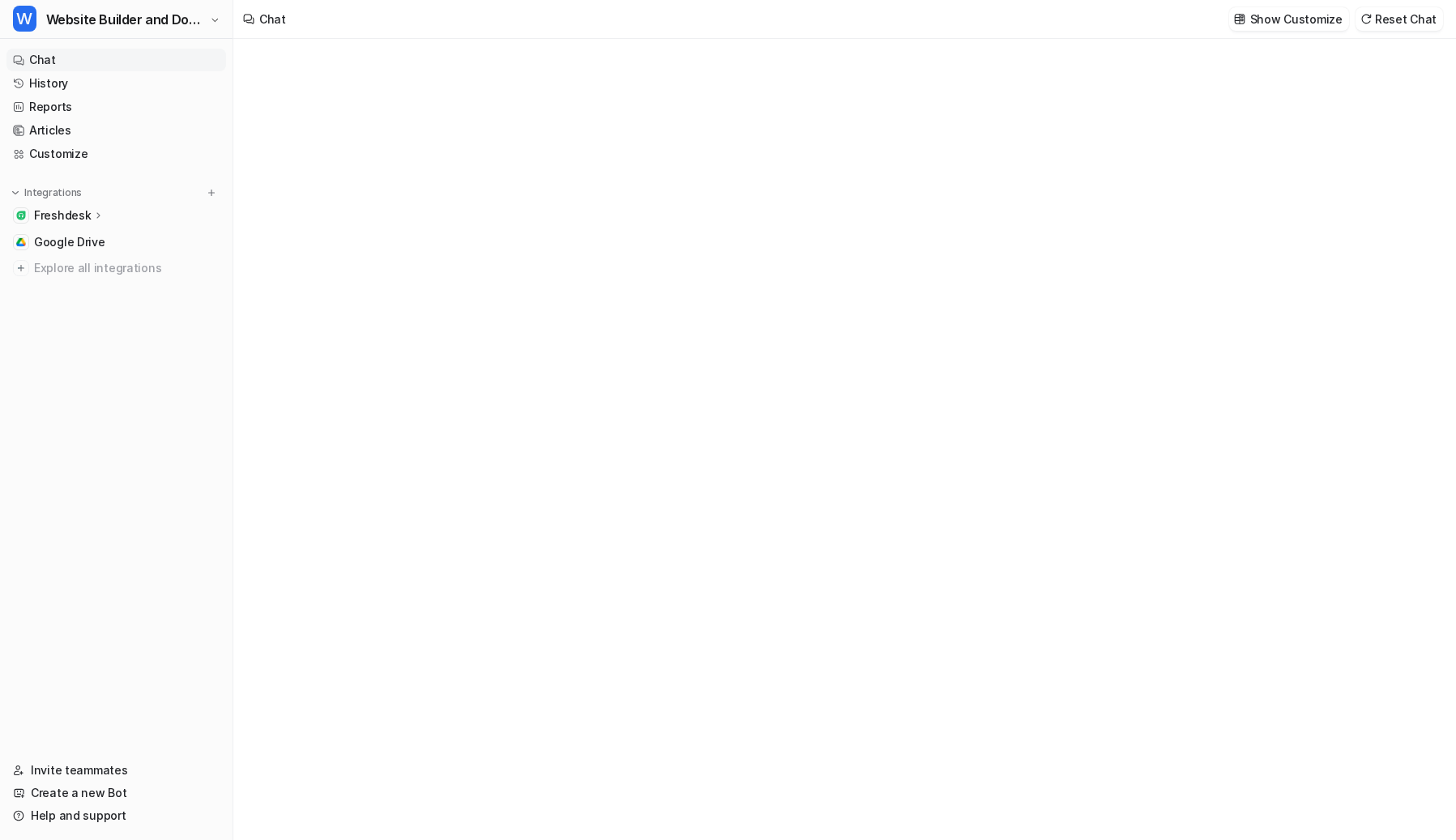
type textarea "**********"
click at [85, 211] on p "Freshdesk" at bounding box center [62, 215] width 57 height 16
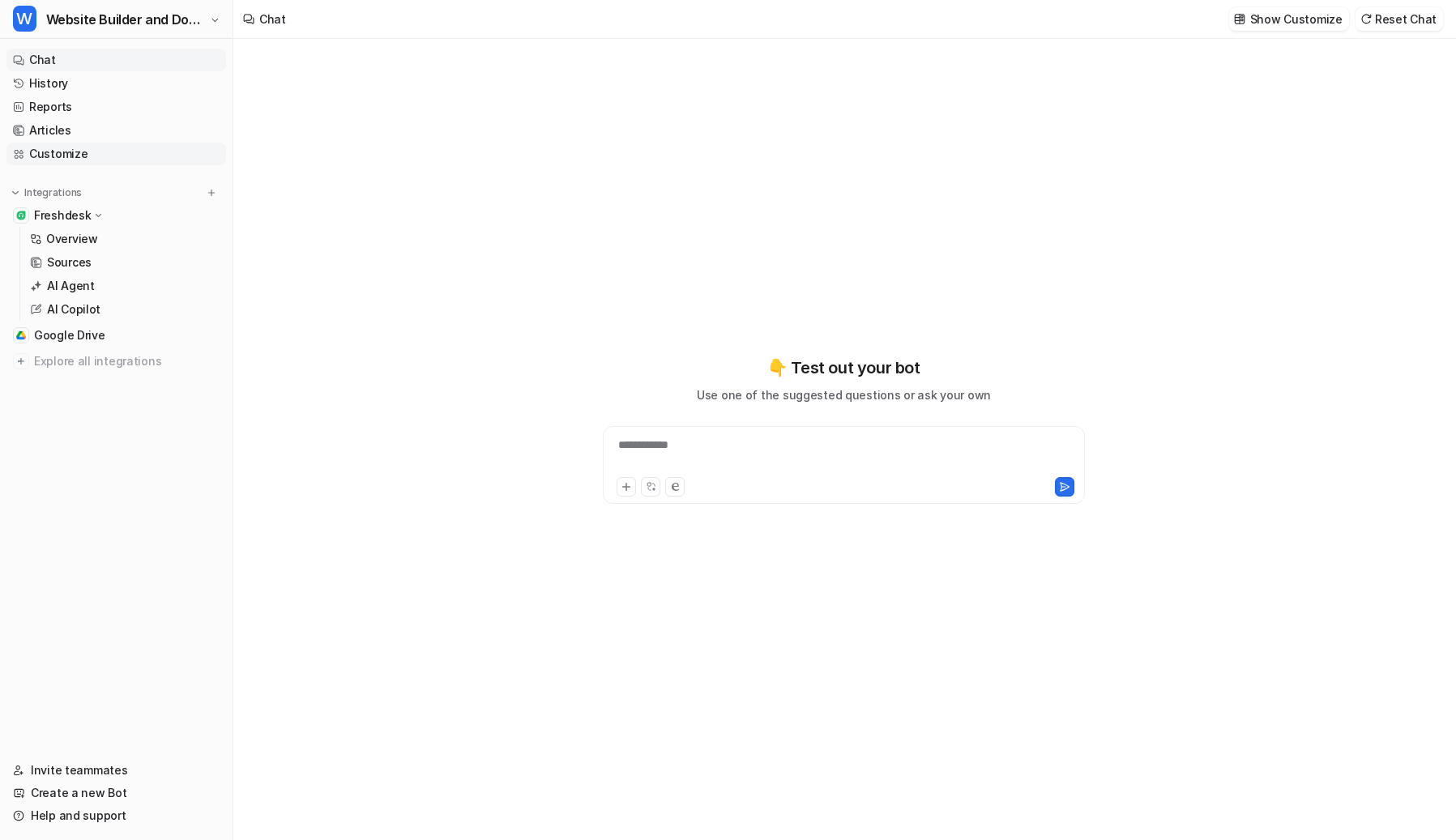
click at [68, 142] on link "Customize" at bounding box center [117, 154] width 219 height 22
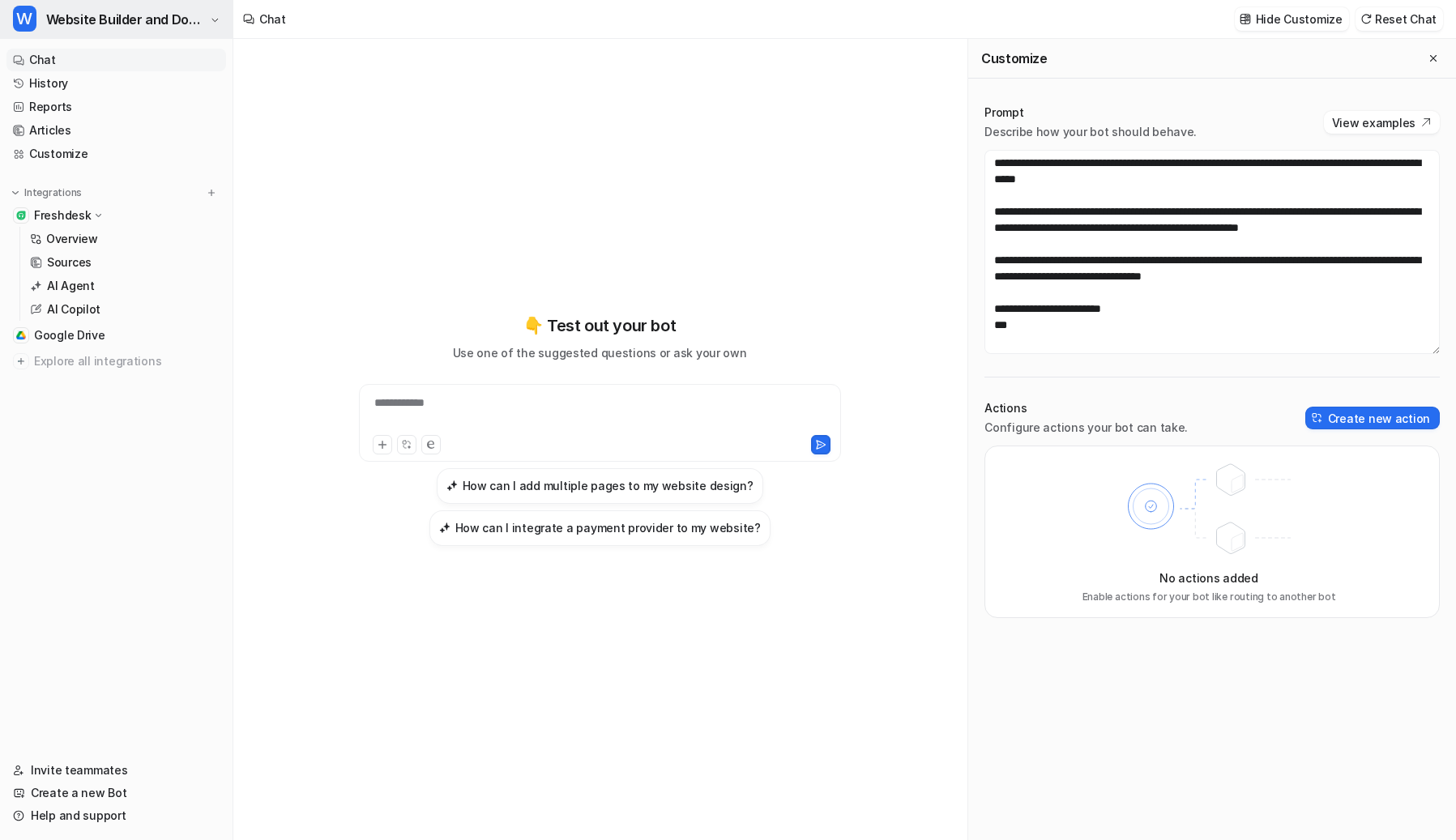
click at [66, 22] on span "Website Builder and Domains" at bounding box center [126, 19] width 161 height 22
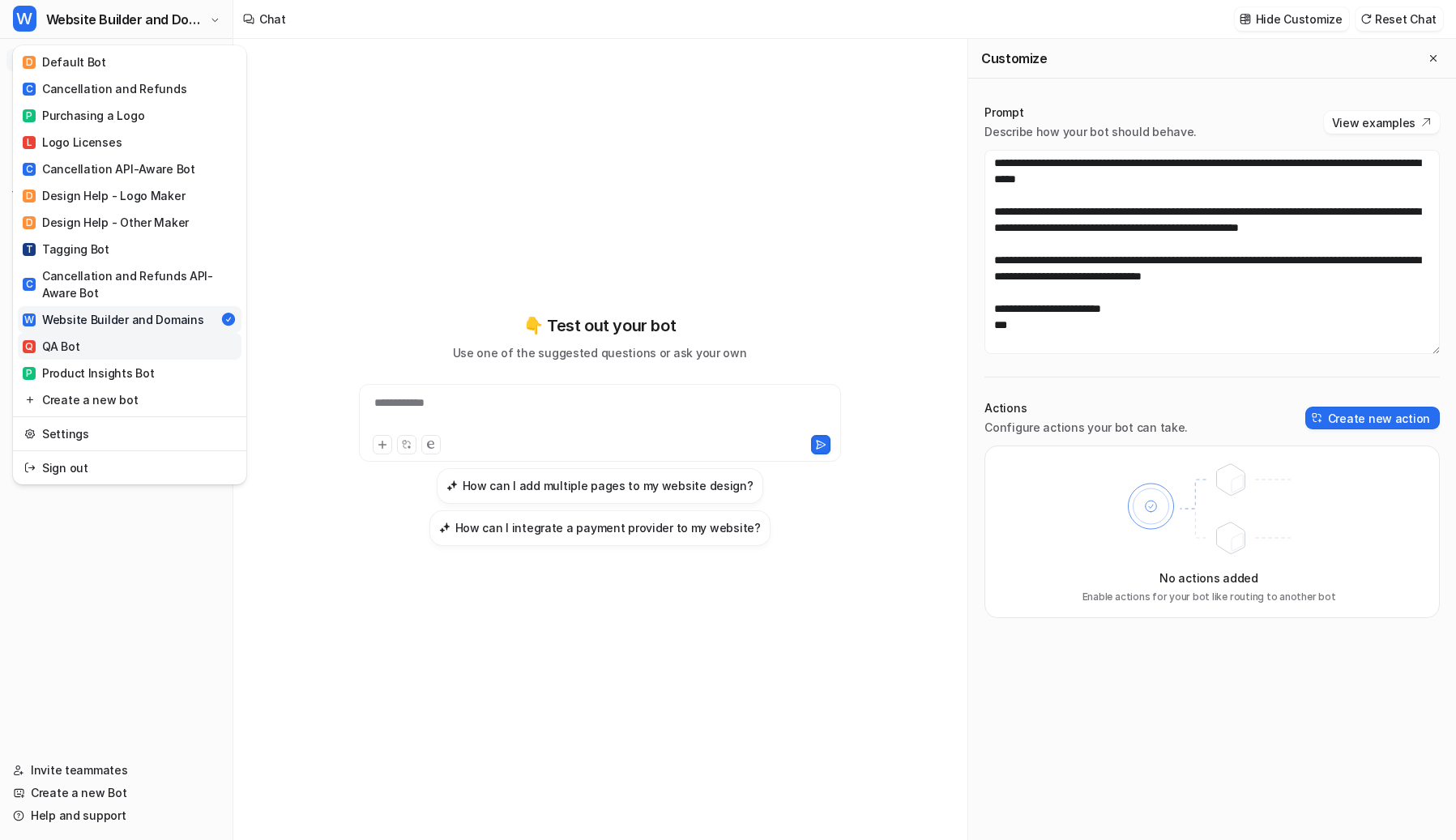
click at [104, 344] on link "Q QA Bot" at bounding box center [130, 346] width 224 height 27
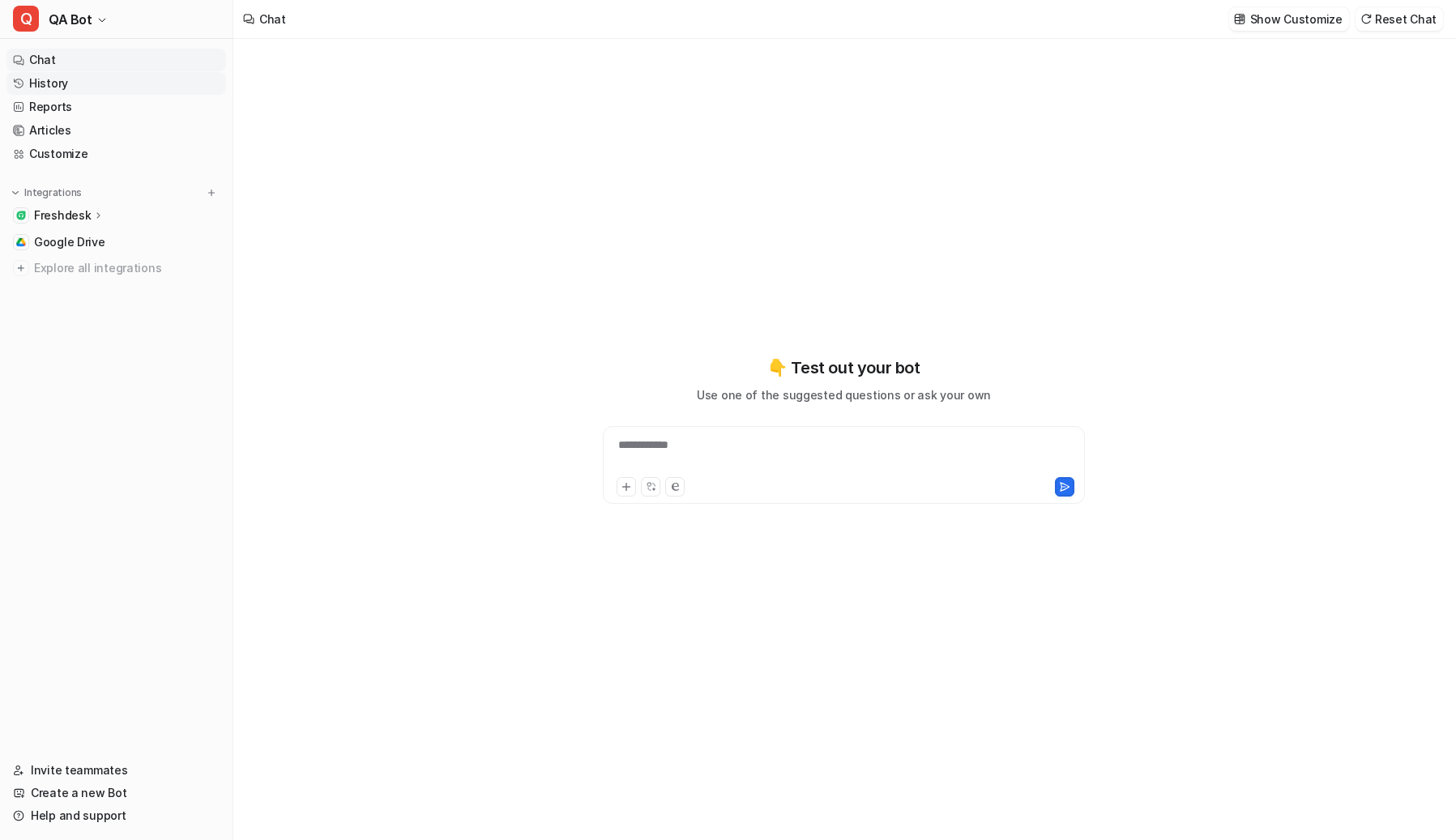
type textarea "**********"
click at [61, 152] on link "Customize" at bounding box center [117, 154] width 219 height 22
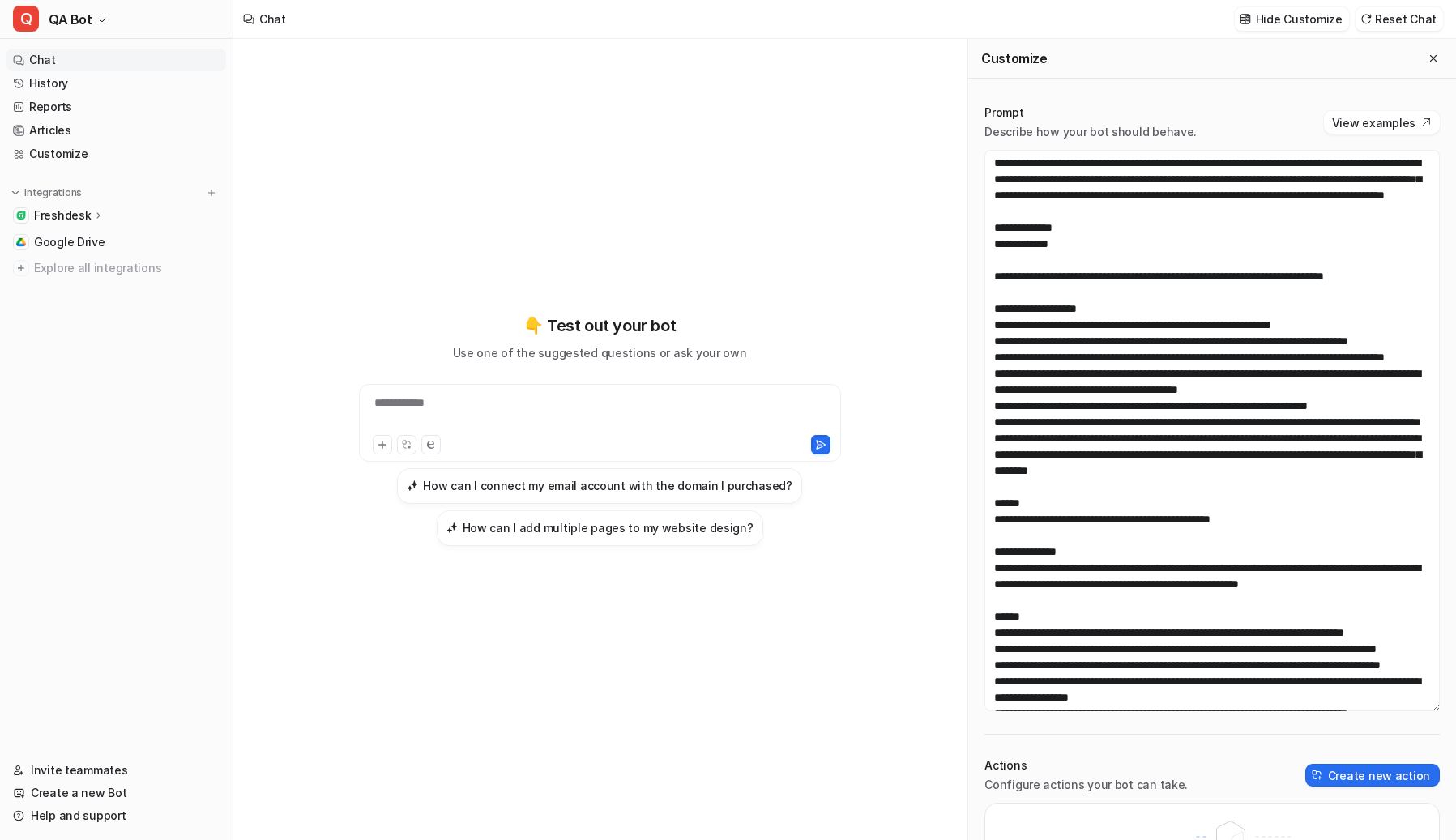
drag, startPoint x: 1434, startPoint y: 350, endPoint x: 1411, endPoint y: 734, distance: 384.7
click at [1191, 711] on textarea at bounding box center [1212, 431] width 455 height 561
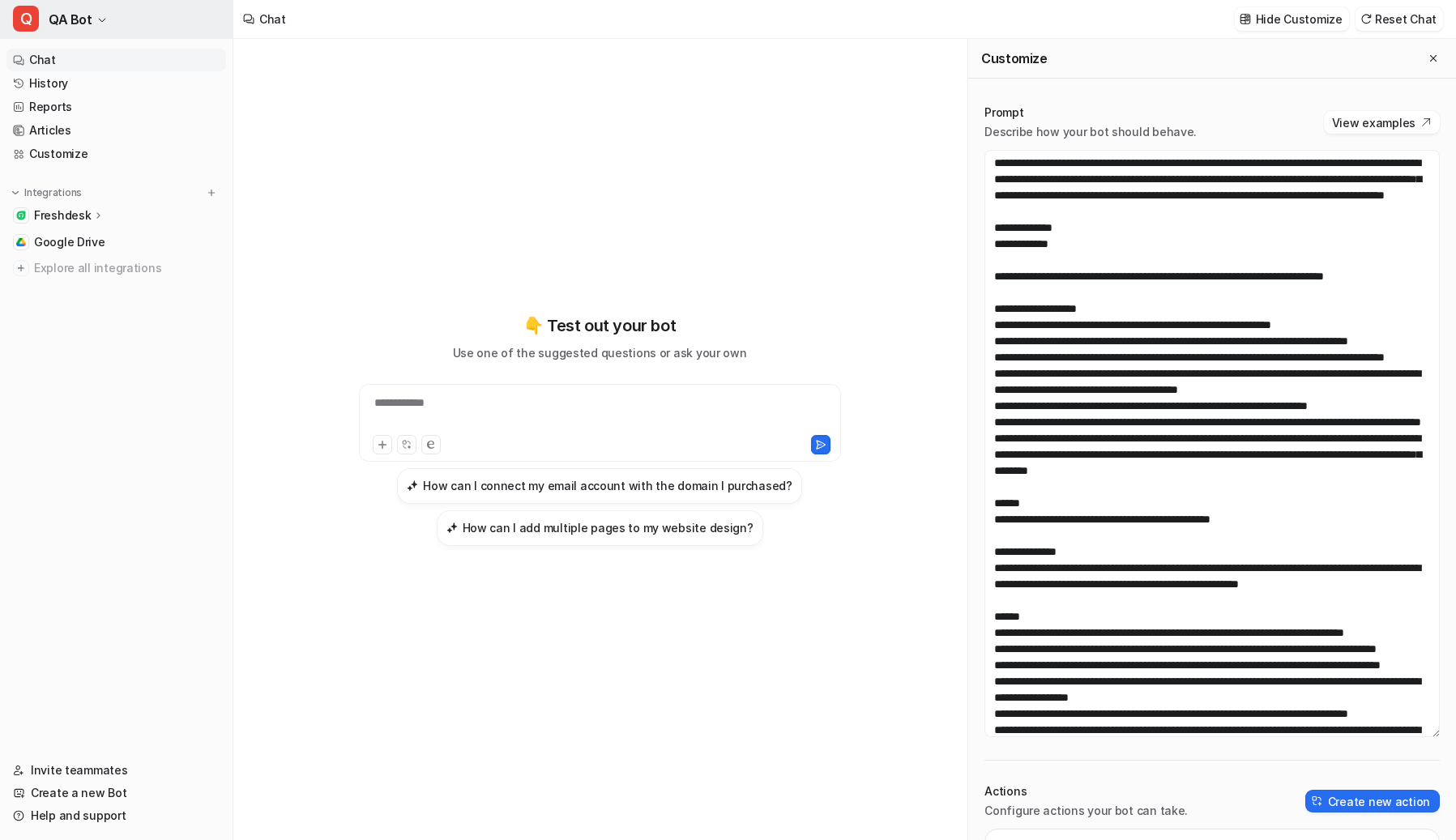
click at [50, 9] on span "QA Bot" at bounding box center [70, 19] width 44 height 22
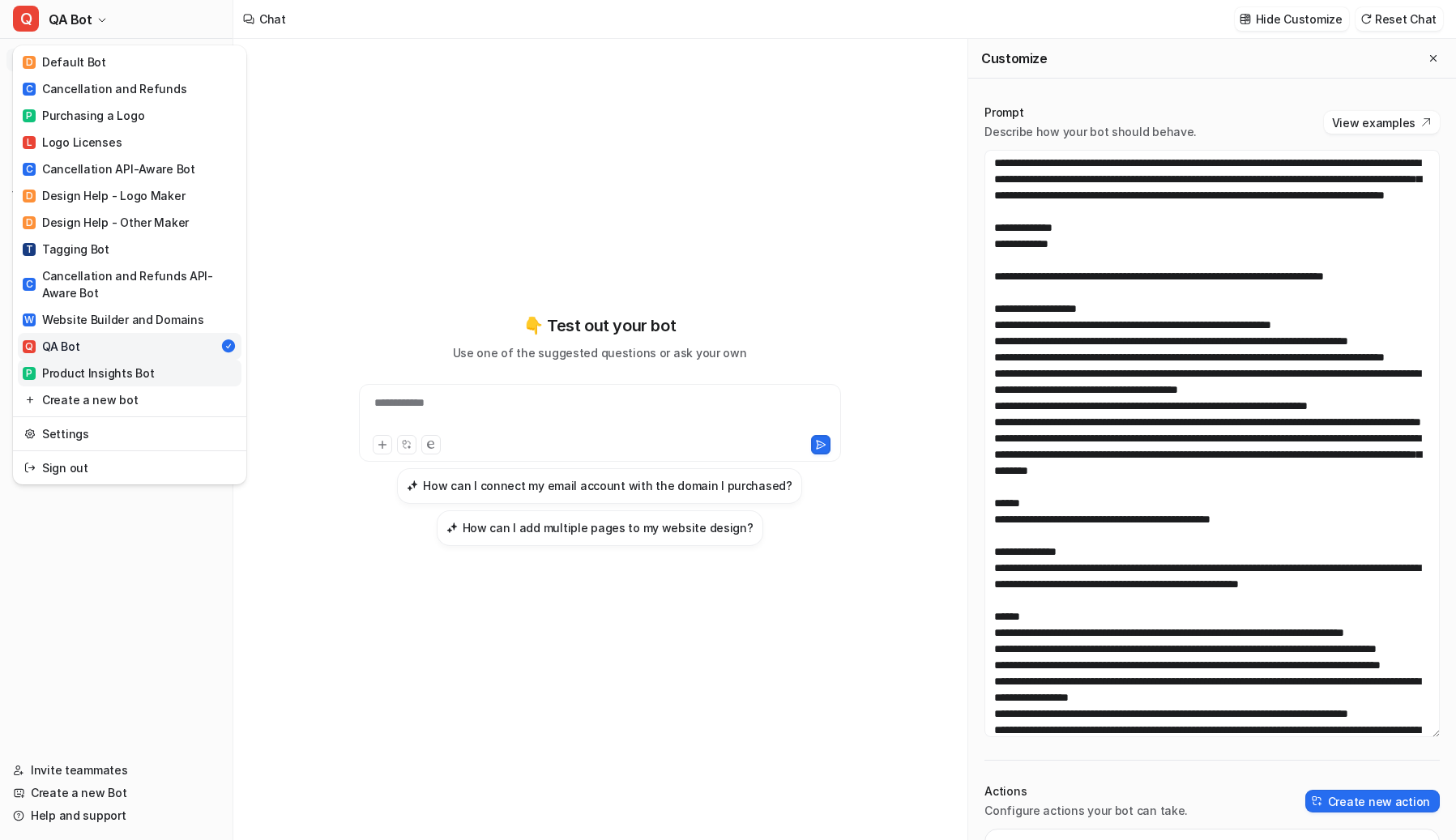
click at [112, 365] on div "P Product Insights Bot" at bounding box center [88, 373] width 131 height 17
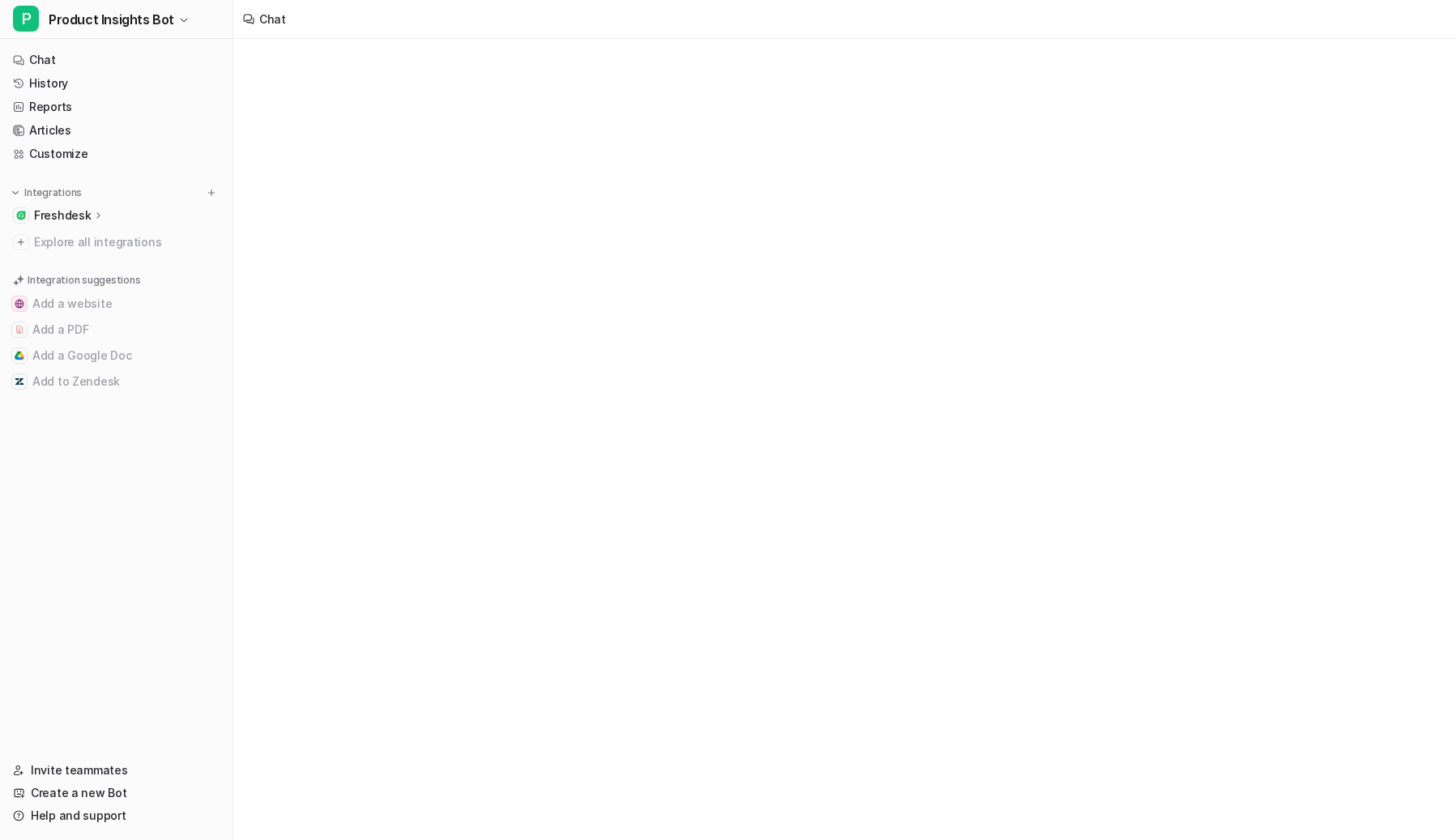
click at [82, 218] on p "Freshdesk" at bounding box center [62, 215] width 57 height 16
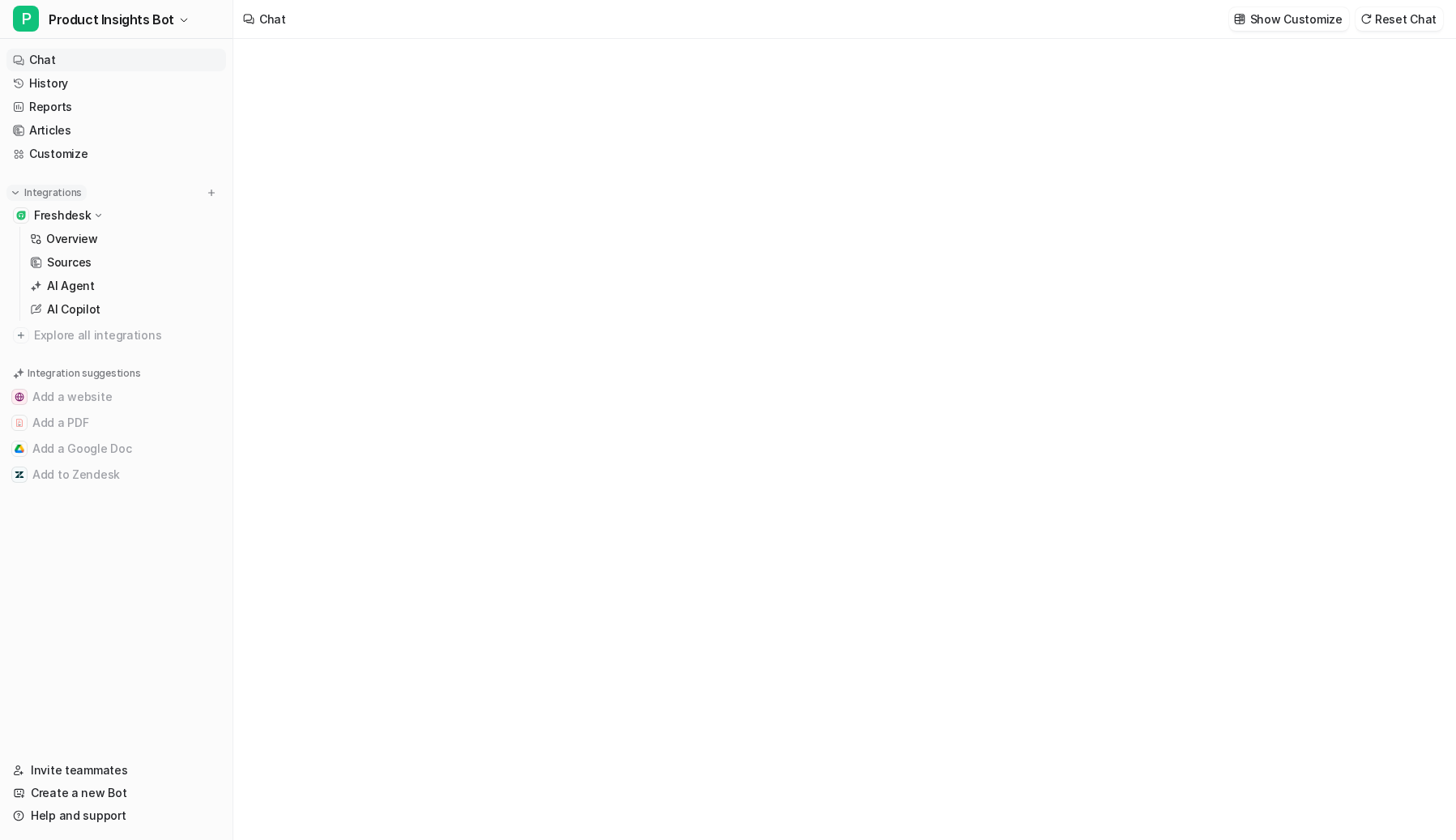
type textarea "**********"
click at [79, 161] on link "Customize" at bounding box center [117, 154] width 219 height 22
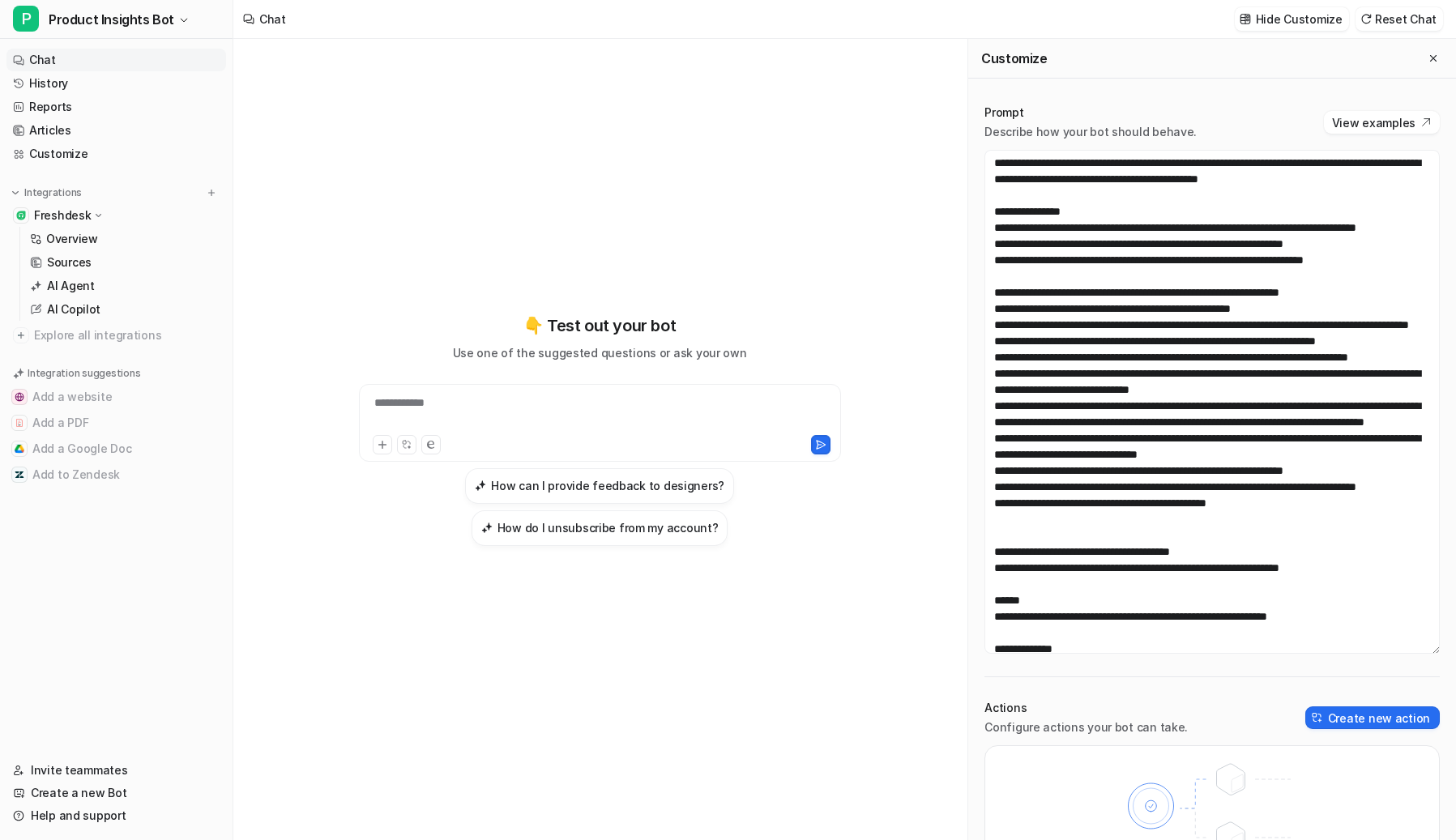
drag, startPoint x: 1434, startPoint y: 347, endPoint x: 1430, endPoint y: 647, distance: 300.0
click at [1191, 647] on div "Prompt Describe how your bot should behave. View examples Actions Configure act…" at bounding box center [1212, 510] width 488 height 845
